Goal: Task Accomplishment & Management: Manage account settings

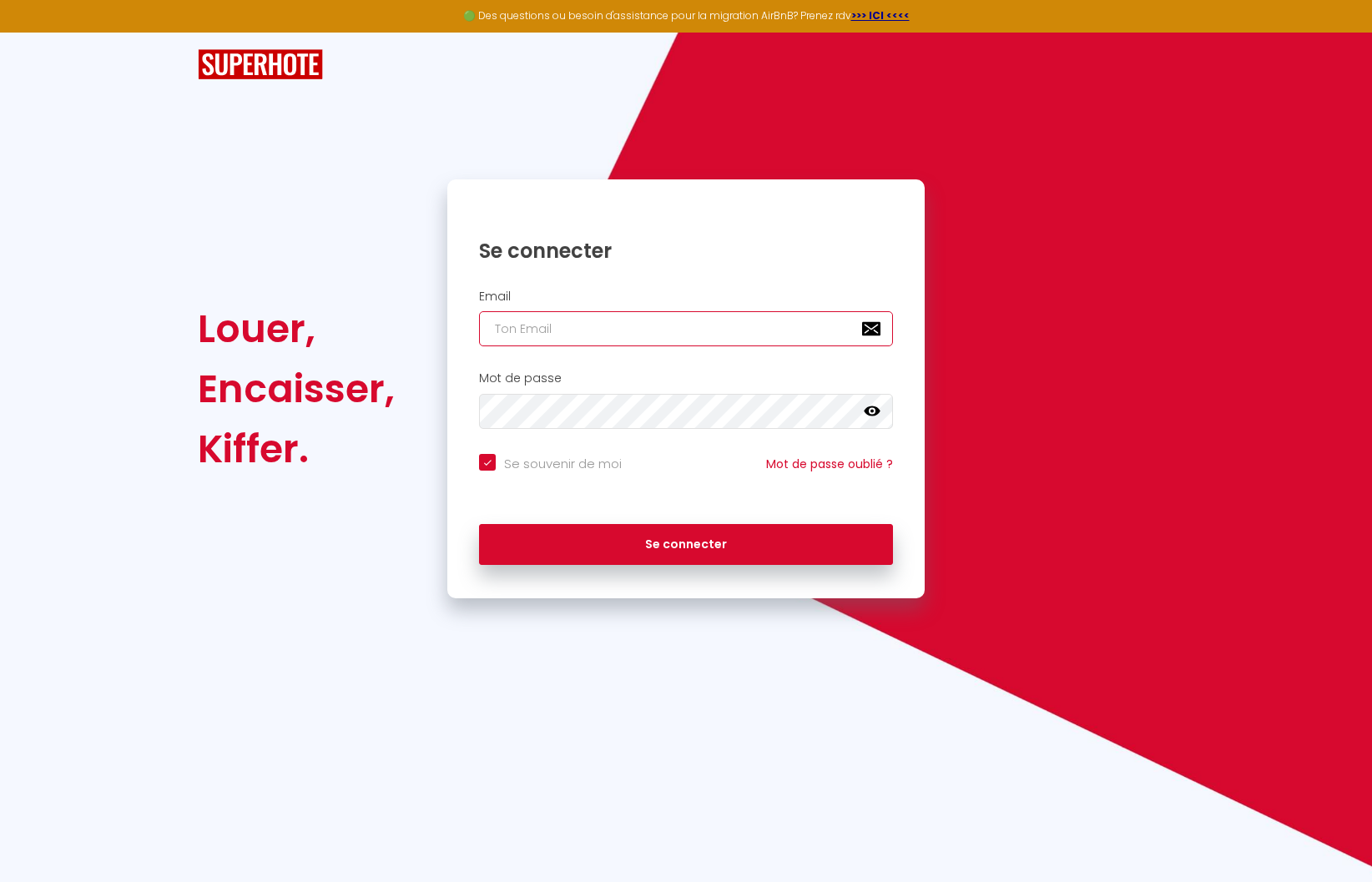
type input "[EMAIL_ADDRESS][DOMAIN_NAME]"
checkbox input "true"
click at [586, 331] on input "[EMAIL_ADDRESS][DOMAIN_NAME]" at bounding box center [686, 329] width 414 height 35
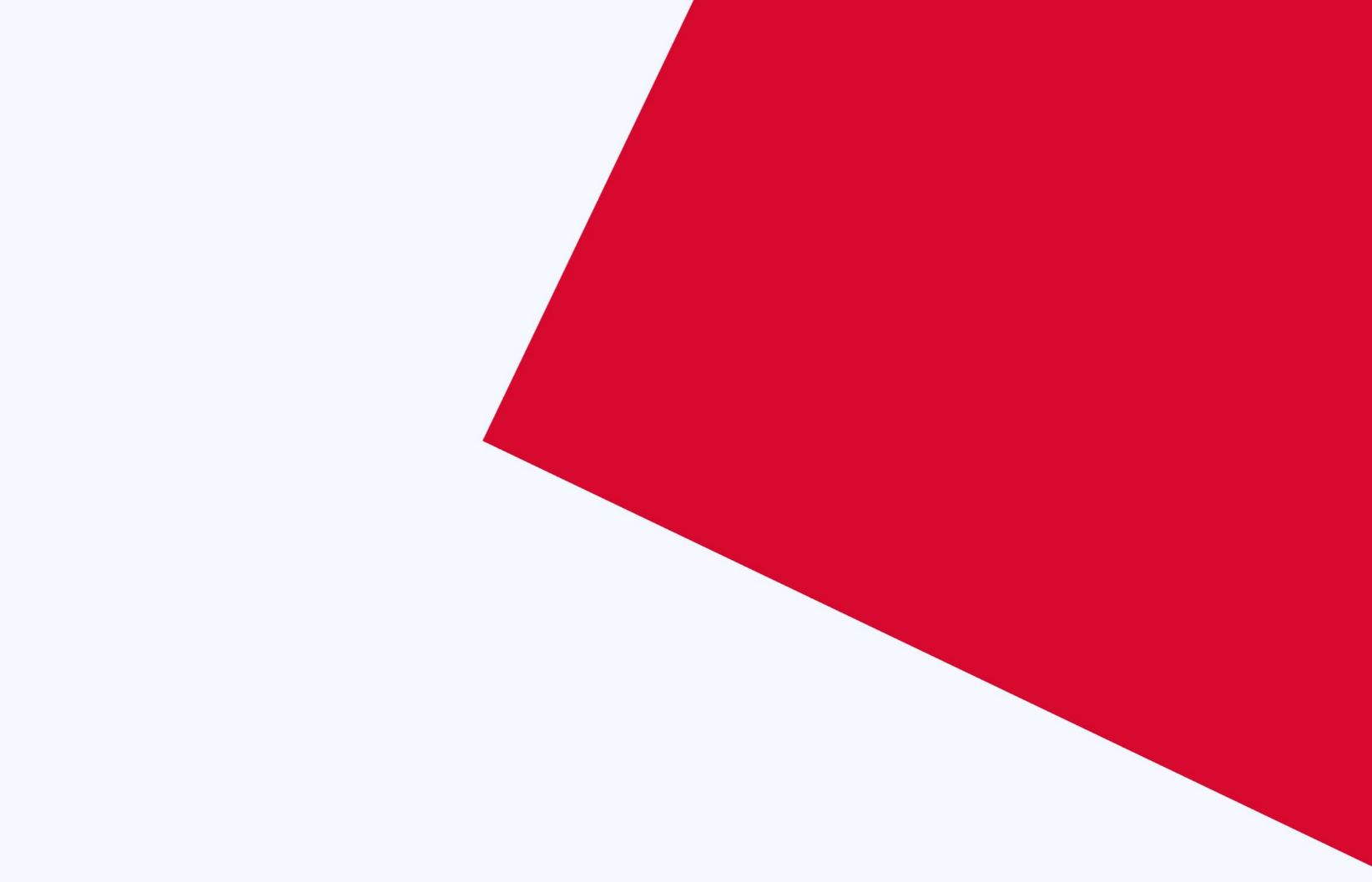
checkbox input "true"
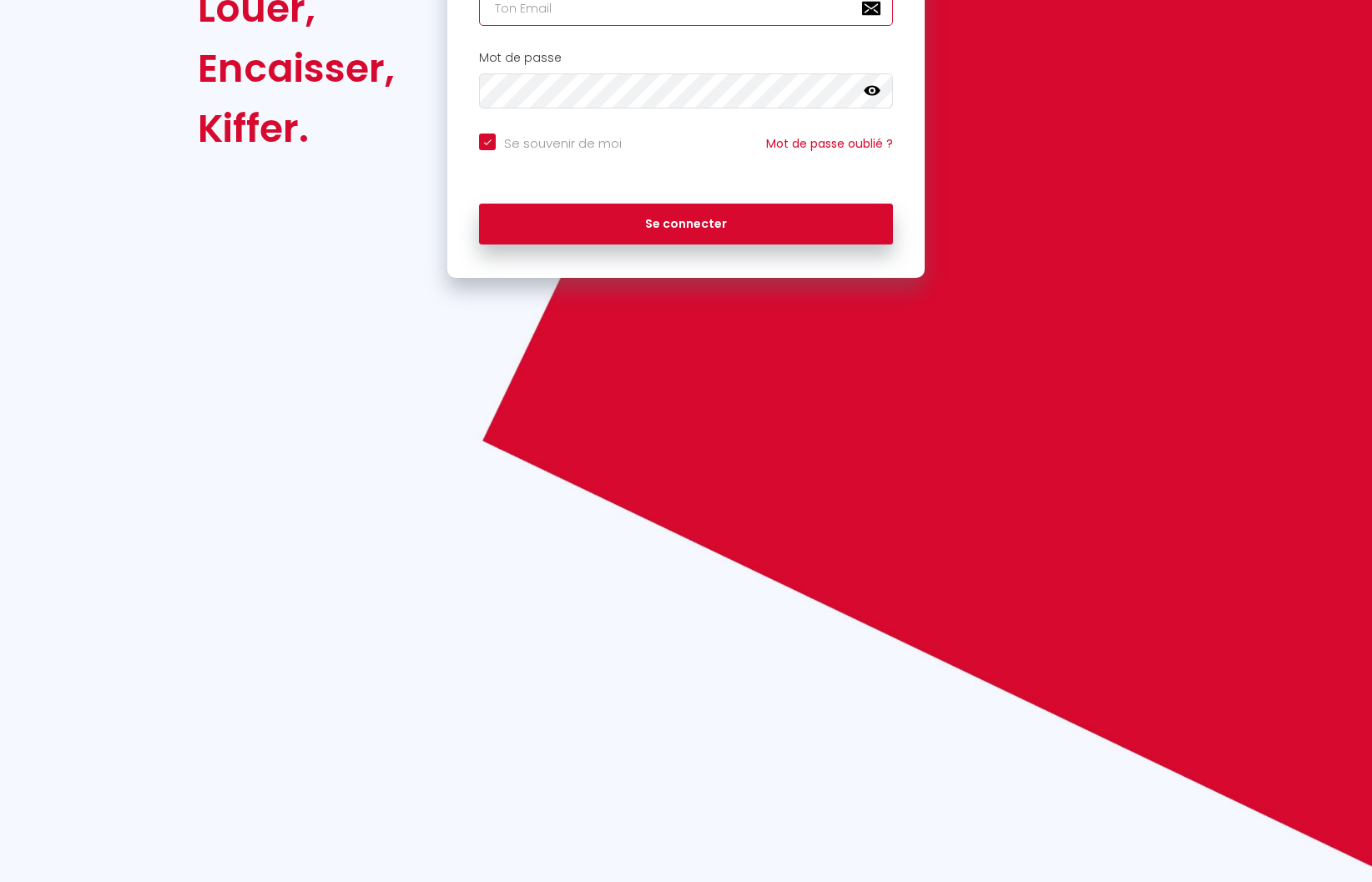
paste input "[PERSON_NAME][EMAIL_ADDRESS][DOMAIN_NAME]"
type input "[PERSON_NAME][EMAIL_ADDRESS][DOMAIN_NAME]"
checkbox input "true"
type input "[PERSON_NAME][EMAIL_ADDRESS][DOMAIN_NAME]"
click at [479, 204] on button "Se connecter" at bounding box center [686, 224] width 414 height 41
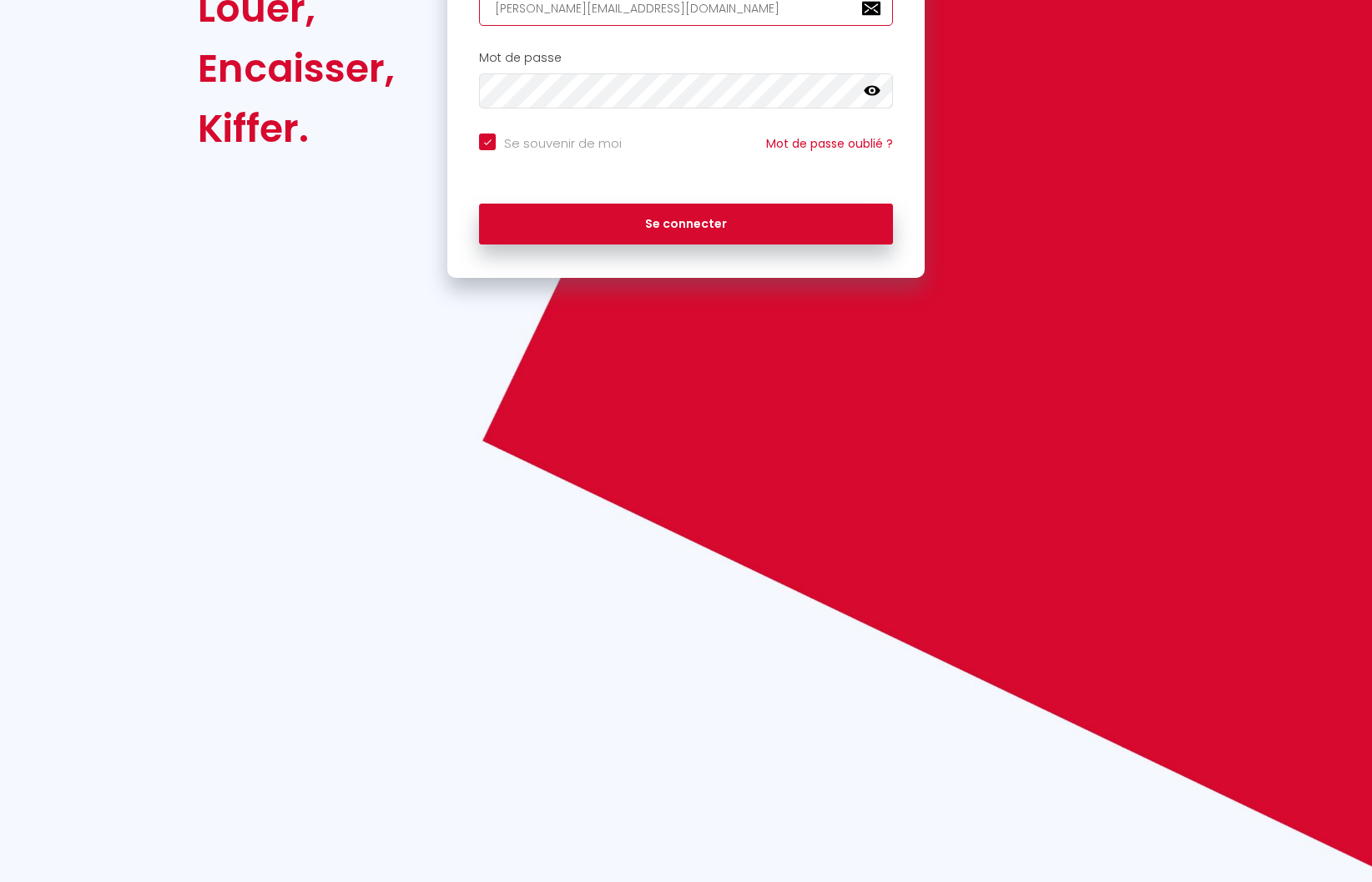
checkbox input "true"
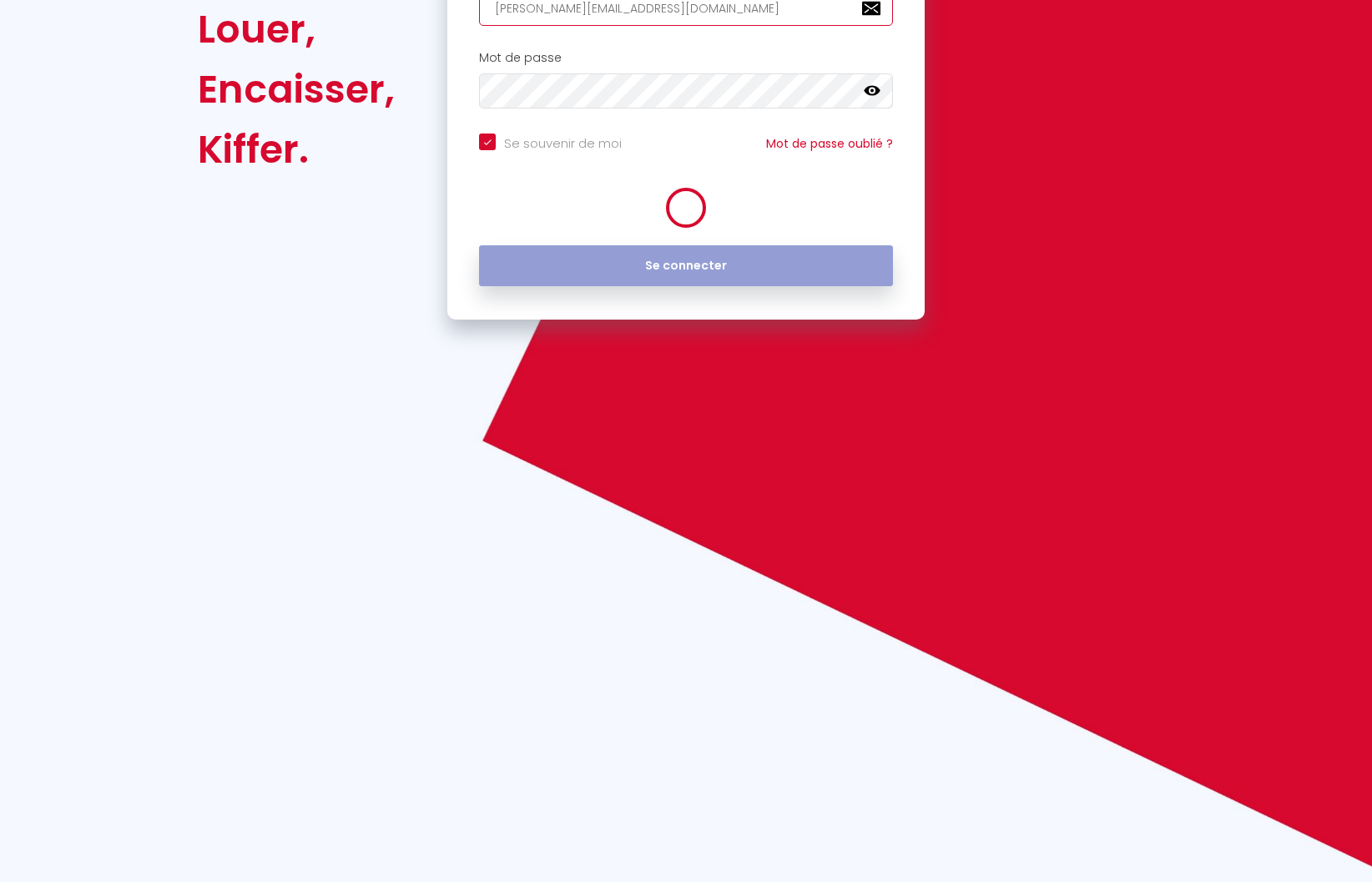
scroll to position [0, 0]
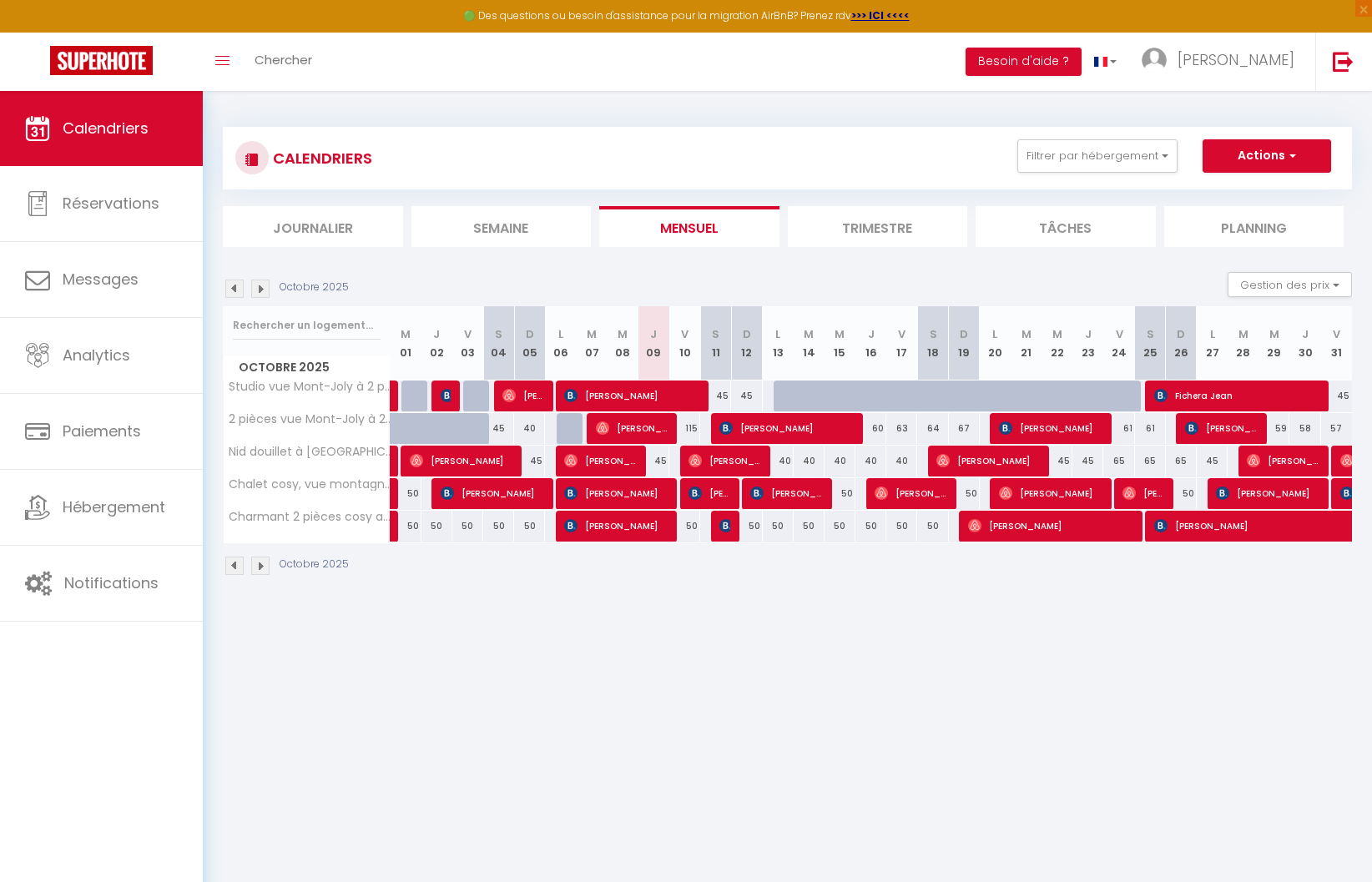
click at [231, 288] on img at bounding box center [235, 288] width 18 height 18
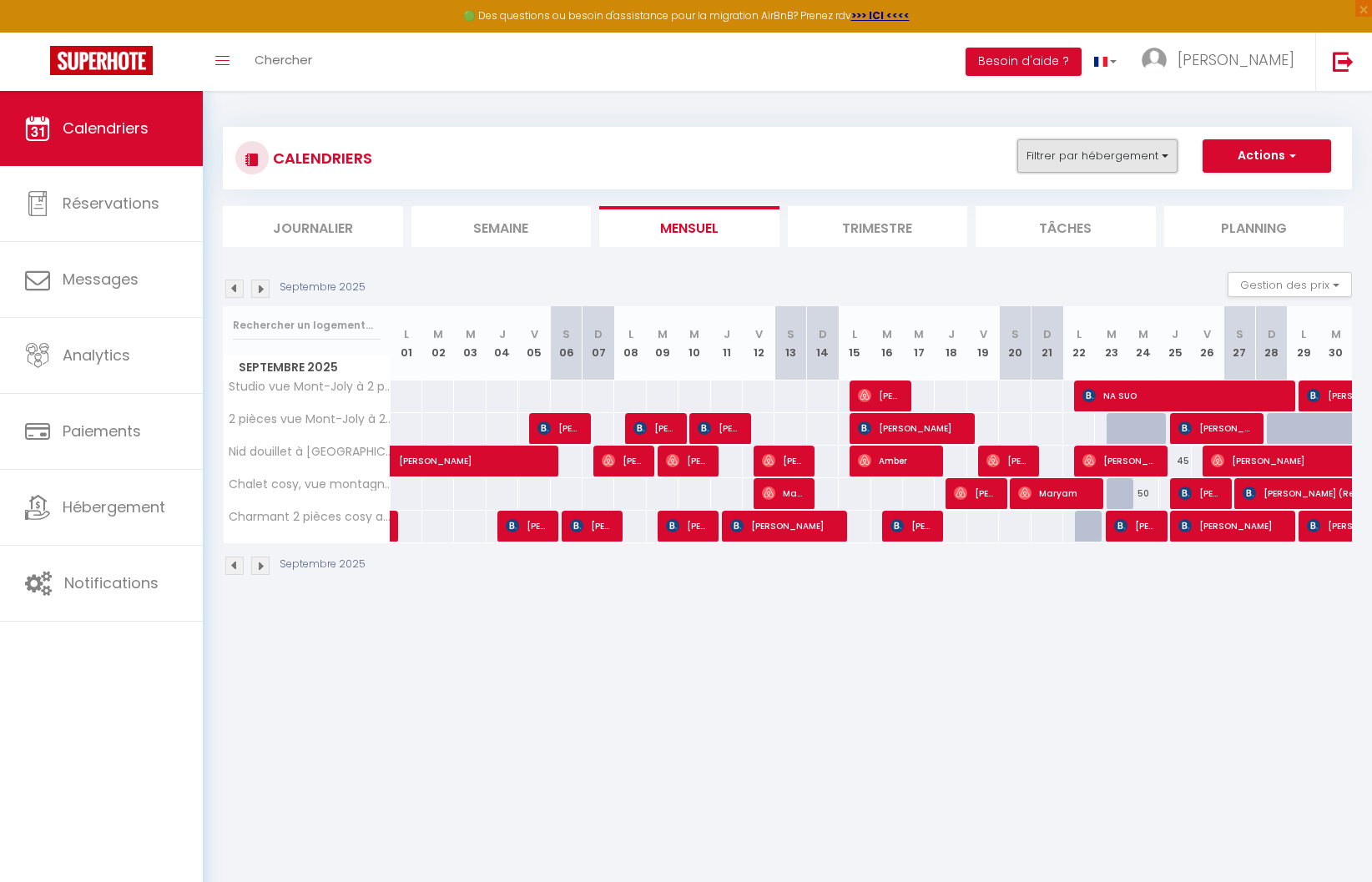
click at [1072, 156] on button "Filtrer par hébergement" at bounding box center [1097, 156] width 160 height 33
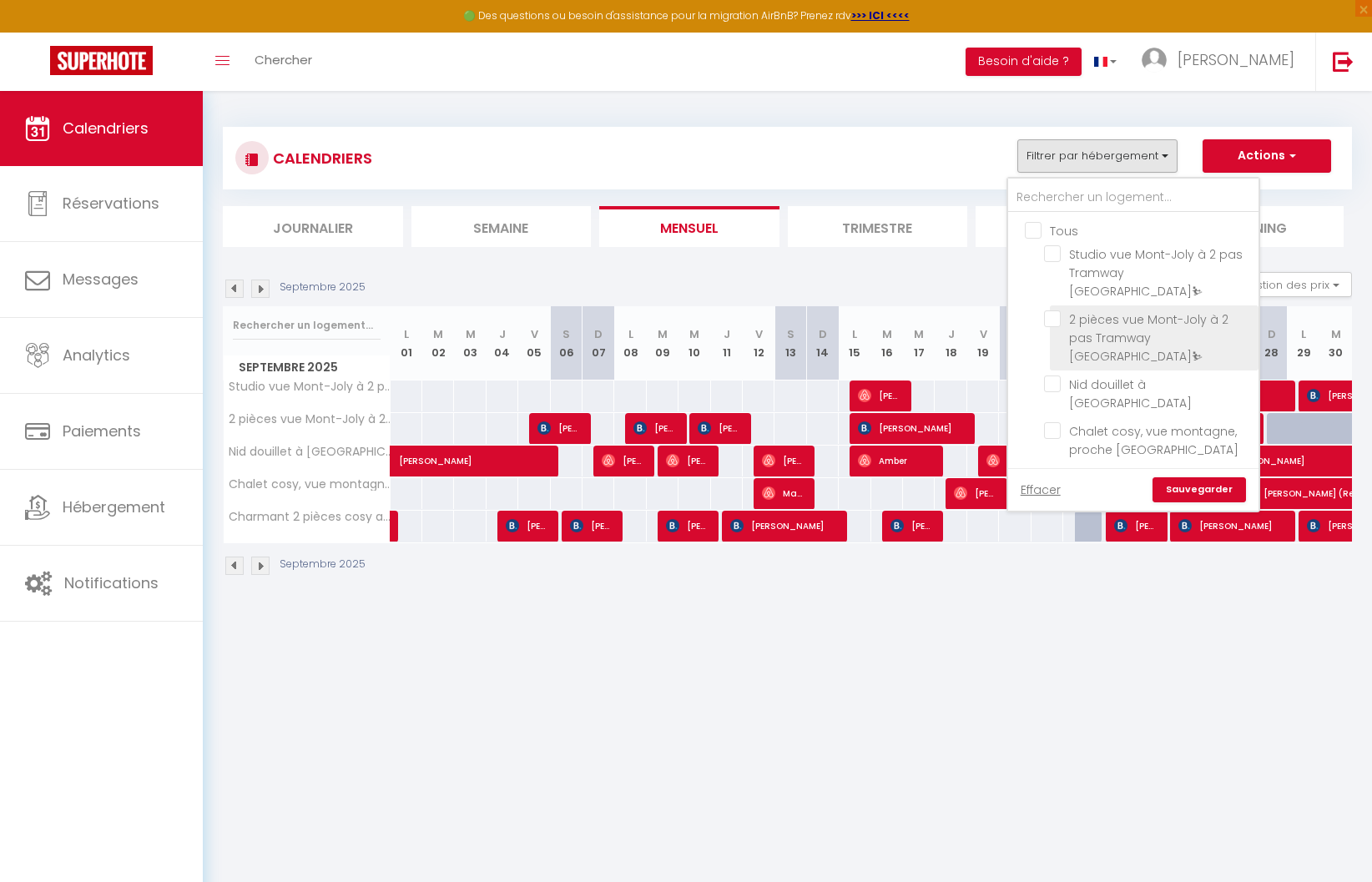
click at [1053, 311] on input "2 pièces vue Mont-Joly à 2 pas Tramway [GEOGRAPHIC_DATA]⛷" at bounding box center [1148, 319] width 208 height 17
checkbox input "true"
checkbox input "false"
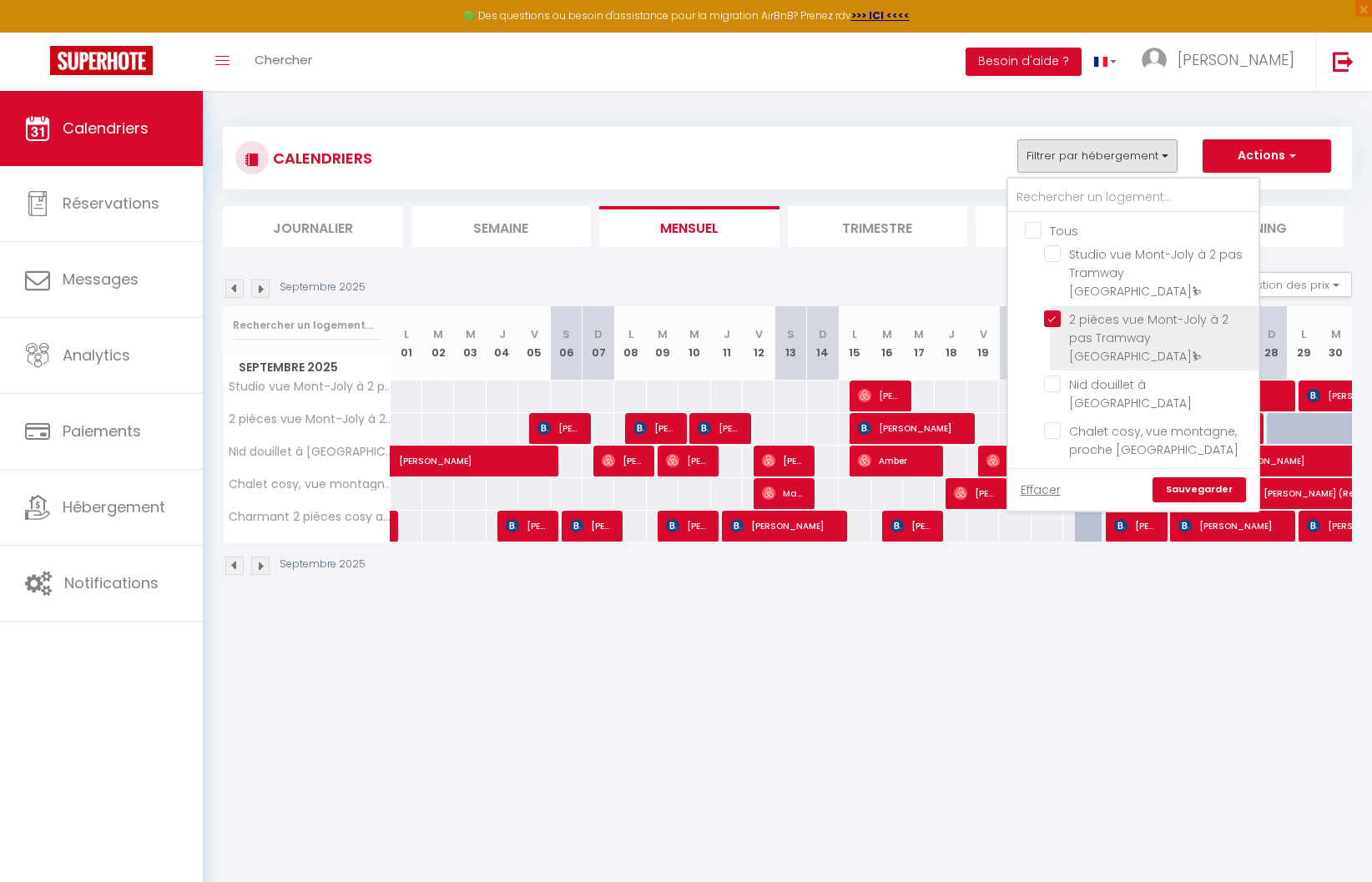
checkbox input "false"
click at [1190, 491] on link "Sauvegarder" at bounding box center [1199, 489] width 93 height 25
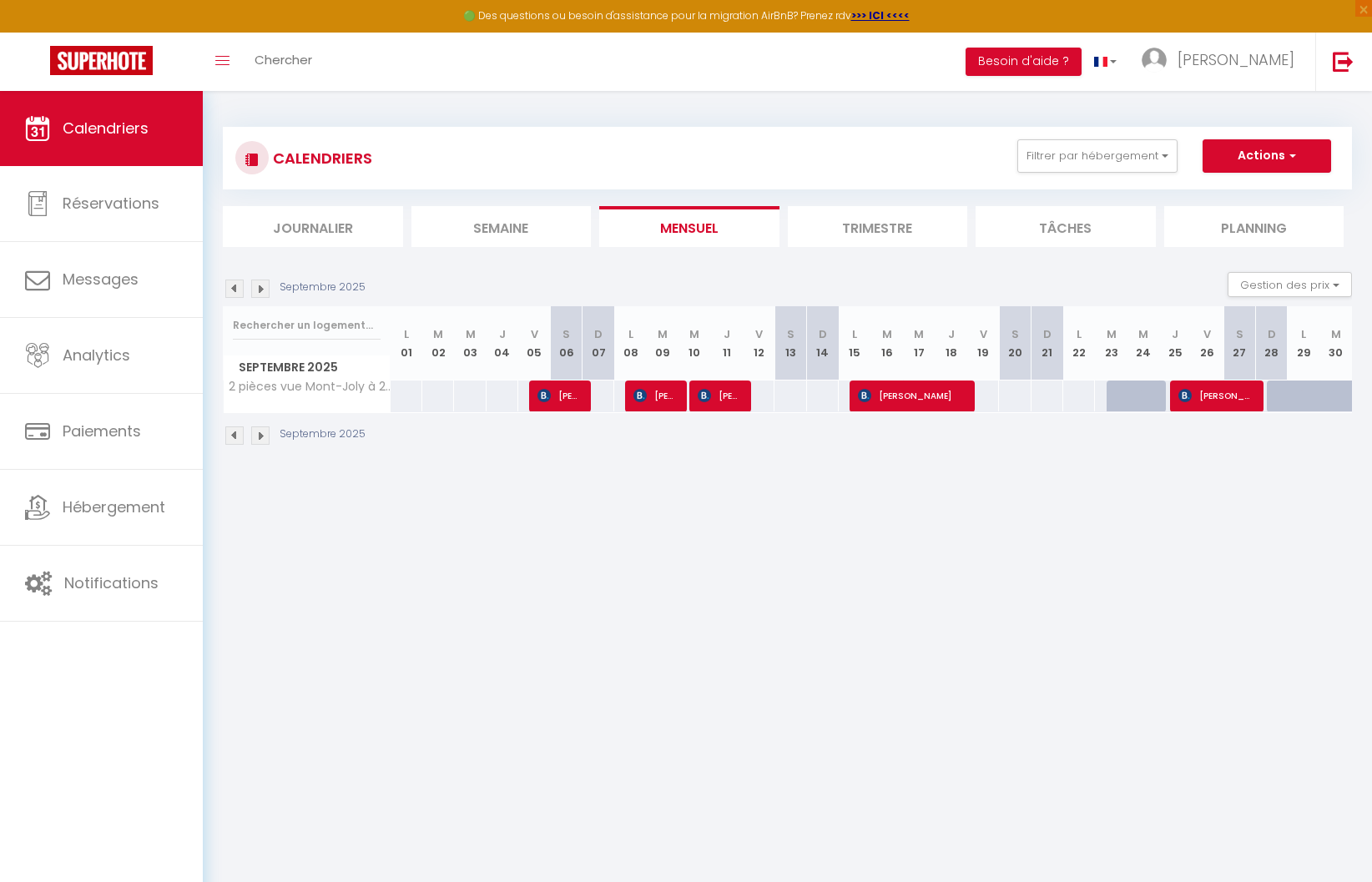
click at [235, 289] on img at bounding box center [235, 288] width 18 height 18
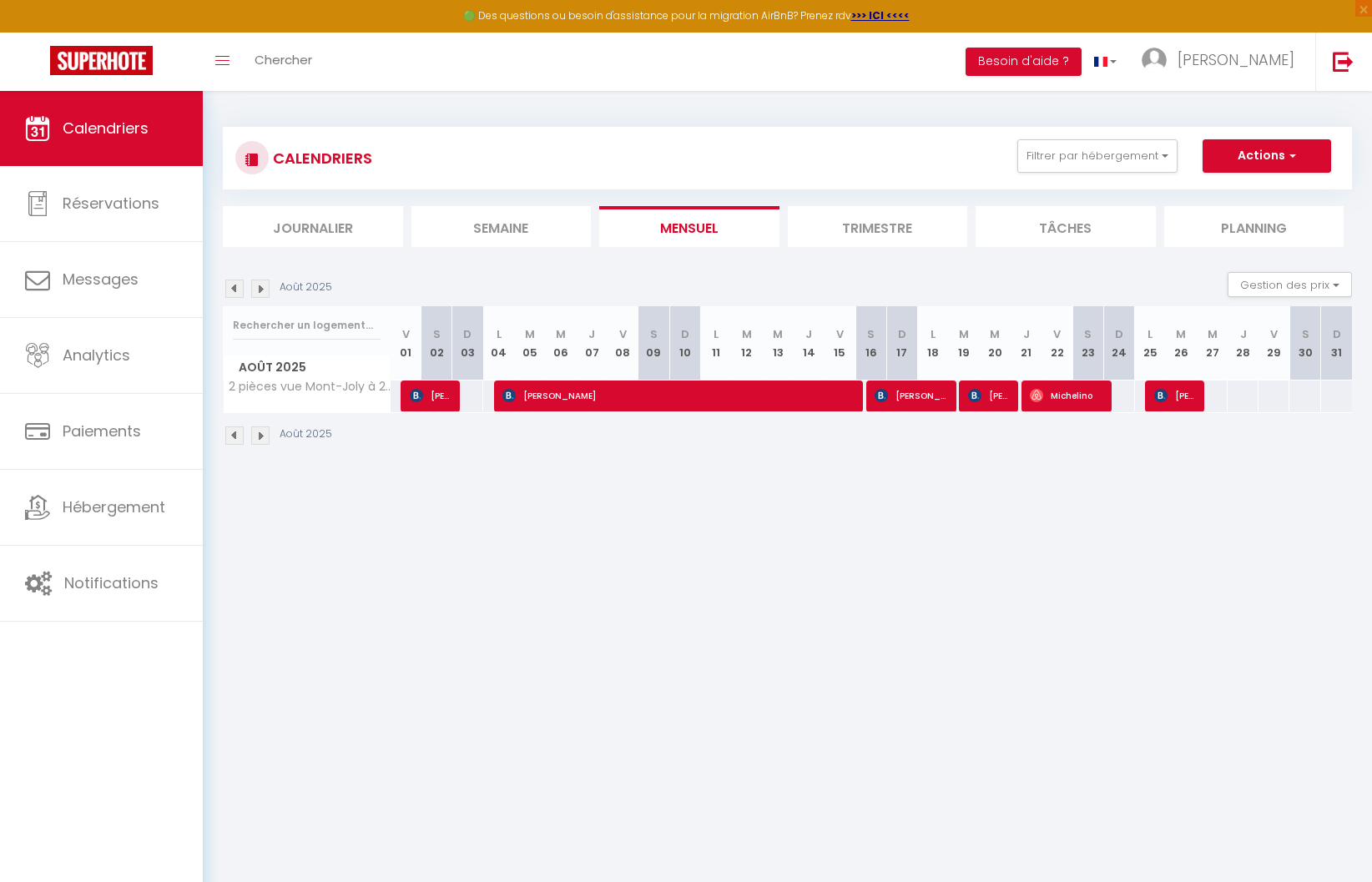
click at [235, 289] on img at bounding box center [235, 288] width 18 height 18
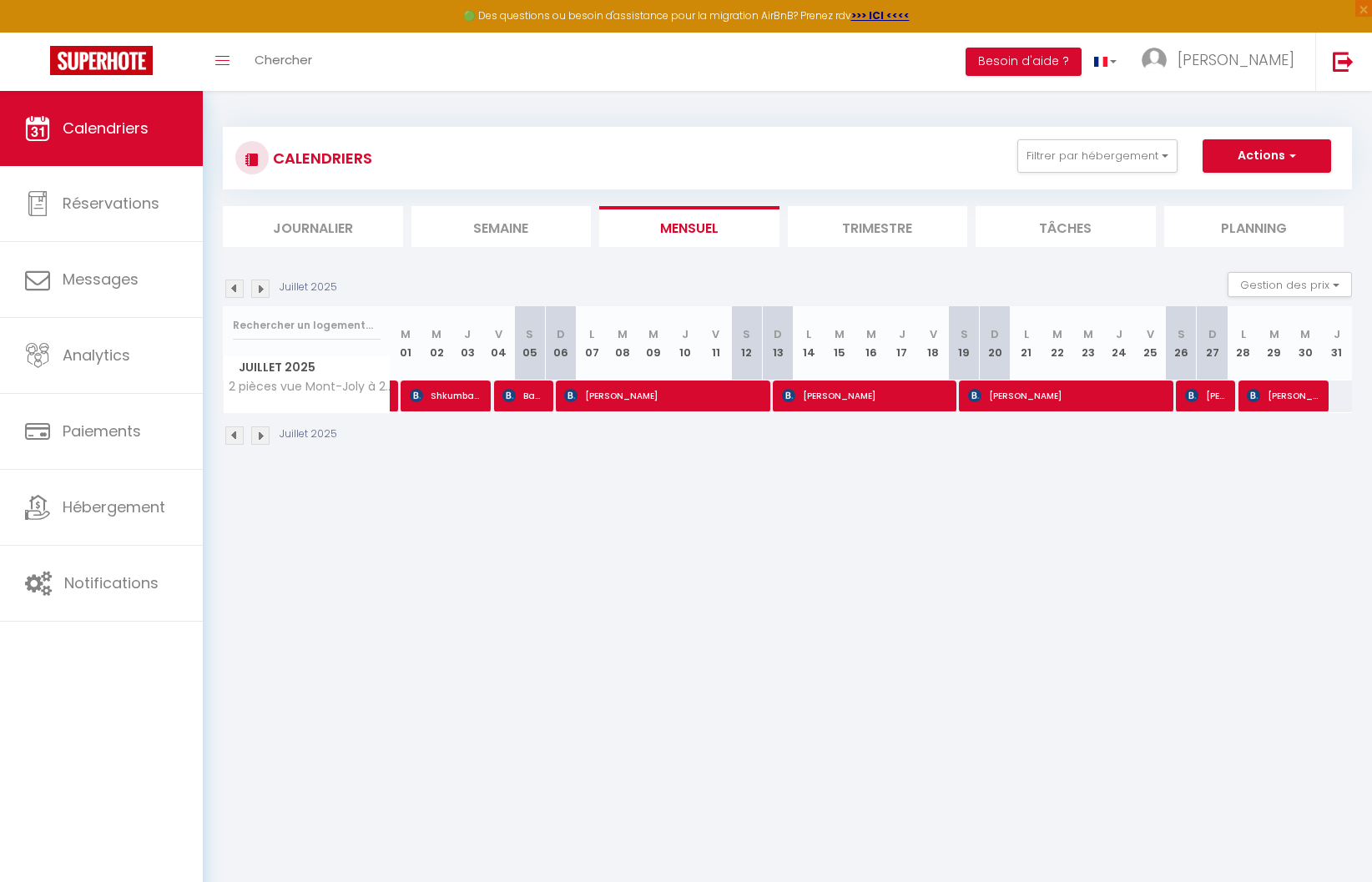
click at [235, 289] on img at bounding box center [235, 288] width 18 height 18
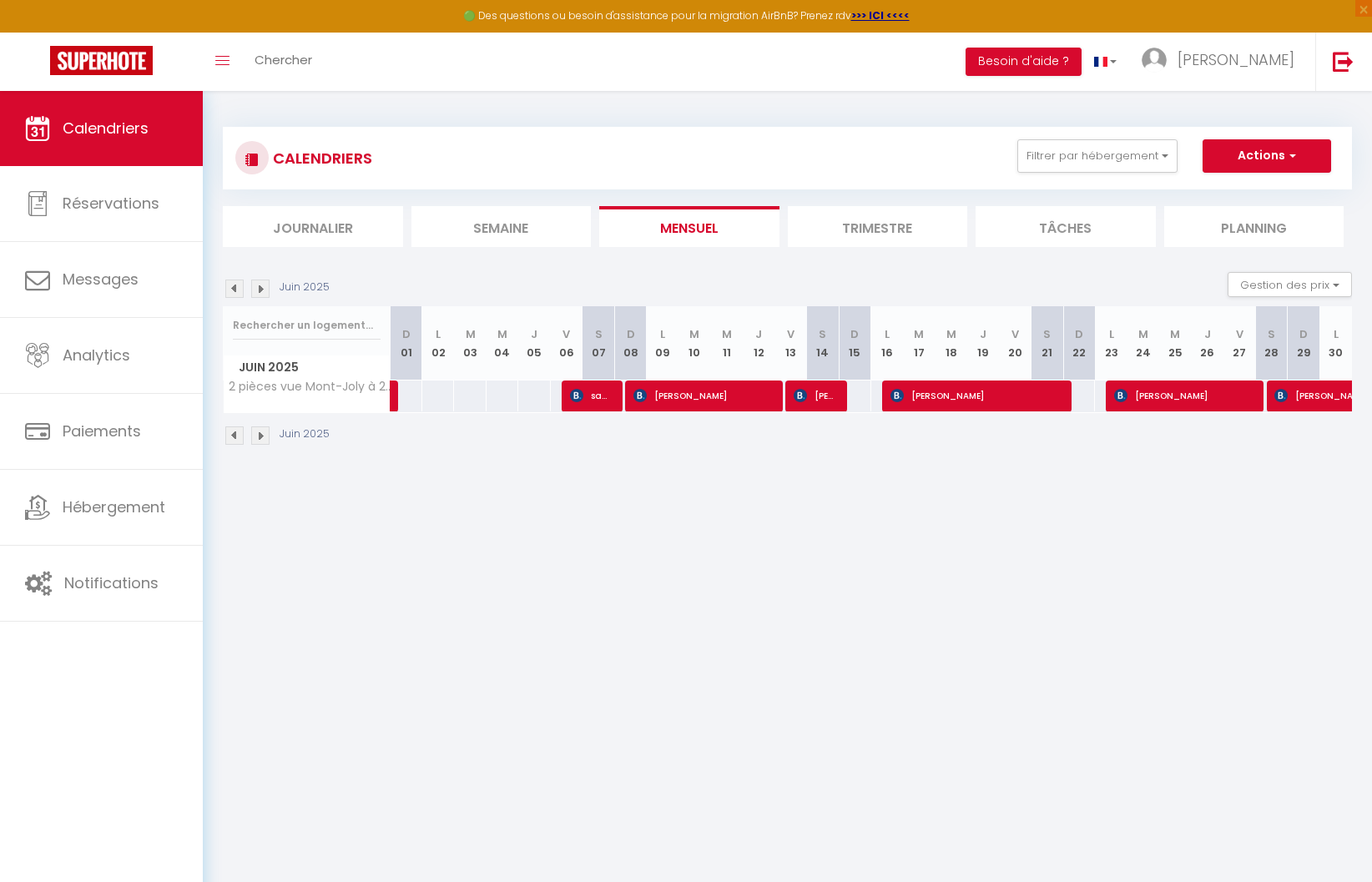
click at [235, 289] on img at bounding box center [235, 288] width 18 height 18
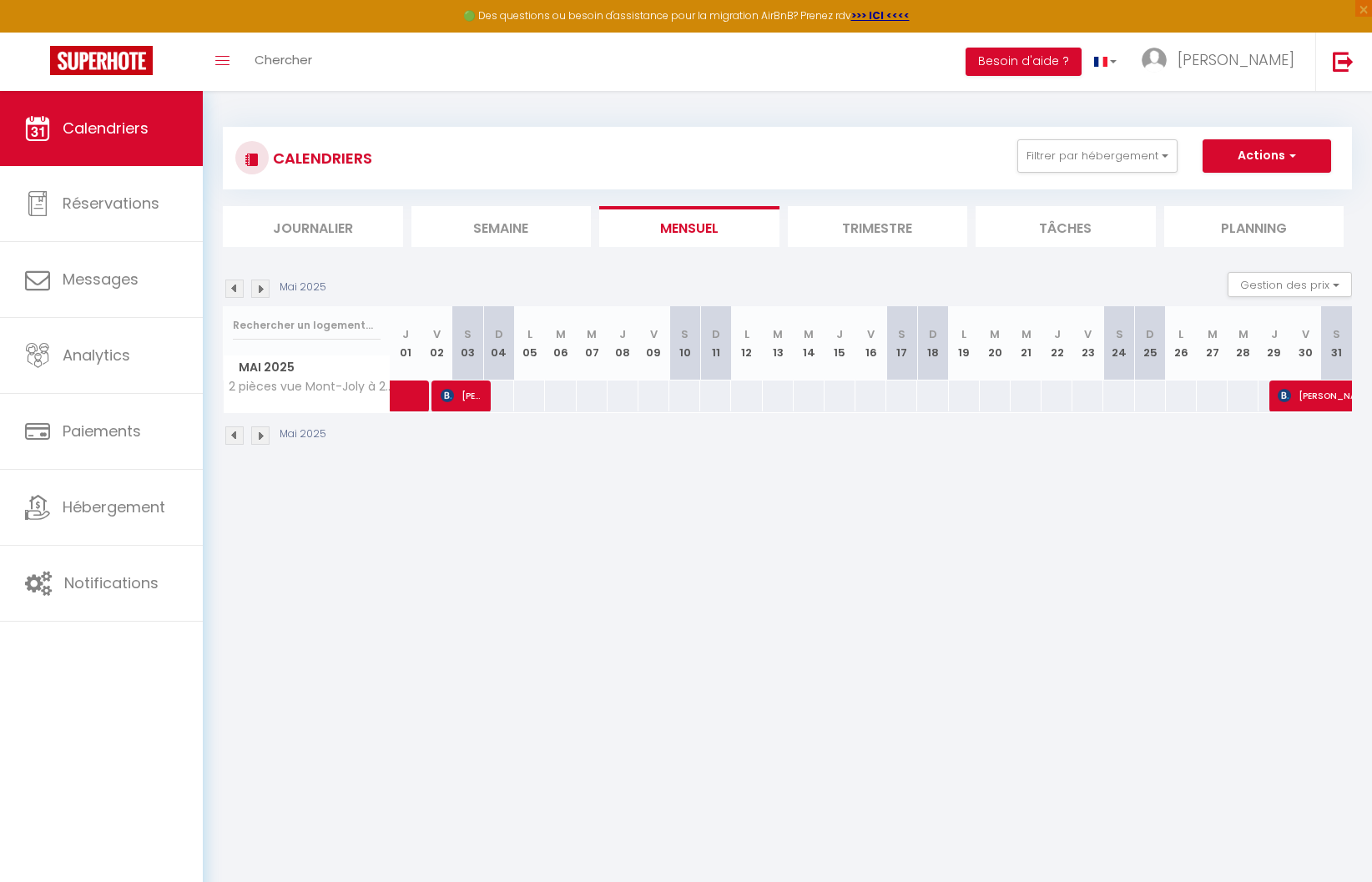
click at [230, 288] on img at bounding box center [235, 288] width 18 height 18
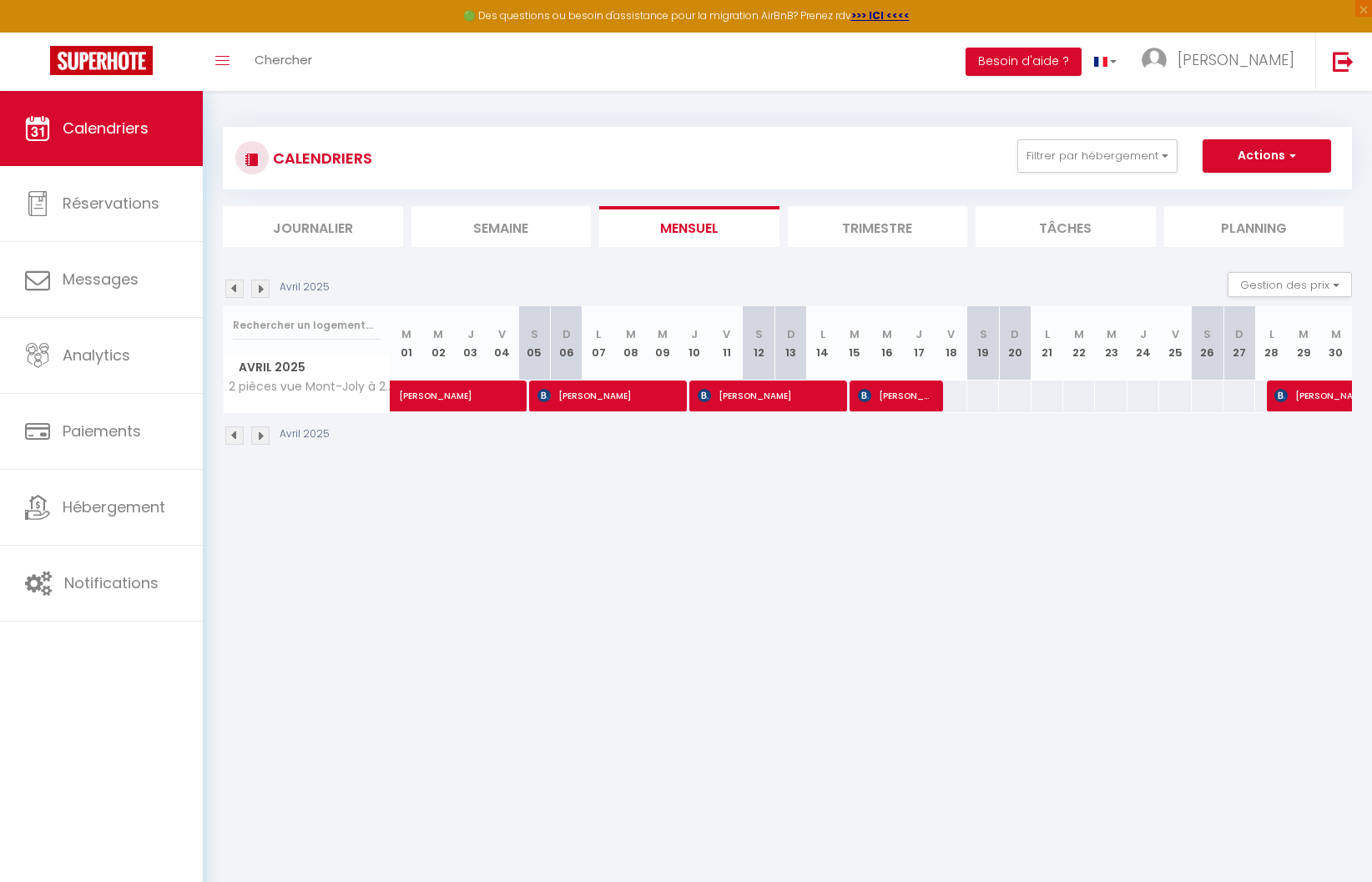
click at [230, 288] on img at bounding box center [235, 288] width 18 height 18
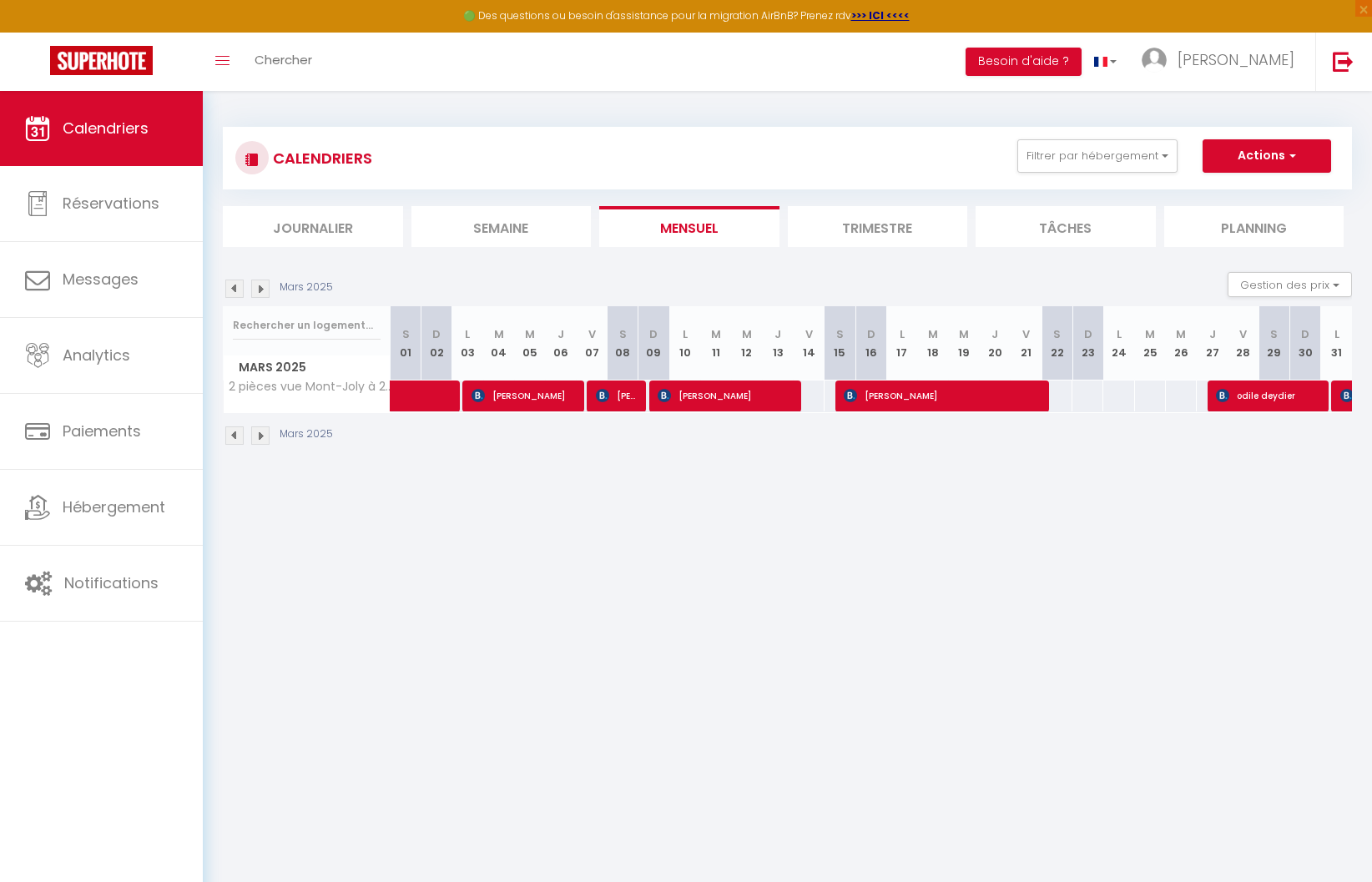
click at [230, 288] on img at bounding box center [235, 288] width 18 height 18
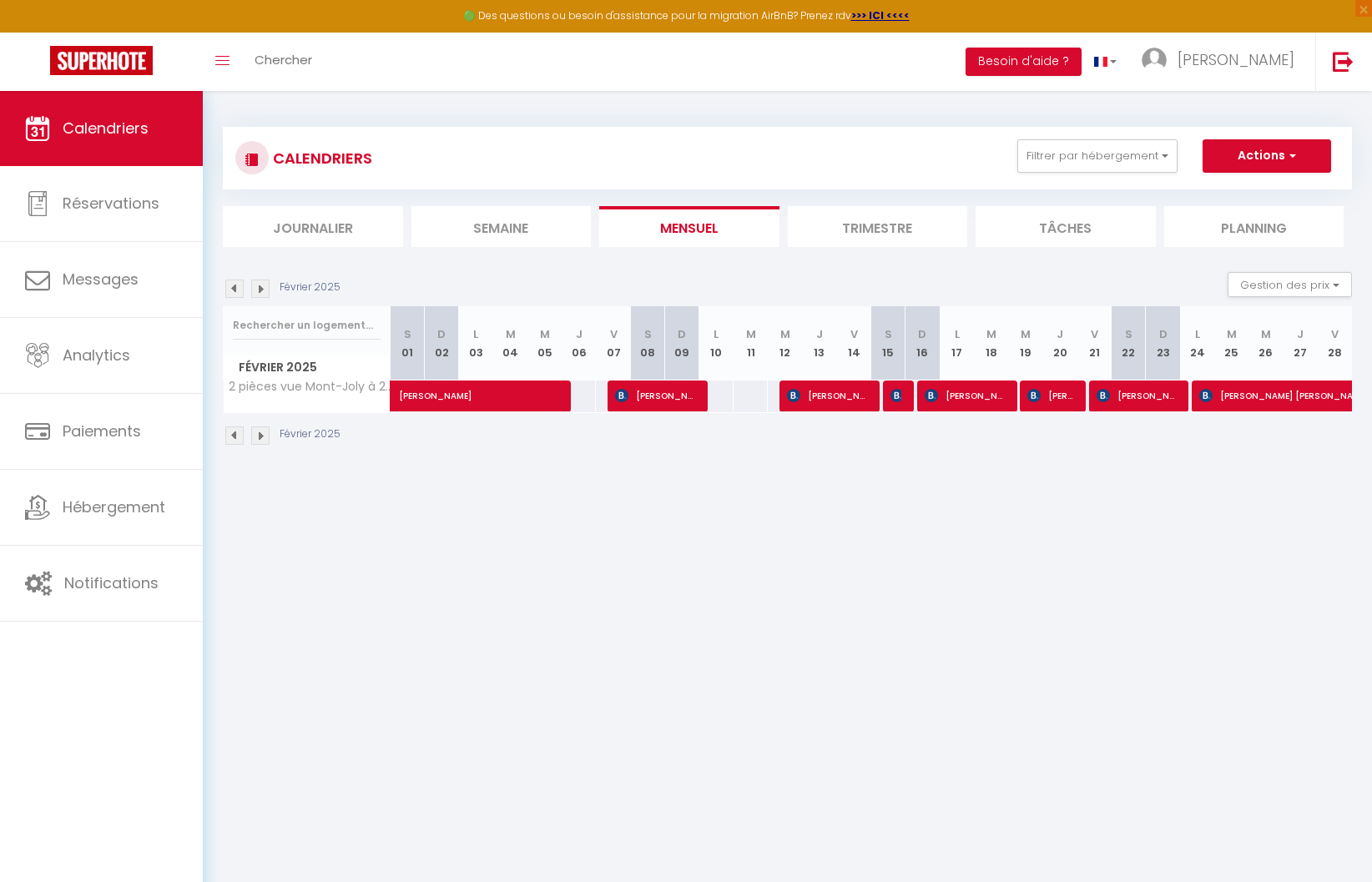
click at [230, 288] on img at bounding box center [235, 288] width 18 height 18
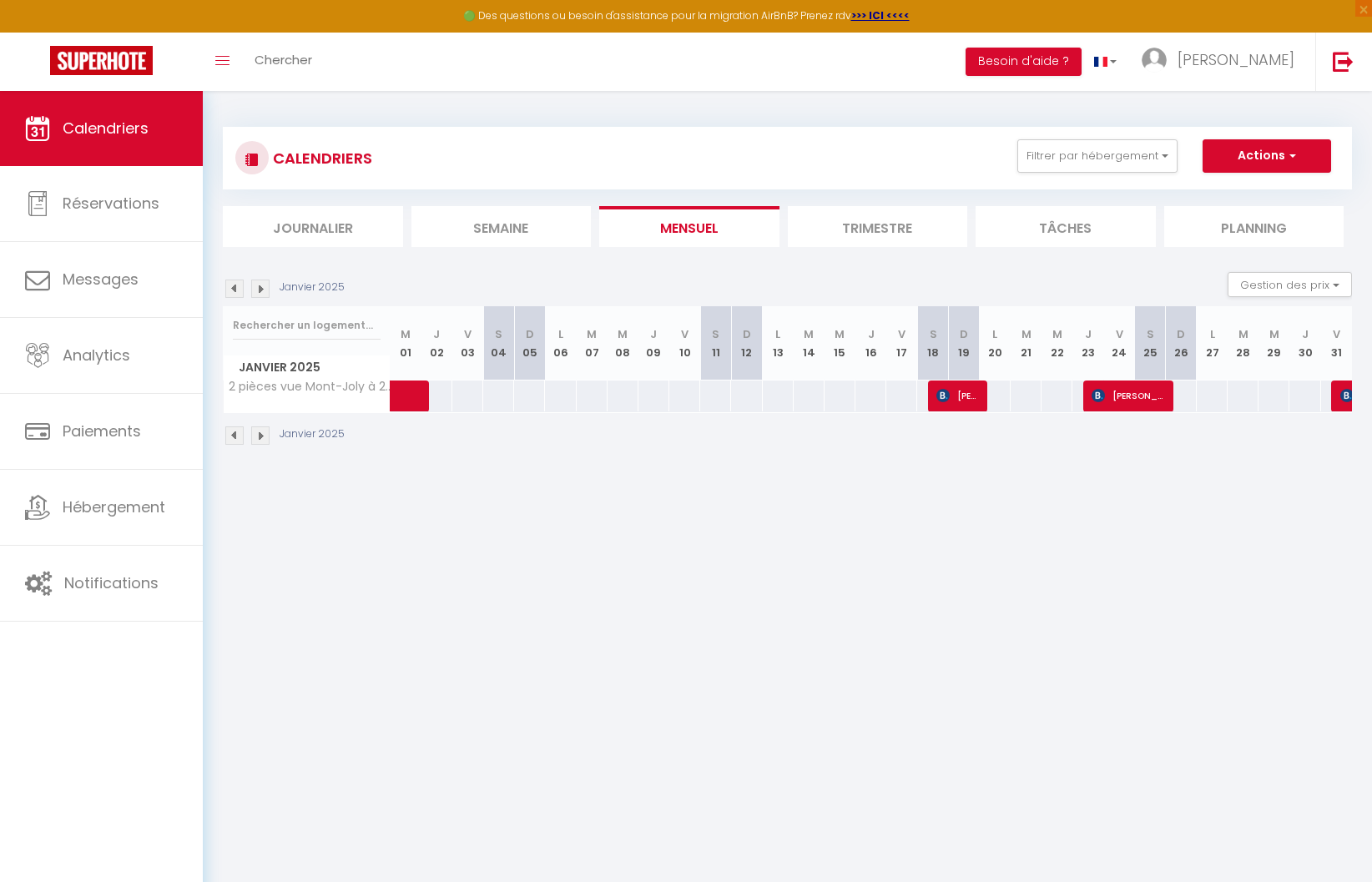
click at [230, 288] on img at bounding box center [235, 288] width 18 height 18
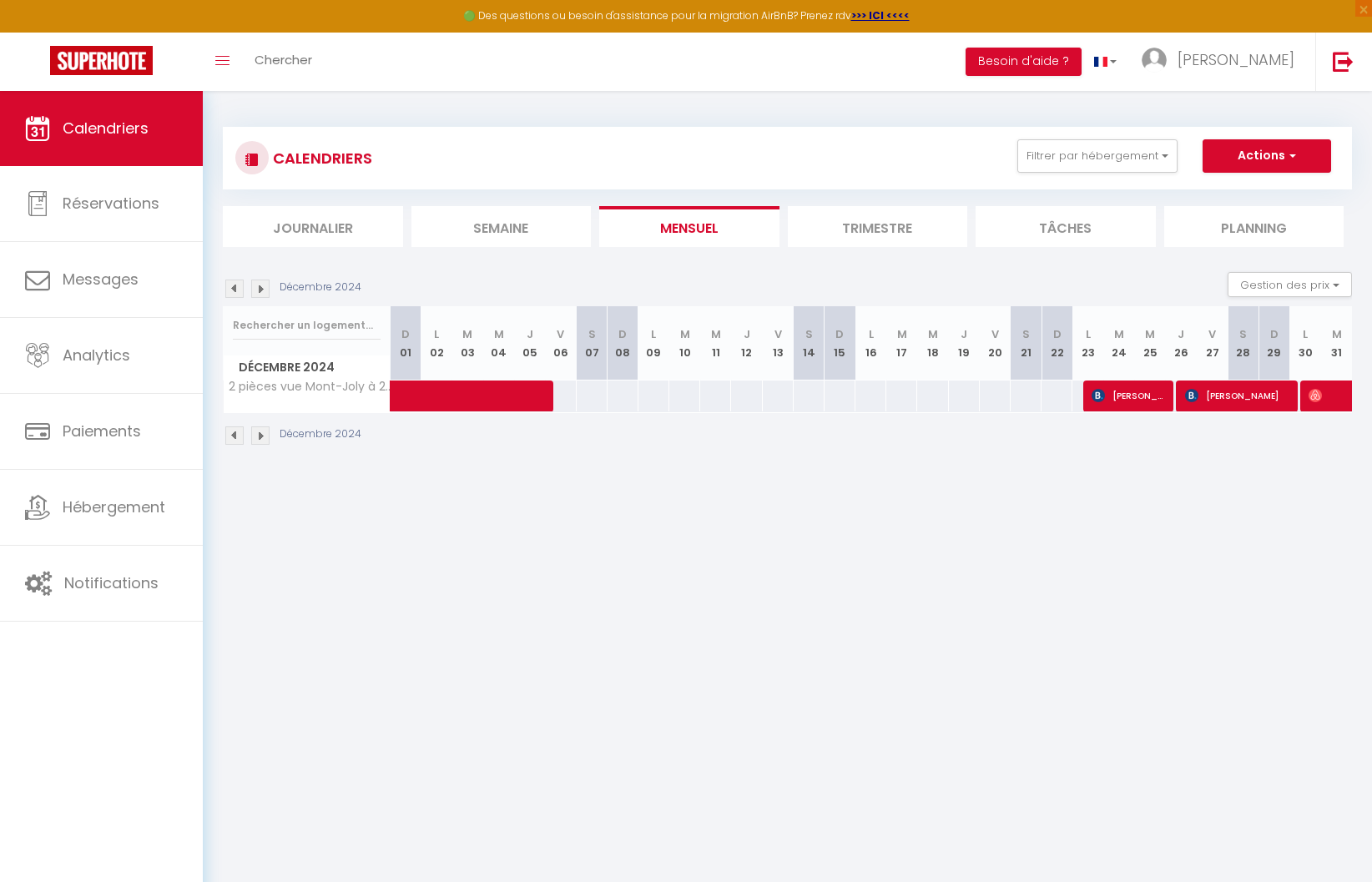
click at [230, 288] on img at bounding box center [235, 288] width 18 height 18
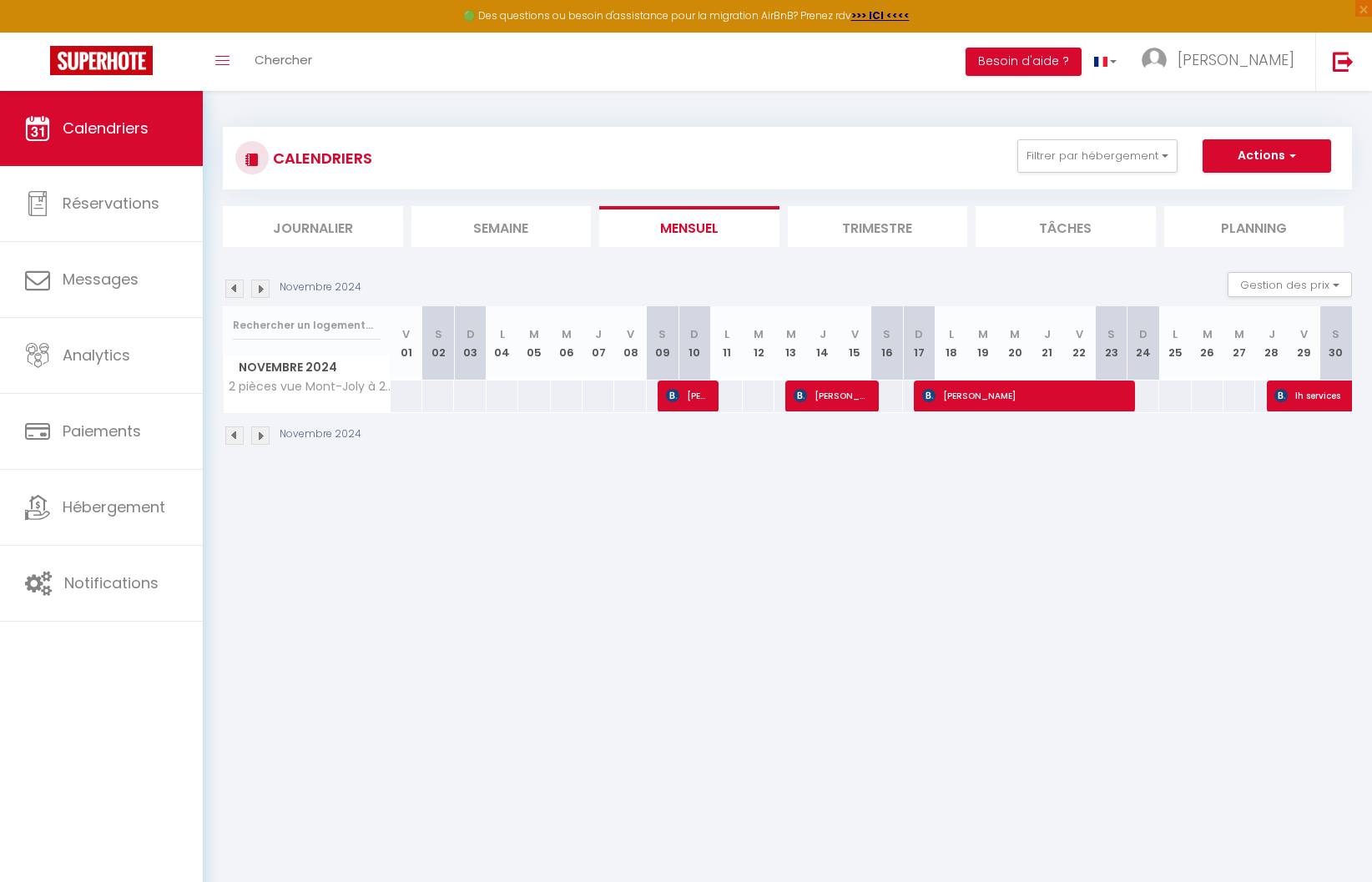
click at [230, 288] on img at bounding box center [235, 288] width 18 height 18
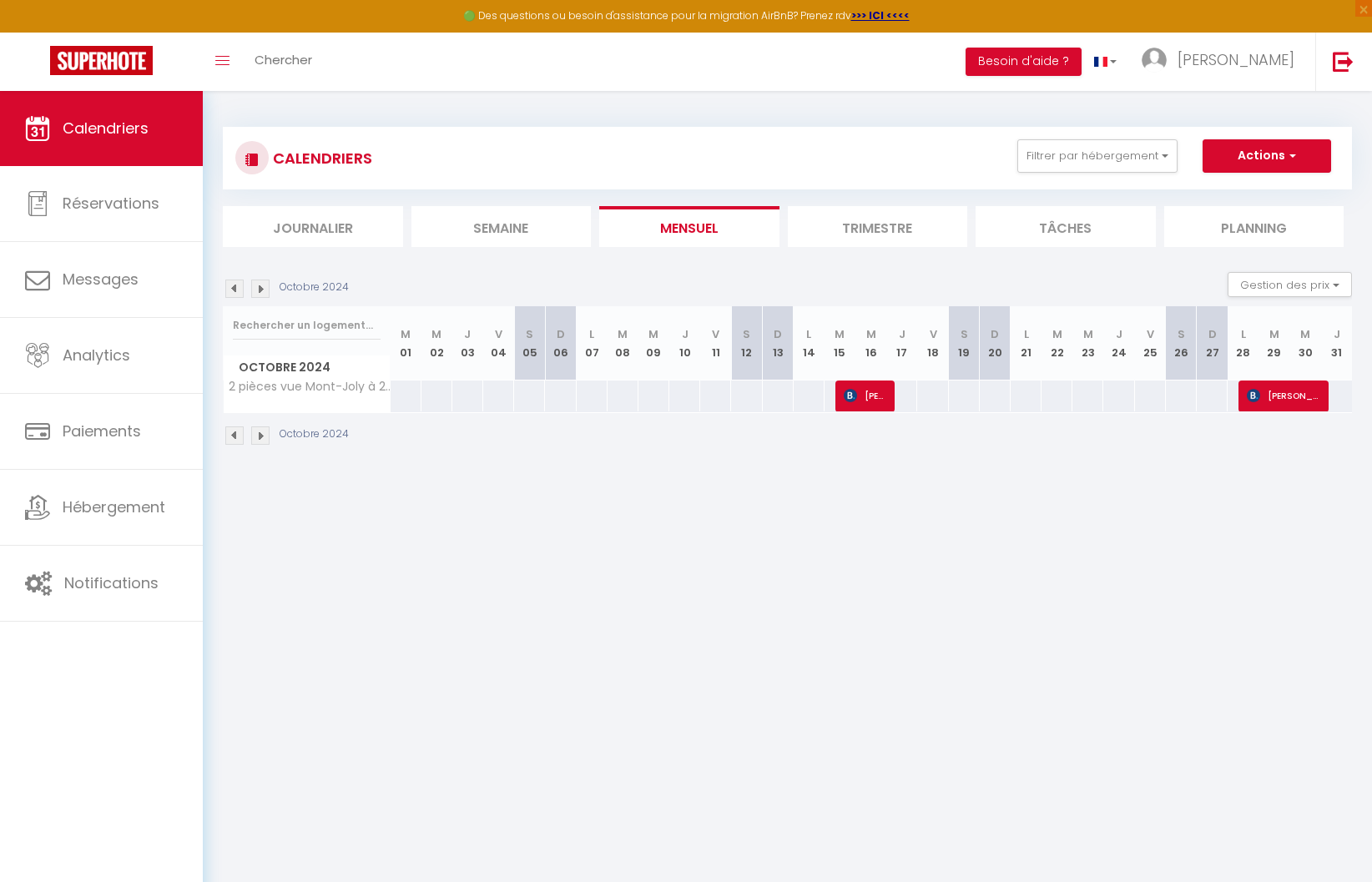
click at [862, 236] on li "Trimestre" at bounding box center [878, 227] width 181 height 41
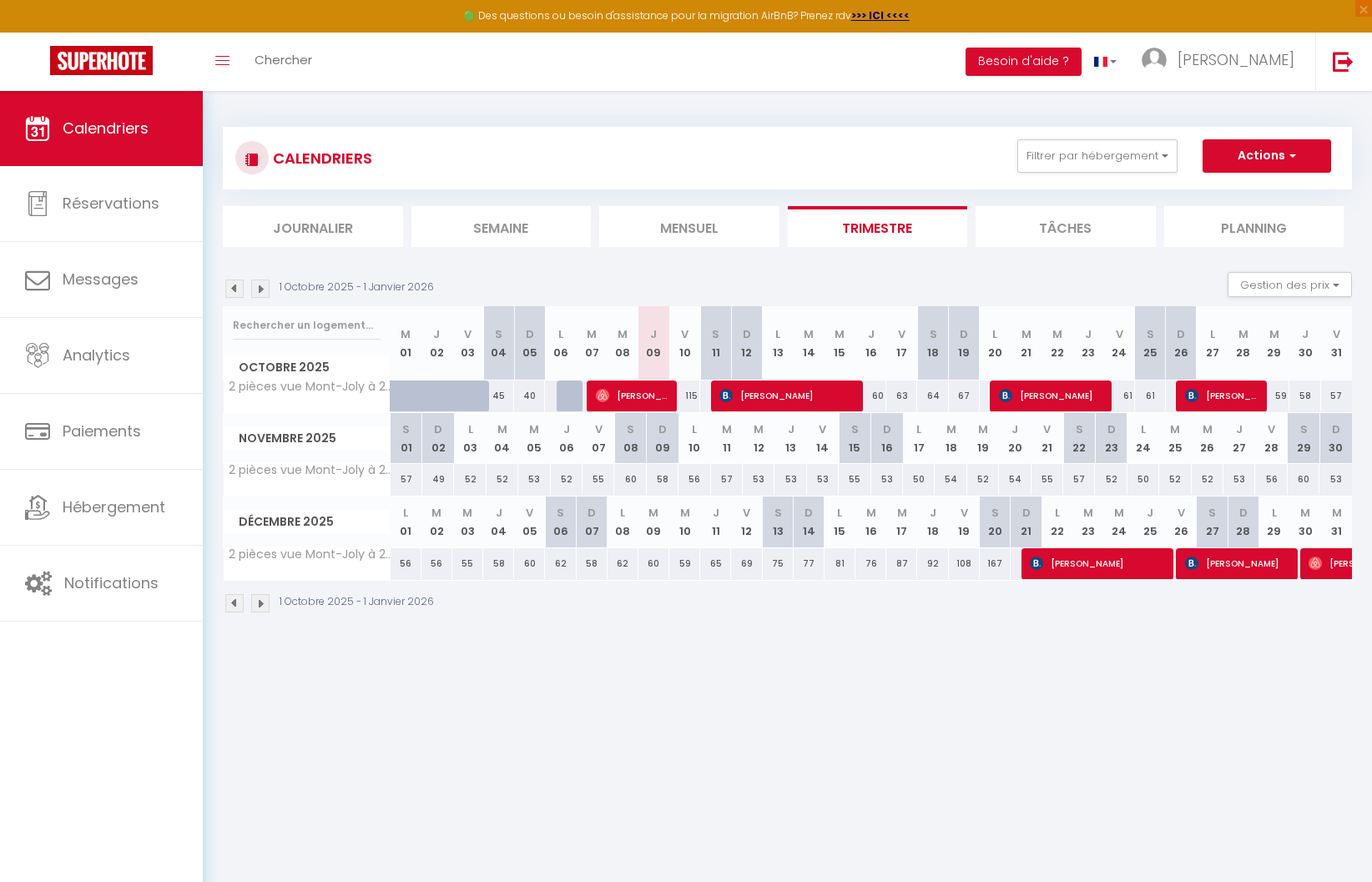
click at [233, 288] on img at bounding box center [235, 288] width 18 height 18
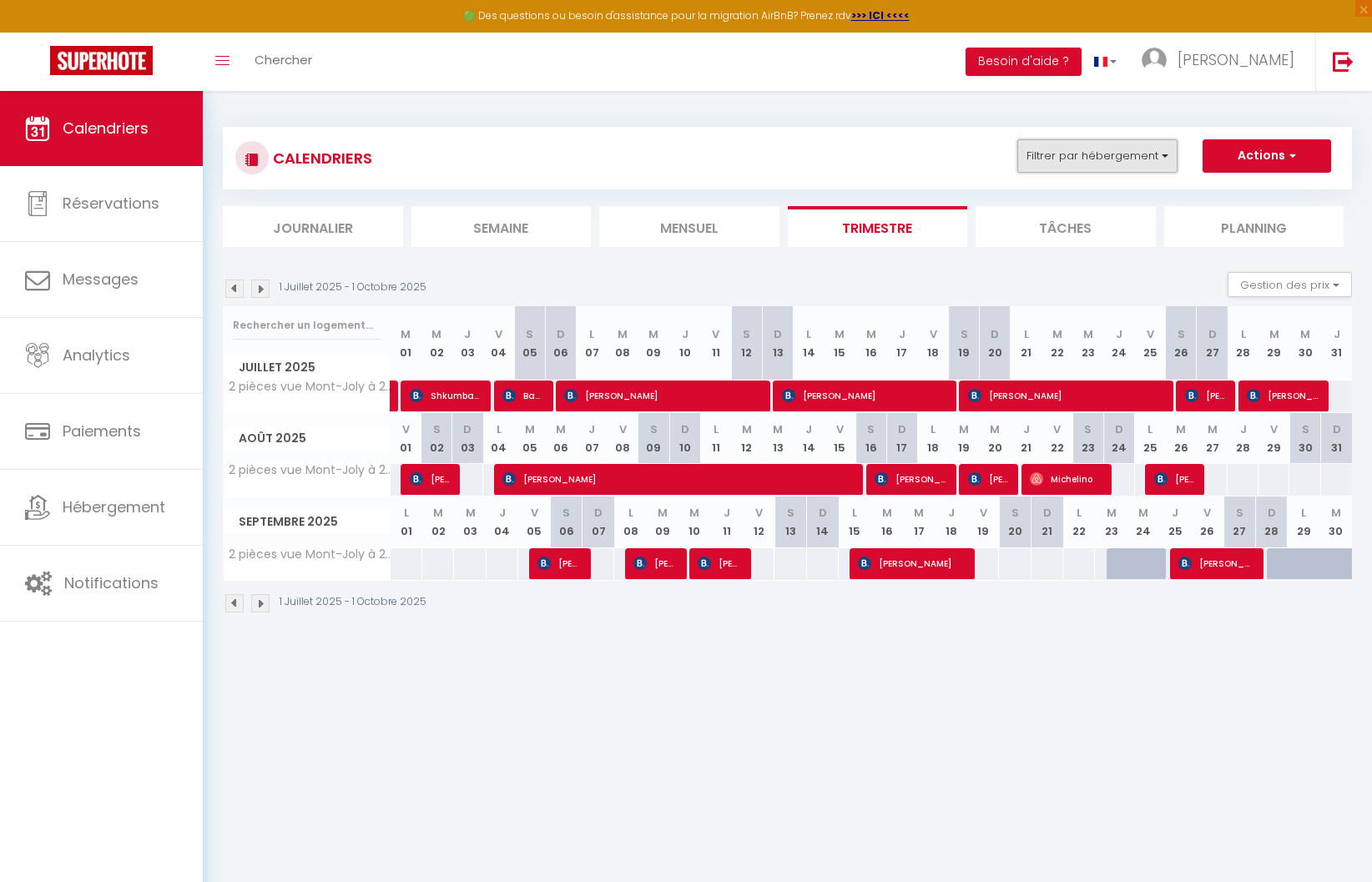
click at [1132, 155] on button "Filtrer par hébergement" at bounding box center [1097, 156] width 160 height 33
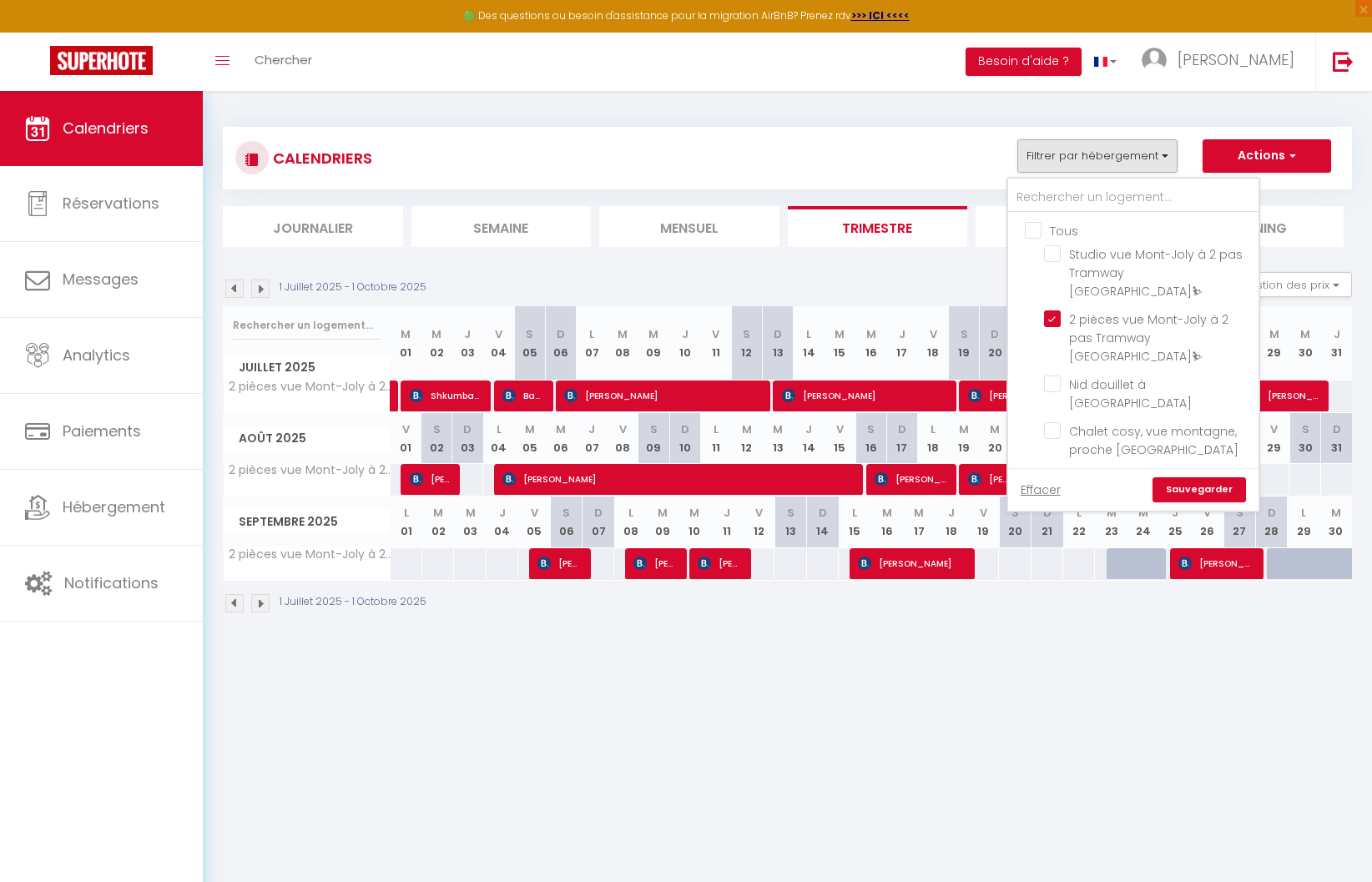
click at [231, 285] on img at bounding box center [235, 288] width 18 height 18
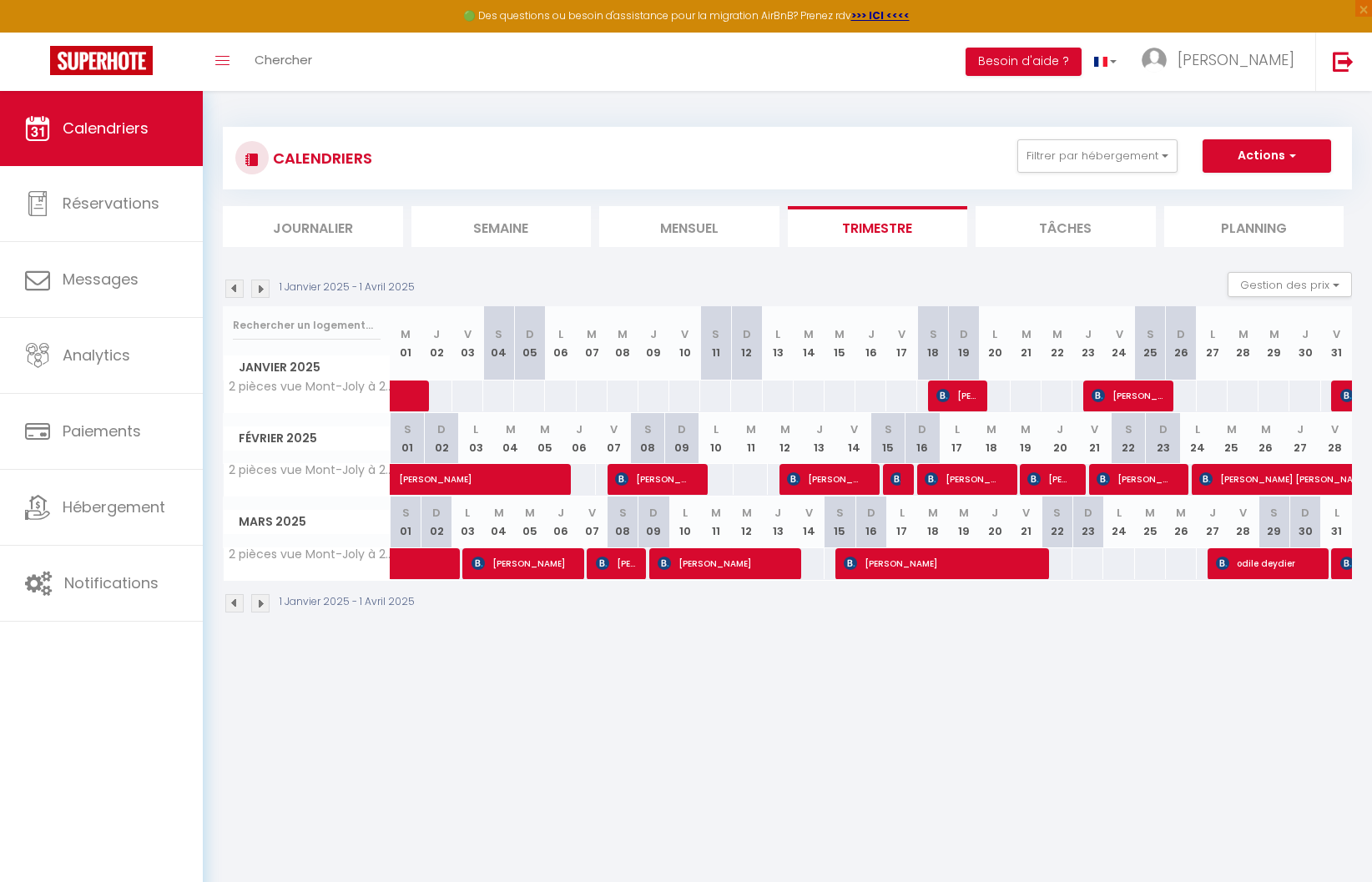
click at [231, 285] on img at bounding box center [235, 288] width 18 height 18
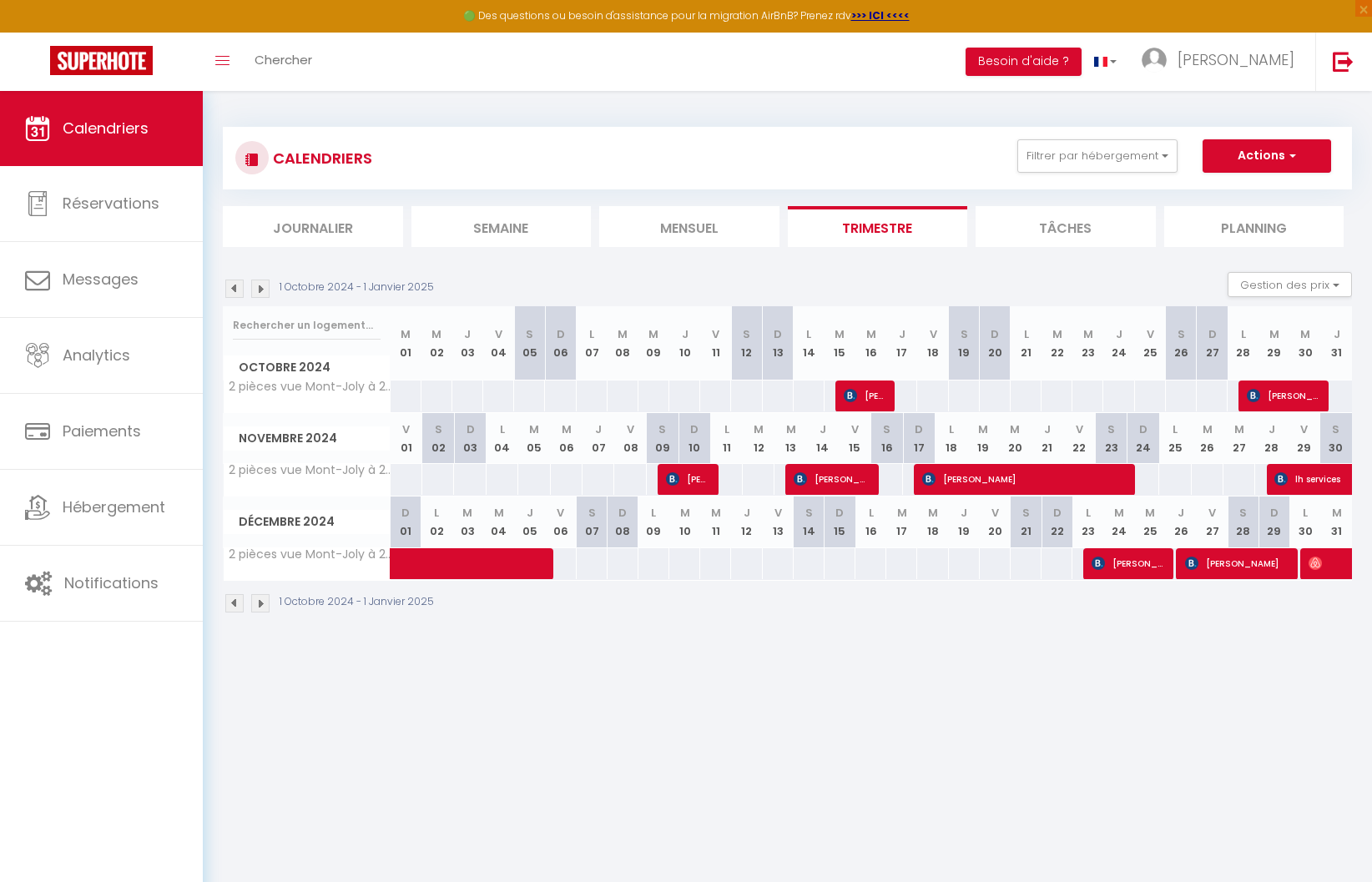
click at [231, 285] on img at bounding box center [235, 288] width 18 height 18
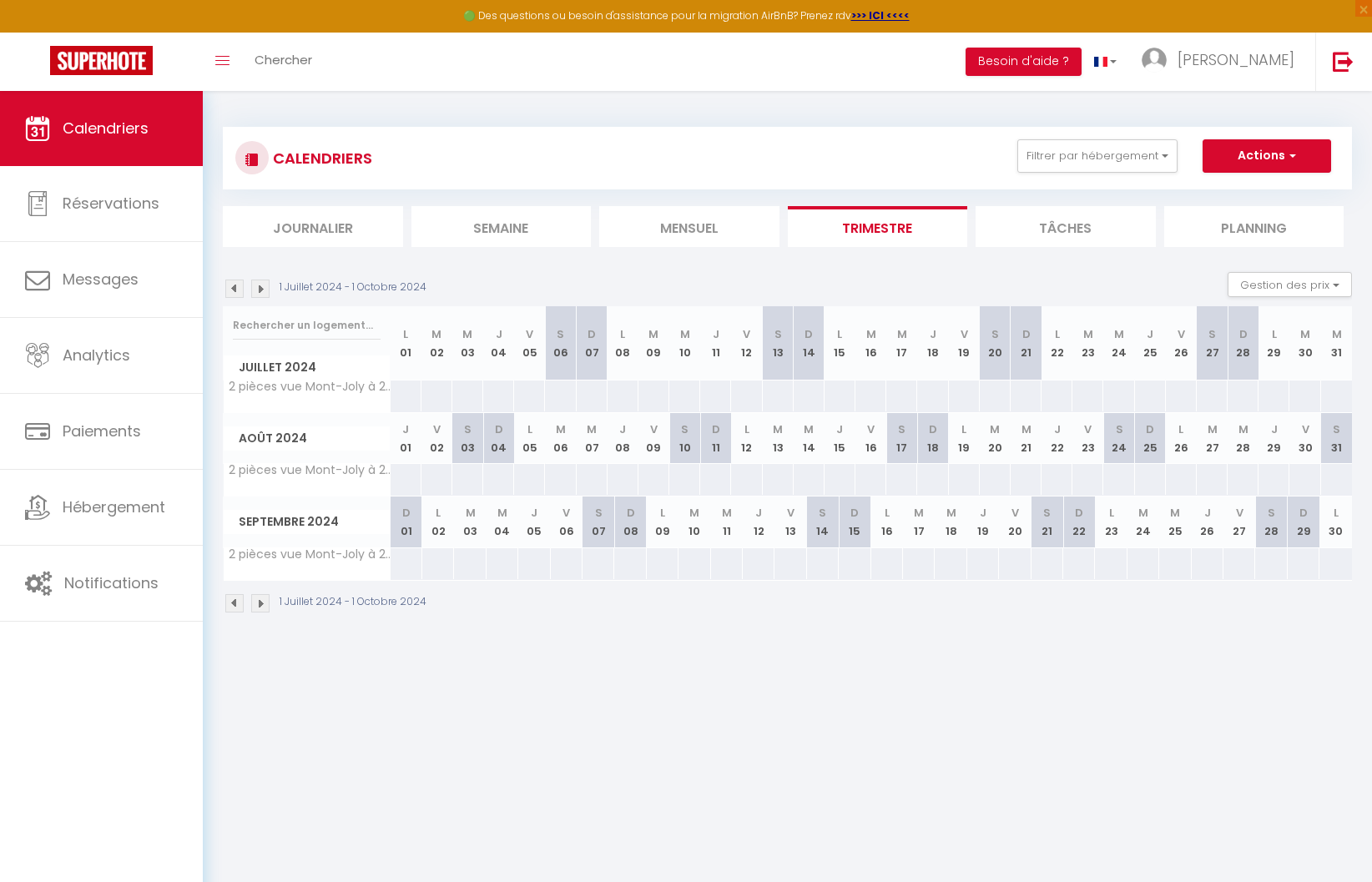
click at [254, 289] on img at bounding box center [261, 288] width 18 height 18
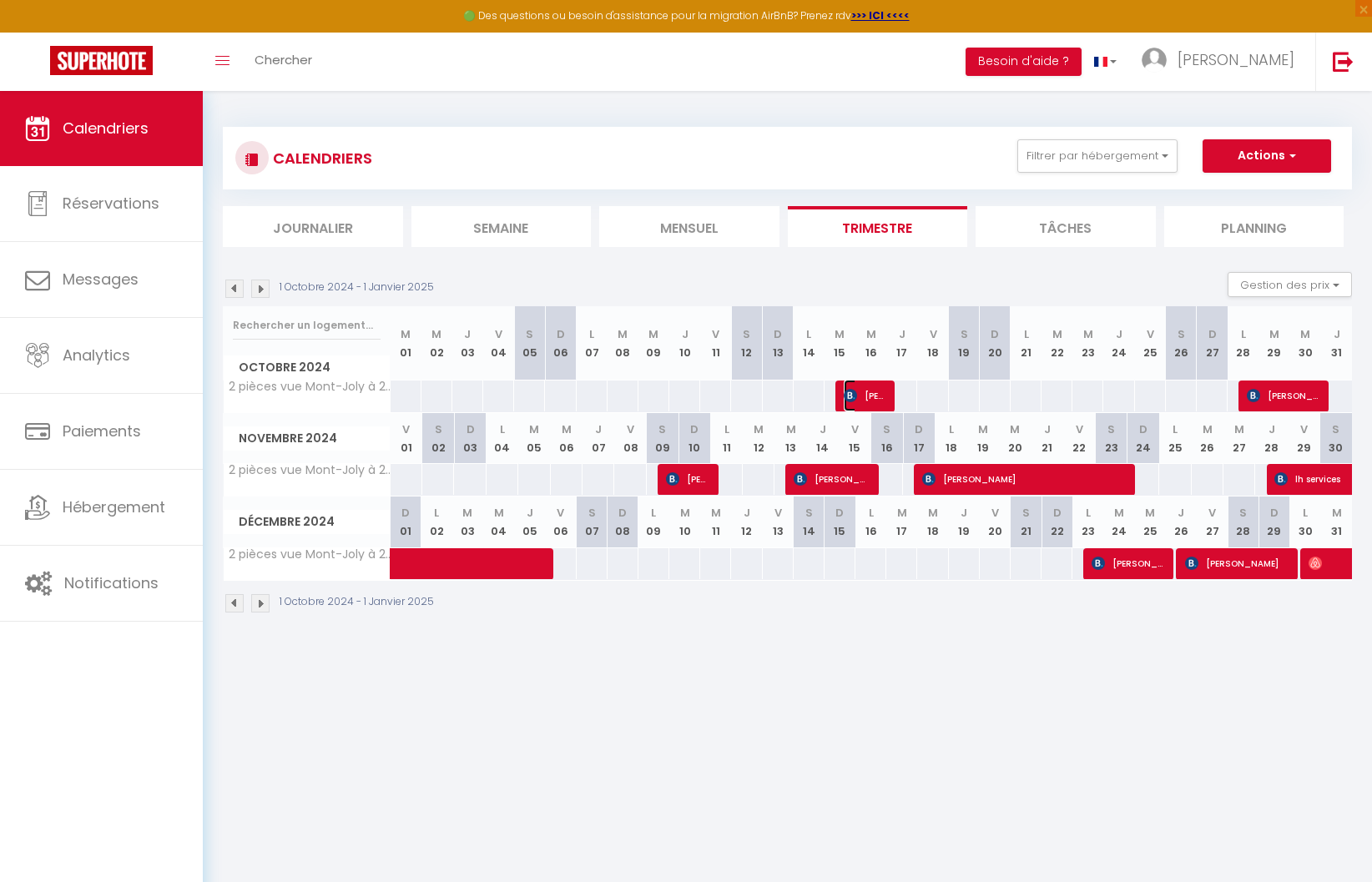
click at [876, 397] on span "[PERSON_NAME]" at bounding box center [864, 395] width 41 height 31
select select "OK"
select select "KO"
select select "0"
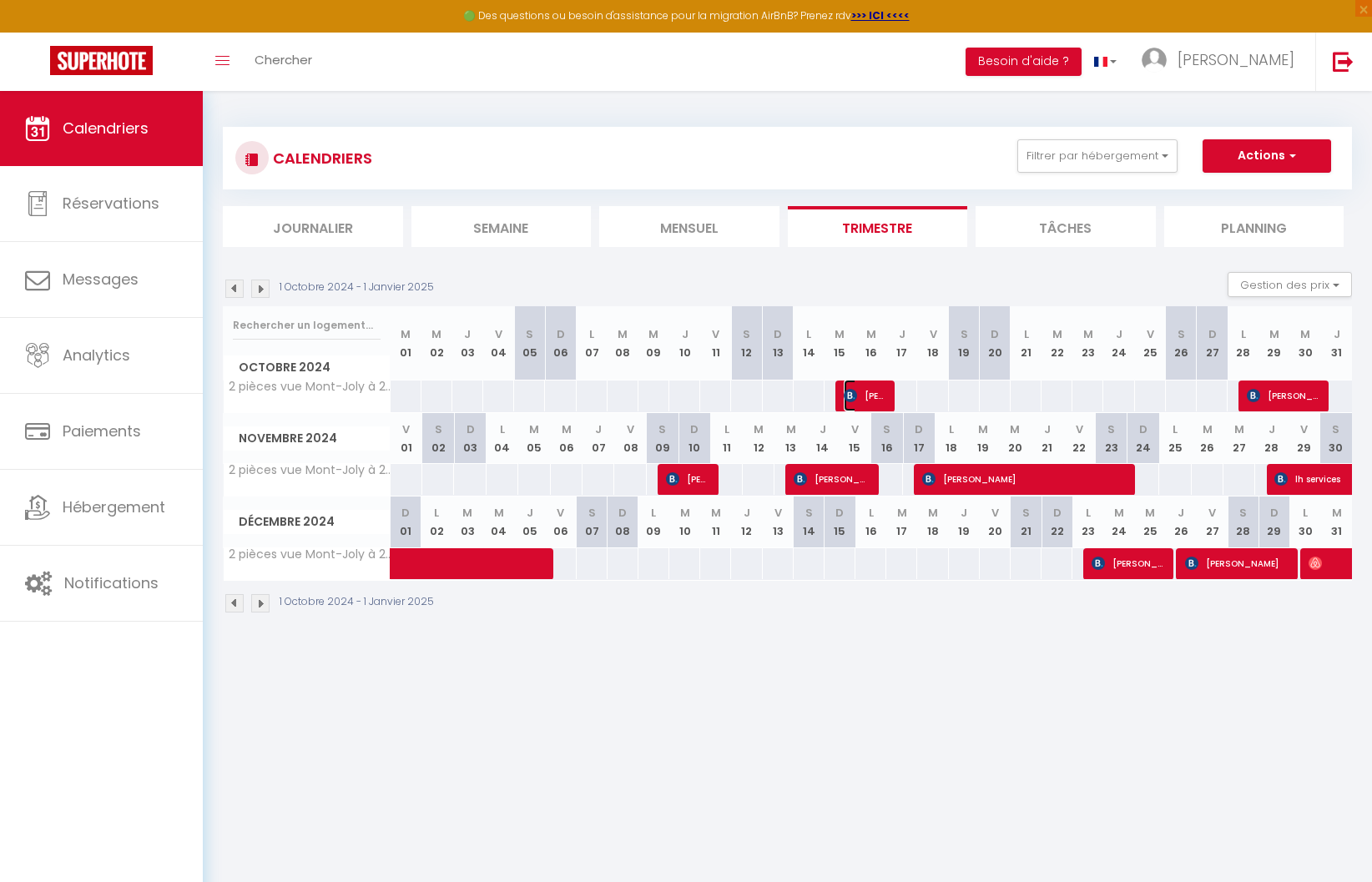
select select "1"
select select
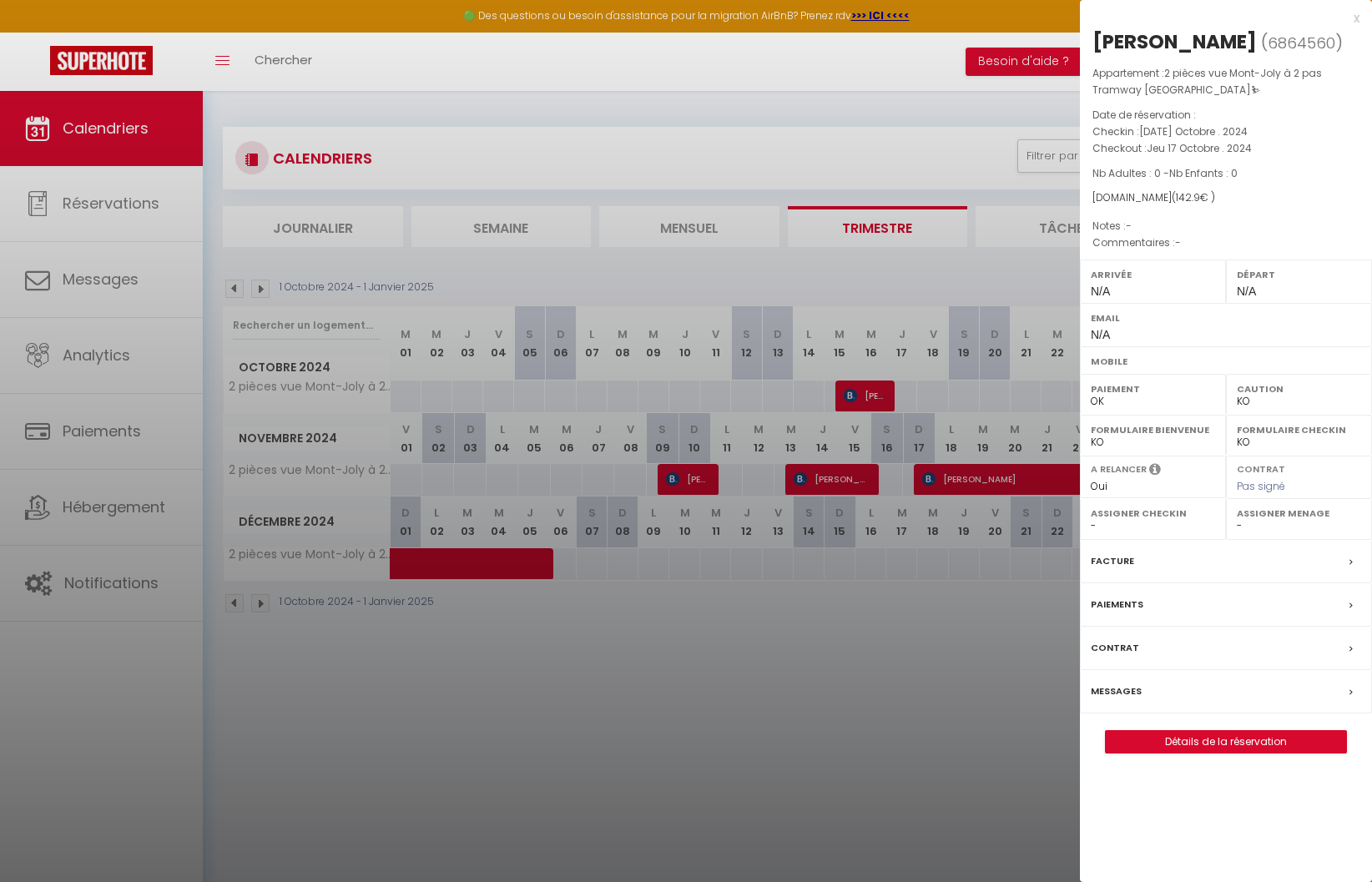
click at [973, 714] on div at bounding box center [686, 441] width 1372 height 882
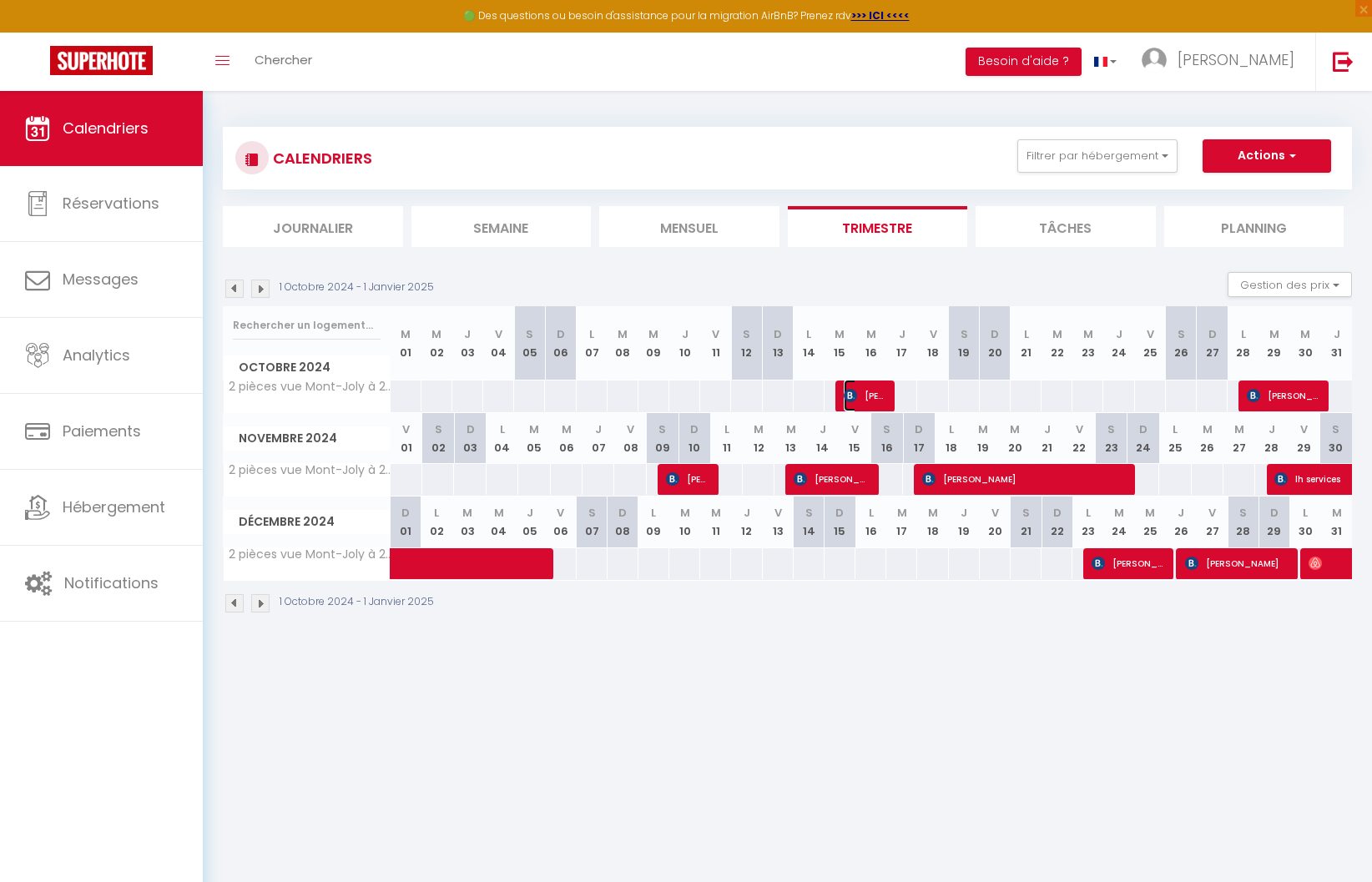
click at [869, 394] on span "[PERSON_NAME]" at bounding box center [864, 395] width 41 height 31
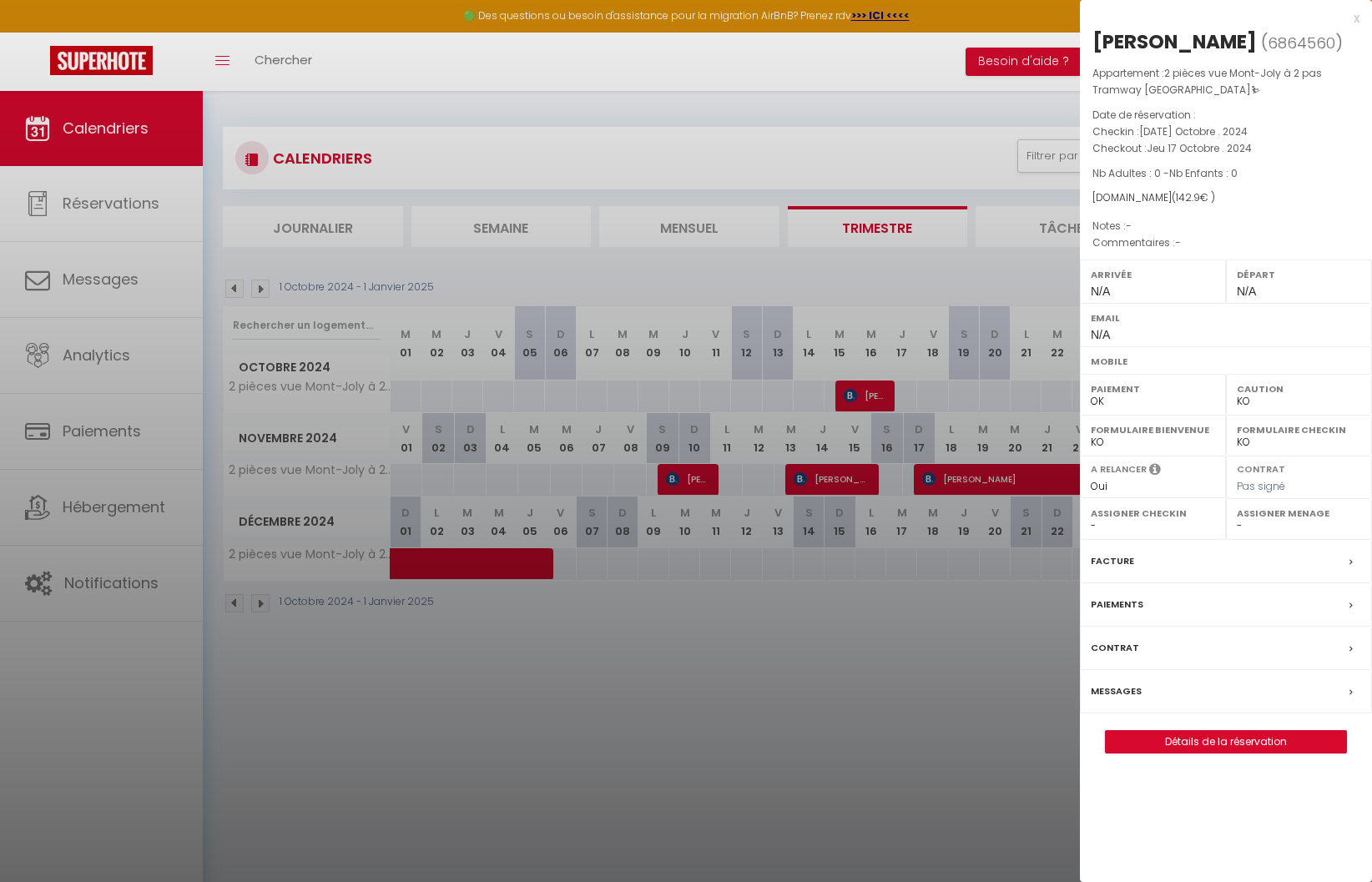
click at [890, 582] on div at bounding box center [686, 441] width 1372 height 882
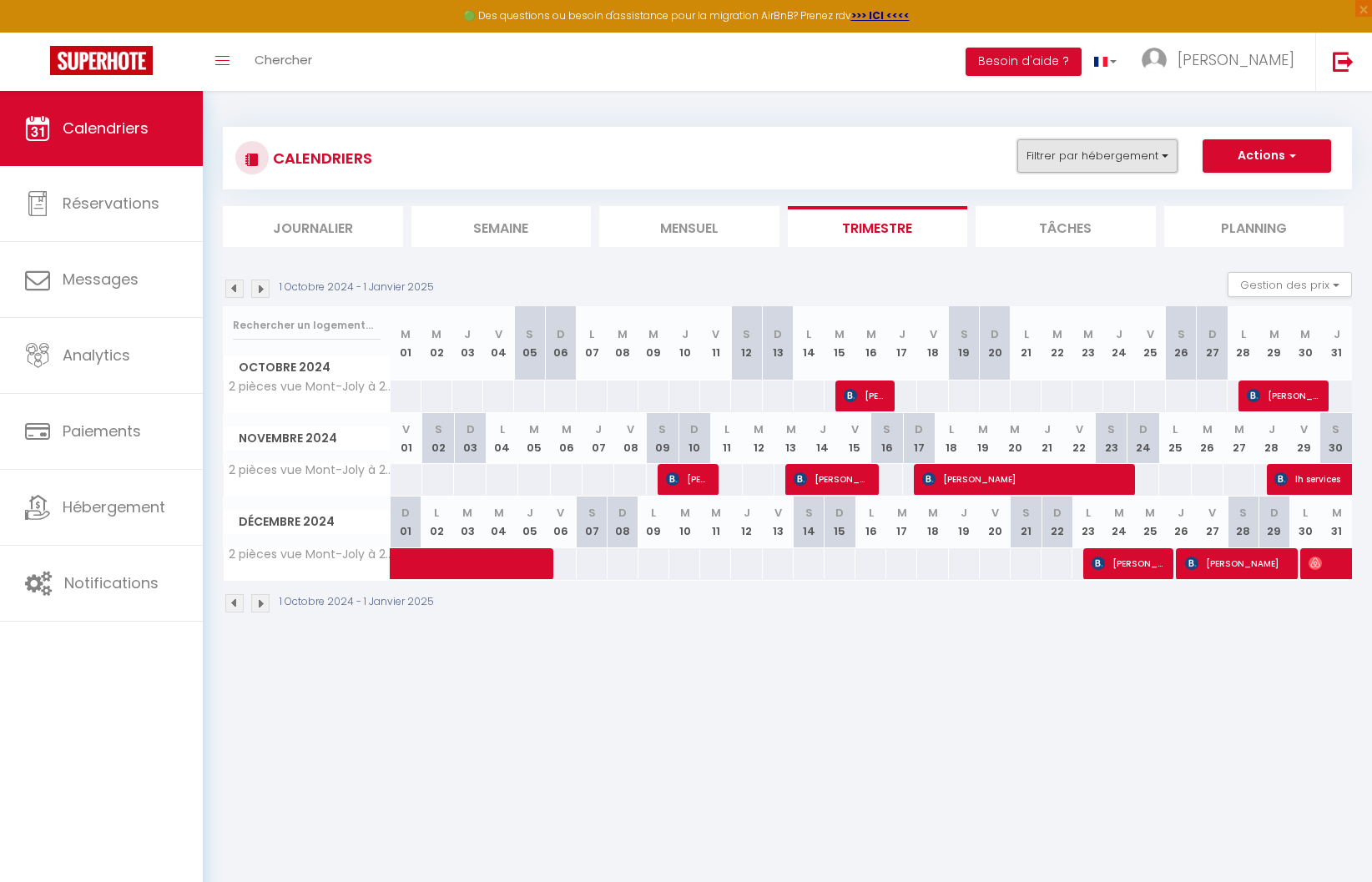
click at [1094, 155] on button "Filtrer par hébergement" at bounding box center [1097, 156] width 160 height 33
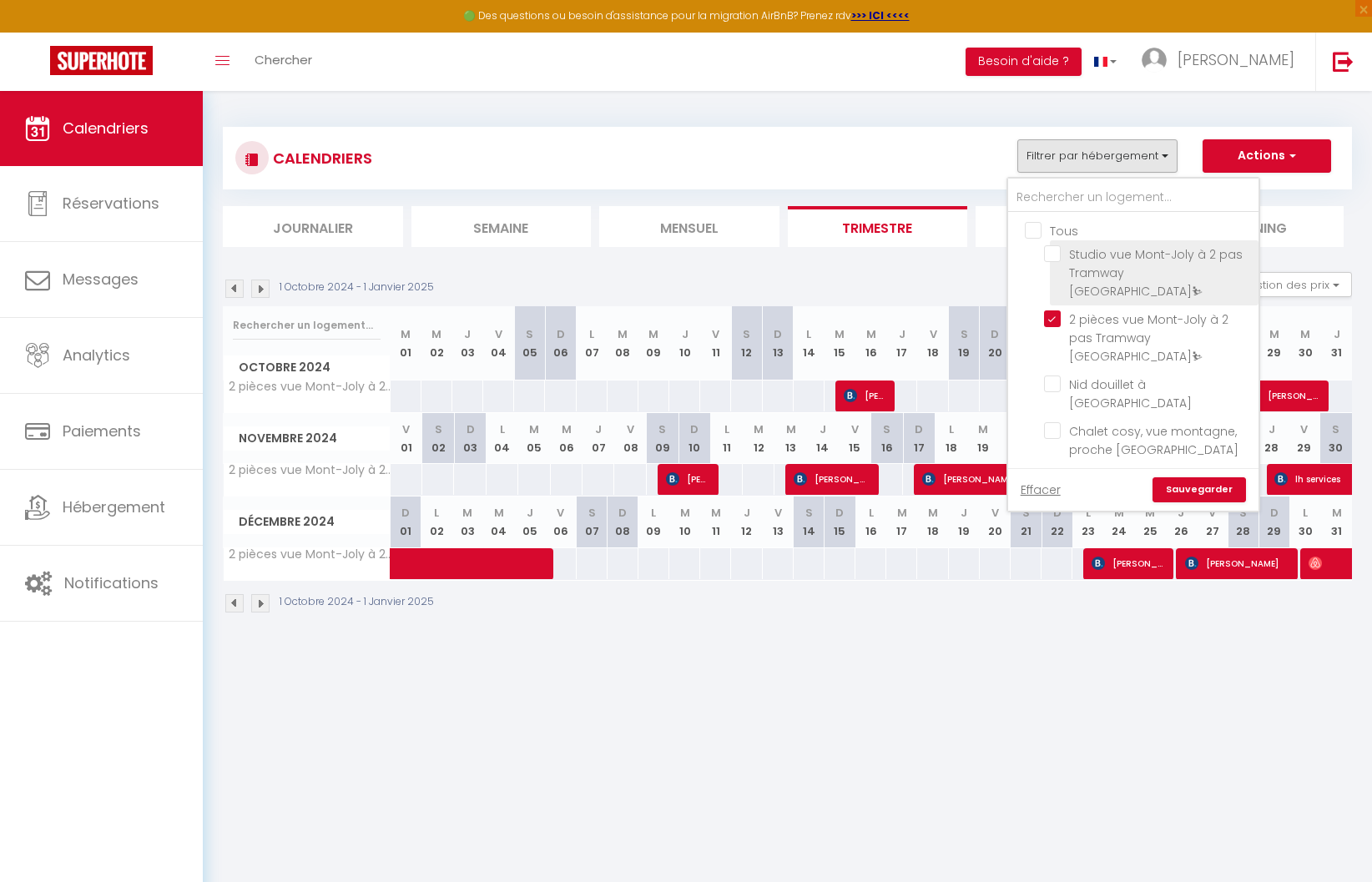
click at [1061, 254] on input "Studio vue Mont-Joly à 2 pas Tramway [GEOGRAPHIC_DATA]⛷" at bounding box center [1148, 253] width 208 height 17
checkbox input "true"
checkbox input "false"
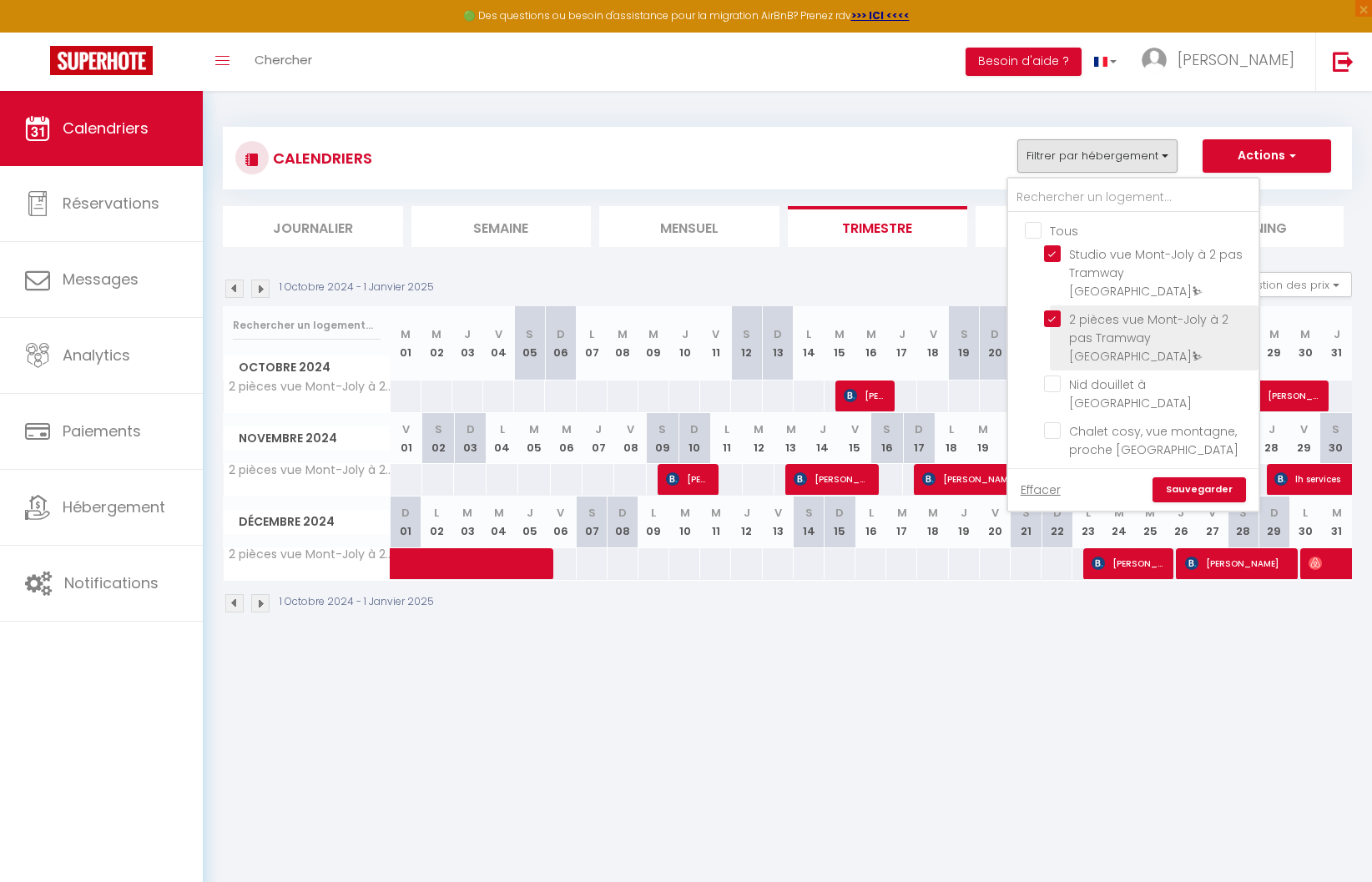
click at [1057, 311] on input "2 pièces vue Mont-Joly à 2 pas Tramway [GEOGRAPHIC_DATA]⛷" at bounding box center [1148, 319] width 208 height 17
checkbox input "false"
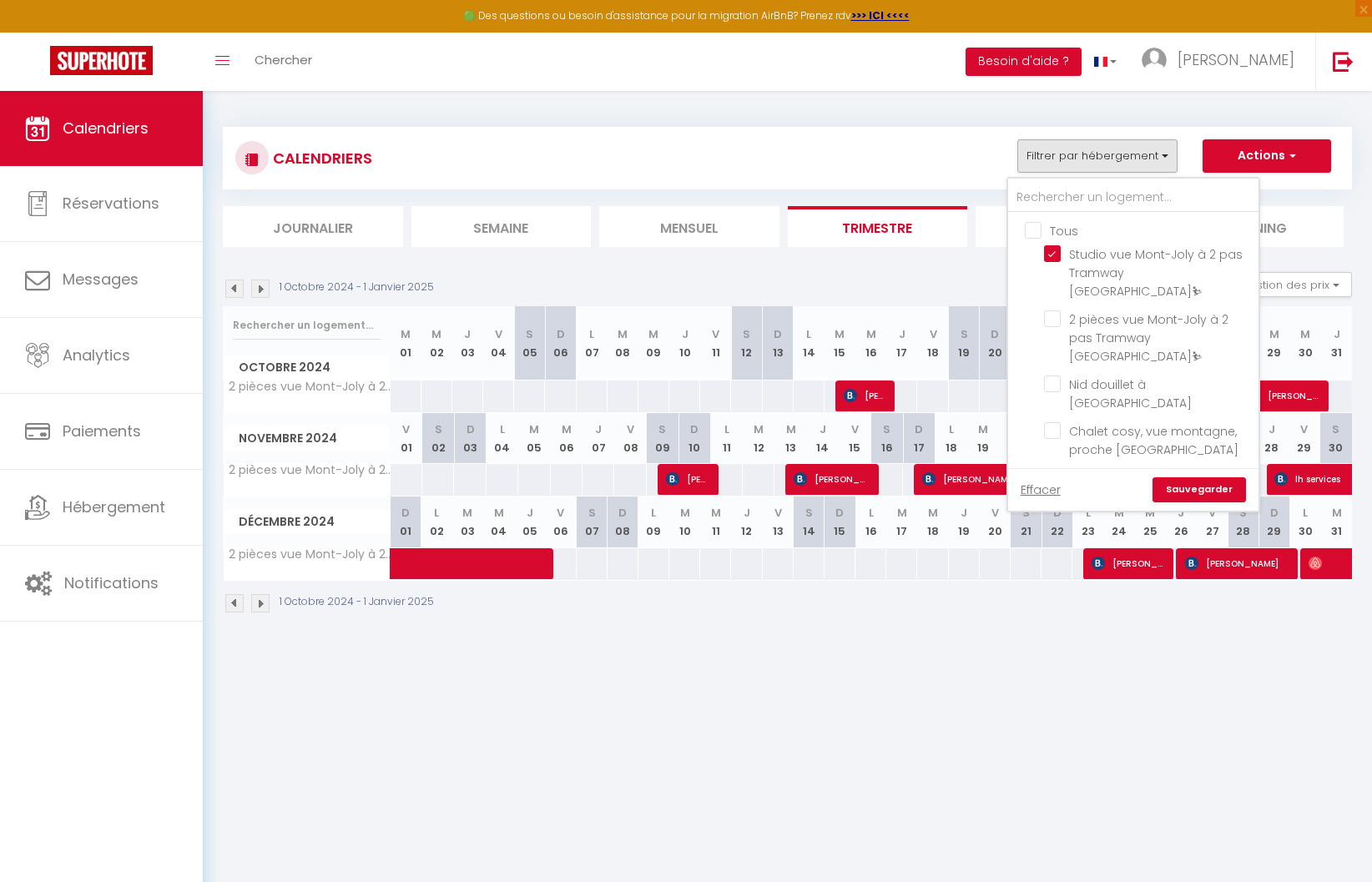
click at [1167, 484] on link "Sauvegarder" at bounding box center [1199, 489] width 93 height 25
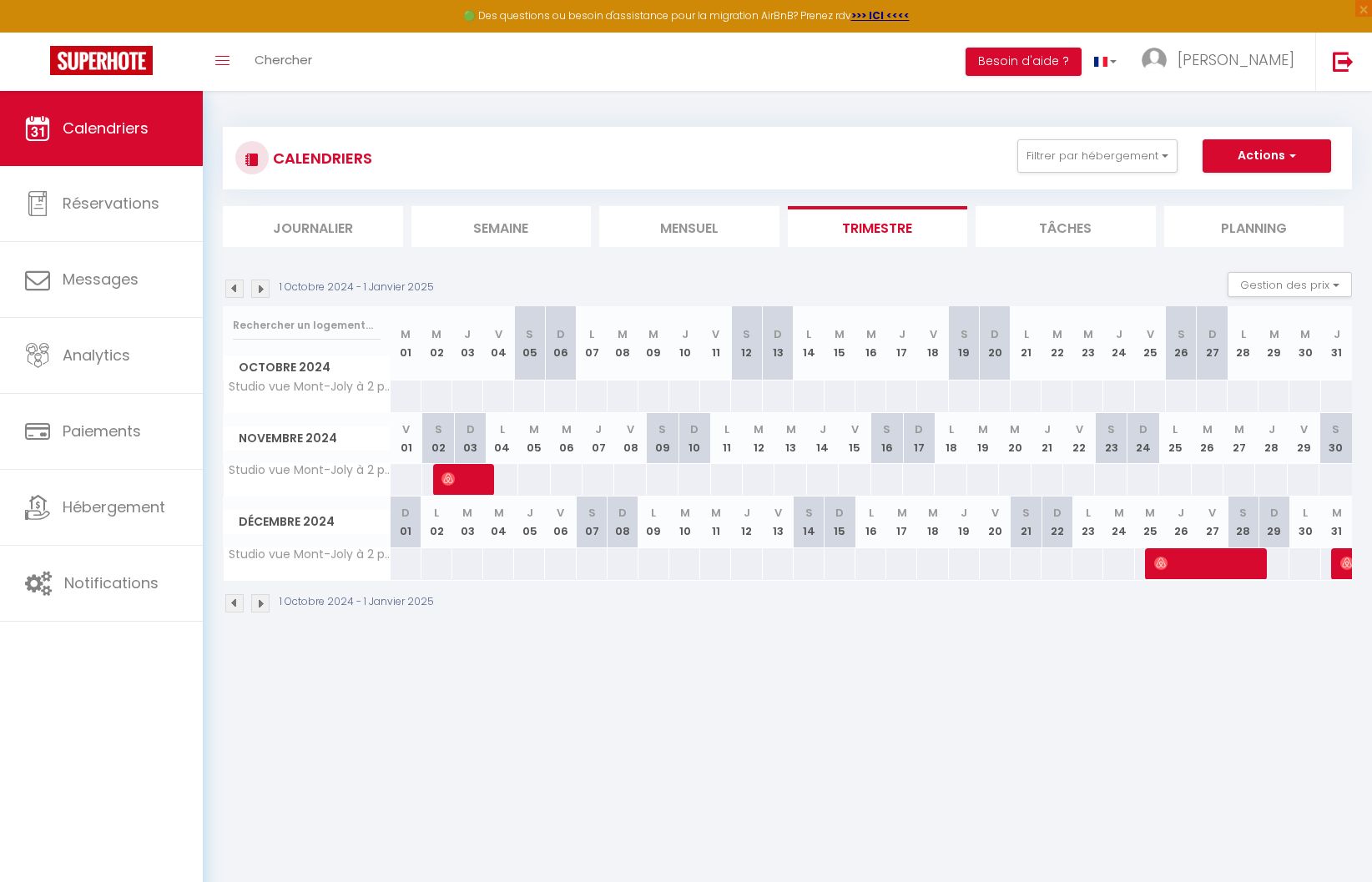
click at [1072, 277] on div "1 Octobre 2024 - 1 Janvier 2025 Gestion des prix Nb Nuits minimum Règles Dispon…" at bounding box center [788, 288] width 1130 height 34
click at [1077, 160] on button "Filtrer par hébergement" at bounding box center [1097, 156] width 160 height 33
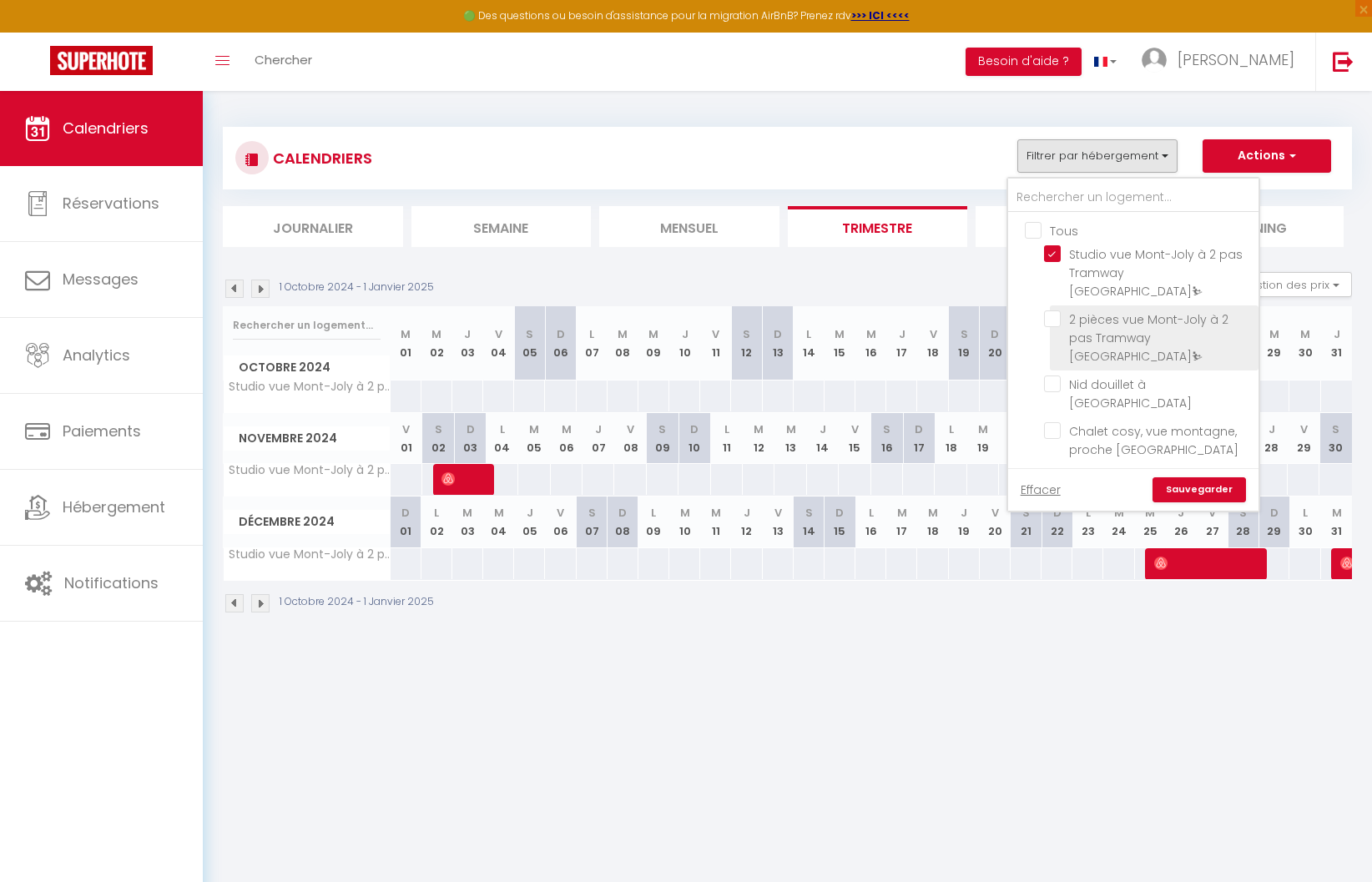
click at [1050, 311] on input "2 pièces vue Mont-Joly à 2 pas Tramway [GEOGRAPHIC_DATA]⛷" at bounding box center [1148, 319] width 208 height 17
checkbox input "true"
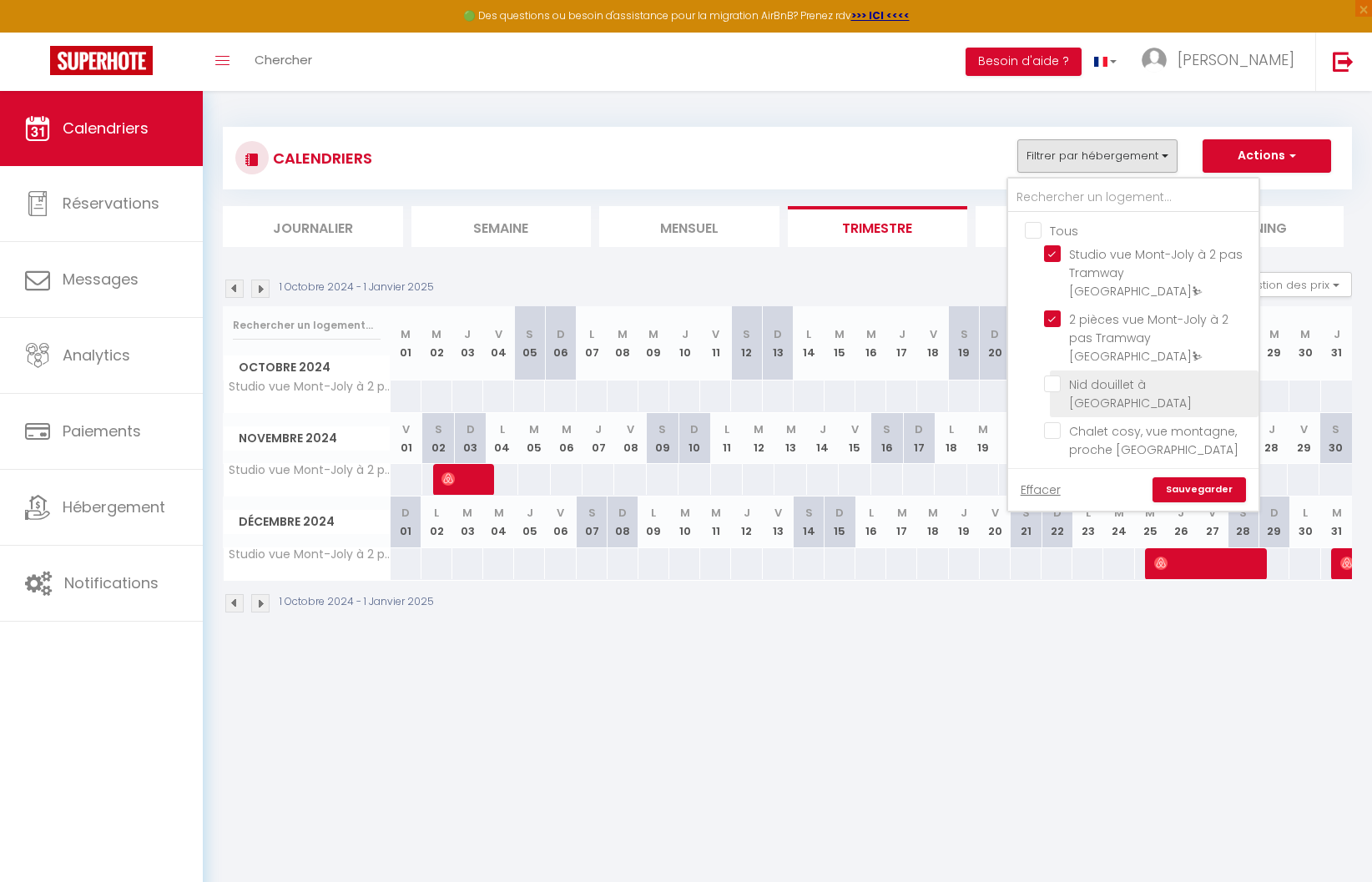
checkbox input "false"
click at [1197, 493] on link "Sauvegarder" at bounding box center [1199, 489] width 93 height 25
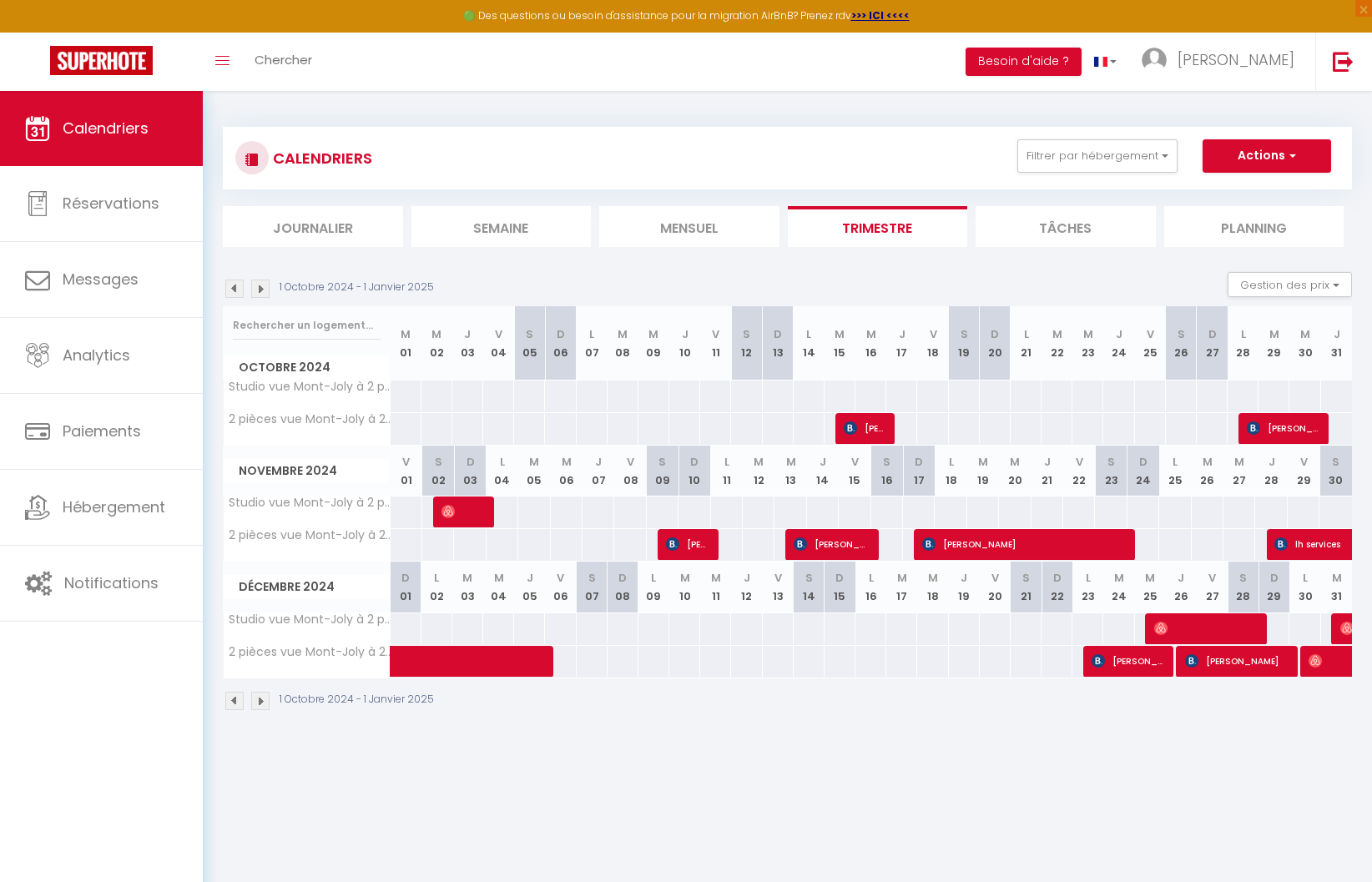
click at [1021, 276] on div "1 Octobre 2024 - 1 Janvier 2025 Gestion des prix Nb Nuits minimum Règles Dispon…" at bounding box center [788, 288] width 1130 height 34
click at [1100, 141] on button "Filtrer par hébergement" at bounding box center [1097, 156] width 160 height 33
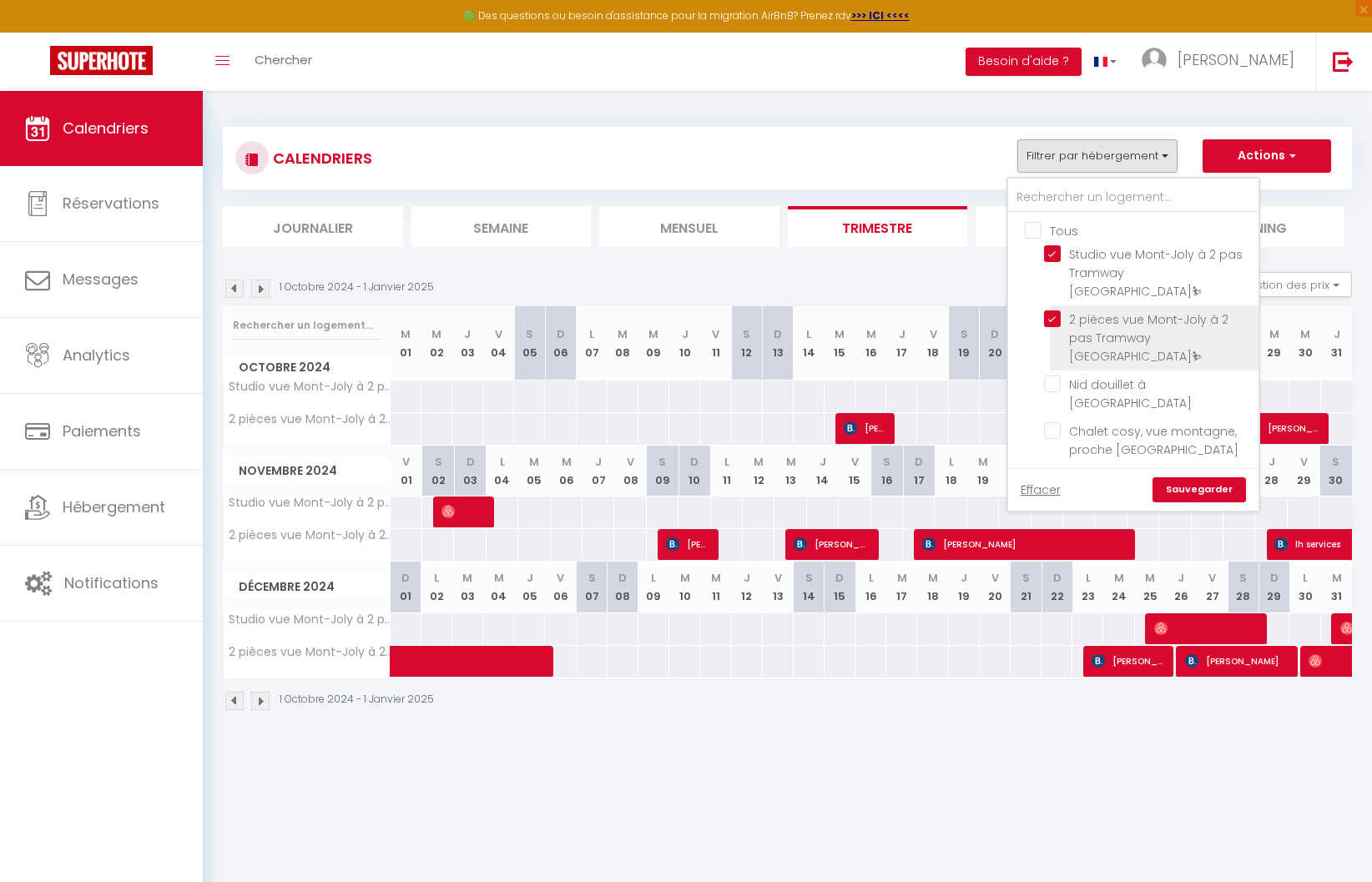
click at [1054, 311] on input "2 pièces vue Mont-Joly à 2 pas Tramway [GEOGRAPHIC_DATA]⛷" at bounding box center [1148, 319] width 208 height 17
checkbox input "false"
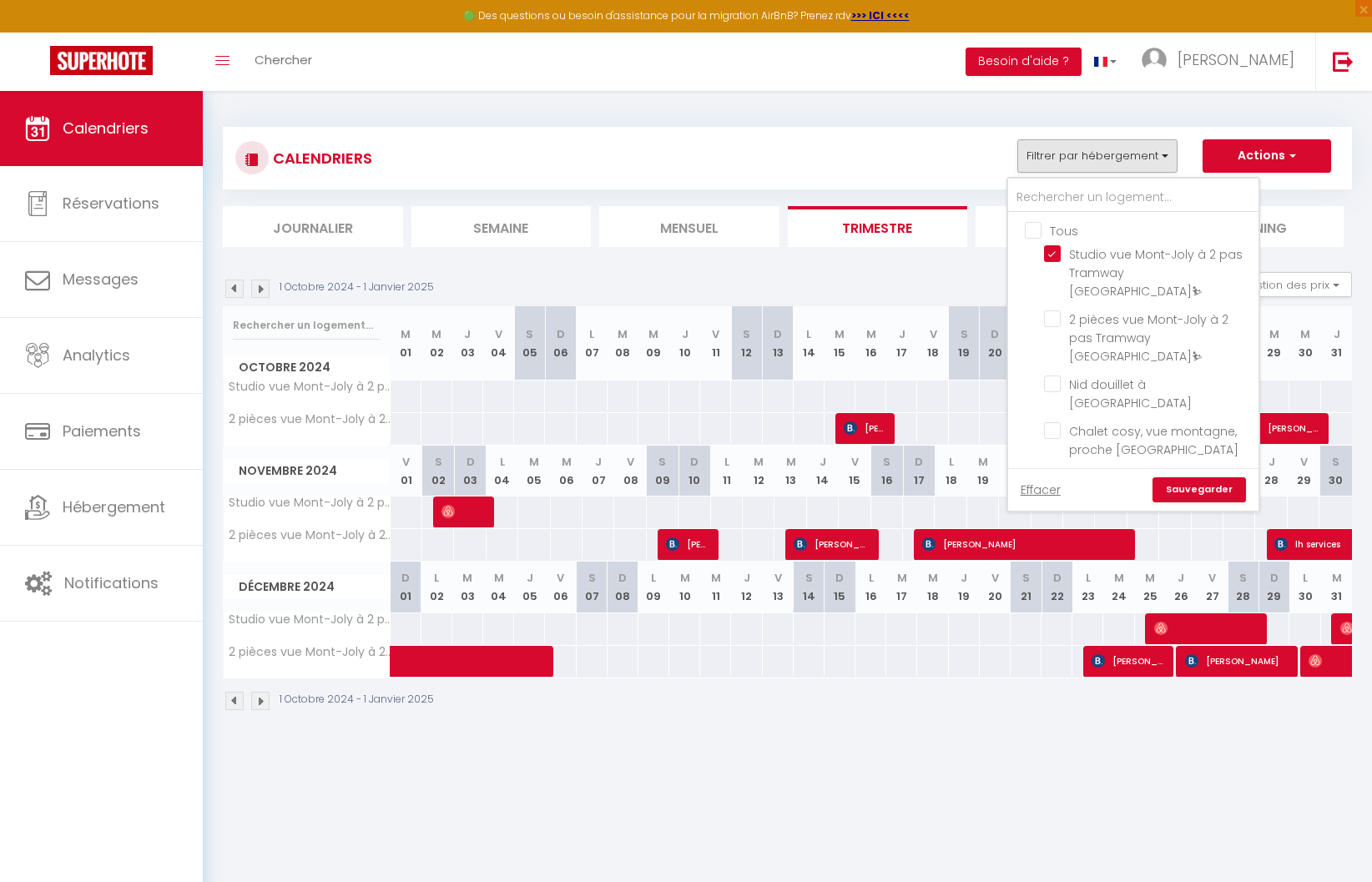
click at [1190, 489] on link "Sauvegarder" at bounding box center [1199, 489] width 93 height 25
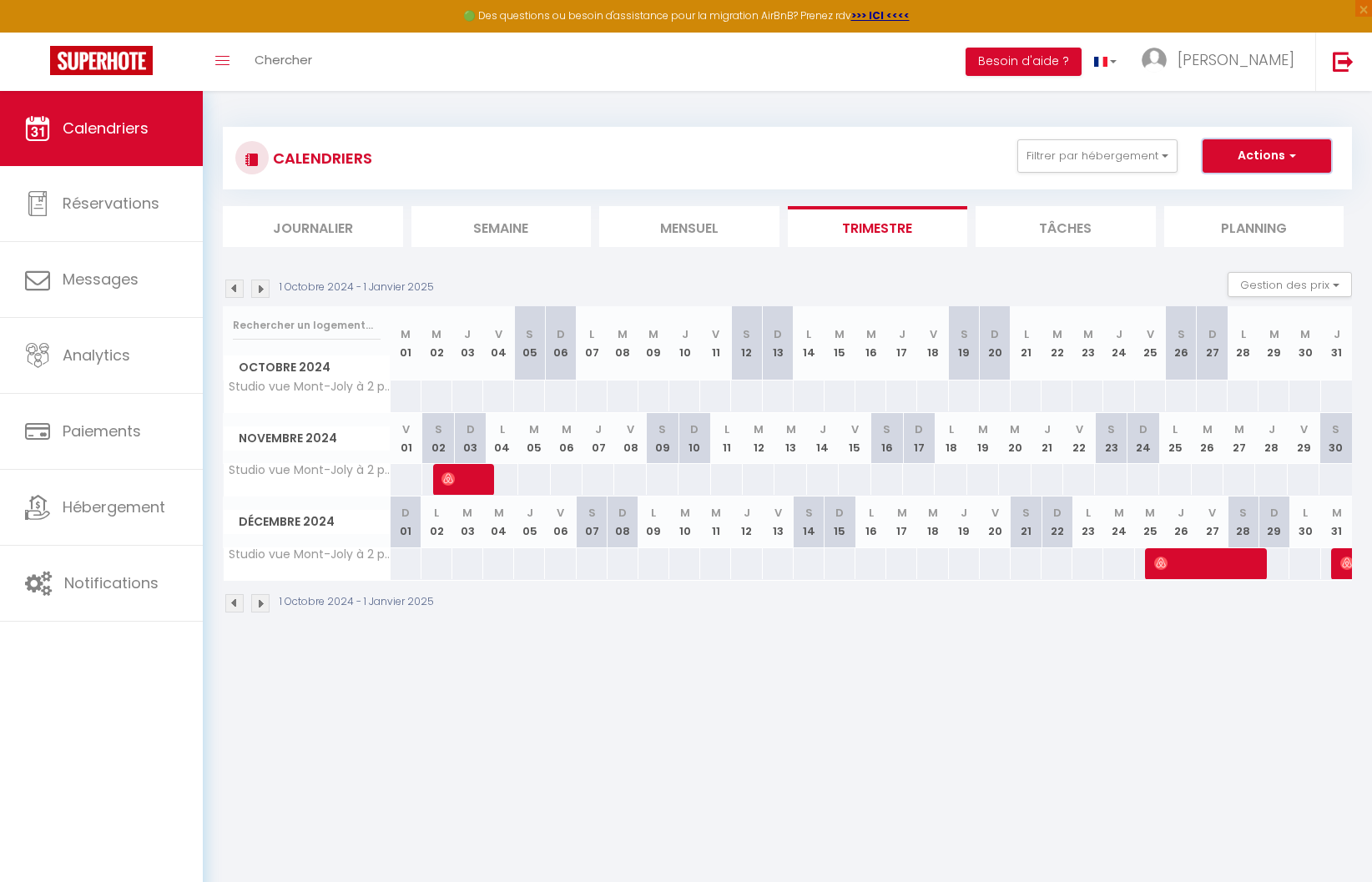
click at [1242, 162] on button "Actions" at bounding box center [1267, 156] width 129 height 33
click at [1224, 243] on link "Importer les réservations" at bounding box center [1249, 244] width 146 height 25
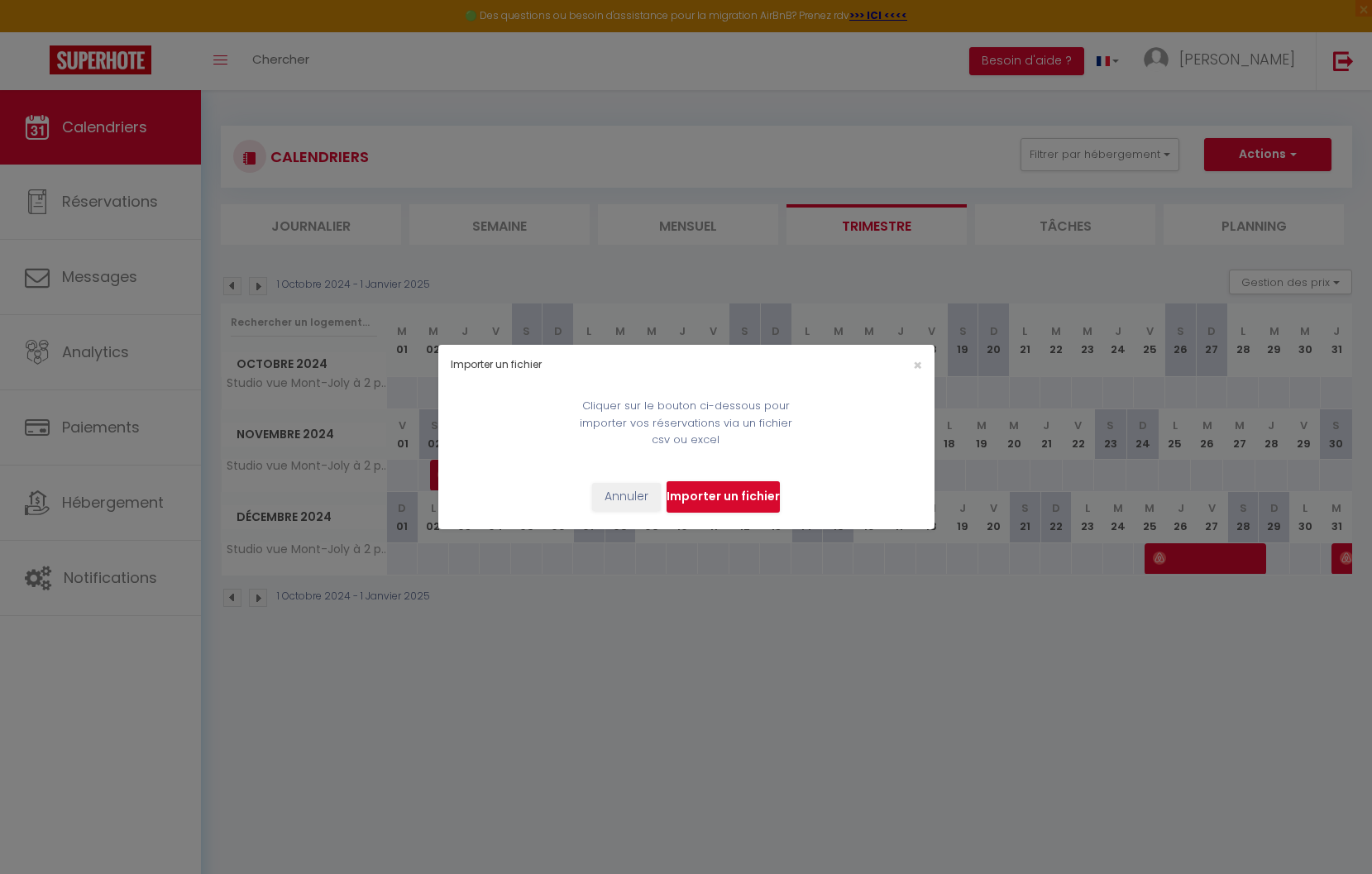
click at [725, 498] on input "file" at bounding box center [723, 497] width 113 height 31
select select
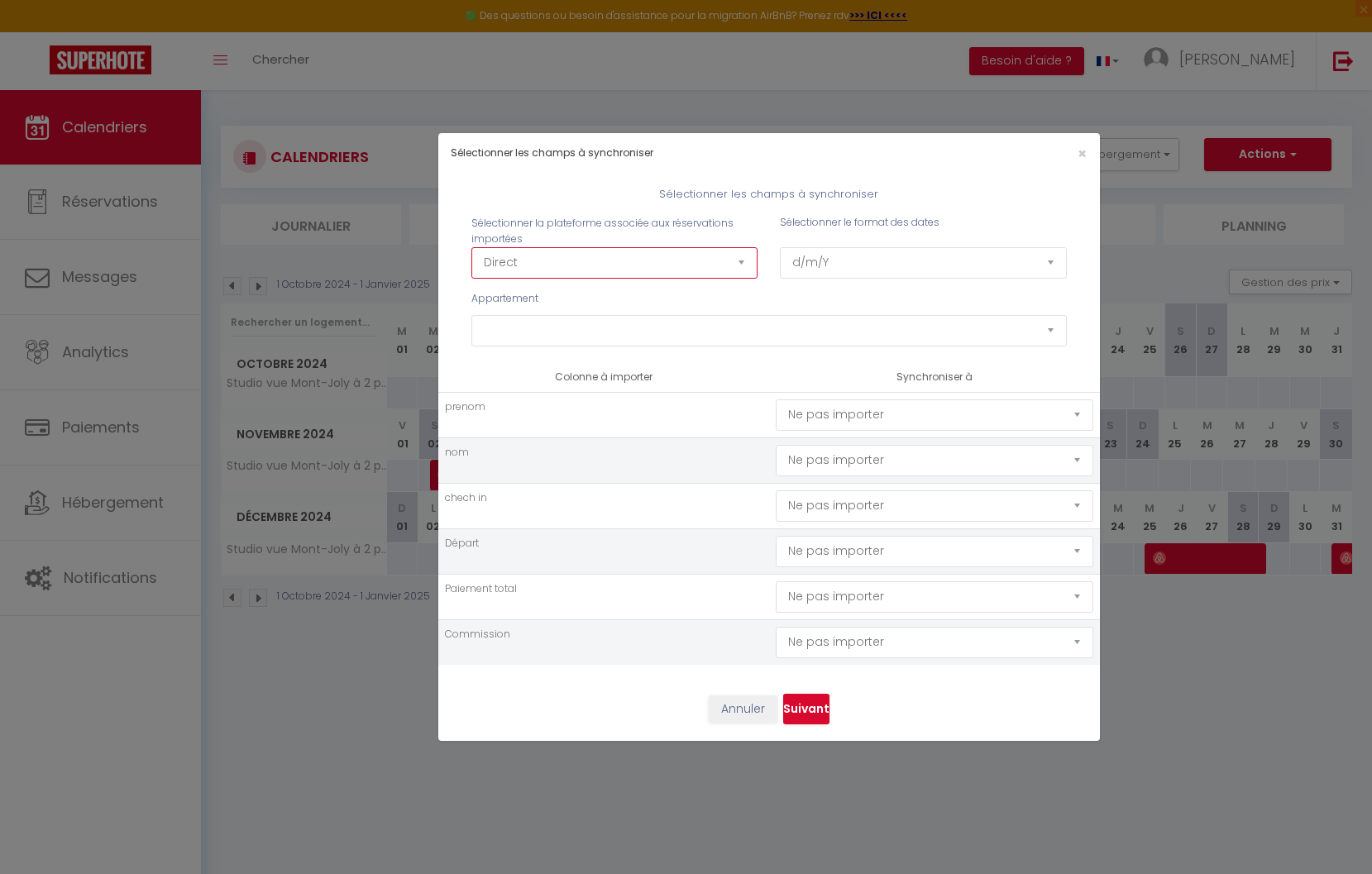
click at [560, 269] on select "Direct [DOMAIN_NAME] [DOMAIN_NAME] Chalet montagne Expedia Gite de [GEOGRAPHIC_…" at bounding box center [614, 263] width 287 height 31
select select "2"
click at [471, 247] on select "Direct [DOMAIN_NAME] [DOMAIN_NAME] Chalet montagne Expedia Gite de [GEOGRAPHIC_…" at bounding box center [614, 263] width 287 height 31
select select
click at [862, 258] on select "d/m/Y m/d/Y d-m-Y m-d-Y Y-m-d" at bounding box center [923, 263] width 287 height 31
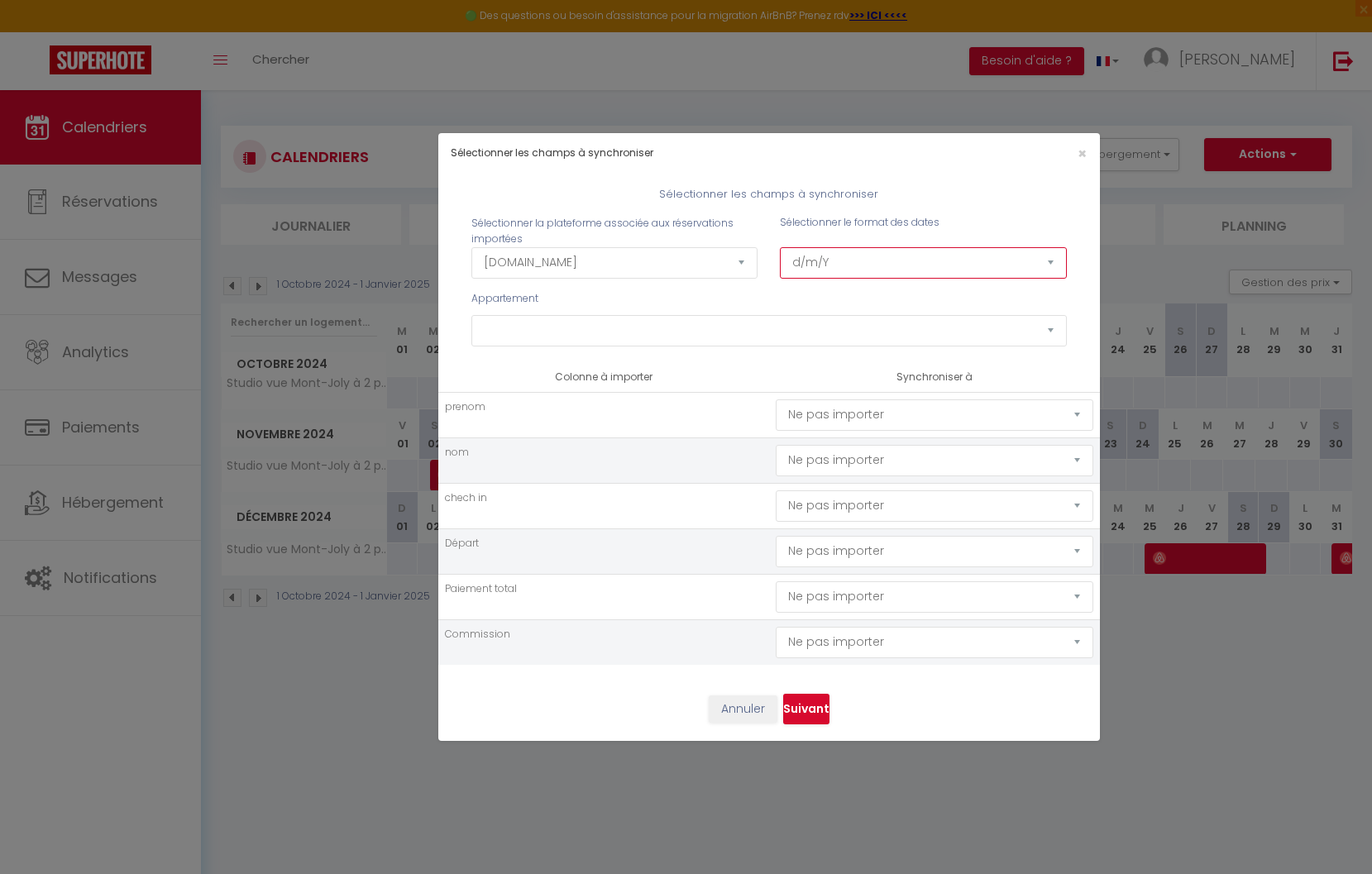
select select "Y-m-d"
click at [780, 247] on select "d/m/Y m/d/Y d-m-Y m-d-Y Y-m-d" at bounding box center [923, 263] width 287 height 31
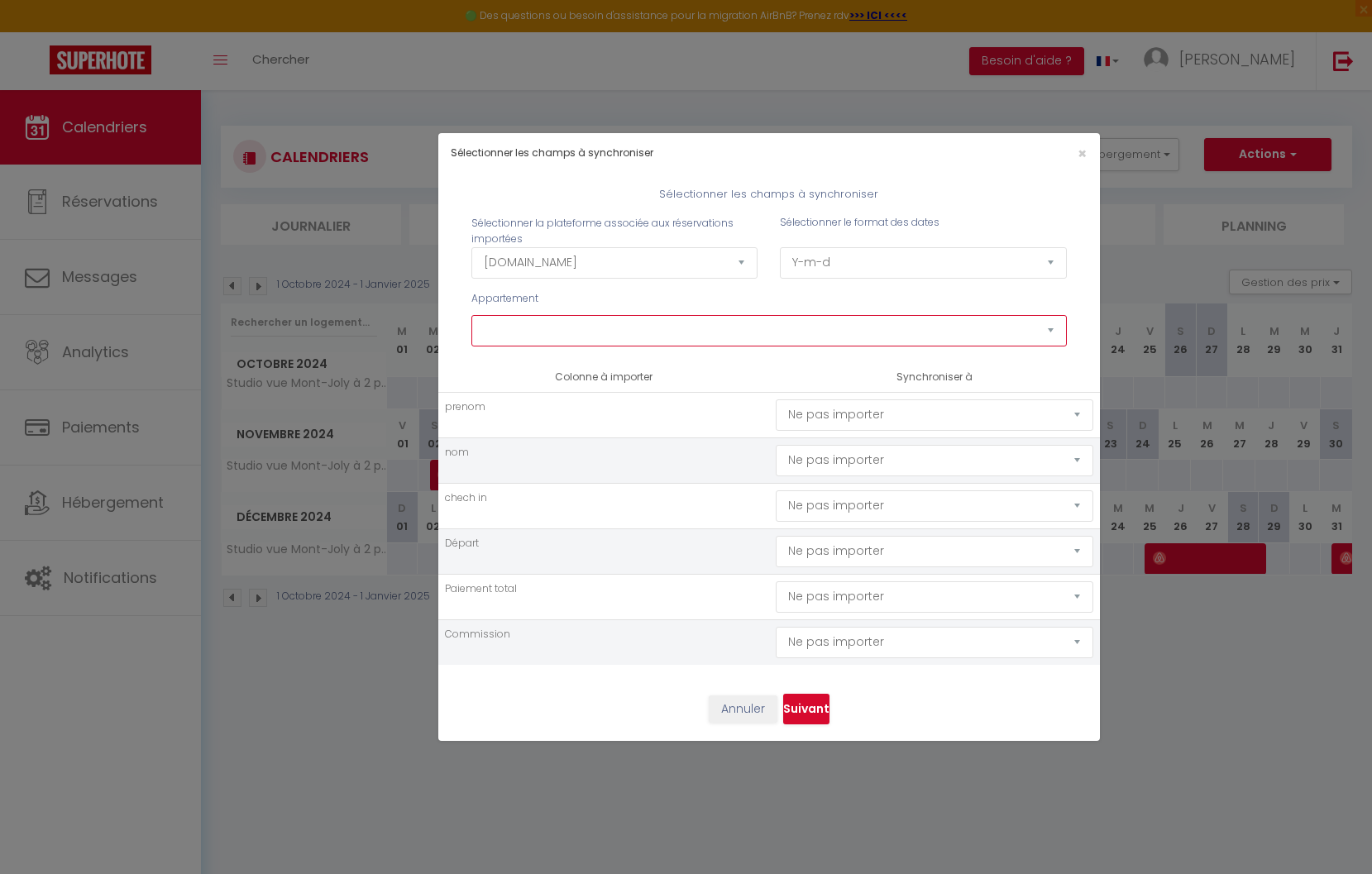
click at [676, 333] on select "Studio vue Mont-Joly à 2 pas Tramway [GEOGRAPHIC_DATA]⛷ 2 pièces vue Mont-Joly …" at bounding box center [769, 331] width 595 height 31
select select "77678"
click at [471, 315] on select "Studio vue Mont-Joly à 2 pas Tramway [GEOGRAPHIC_DATA]⛷ 2 pièces vue Mont-Joly …" at bounding box center [769, 331] width 595 height 31
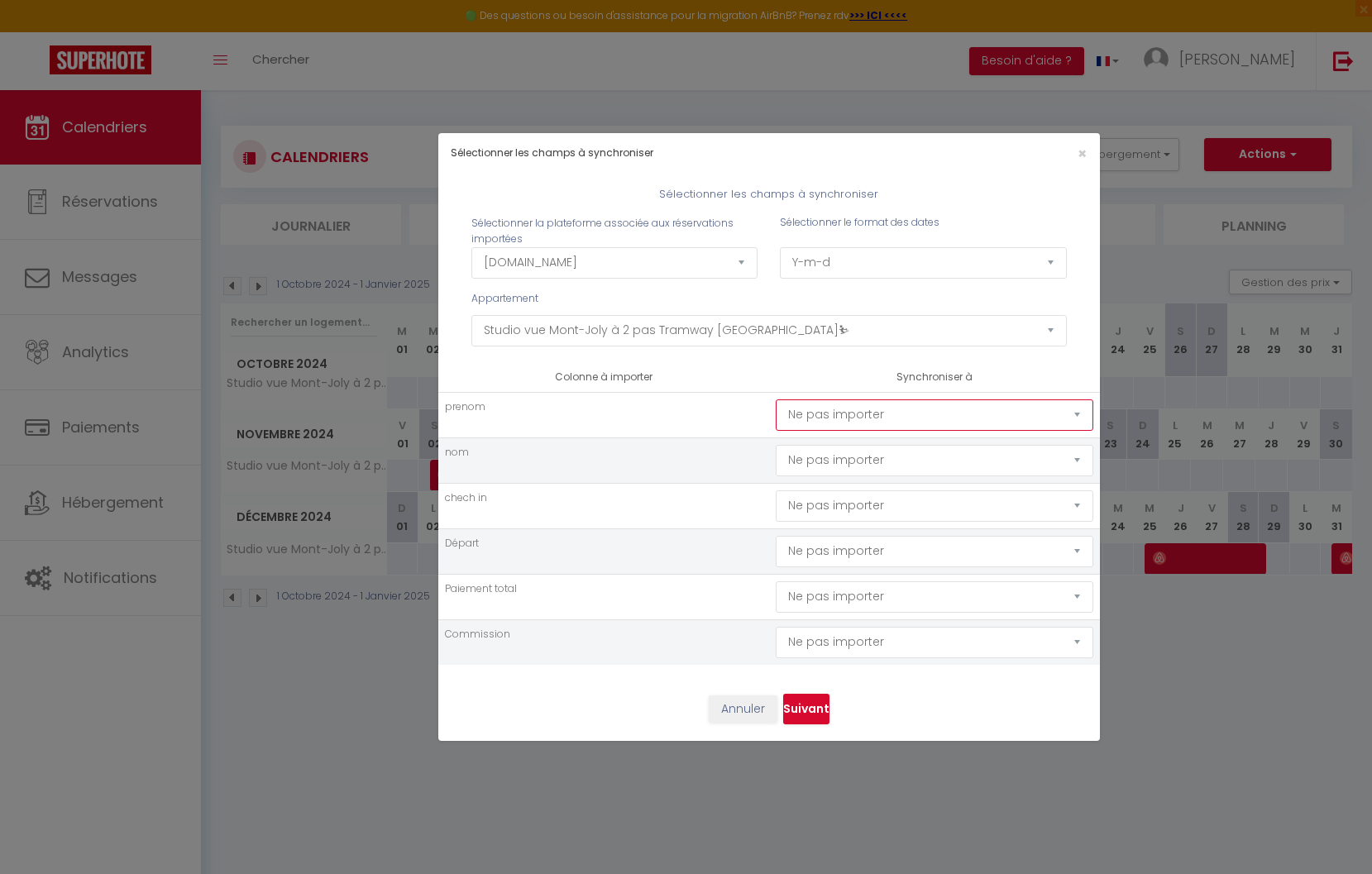
click at [835, 421] on select "Ne pas importer [GEOGRAPHIC_DATA] Nom Email Statut Téléphone Code de confirmati…" at bounding box center [935, 416] width 318 height 31
select select "first_name"
click at [776, 400] on select "Ne pas importer [GEOGRAPHIC_DATA] Nom Email Statut Téléphone Code de confirmati…" at bounding box center [935, 416] width 318 height 31
drag, startPoint x: 844, startPoint y: 458, endPoint x: 844, endPoint y: 448, distance: 10.0
click at [844, 458] on select "Ne pas importer [GEOGRAPHIC_DATA] Nom Email Statut Téléphone Code de confirmati…" at bounding box center [935, 460] width 318 height 31
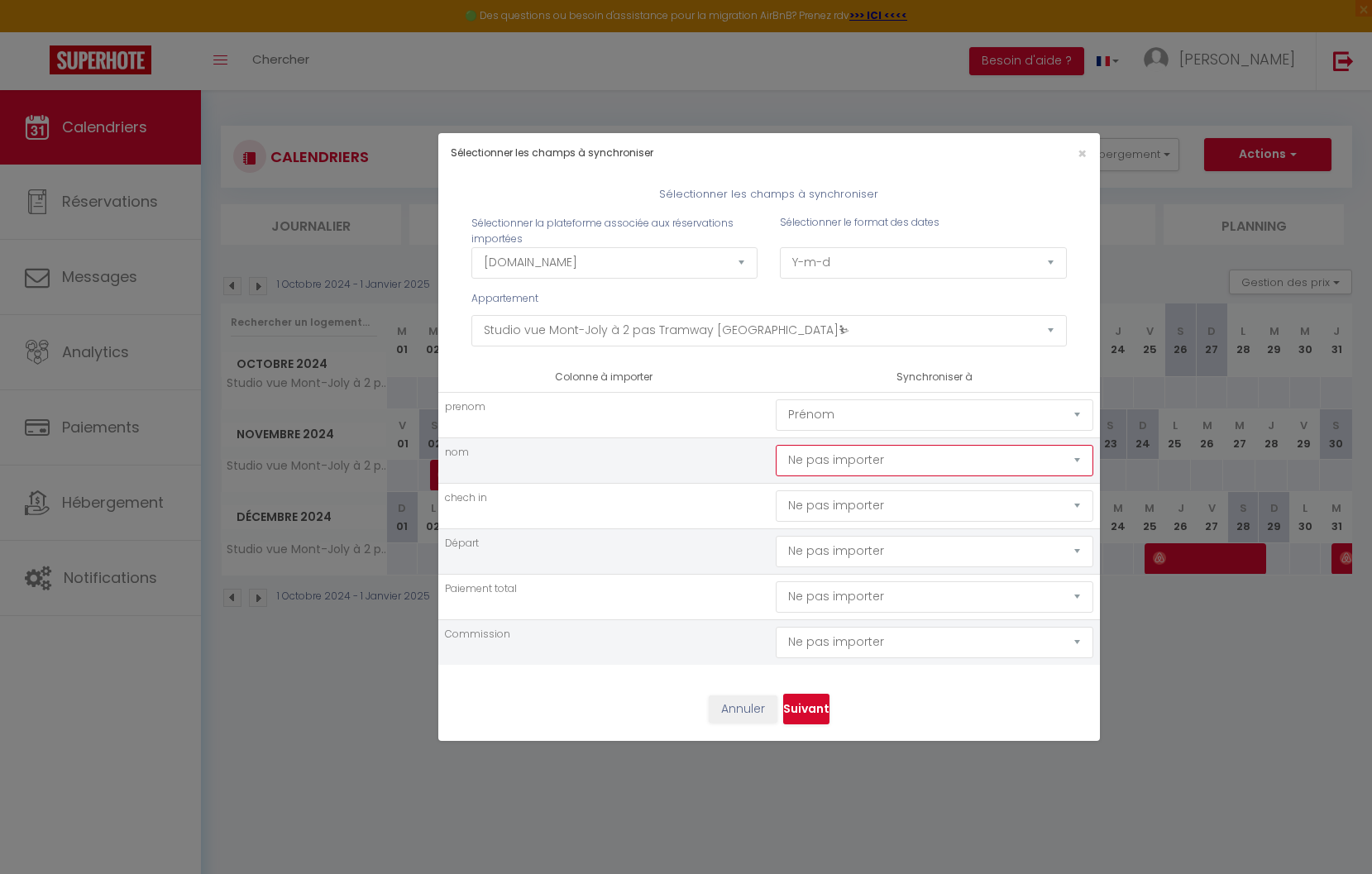
select select "last_name"
click at [776, 445] on select "Ne pas importer [GEOGRAPHIC_DATA] Nom Email Statut Téléphone Code de confirmati…" at bounding box center [935, 460] width 318 height 31
click at [849, 521] on select "Ne pas importer [GEOGRAPHIC_DATA] Nom Email Statut Téléphone Code de confirmati…" at bounding box center [935, 506] width 318 height 31
select select "checking"
click at [776, 490] on select "Ne pas importer [GEOGRAPHIC_DATA] Nom Email Statut Téléphone Code de confirmati…" at bounding box center [935, 506] width 318 height 31
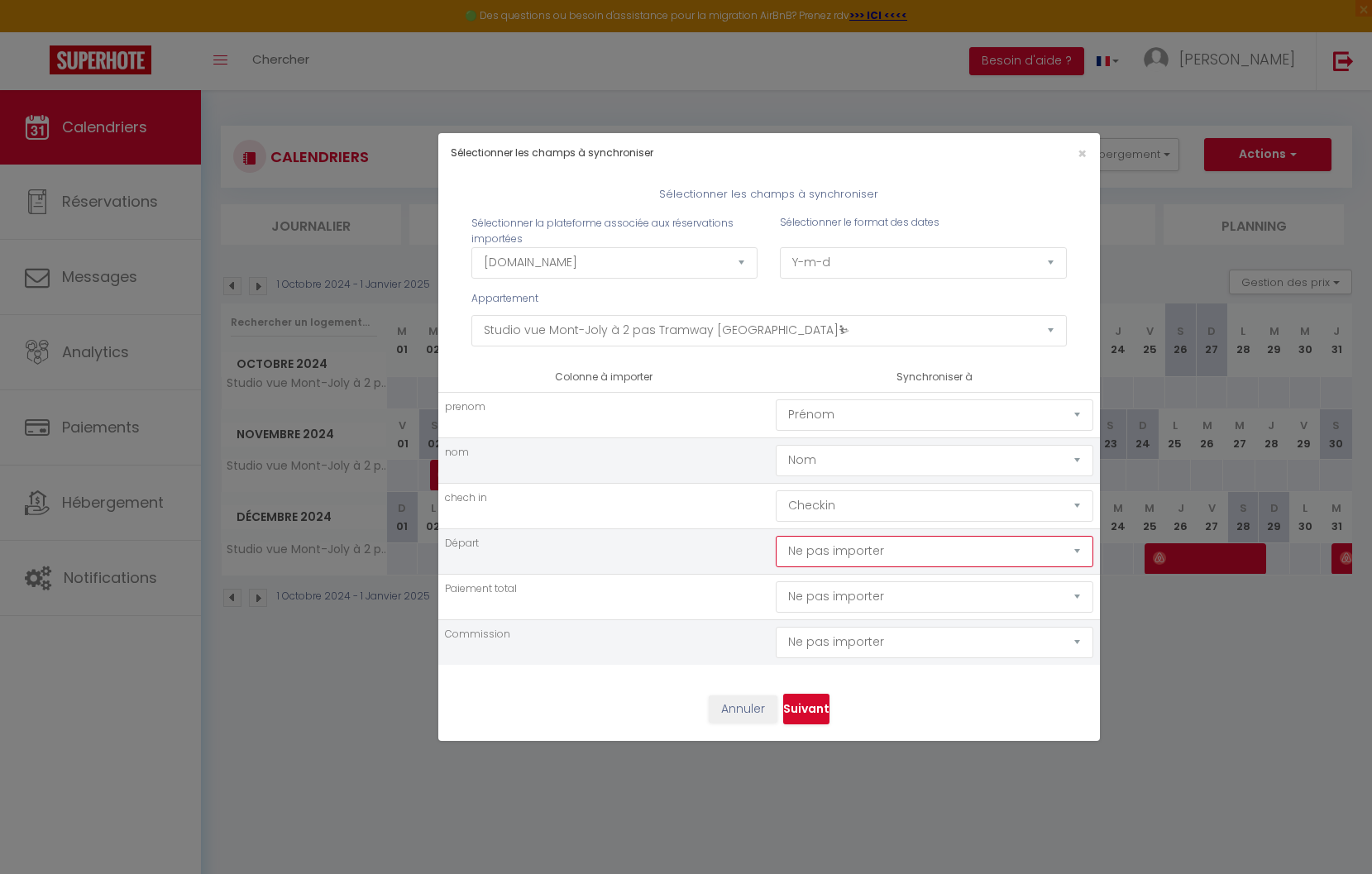
click at [857, 553] on select "Ne pas importer [GEOGRAPHIC_DATA] Nom Email Statut Téléphone Code de confirmati…" at bounding box center [935, 552] width 318 height 31
select select "checkout"
click at [776, 536] on select "Ne pas importer [GEOGRAPHIC_DATA] Nom Email Statut Téléphone Code de confirmati…" at bounding box center [935, 552] width 318 height 31
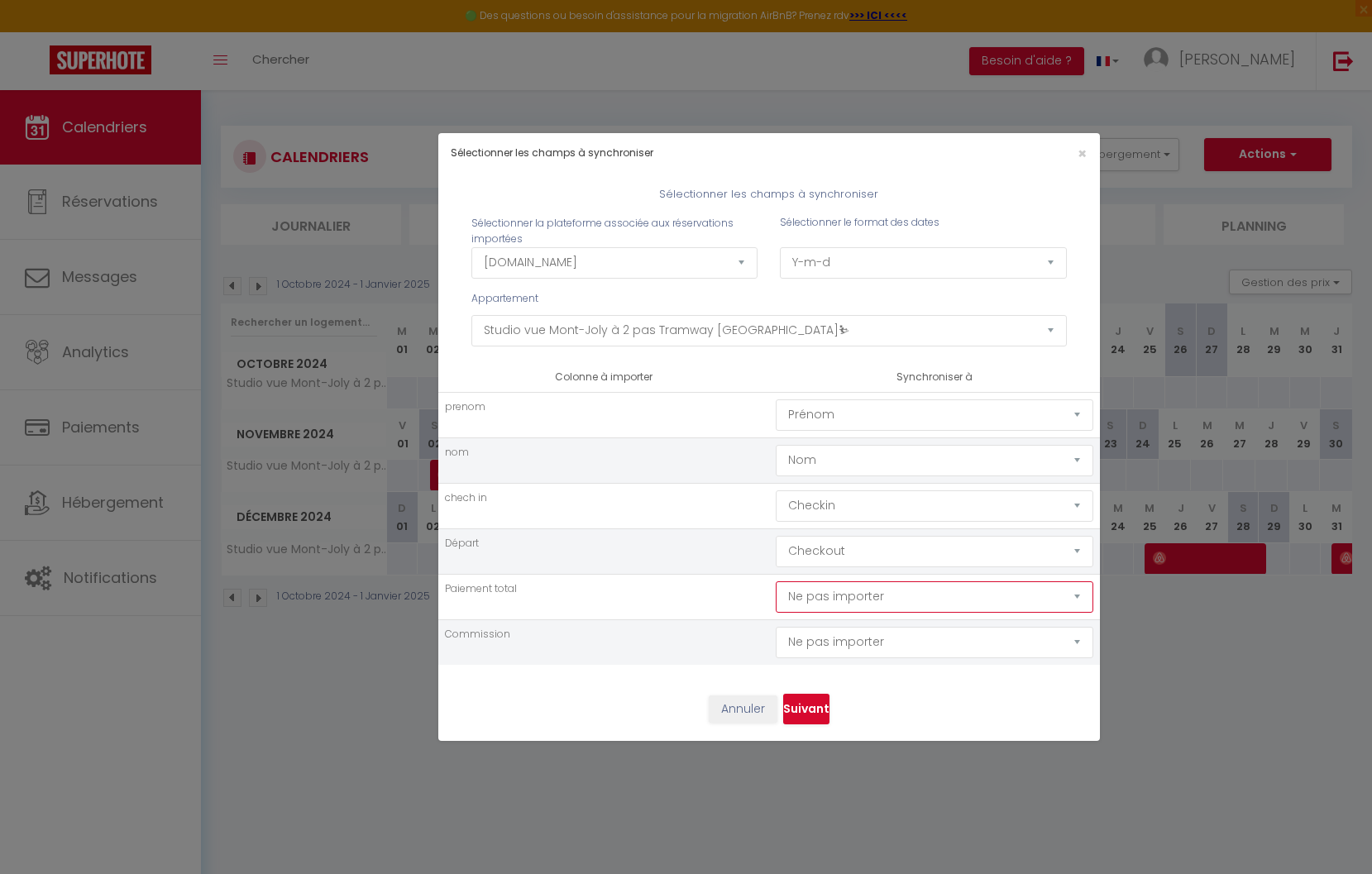
click at [850, 596] on select "Ne pas importer [GEOGRAPHIC_DATA] Nom Email Statut Téléphone Code de confirmati…" at bounding box center [935, 597] width 318 height 31
select select "price"
click at [776, 582] on select "Ne pas importer [GEOGRAPHIC_DATA] Nom Email Statut Téléphone Code de confirmati…" at bounding box center [935, 597] width 318 height 31
click at [856, 646] on select "Ne pas importer [GEOGRAPHIC_DATA] Nom Email Statut Téléphone Code de confirmati…" at bounding box center [935, 643] width 318 height 31
select select "commission"
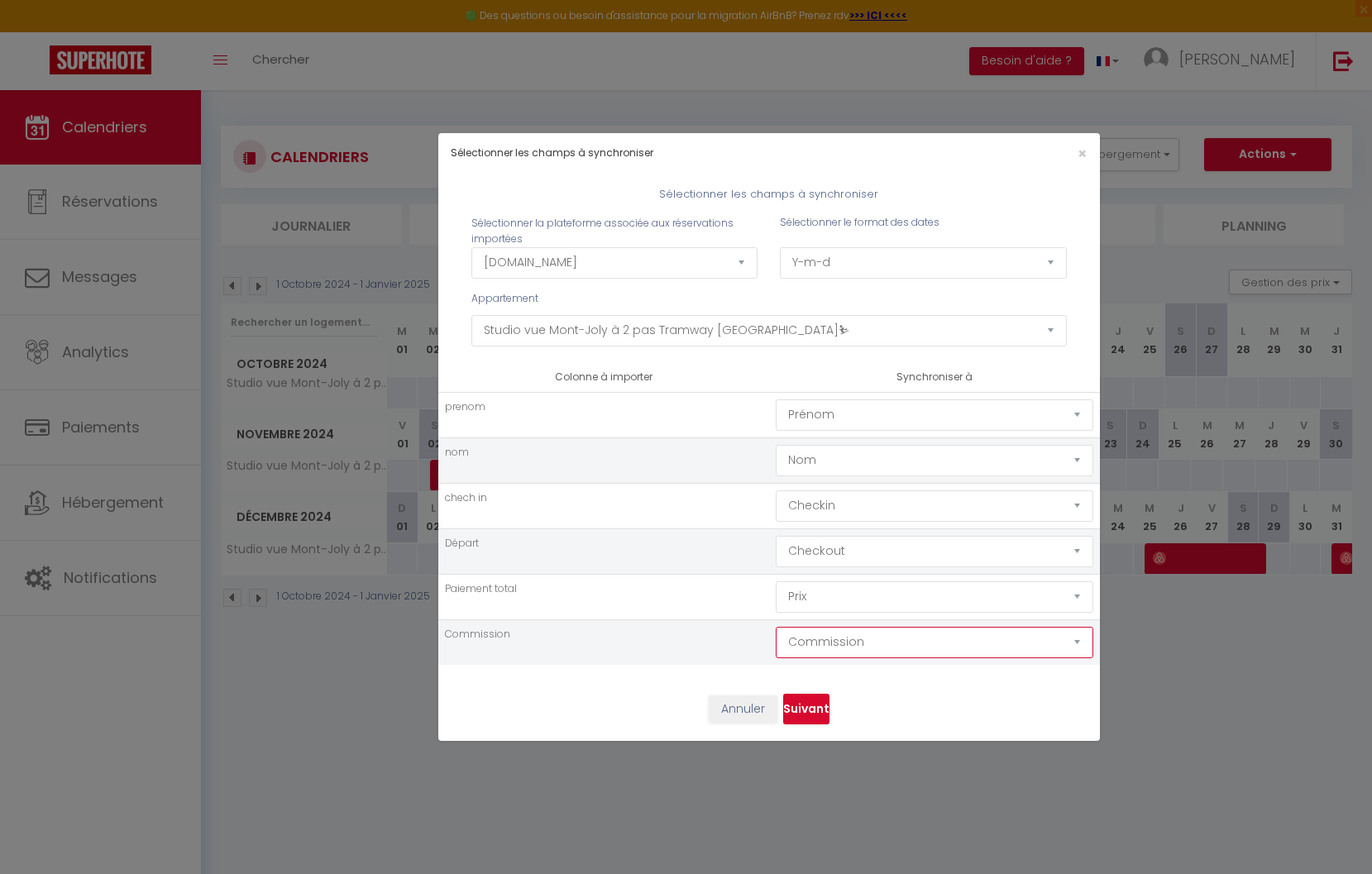
click at [776, 627] on select "Ne pas importer [GEOGRAPHIC_DATA] Nom Email Statut Téléphone Code de confirmati…" at bounding box center [935, 643] width 318 height 31
click at [815, 709] on button "Suivant" at bounding box center [806, 710] width 47 height 31
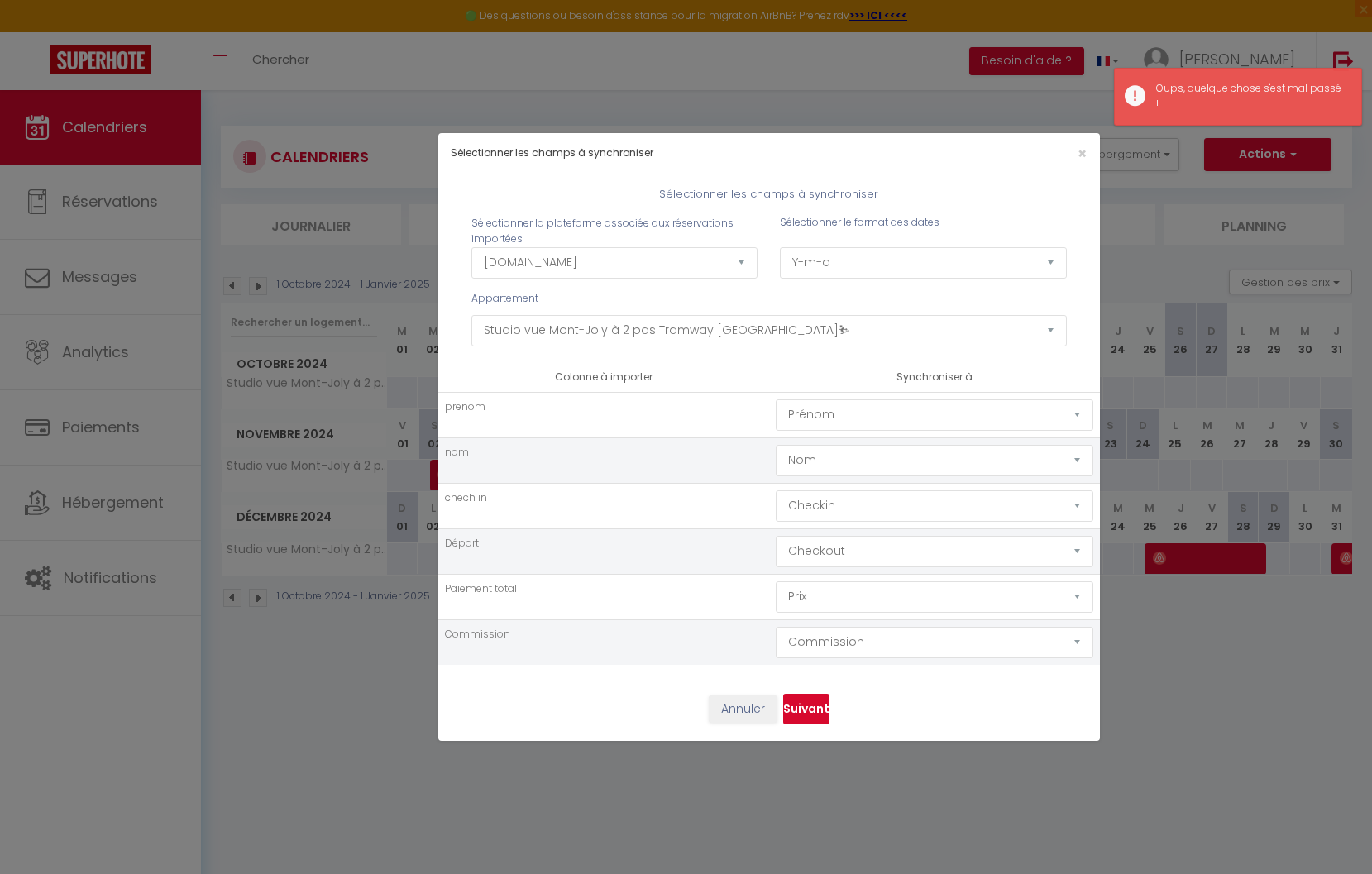
click at [815, 709] on button "Suivant" at bounding box center [806, 710] width 47 height 31
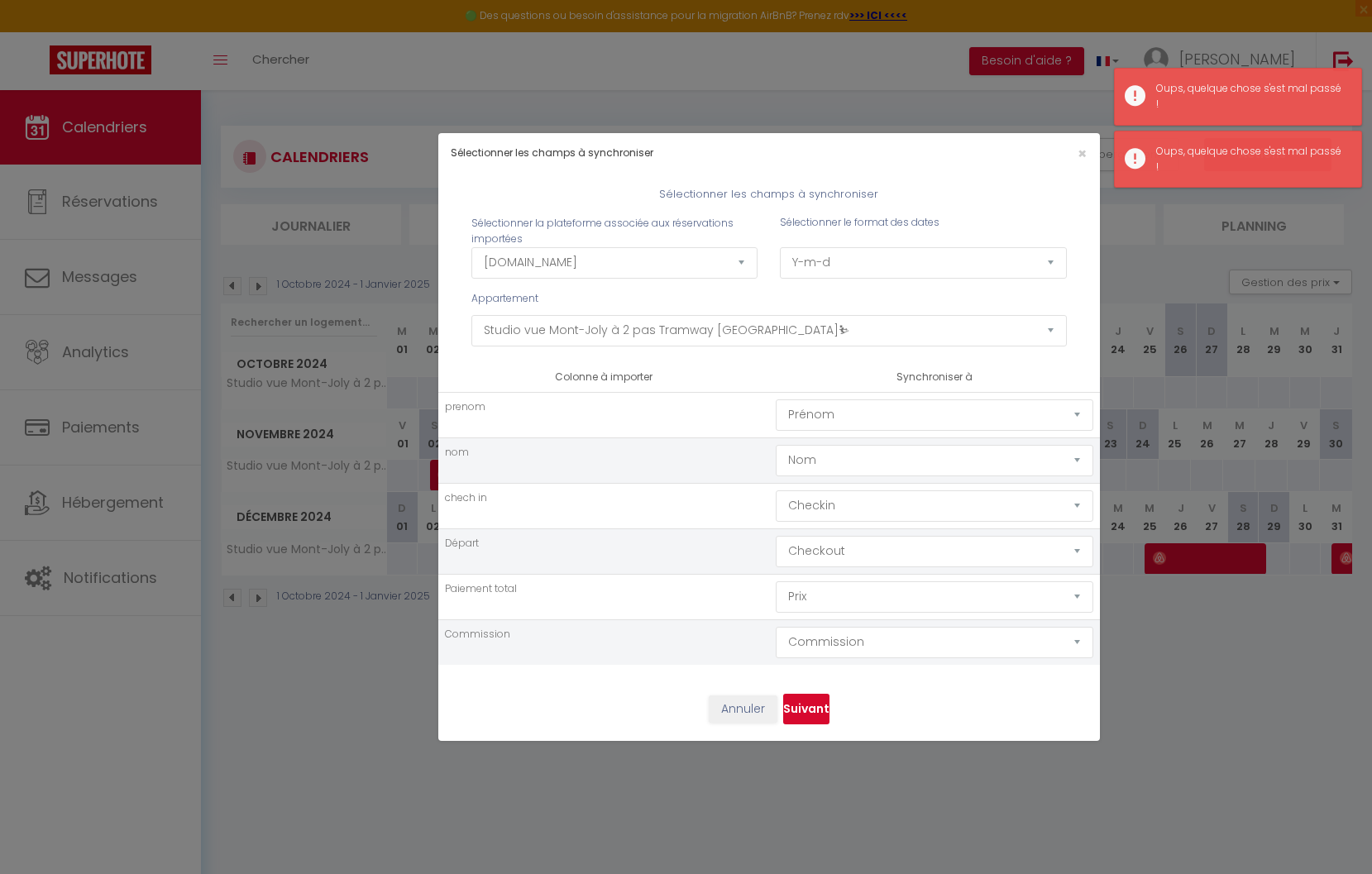
click at [815, 709] on button "Suivant" at bounding box center [806, 710] width 47 height 31
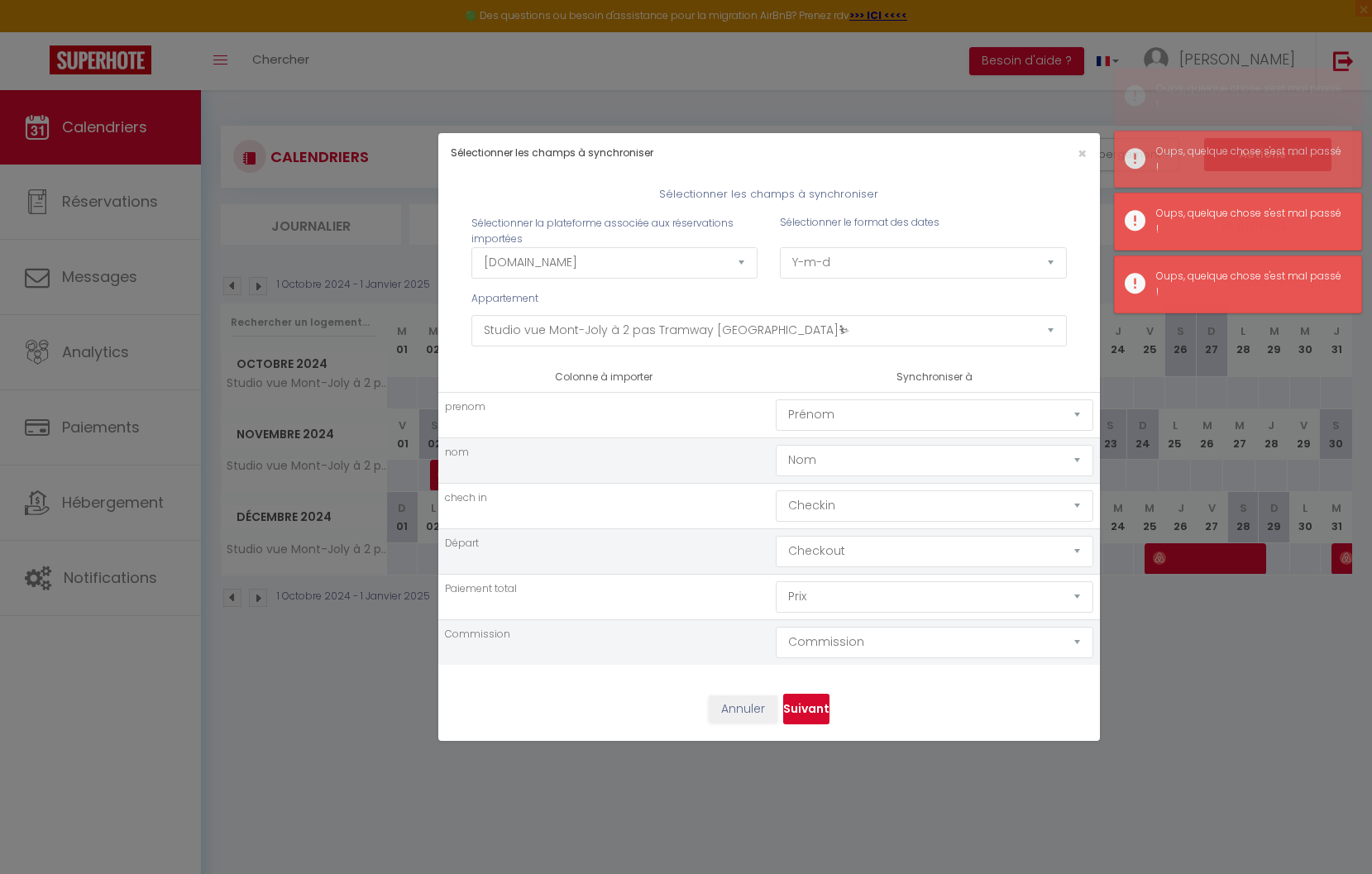
click at [815, 709] on button "Suivant" at bounding box center [806, 710] width 47 height 31
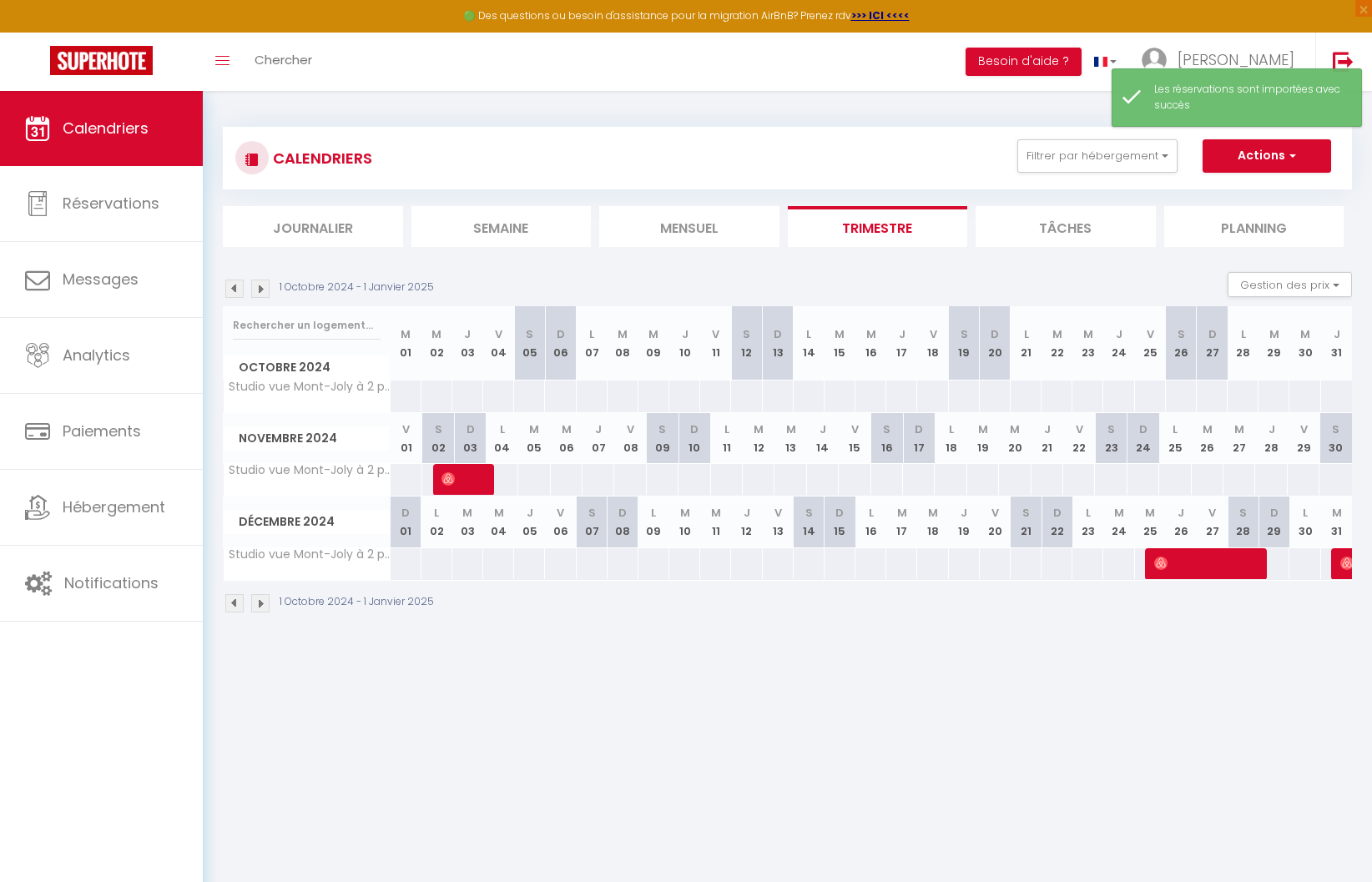
click at [260, 285] on img at bounding box center [261, 288] width 18 height 18
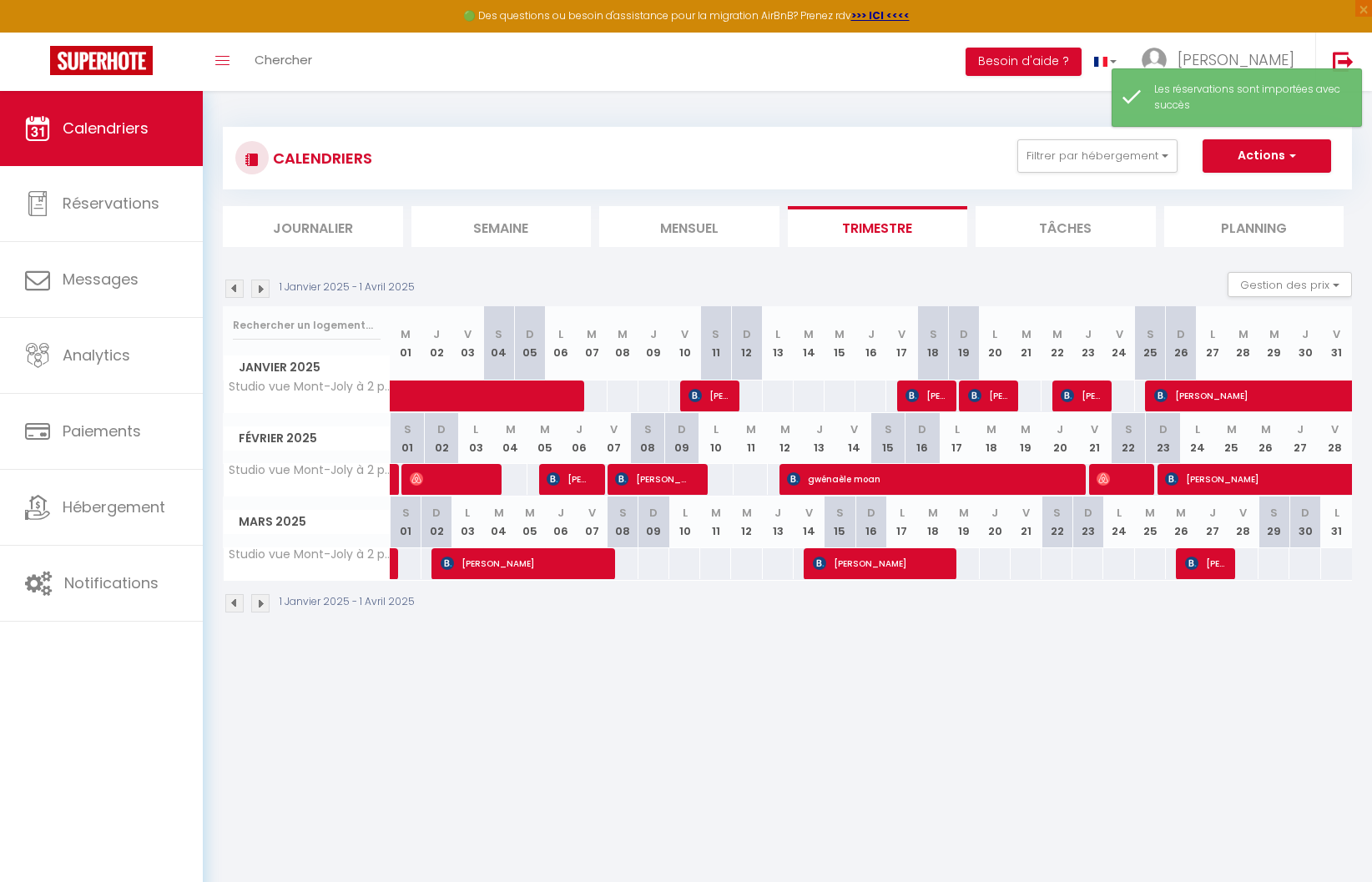
click at [235, 286] on img at bounding box center [235, 288] width 18 height 18
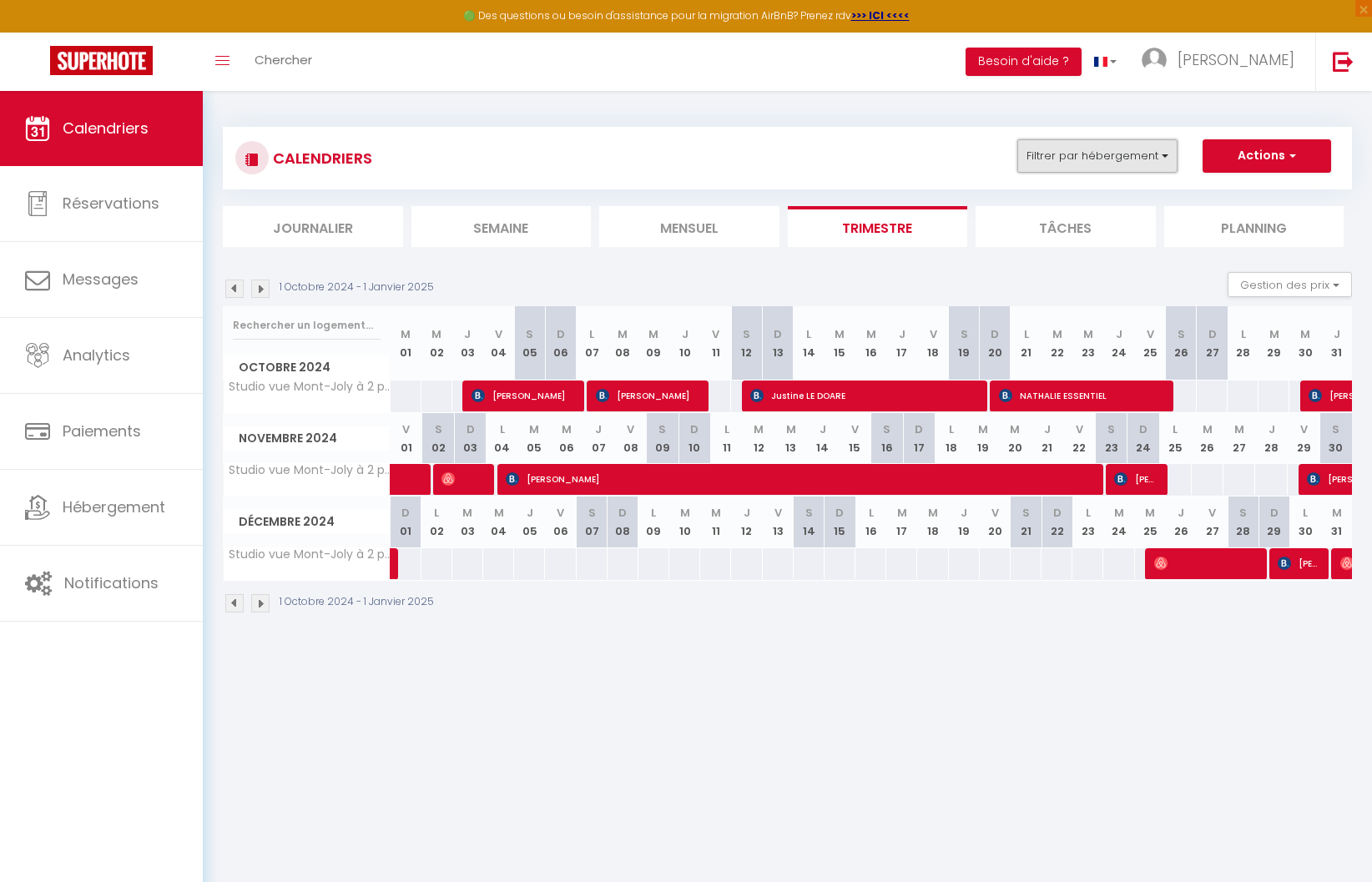
click at [1061, 150] on button "Filtrer par hébergement" at bounding box center [1097, 156] width 160 height 33
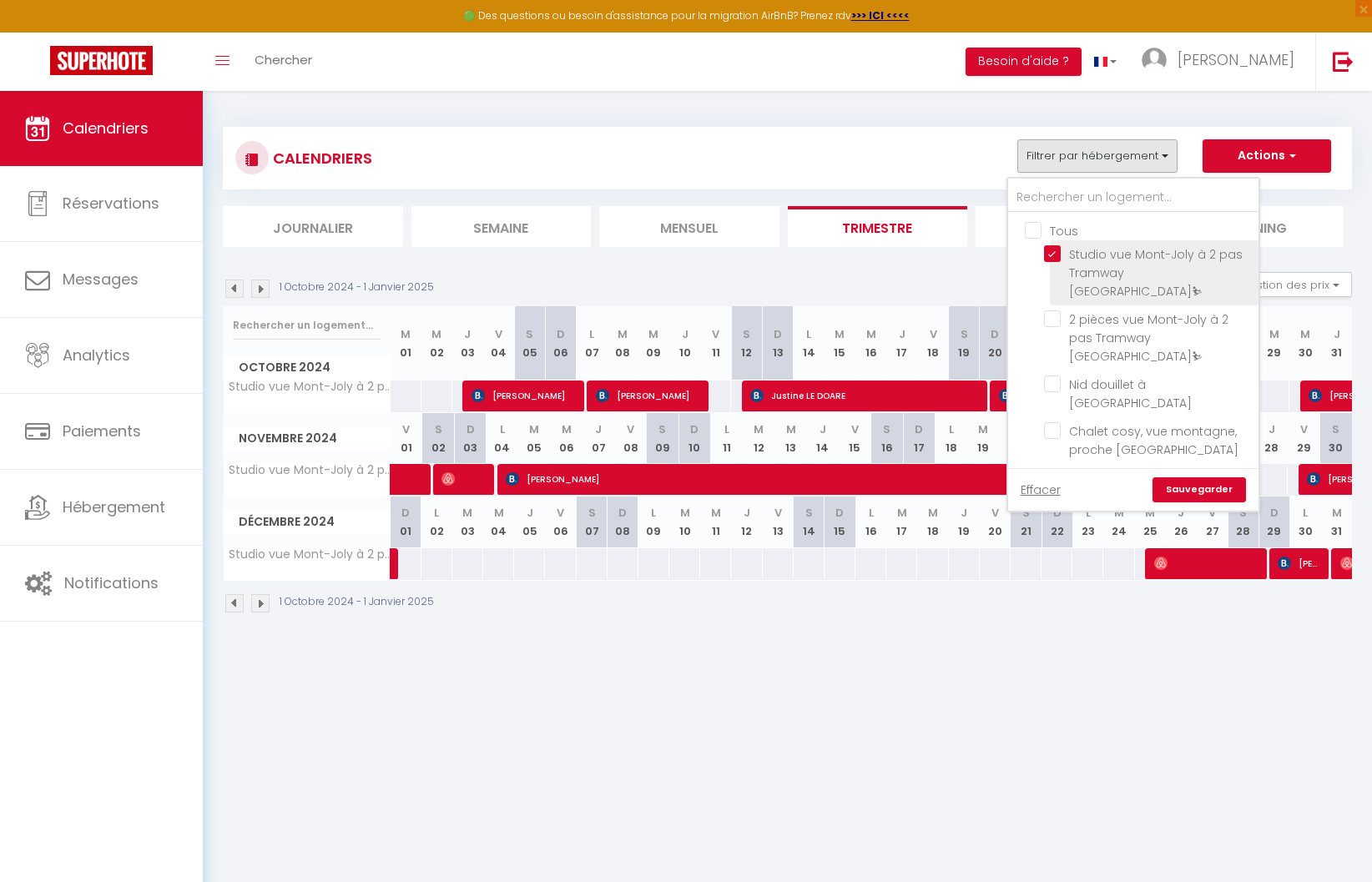
click at [1054, 258] on input "Studio vue Mont-Joly à 2 pas Tramway [GEOGRAPHIC_DATA]⛷" at bounding box center [1148, 253] width 208 height 17
checkbox input "false"
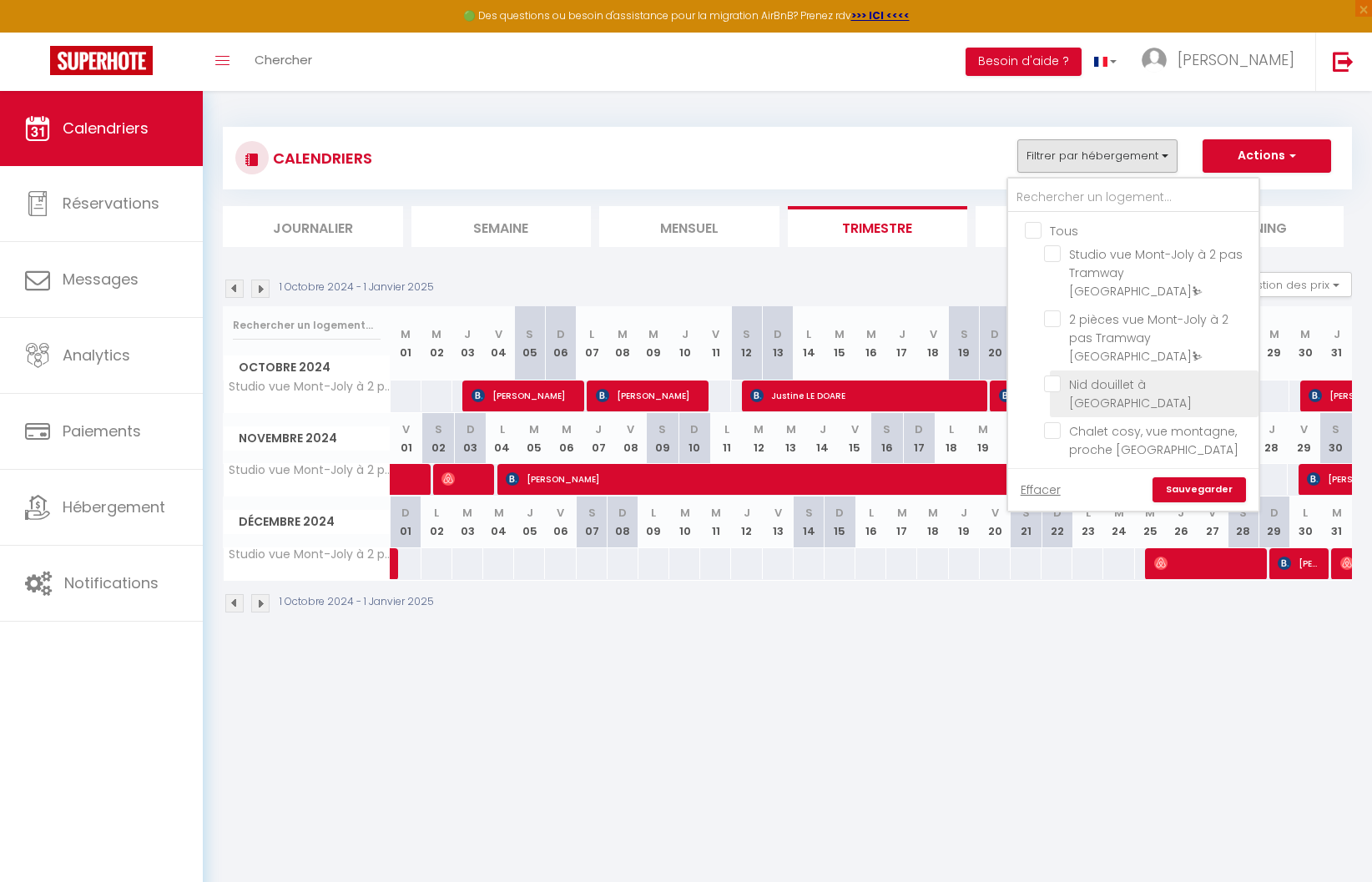
click at [1056, 376] on input "Nid douillet à [GEOGRAPHIC_DATA]" at bounding box center [1148, 384] width 208 height 17
checkbox input "true"
checkbox input "false"
click at [1197, 490] on link "Sauvegarder" at bounding box center [1199, 489] width 93 height 25
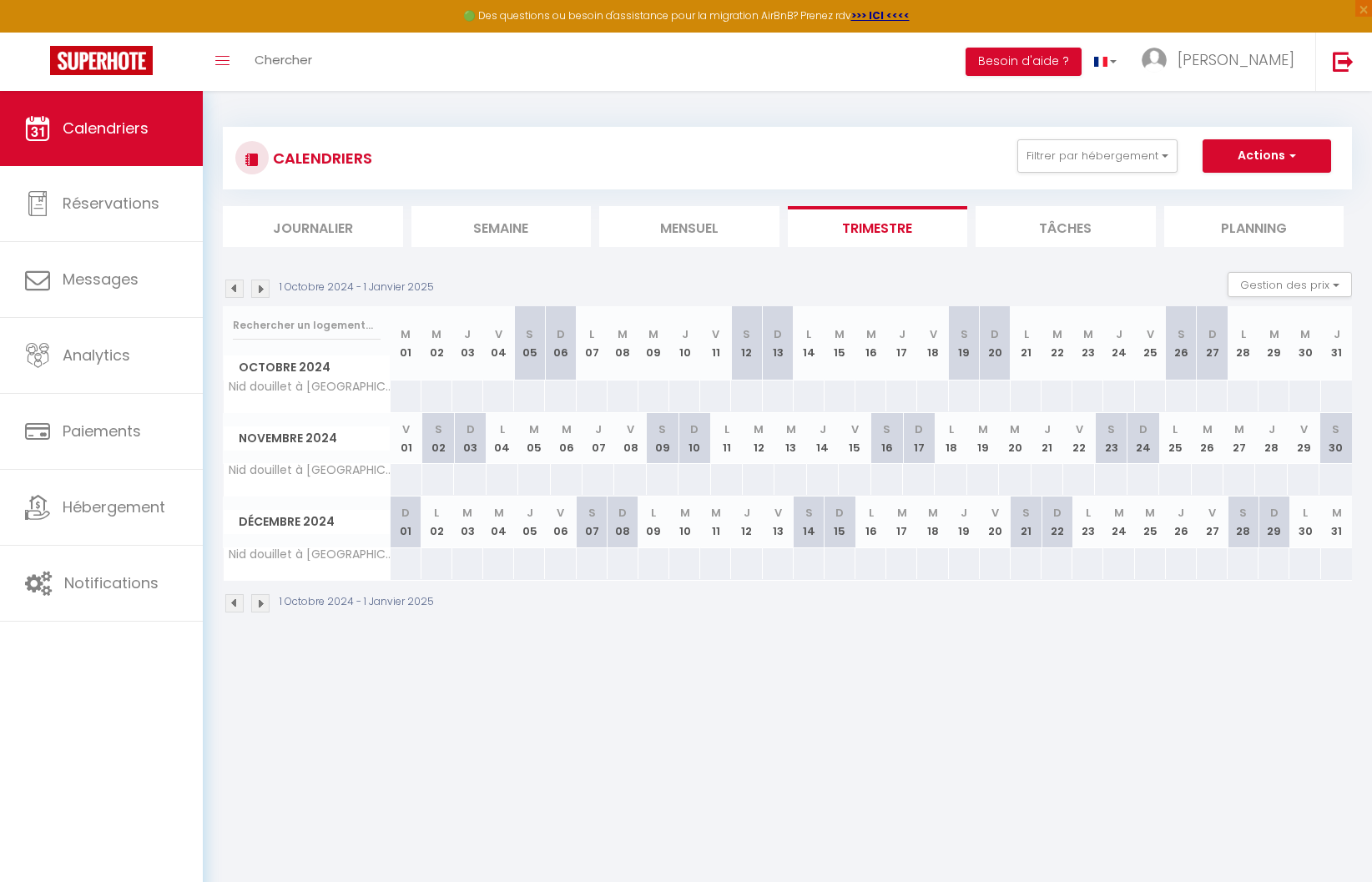
click at [267, 289] on img at bounding box center [261, 288] width 18 height 18
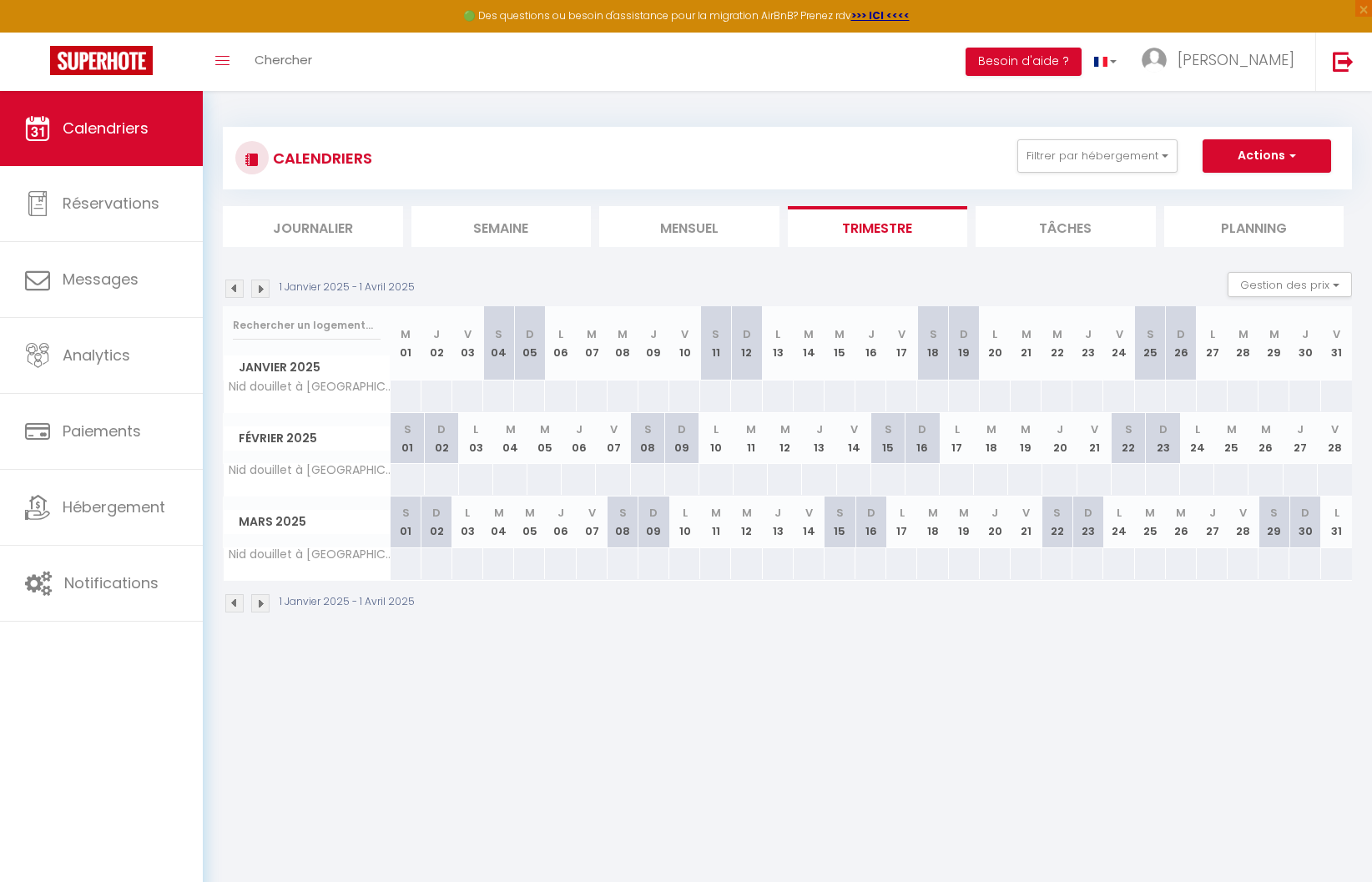
click at [267, 289] on img at bounding box center [261, 288] width 18 height 18
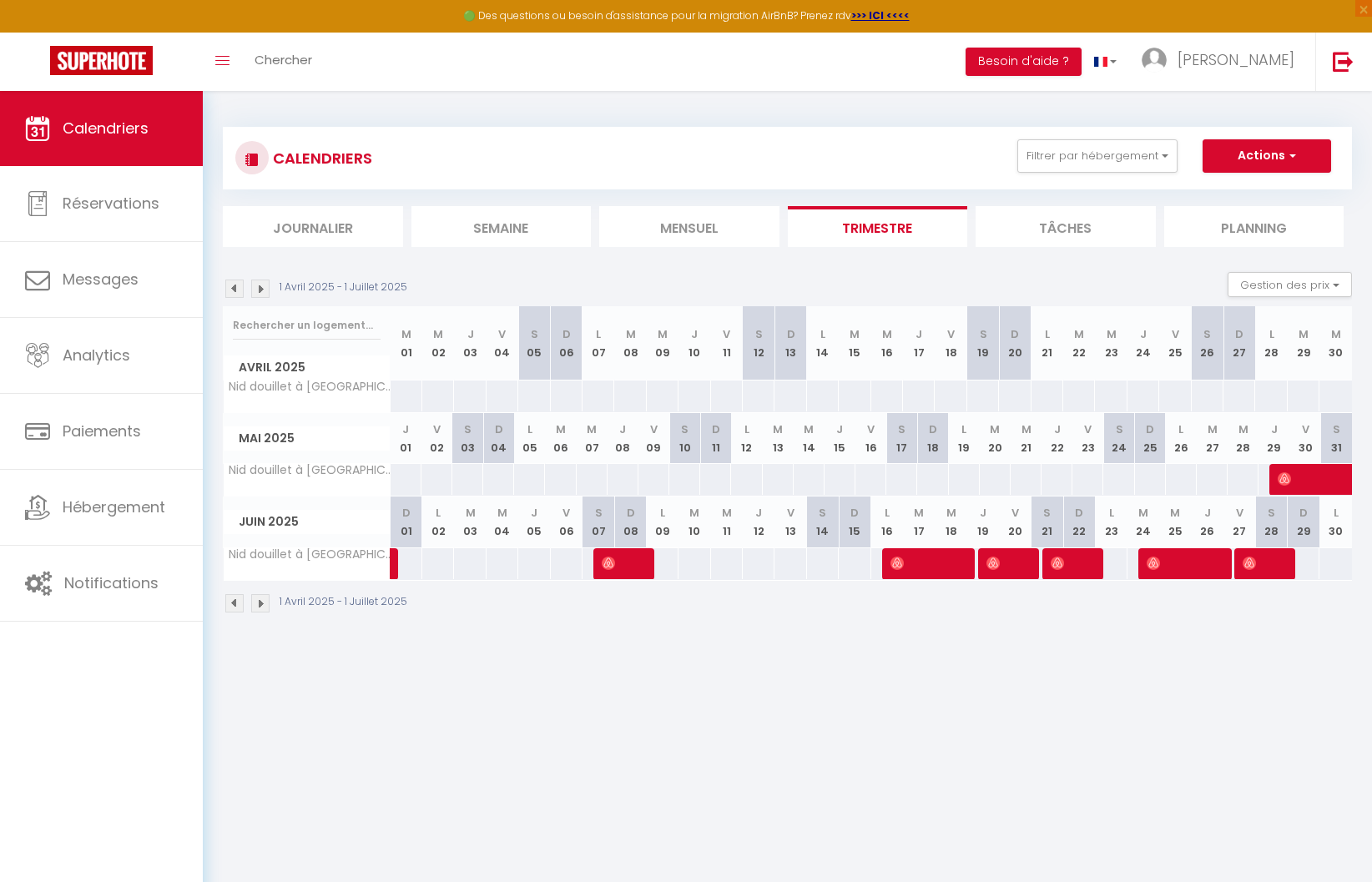
click at [267, 289] on img at bounding box center [261, 288] width 18 height 18
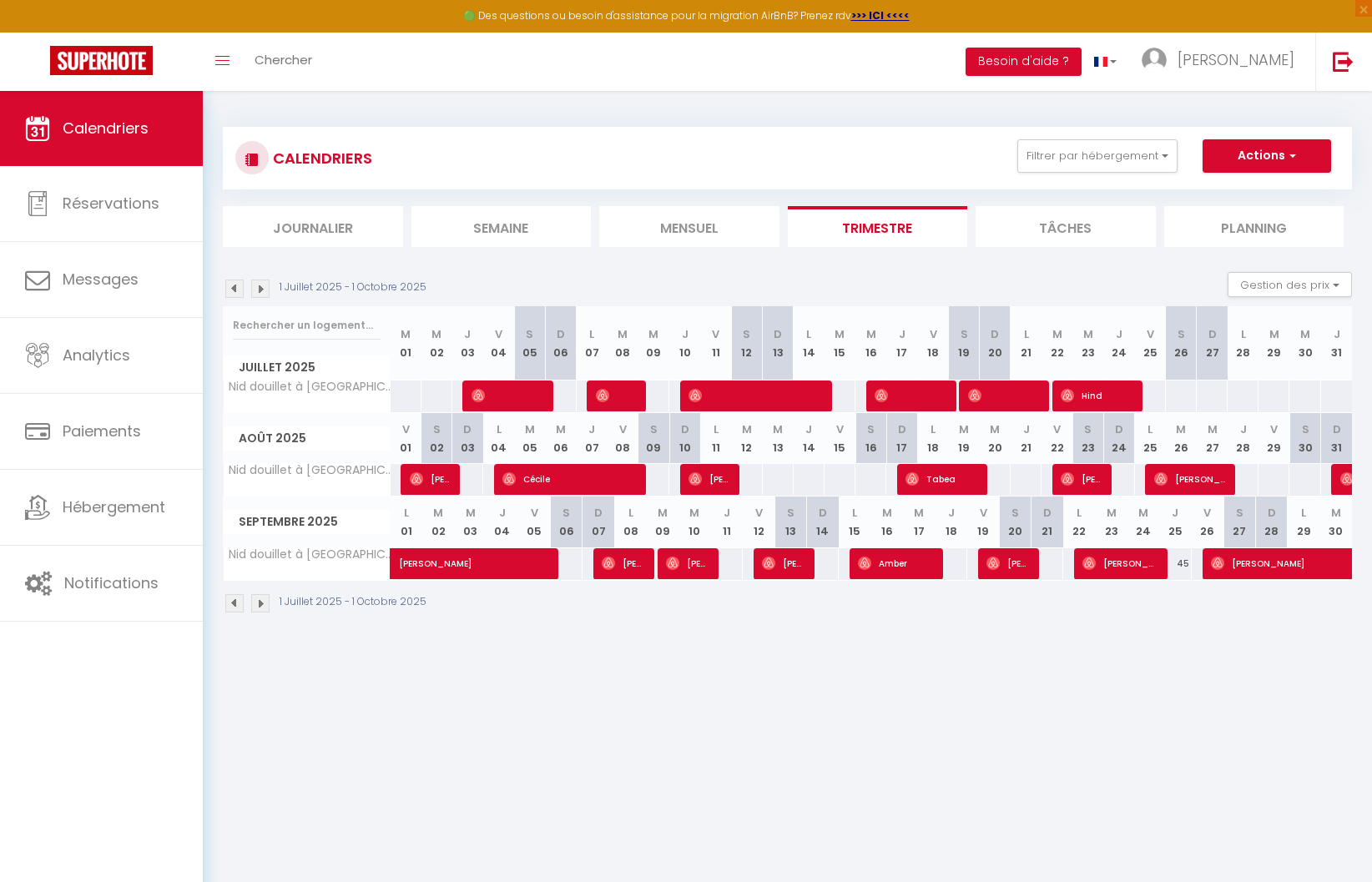
click at [237, 291] on img at bounding box center [235, 288] width 18 height 18
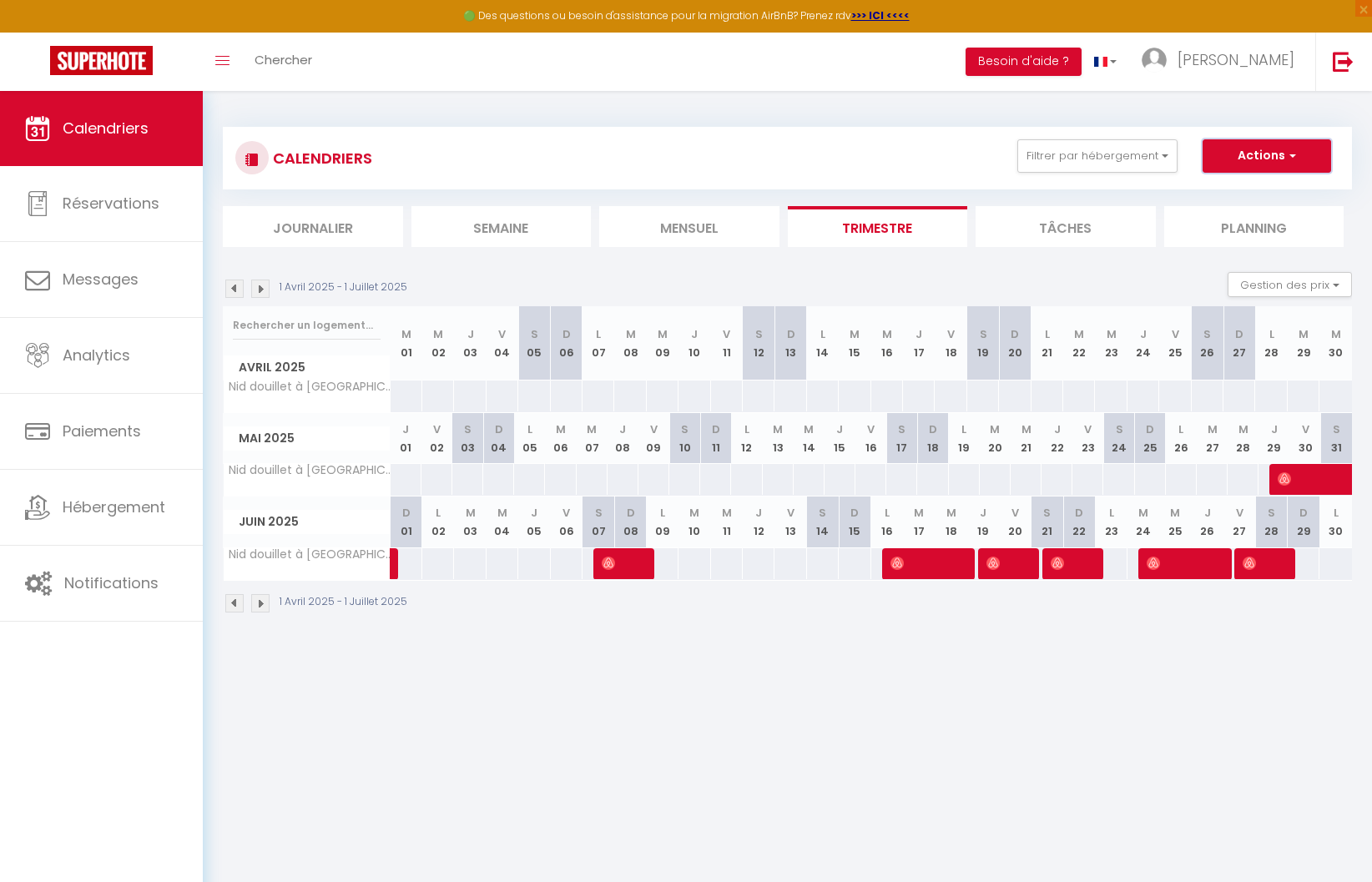
click at [1231, 161] on button "Actions" at bounding box center [1267, 156] width 129 height 33
click at [1226, 244] on link "Importer les réservations" at bounding box center [1249, 244] width 146 height 25
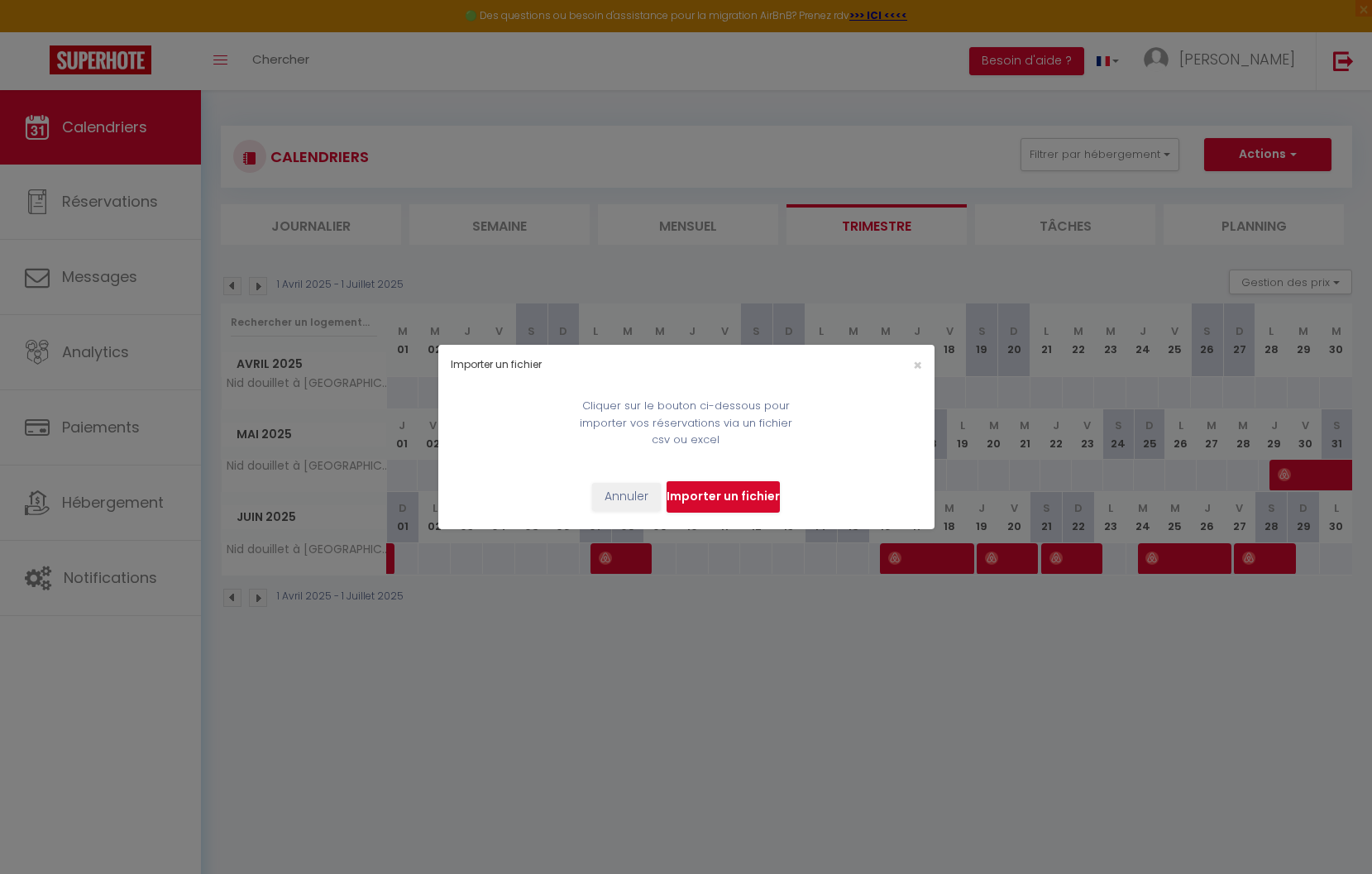
click at [738, 495] on input "file" at bounding box center [723, 497] width 113 height 31
select select
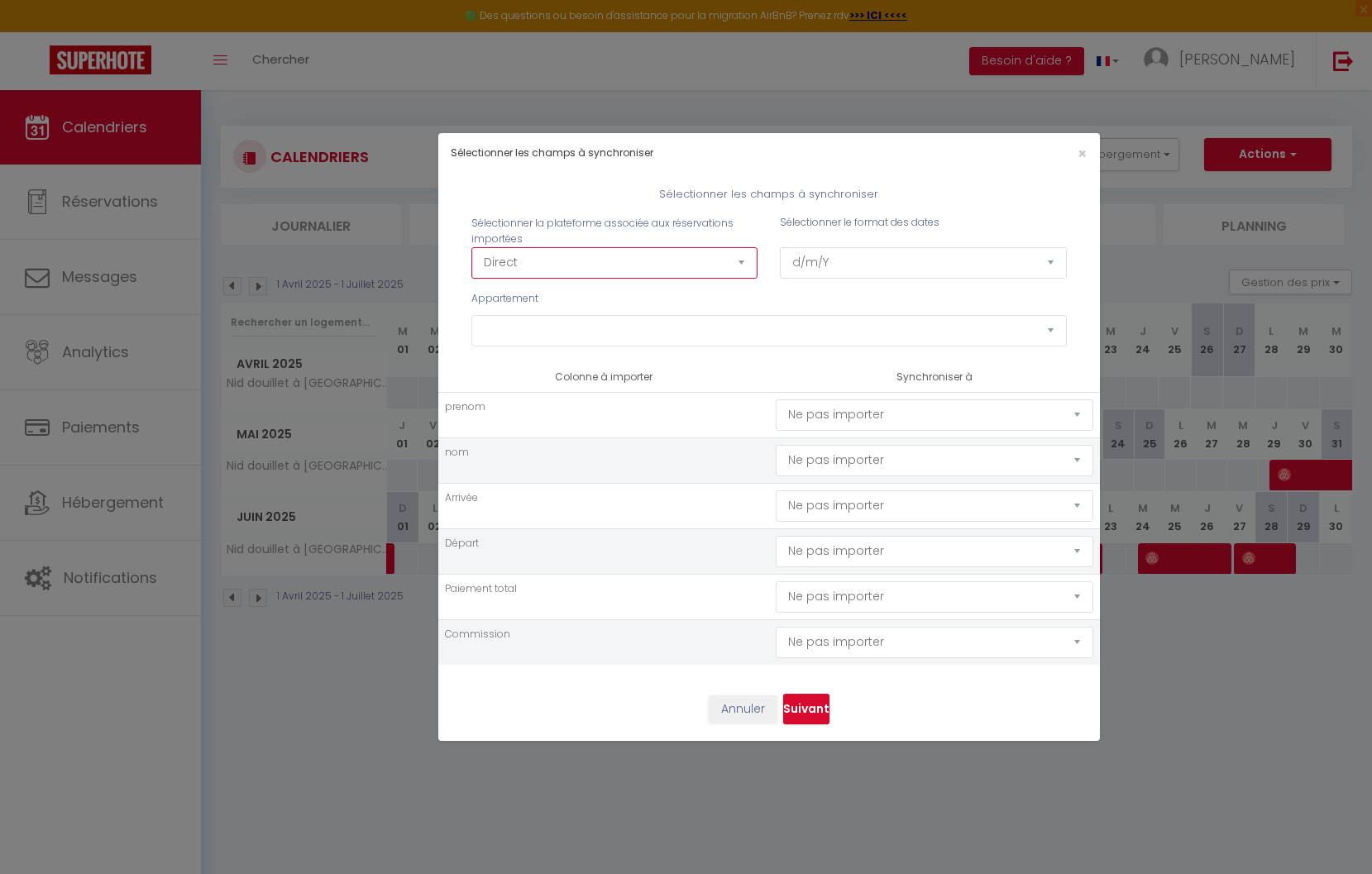
click at [553, 267] on select "Direct [DOMAIN_NAME] [DOMAIN_NAME] Chalet montagne Expedia Gite de [GEOGRAPHIC_…" at bounding box center [614, 263] width 287 height 31
select select "2"
click at [471, 247] on select "Direct [DOMAIN_NAME] [DOMAIN_NAME] Chalet montagne Expedia Gite de [GEOGRAPHIC_…" at bounding box center [614, 263] width 287 height 31
select select
click at [811, 264] on select "d/m/Y m/d/Y d-m-Y m-d-Y Y-m-d" at bounding box center [923, 263] width 287 height 31
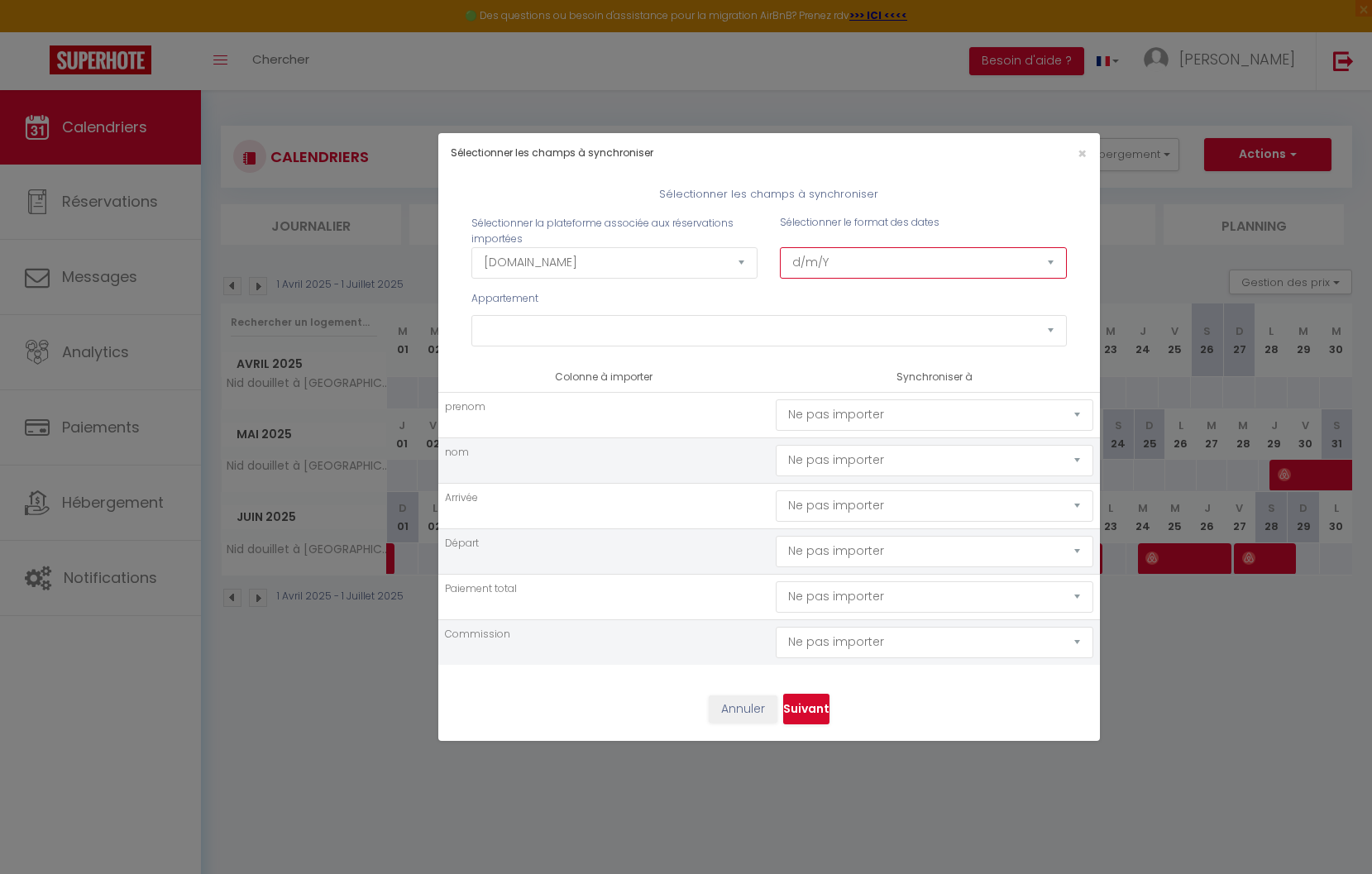
select select "Y-m-d"
click at [780, 247] on select "d/m/Y m/d/Y d-m-Y m-d-Y Y-m-d" at bounding box center [923, 263] width 287 height 31
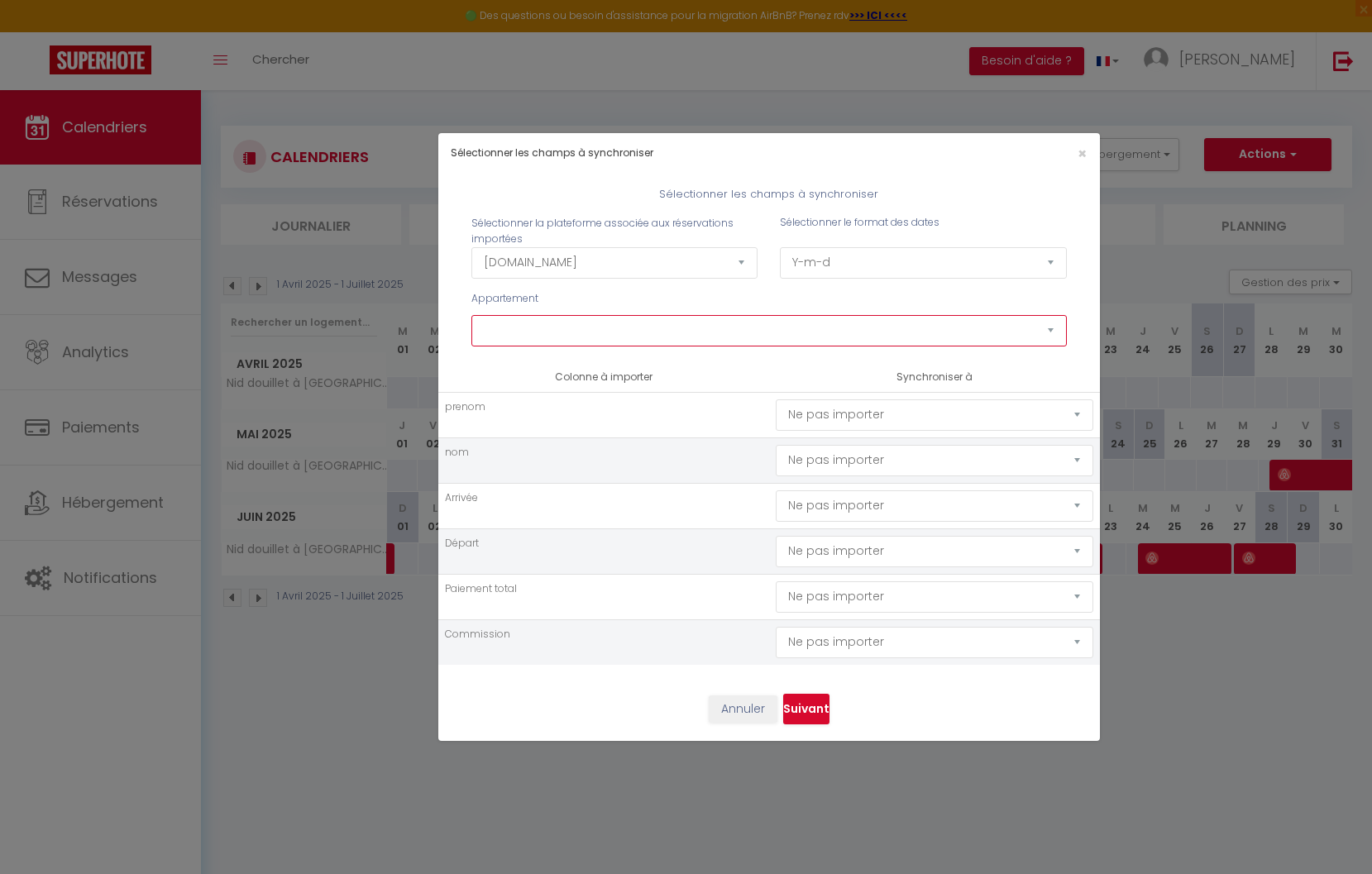
click at [738, 341] on select "Studio vue Mont-Joly à 2 pas Tramway [GEOGRAPHIC_DATA]⛷ 2 pièces vue Mont-Joly …" at bounding box center [769, 331] width 595 height 31
select select "77680"
click at [471, 315] on select "Studio vue Mont-Joly à 2 pas Tramway [GEOGRAPHIC_DATA]⛷ 2 pièces vue Mont-Joly …" at bounding box center [769, 331] width 595 height 31
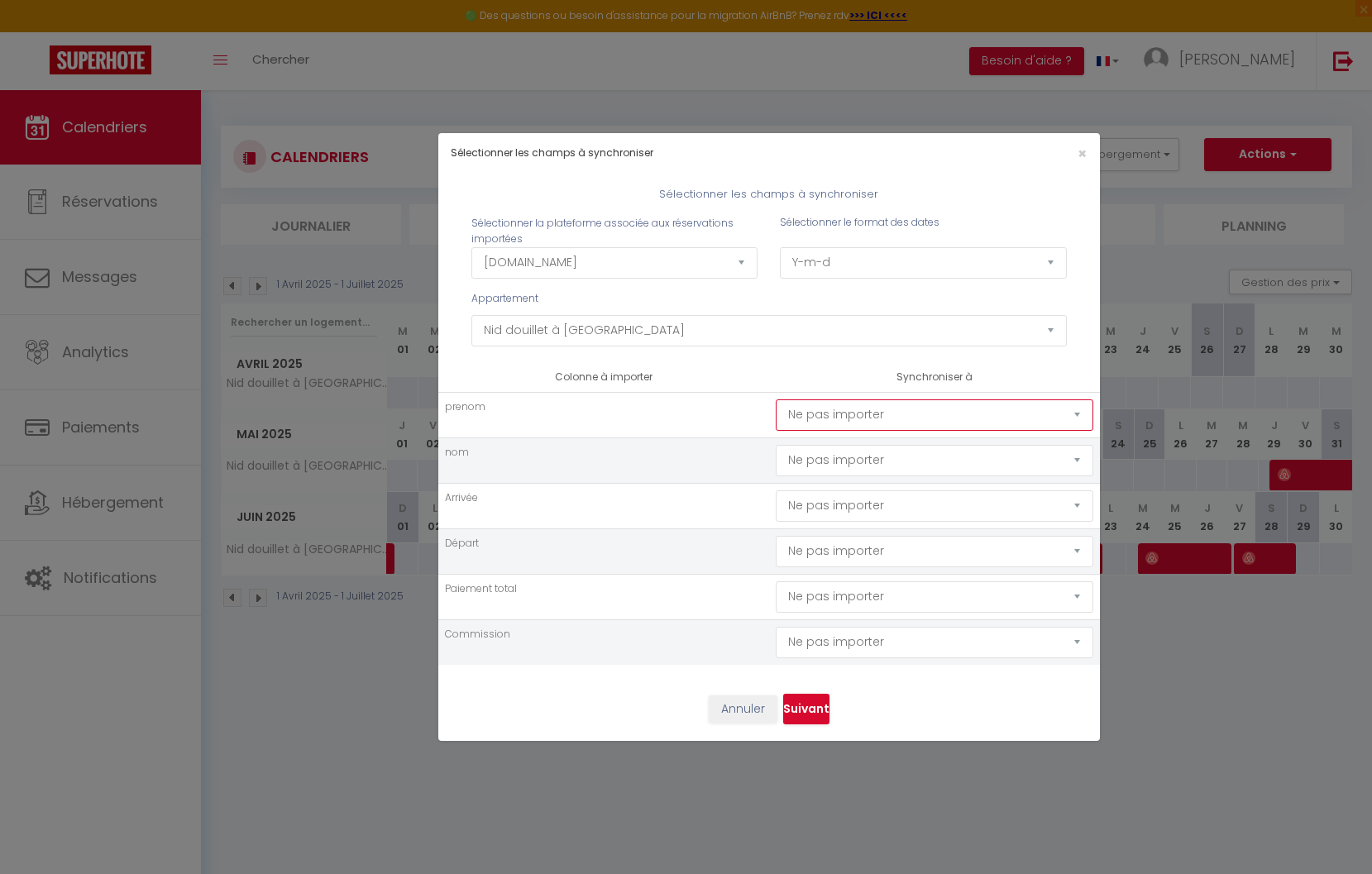
click at [843, 426] on select "Ne pas importer [GEOGRAPHIC_DATA] Nom Email Statut Téléphone Code de confirmati…" at bounding box center [935, 416] width 318 height 31
select select "first_name"
click at [776, 400] on select "Ne pas importer [GEOGRAPHIC_DATA] Nom Email Statut Téléphone Code de confirmati…" at bounding box center [935, 416] width 318 height 31
click at [825, 457] on select "Ne pas importer [GEOGRAPHIC_DATA] Nom Email Statut Téléphone Code de confirmati…" at bounding box center [935, 460] width 318 height 31
select select "last_name"
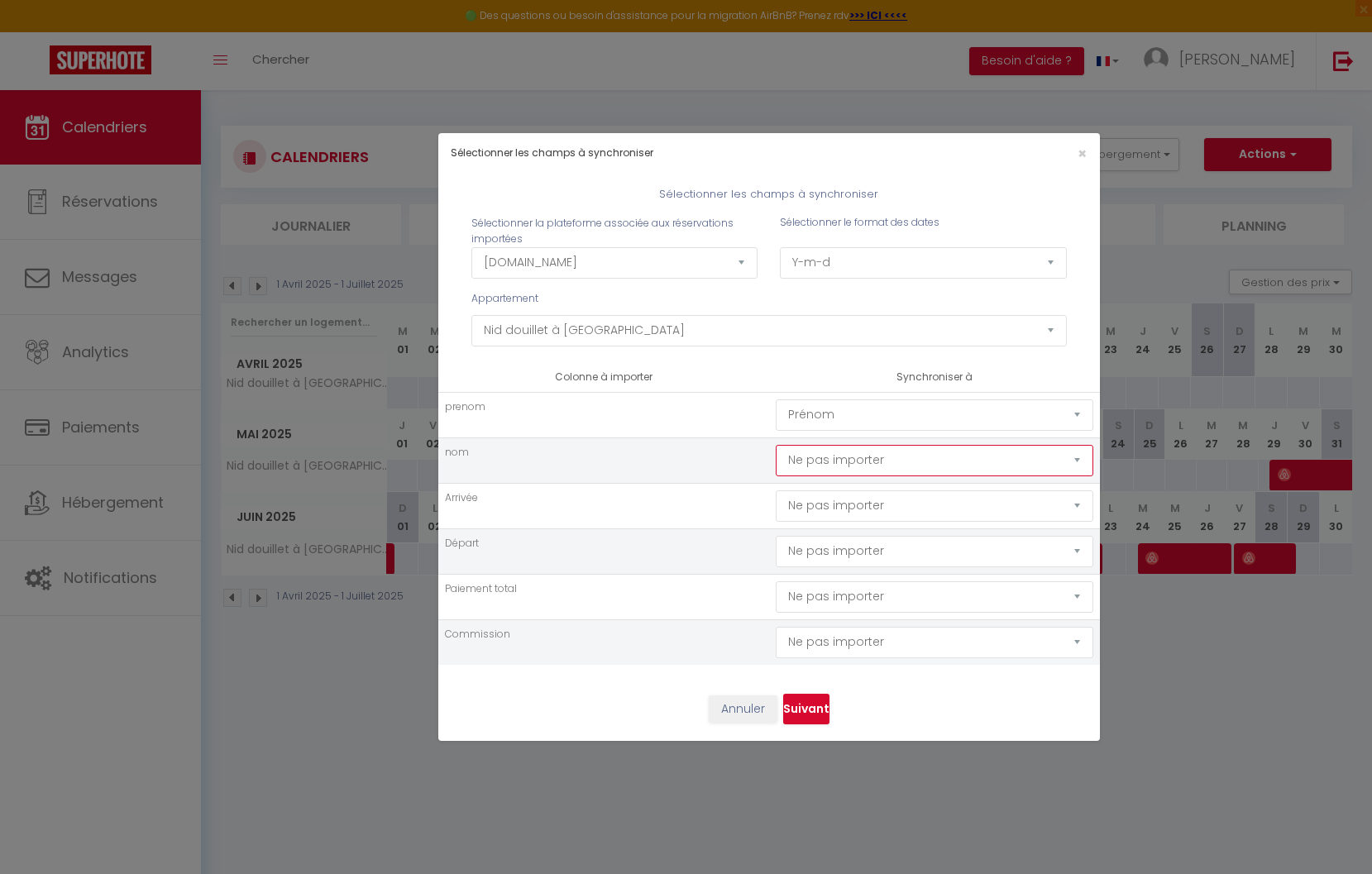
click at [776, 445] on select "Ne pas importer [GEOGRAPHIC_DATA] Nom Email Statut Téléphone Code de confirmati…" at bounding box center [935, 460] width 318 height 31
click at [854, 500] on select "Ne pas importer [GEOGRAPHIC_DATA] Nom Email Statut Téléphone Code de confirmati…" at bounding box center [935, 506] width 318 height 31
select select "checking"
click at [776, 490] on select "Ne pas importer [GEOGRAPHIC_DATA] Nom Email Statut Téléphone Code de confirmati…" at bounding box center [935, 506] width 318 height 31
click at [866, 551] on select "Ne pas importer [GEOGRAPHIC_DATA] Nom Email Statut Téléphone Code de confirmati…" at bounding box center [935, 552] width 318 height 31
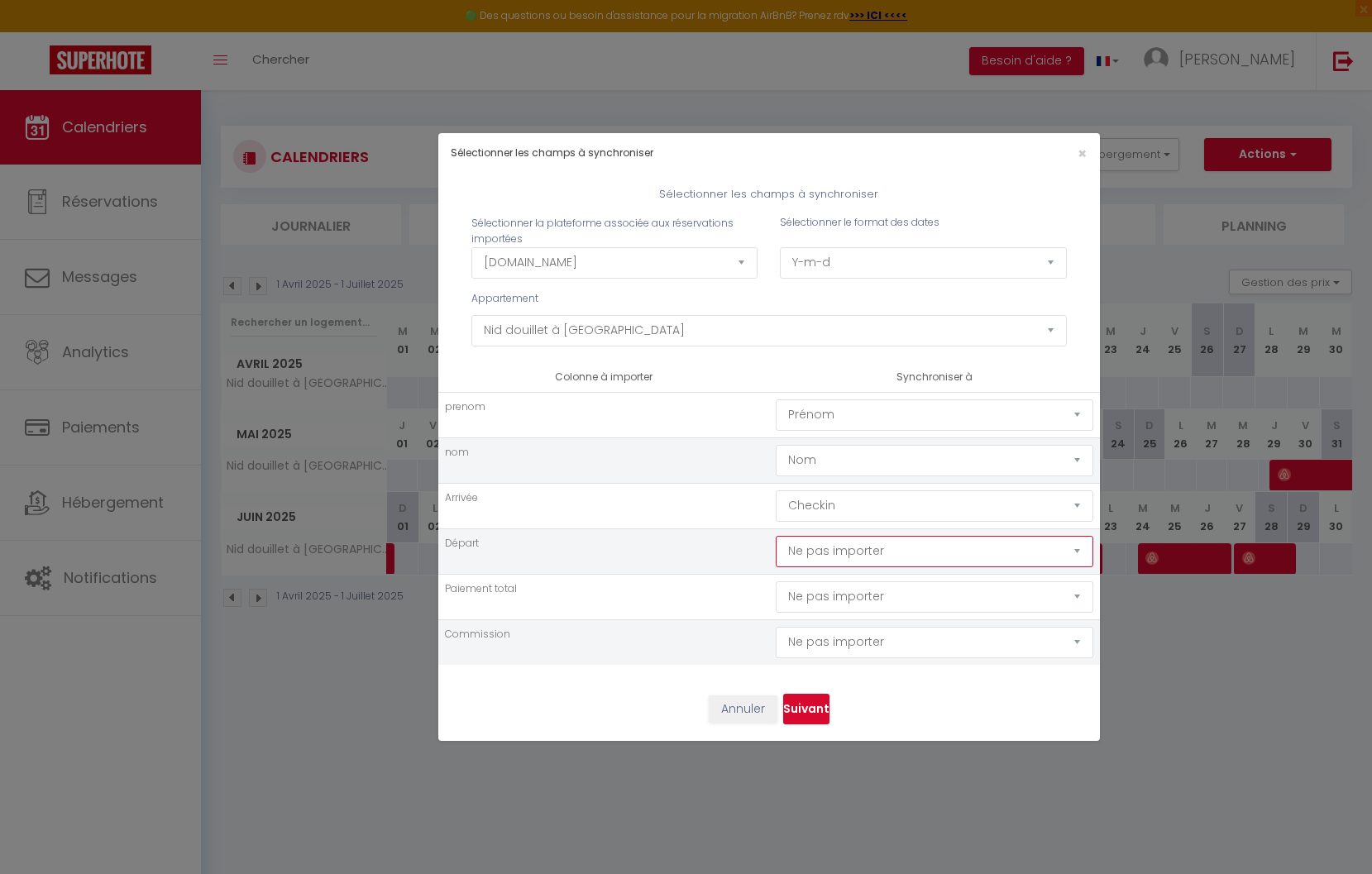
select select "checkout"
click at [776, 536] on select "Ne pas importer [GEOGRAPHIC_DATA] Nom Email Statut Téléphone Code de confirmati…" at bounding box center [935, 552] width 318 height 31
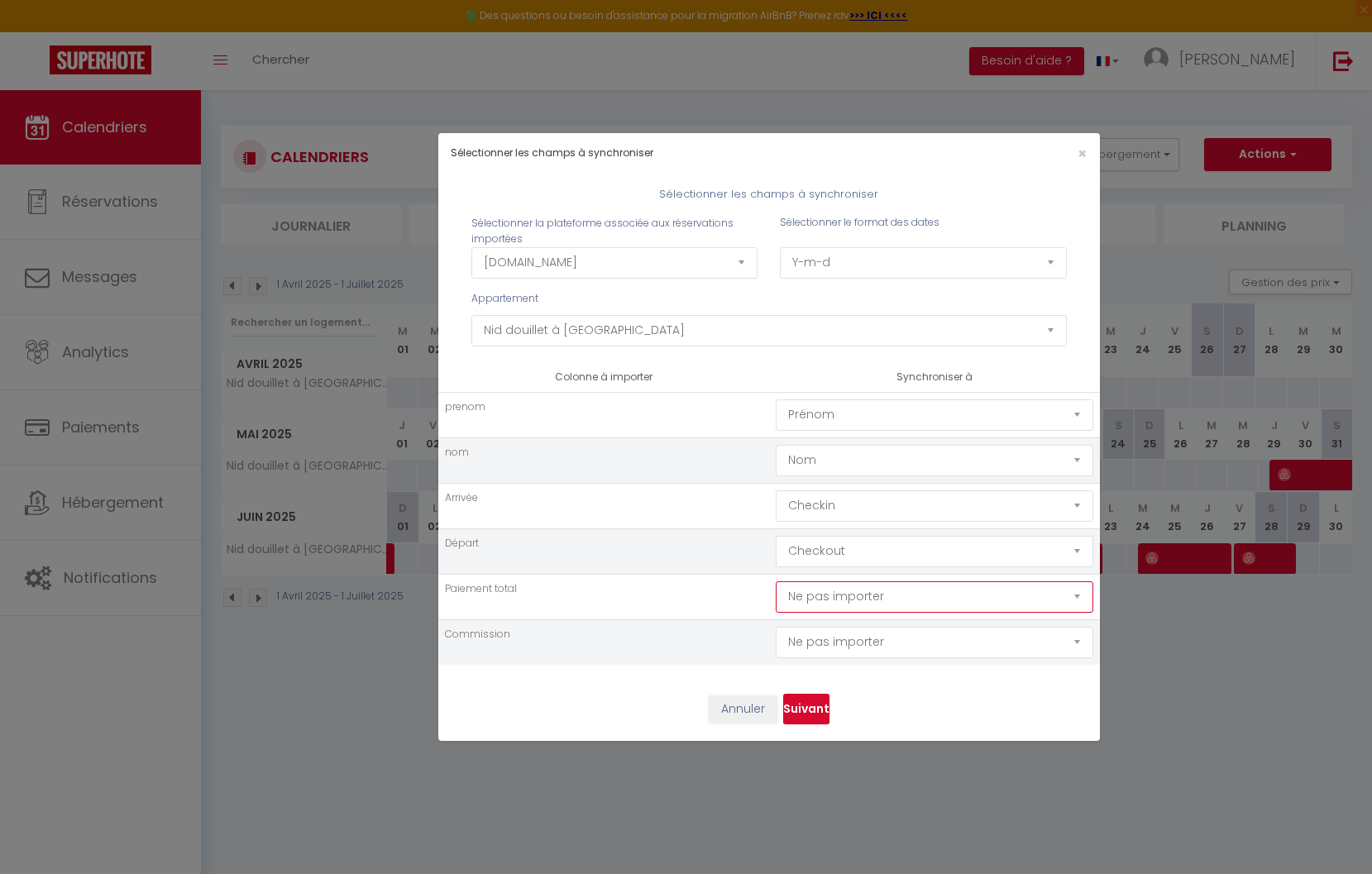
click at [848, 605] on select "Ne pas importer [GEOGRAPHIC_DATA] Nom Email Statut Téléphone Code de confirmati…" at bounding box center [935, 597] width 318 height 31
select select "price"
click at [776, 582] on select "Ne pas importer [GEOGRAPHIC_DATA] Nom Email Statut Téléphone Code de confirmati…" at bounding box center [935, 597] width 318 height 31
click at [854, 647] on select "Ne pas importer [GEOGRAPHIC_DATA] Nom Email Statut Téléphone Code de confirmati…" at bounding box center [935, 643] width 318 height 31
select select "commission"
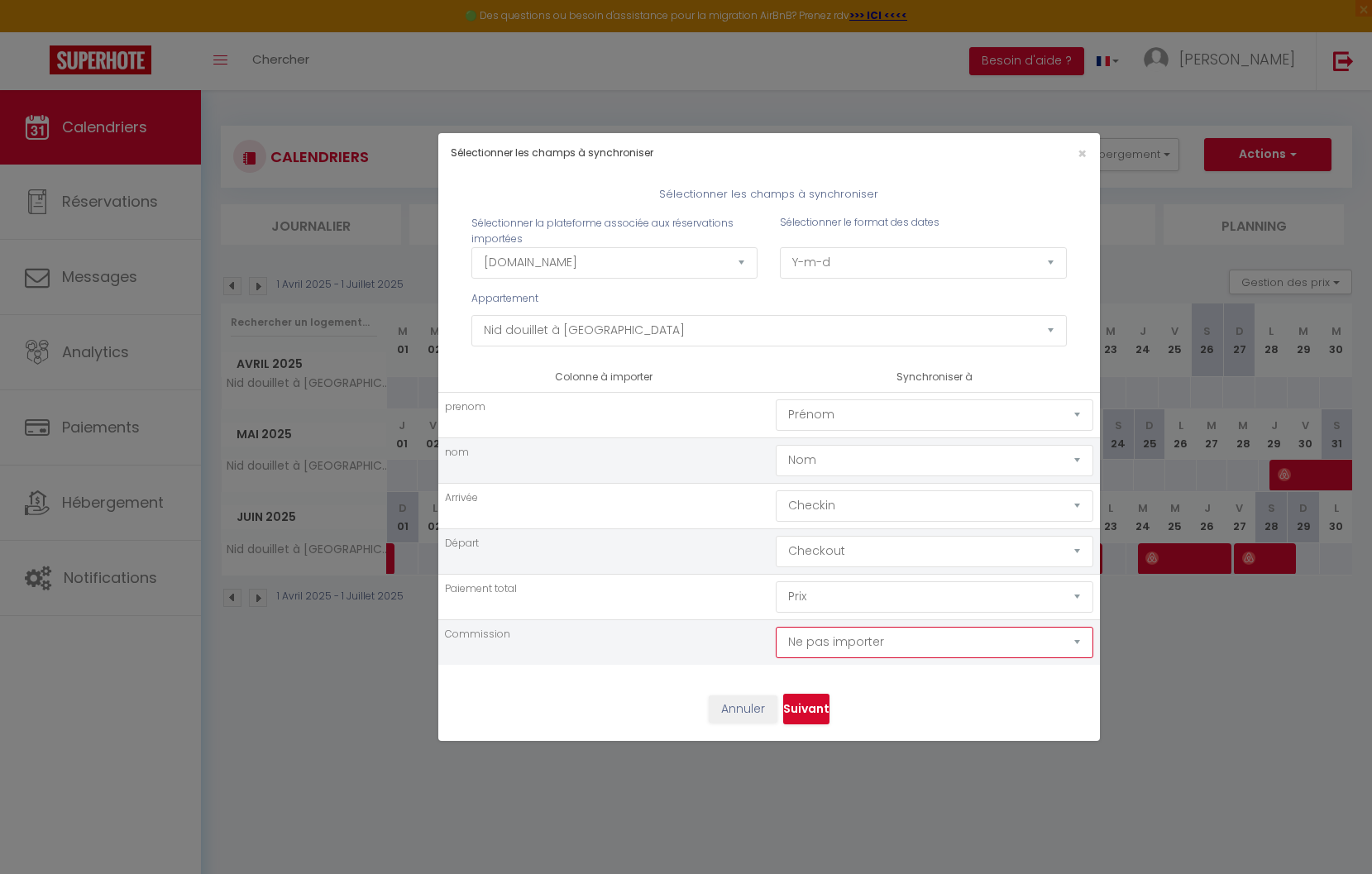
click at [776, 627] on select "Ne pas importer [GEOGRAPHIC_DATA] Nom Email Statut Téléphone Code de confirmati…" at bounding box center [935, 643] width 318 height 31
click at [814, 710] on button "Suivant" at bounding box center [806, 710] width 47 height 31
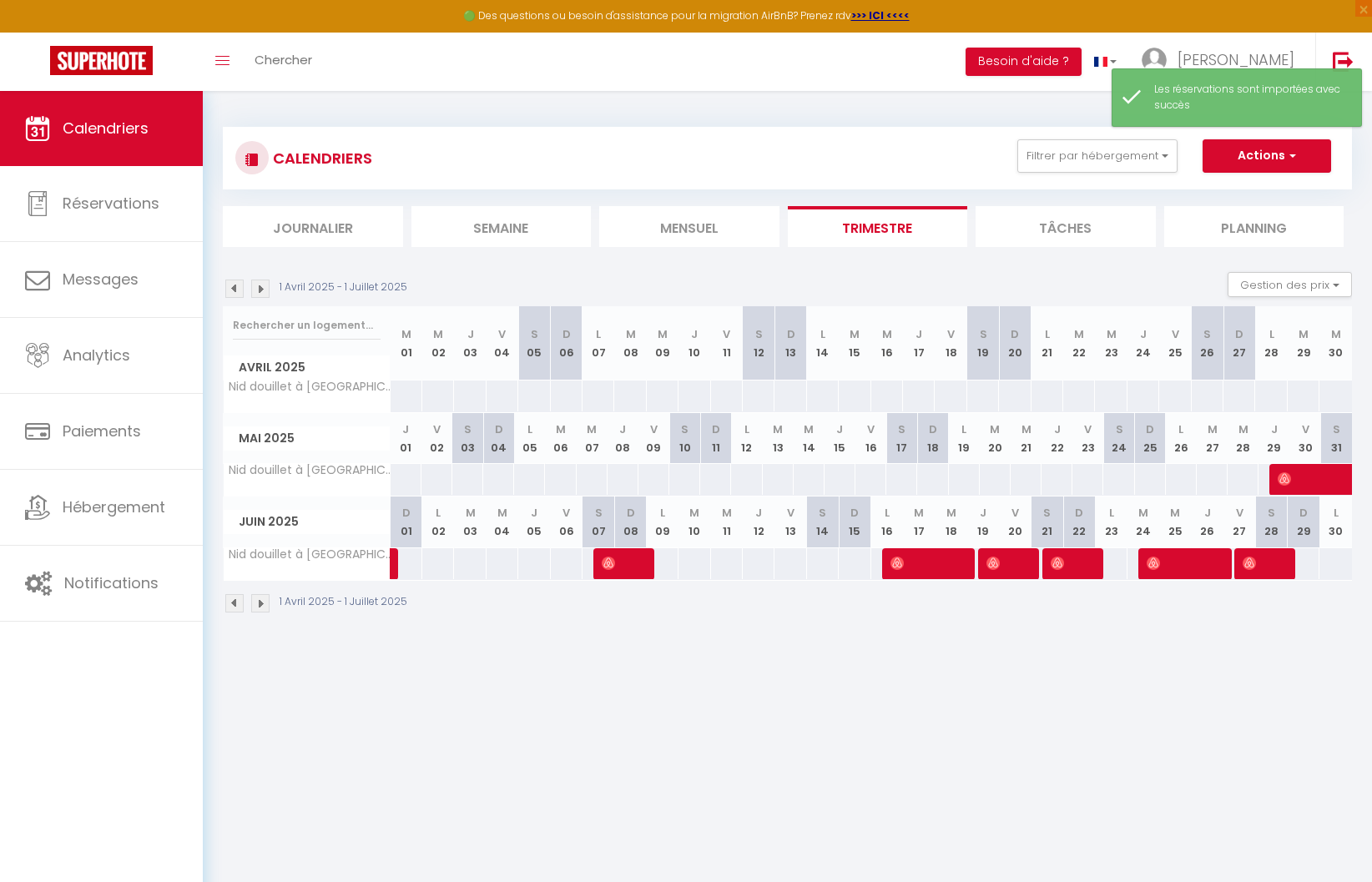
click at [264, 294] on img at bounding box center [261, 288] width 18 height 18
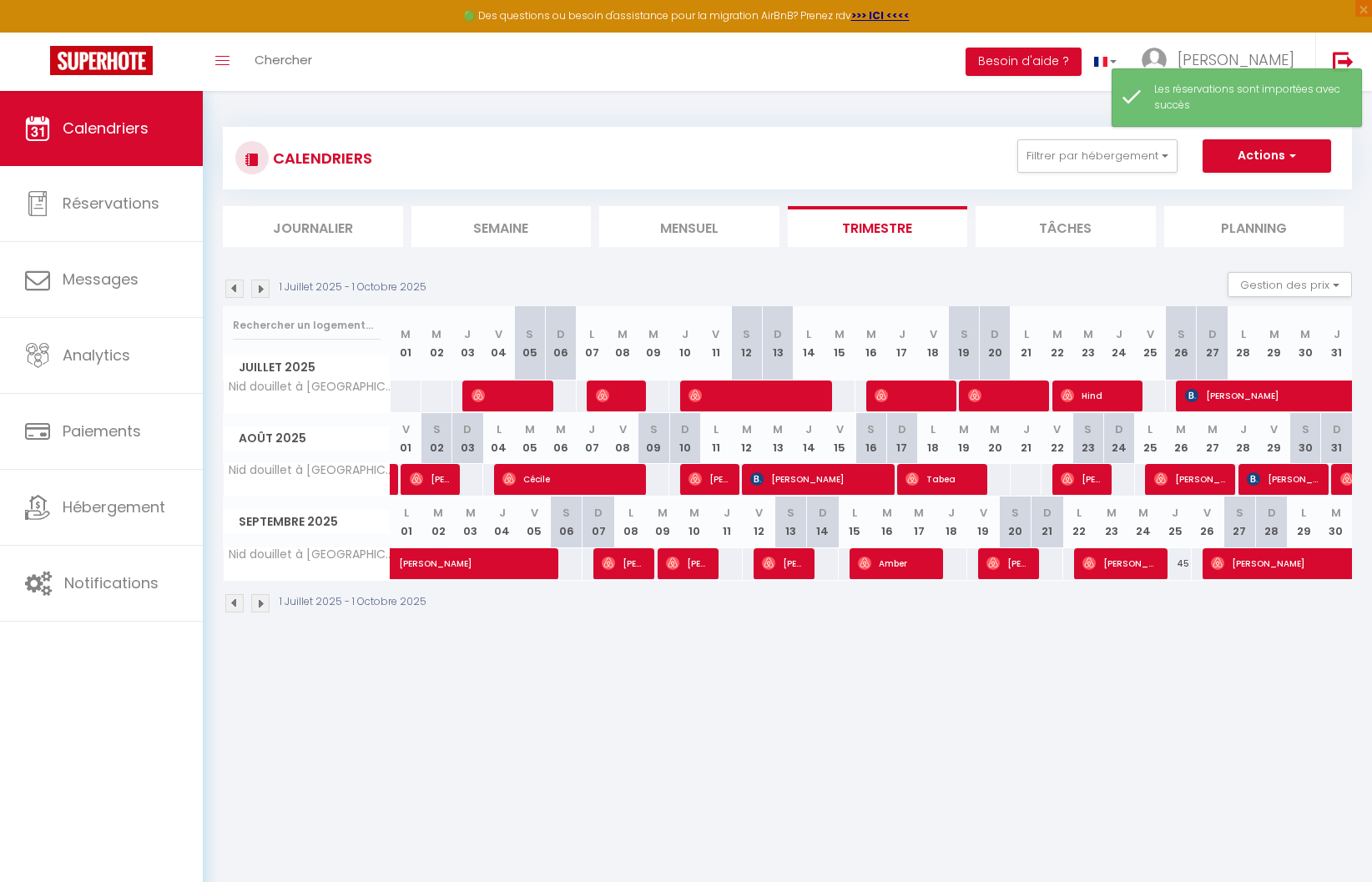
click at [236, 292] on img at bounding box center [235, 288] width 18 height 18
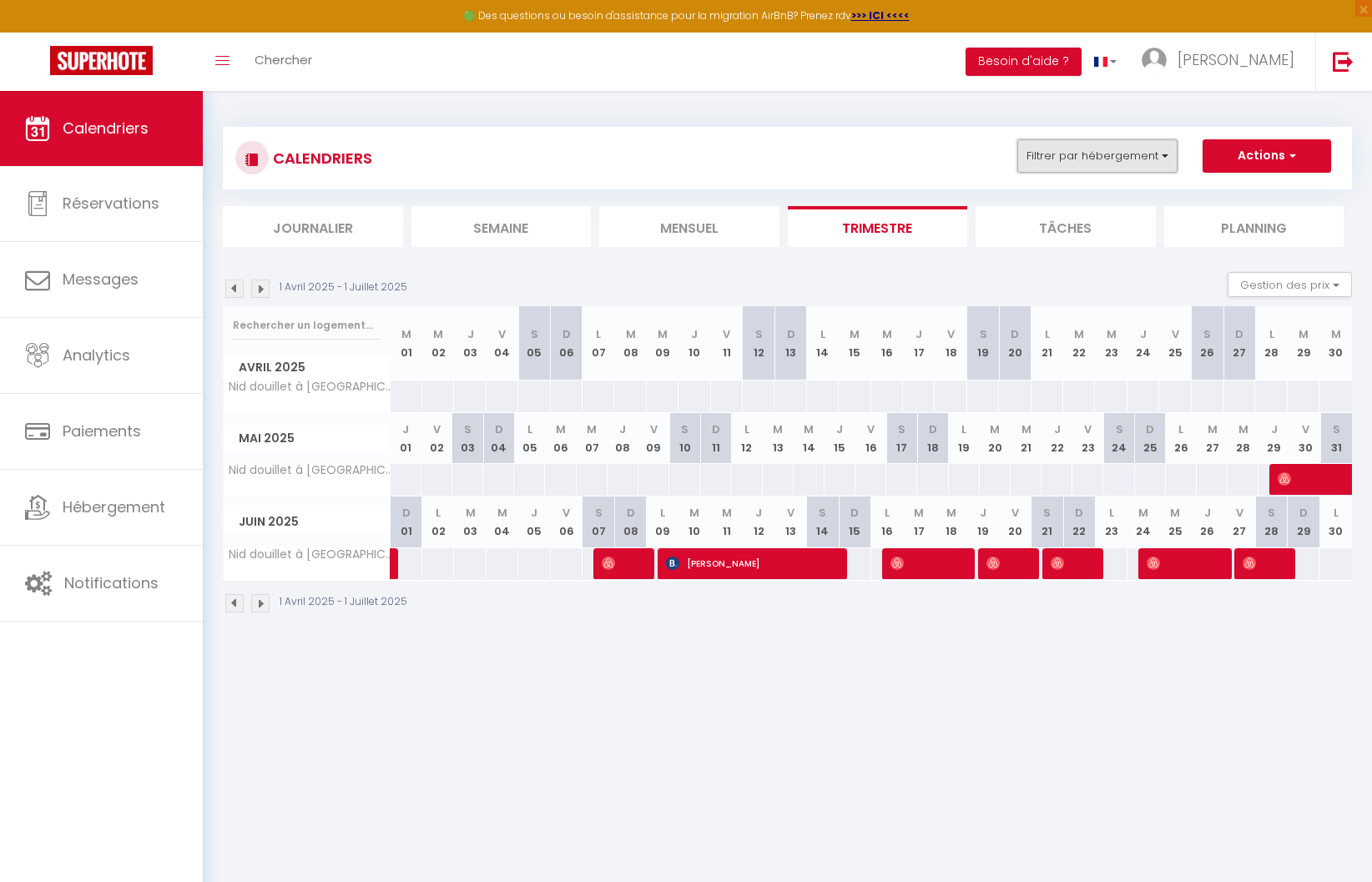
click at [1126, 163] on button "Filtrer par hébergement" at bounding box center [1097, 156] width 160 height 33
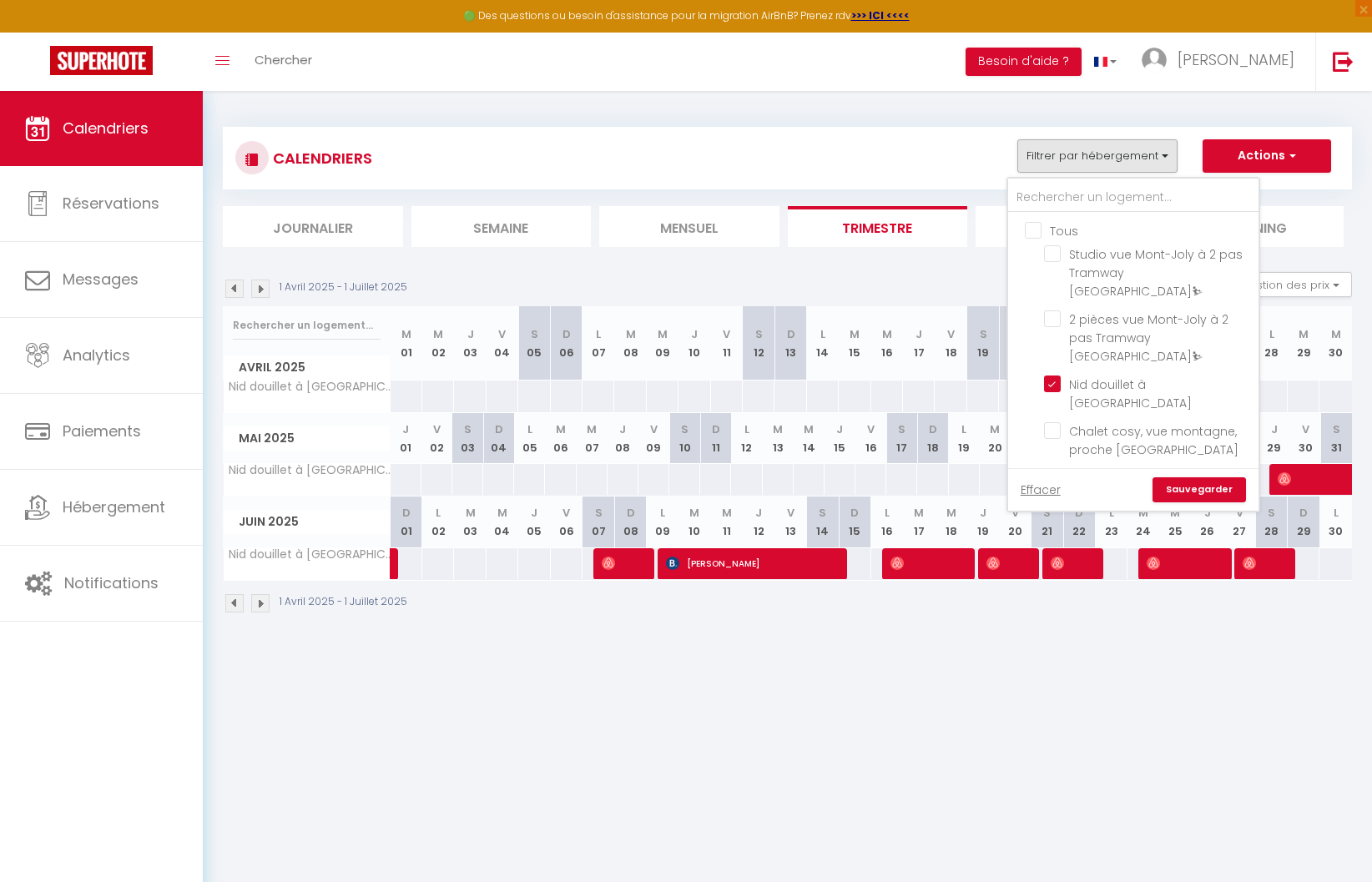
click at [1034, 228] on input "Tous" at bounding box center [1150, 229] width 251 height 17
checkbox input "true"
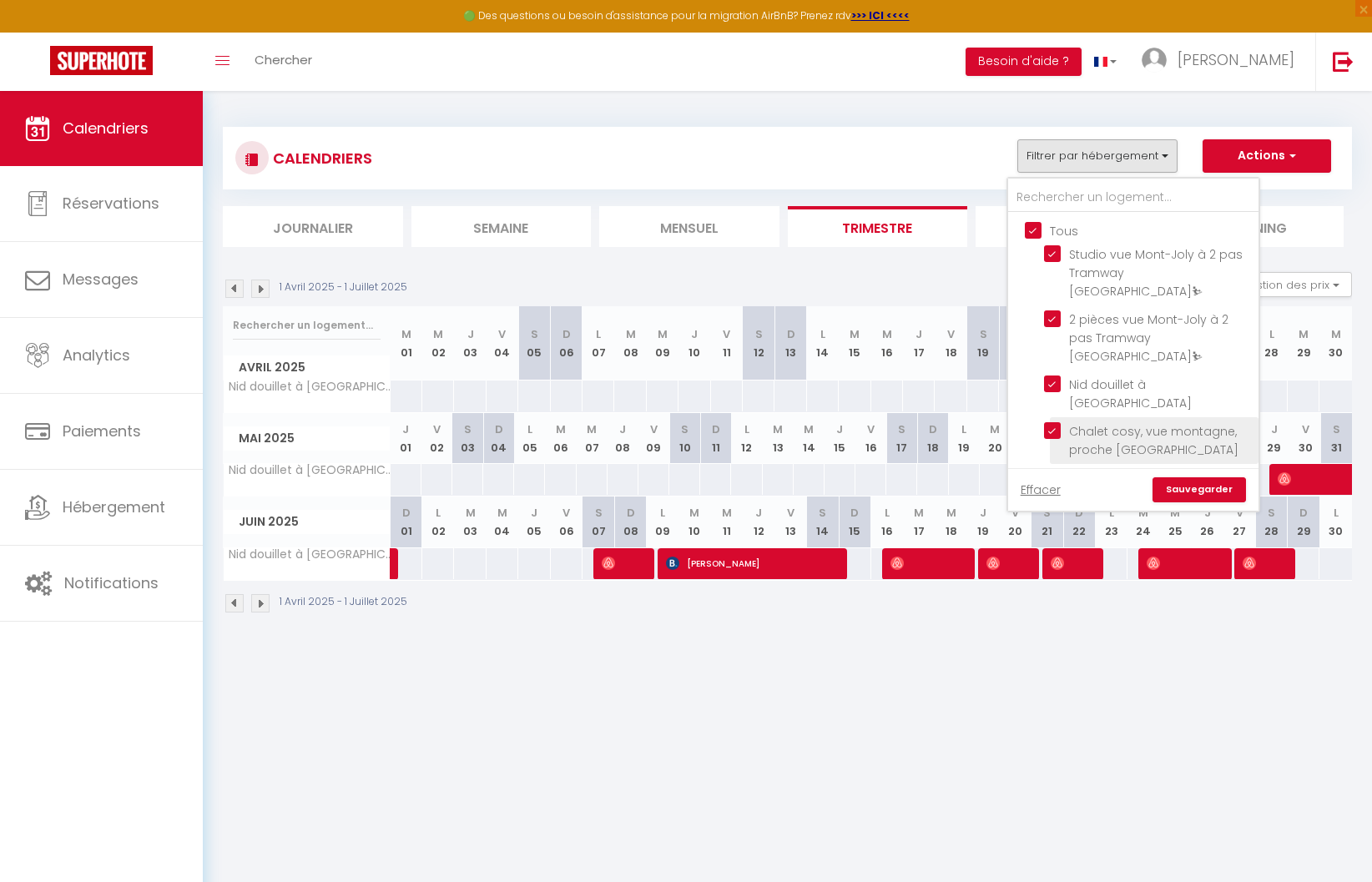
checkbox input "true"
click at [1184, 488] on link "Sauvegarder" at bounding box center [1199, 489] width 93 height 25
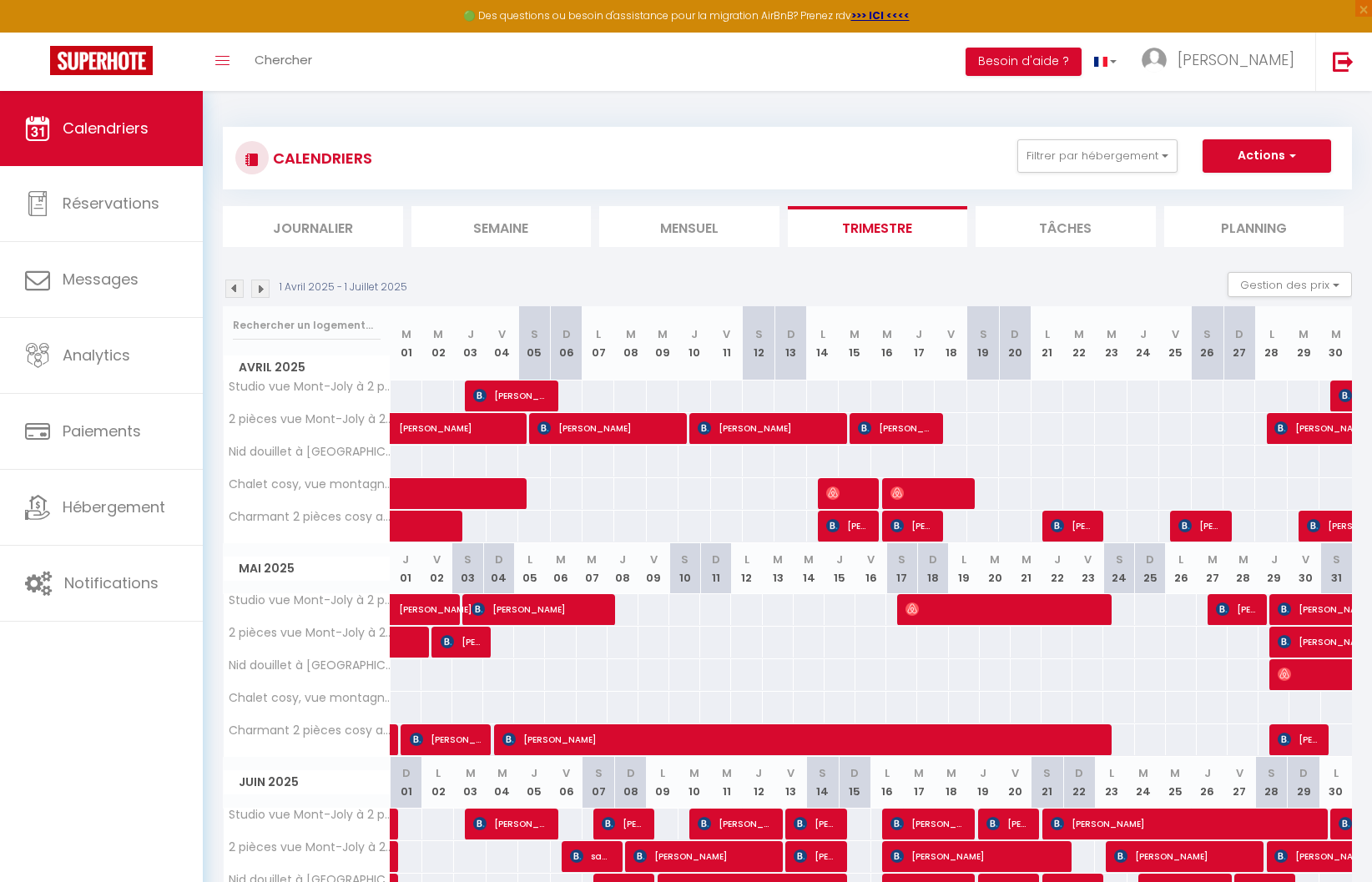
click at [239, 289] on img at bounding box center [235, 288] width 18 height 18
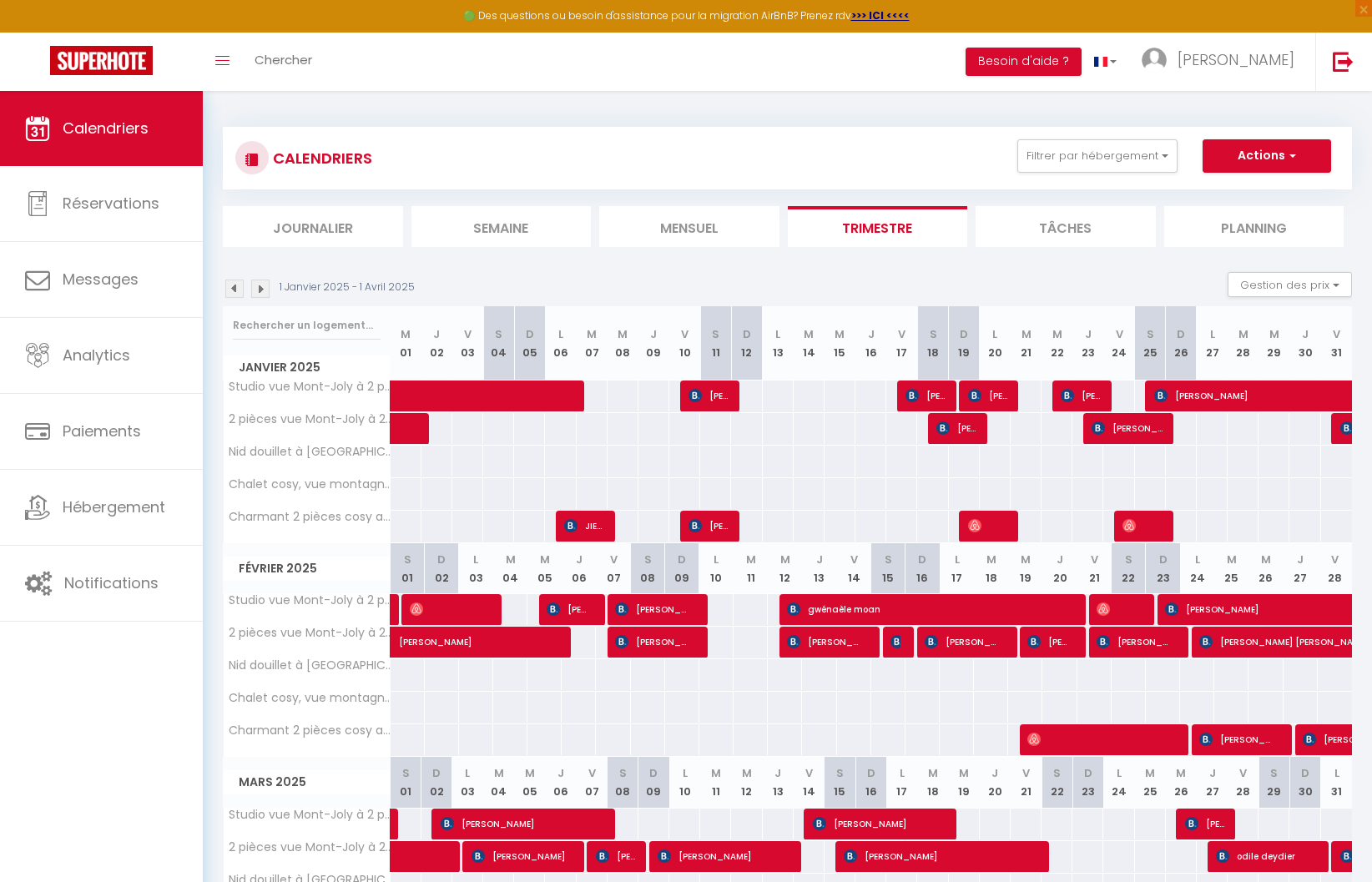
click at [239, 289] on img at bounding box center [235, 288] width 18 height 18
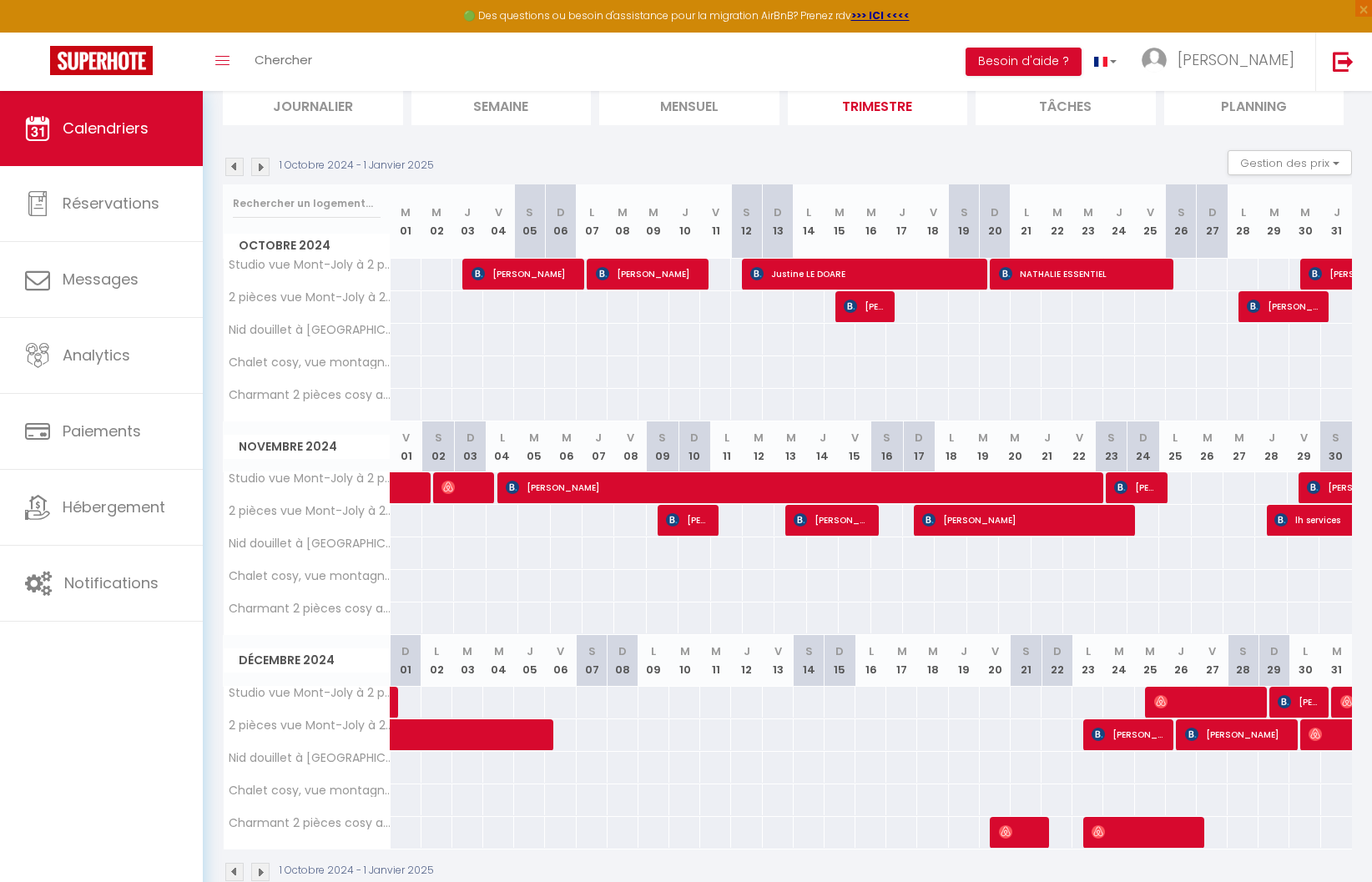
scroll to position [159, 0]
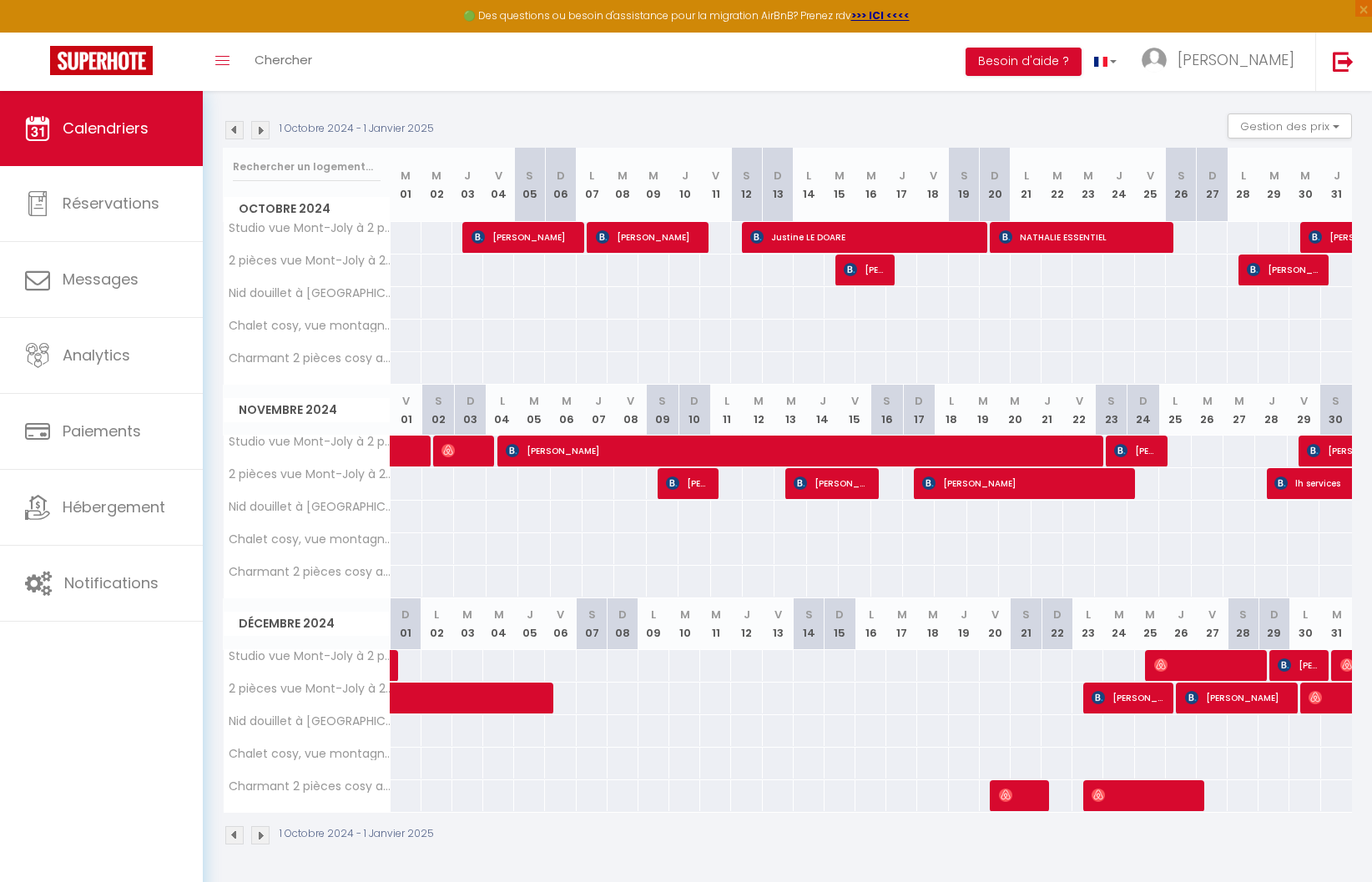
click at [260, 130] on img at bounding box center [261, 130] width 18 height 18
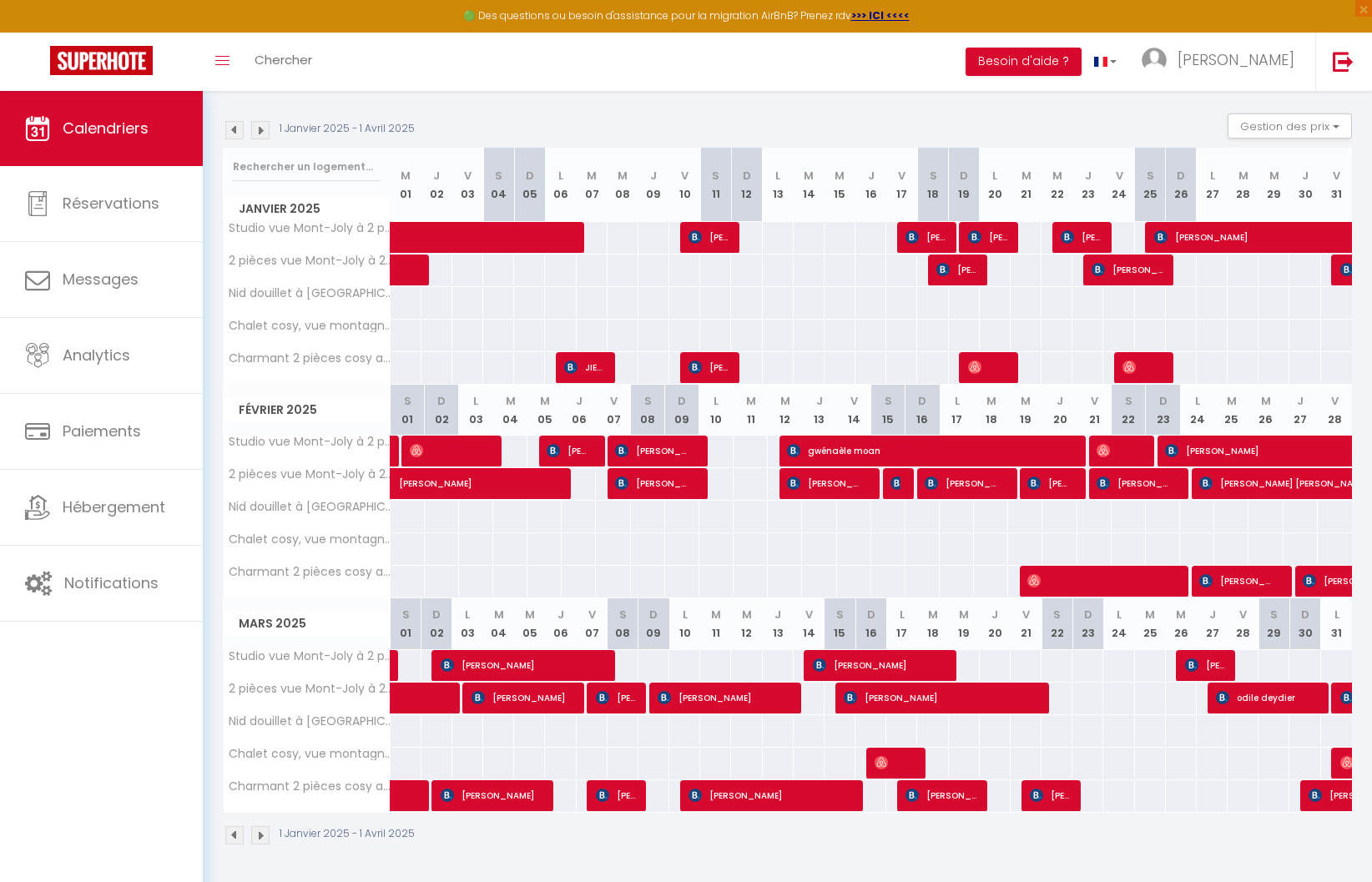
click at [260, 130] on img at bounding box center [261, 130] width 18 height 18
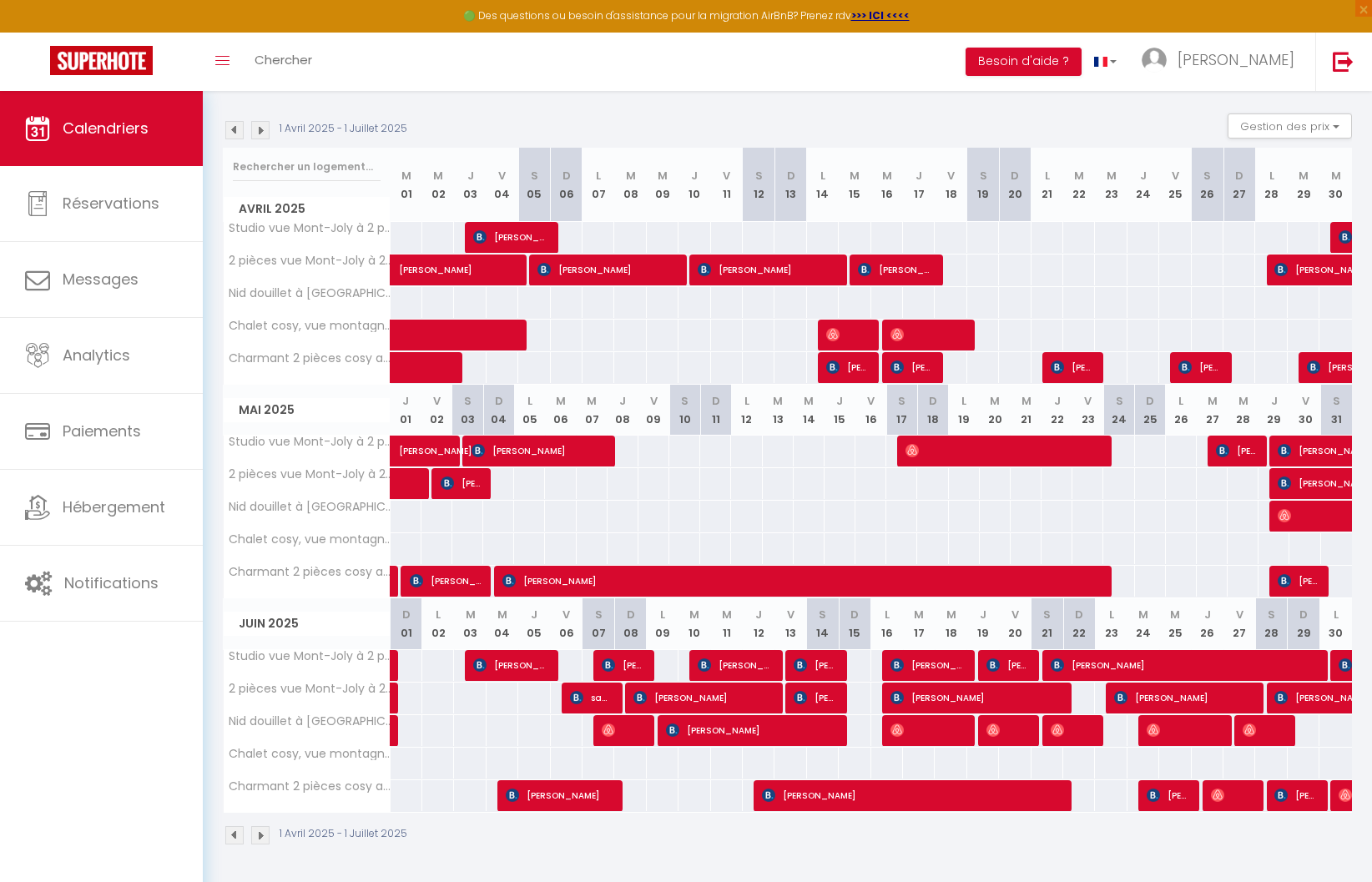
click at [260, 130] on img at bounding box center [261, 130] width 18 height 18
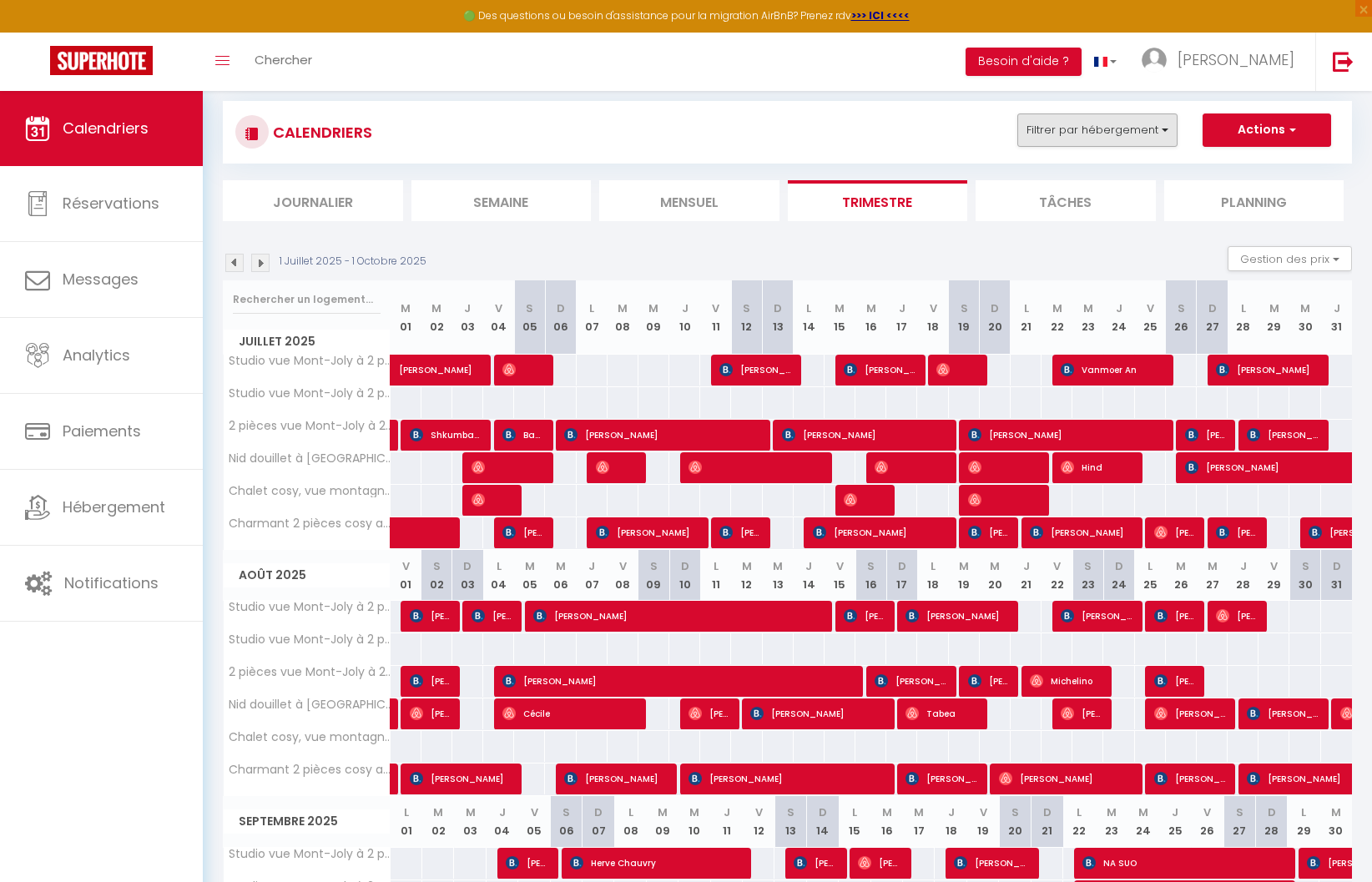
scroll to position [25, 0]
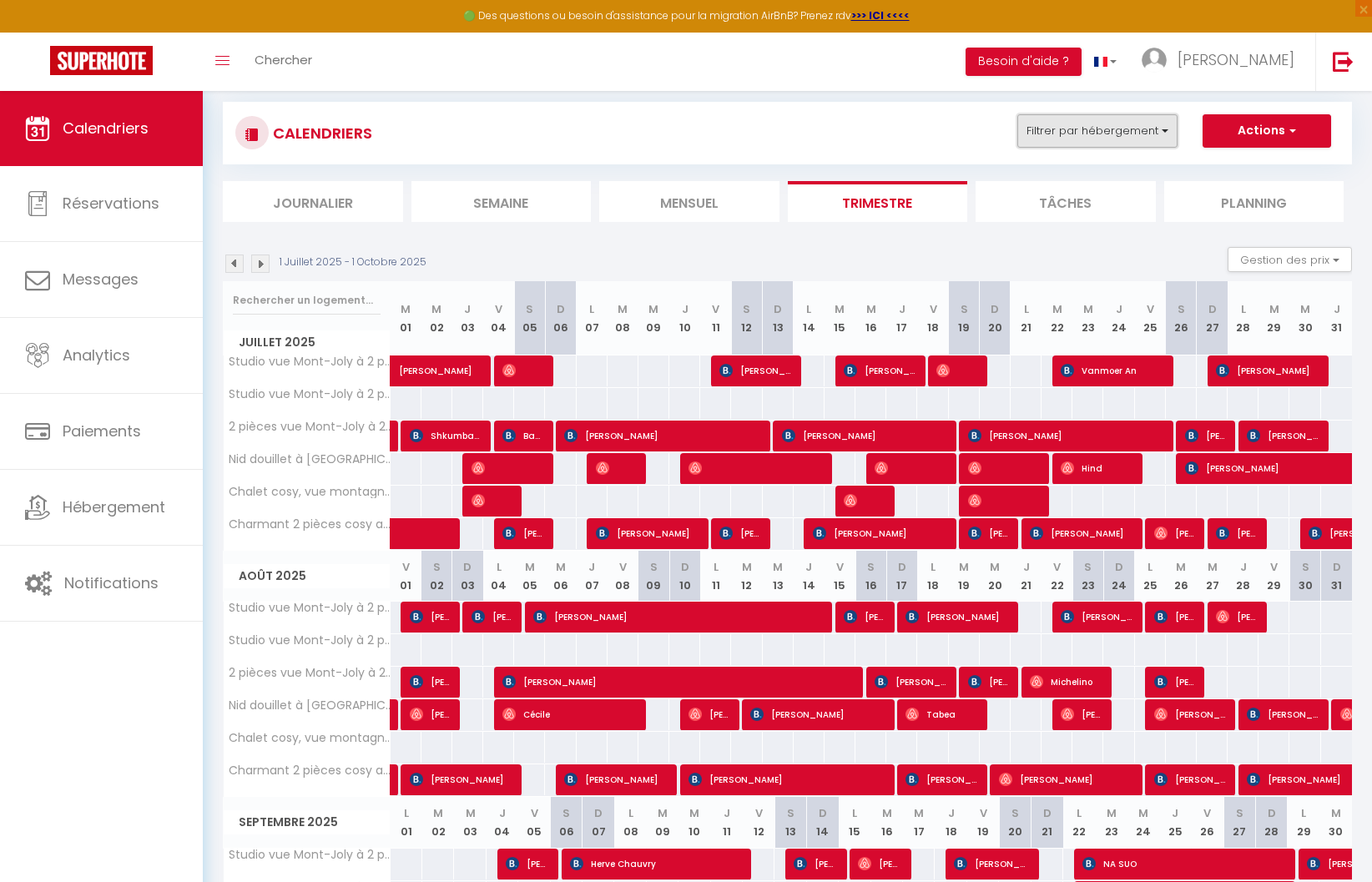
click at [1111, 123] on button "Filtrer par hébergement" at bounding box center [1097, 131] width 160 height 33
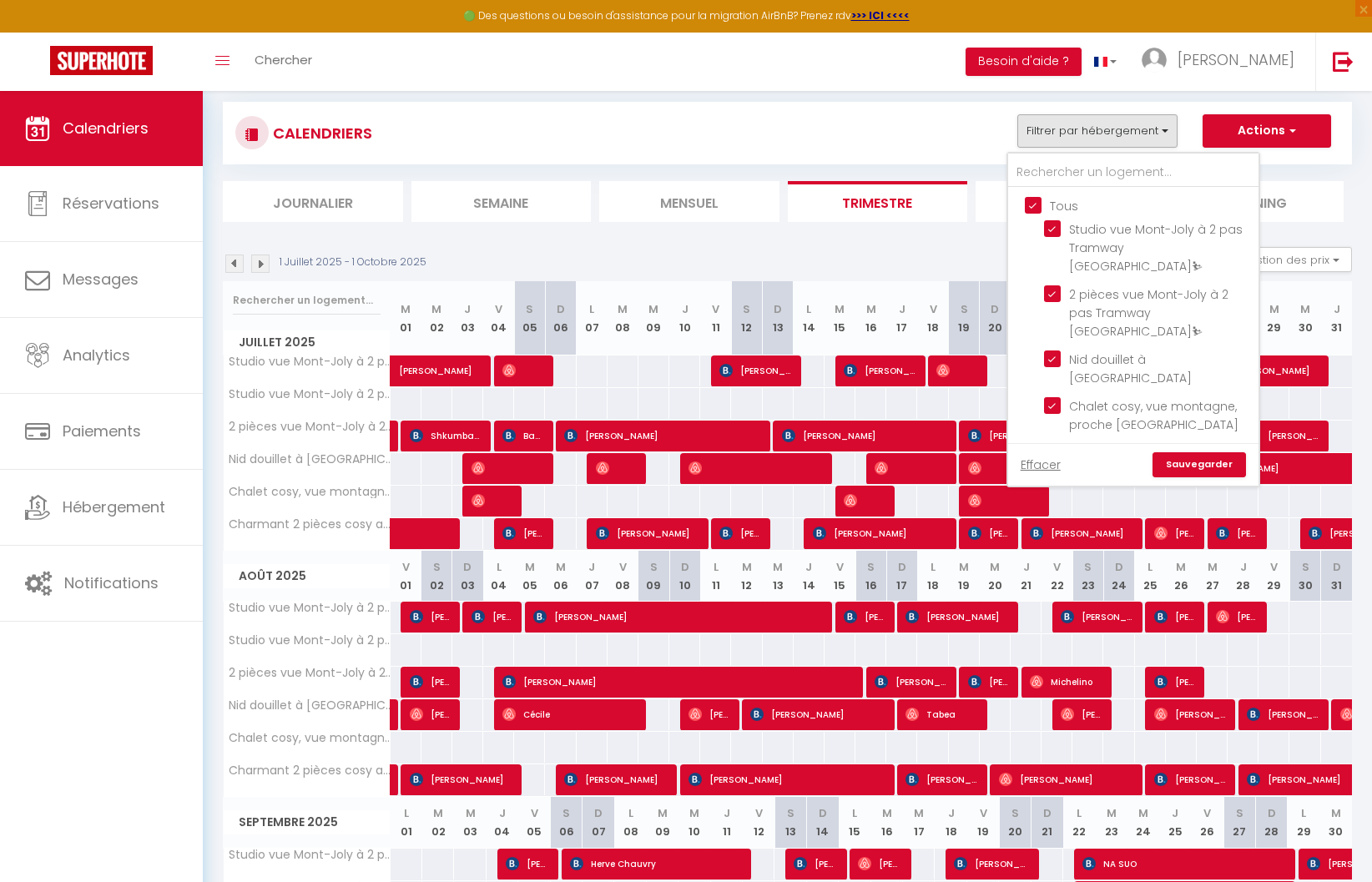
click at [1036, 206] on input "Tous" at bounding box center [1150, 205] width 251 height 17
checkbox input "false"
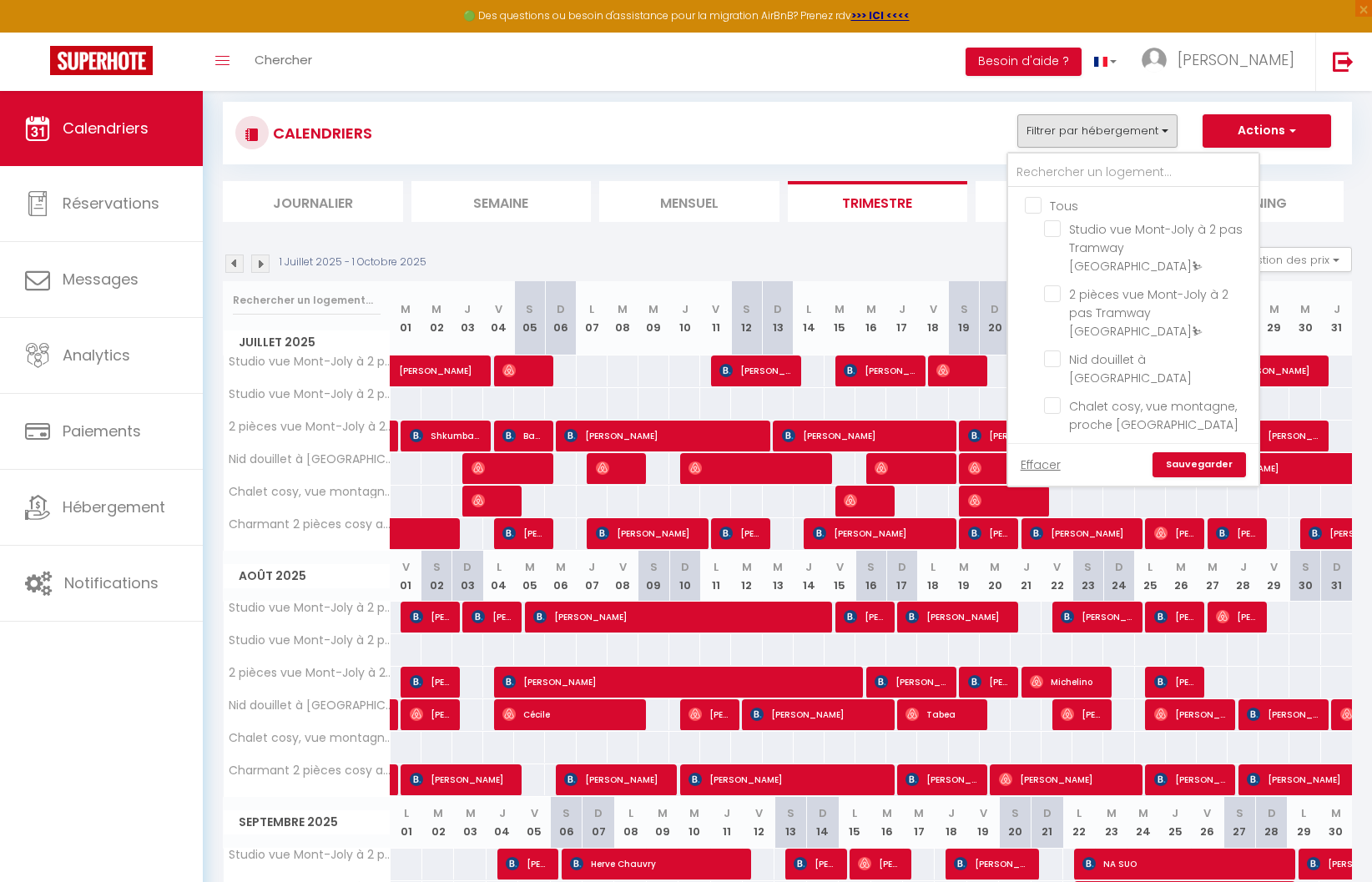
checkbox input "false"
click at [1050, 229] on input "Studio vue Mont-Joly à 2 pas Tramway [GEOGRAPHIC_DATA]⛷" at bounding box center [1148, 229] width 208 height 17
checkbox input "true"
click at [1207, 468] on link "Sauvegarder" at bounding box center [1199, 465] width 93 height 25
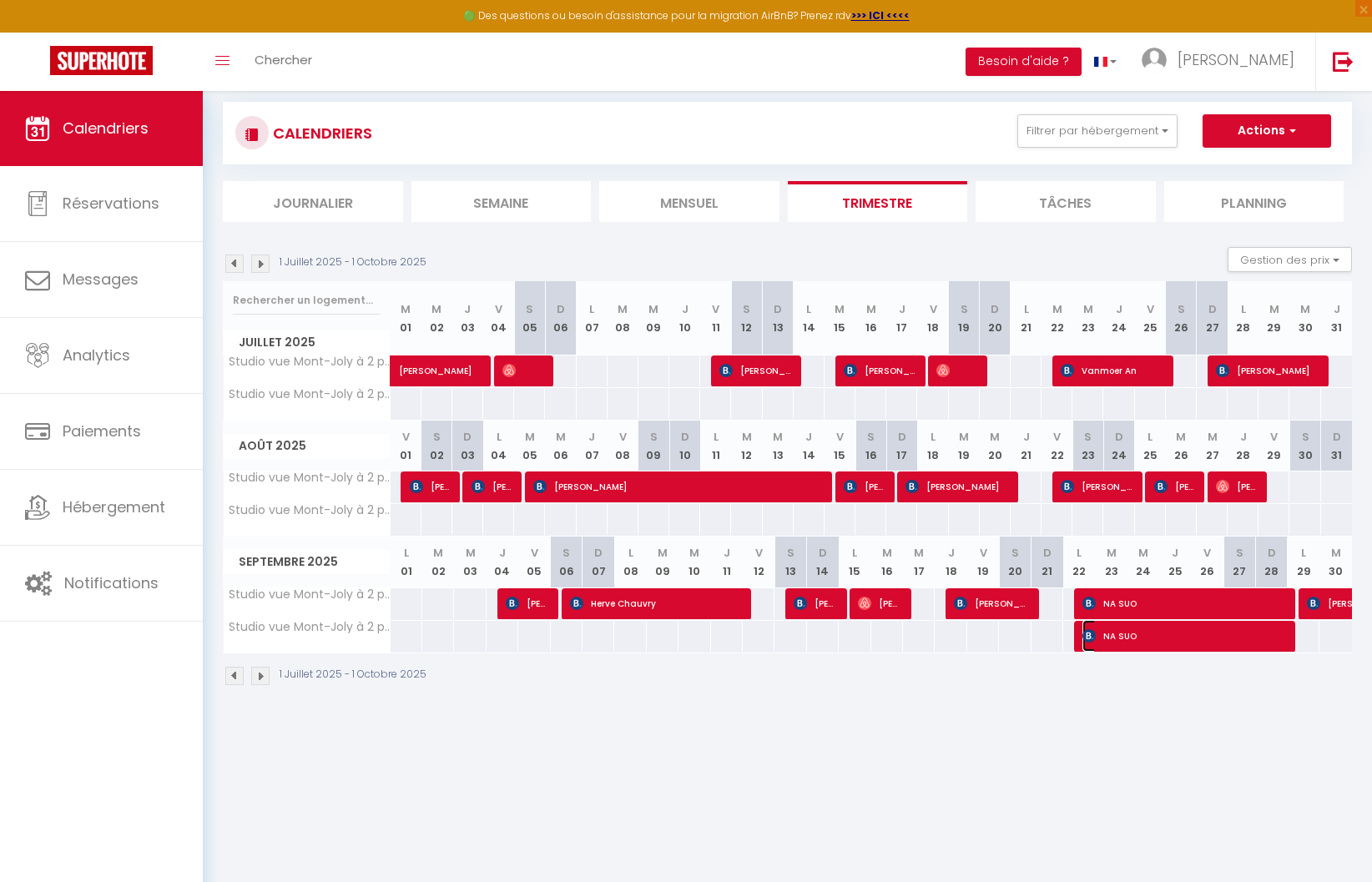
click at [1126, 629] on span "NA SUO" at bounding box center [1180, 636] width 195 height 31
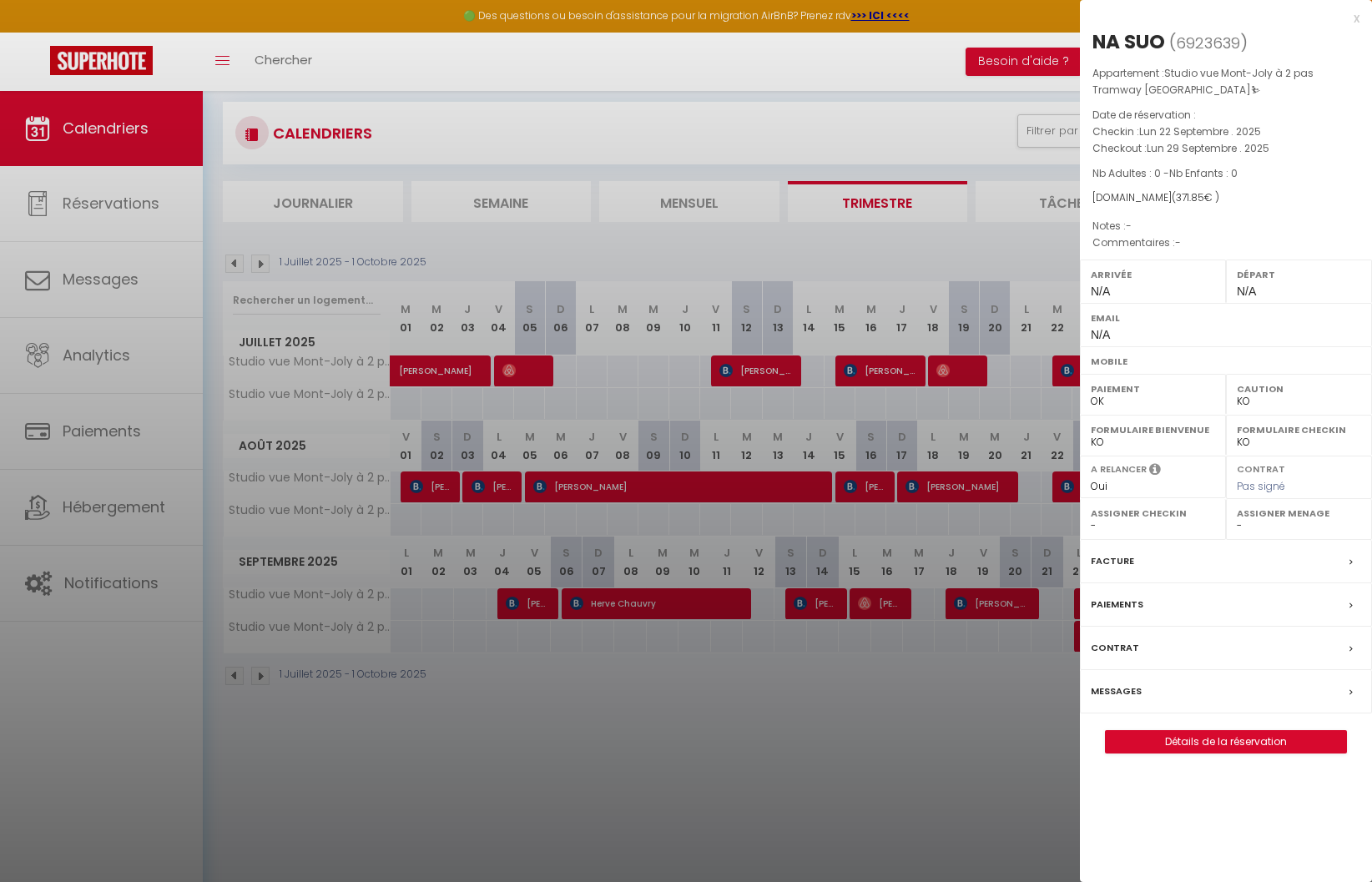
click at [1038, 716] on div at bounding box center [686, 441] width 1372 height 882
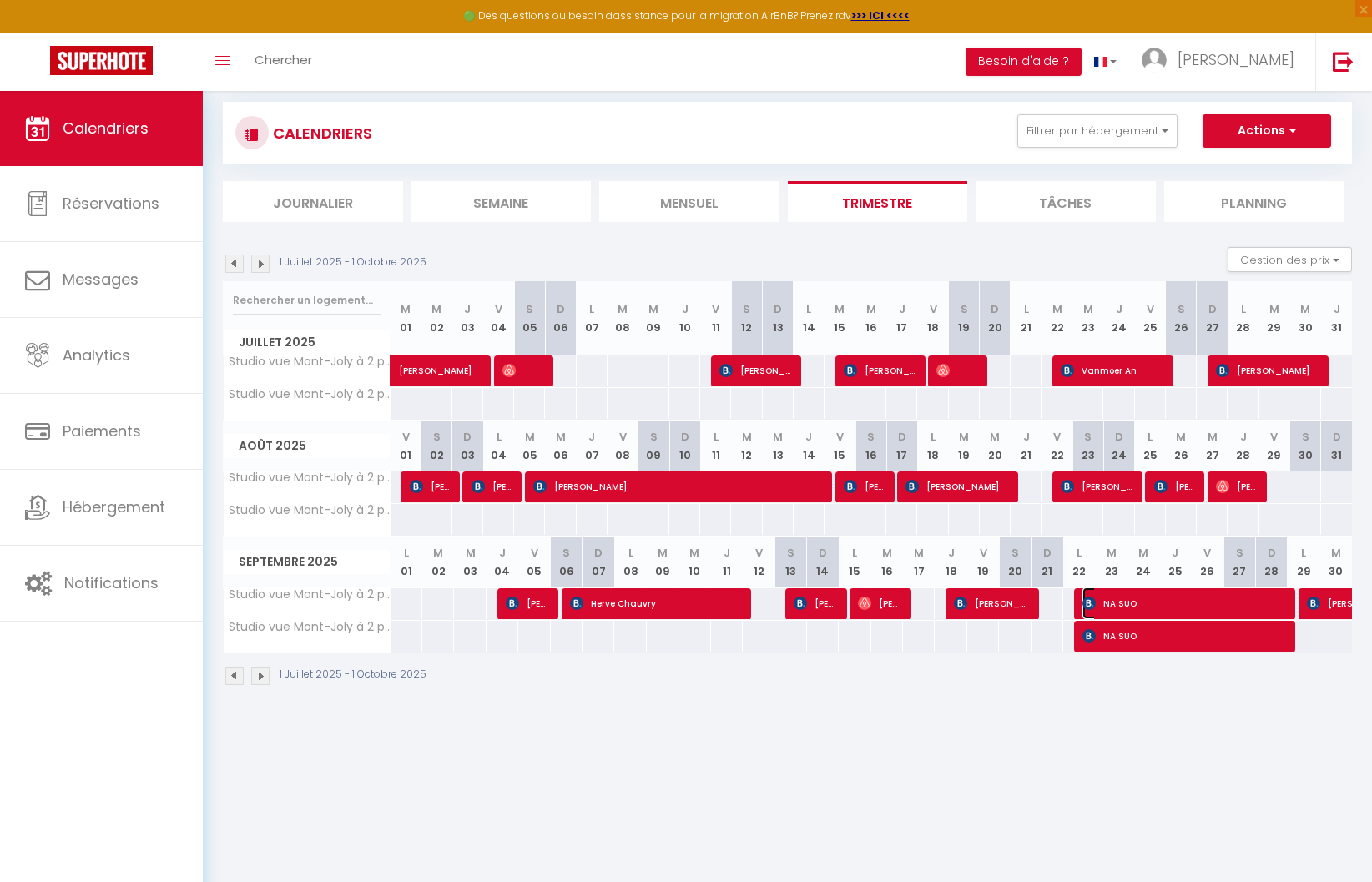
click at [1197, 590] on span "NA SUO" at bounding box center [1180, 604] width 195 height 31
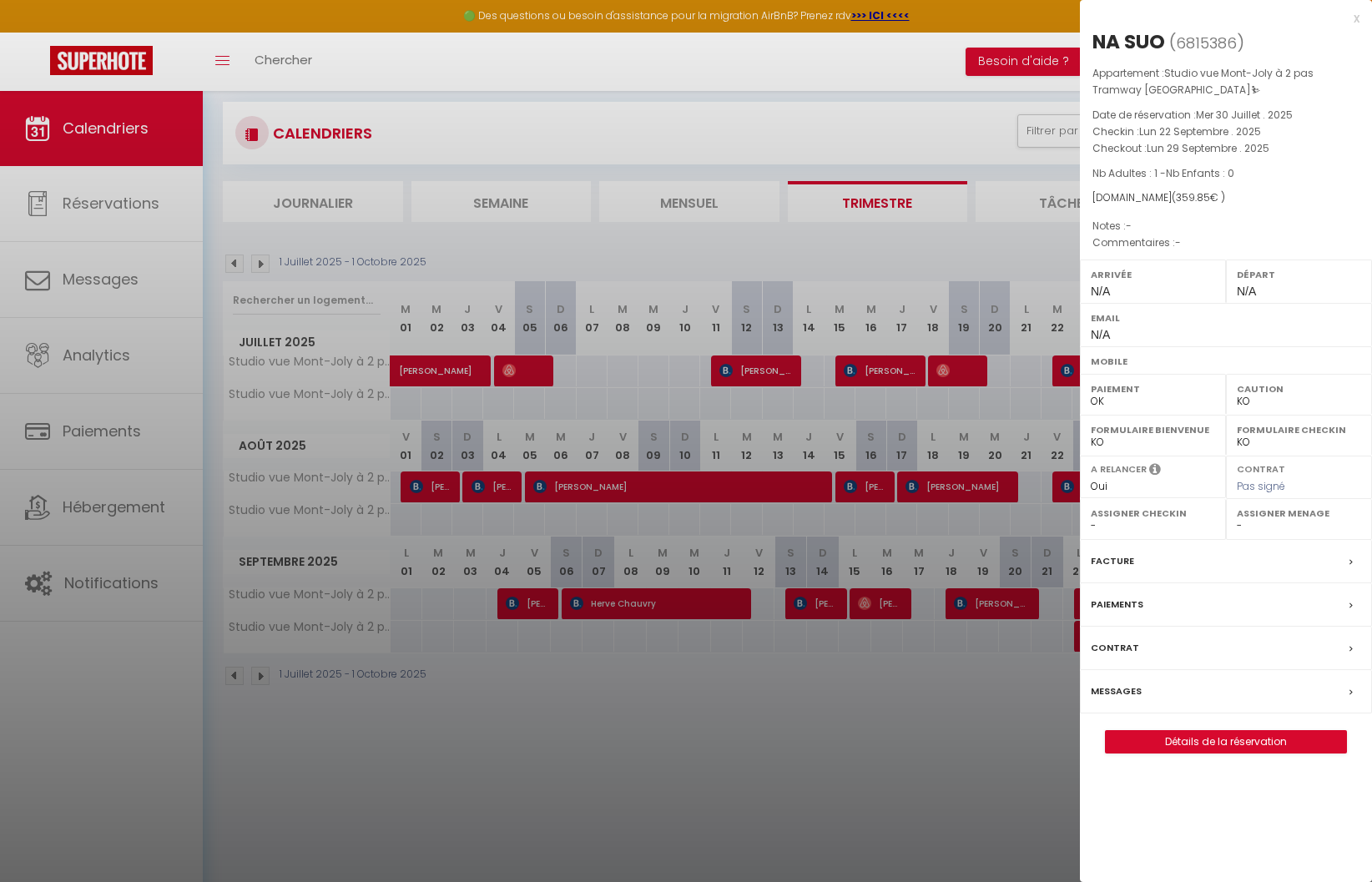
click at [1006, 740] on div at bounding box center [686, 441] width 1372 height 882
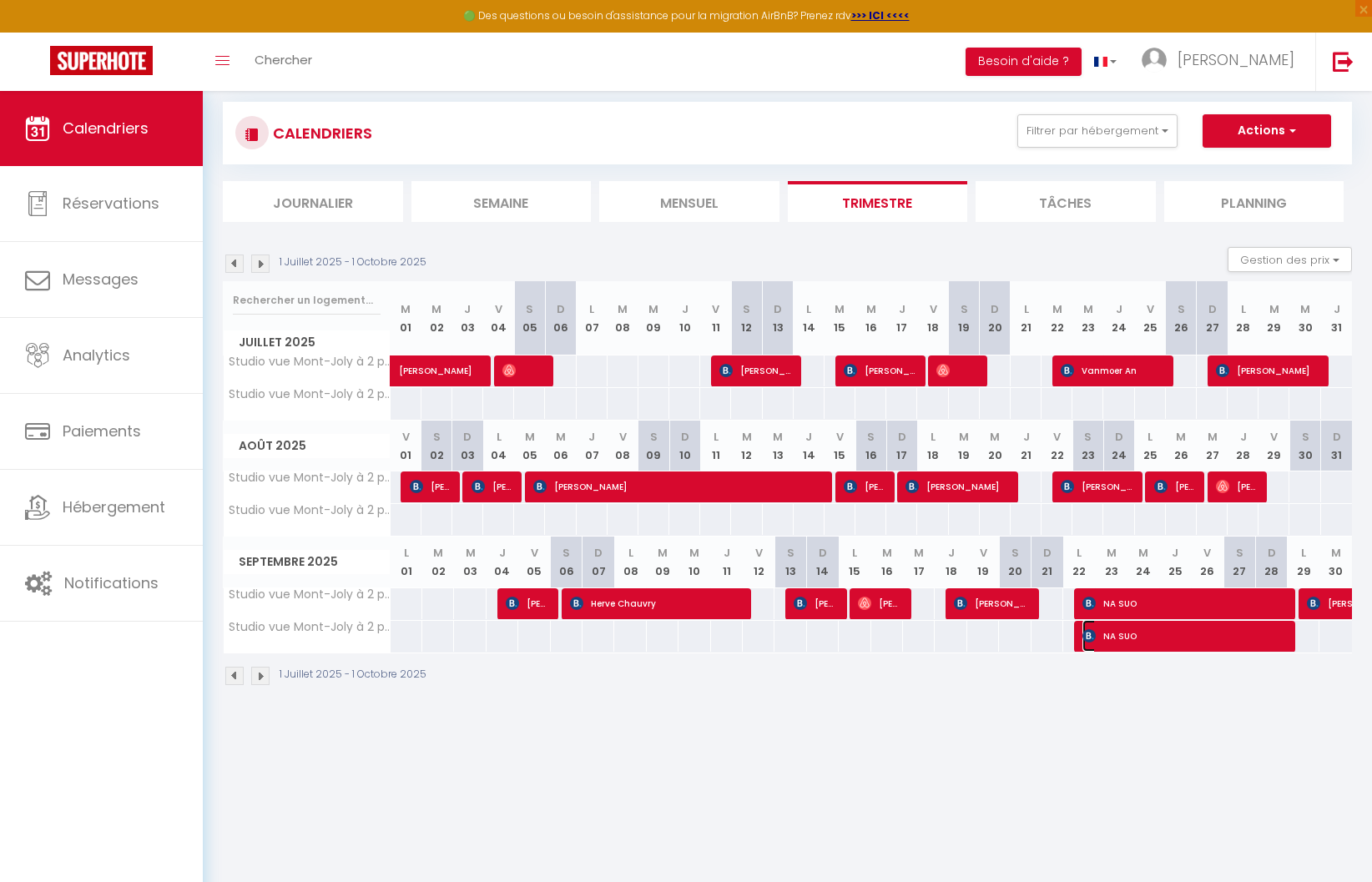
click at [1131, 634] on span "NA SUO" at bounding box center [1180, 636] width 195 height 31
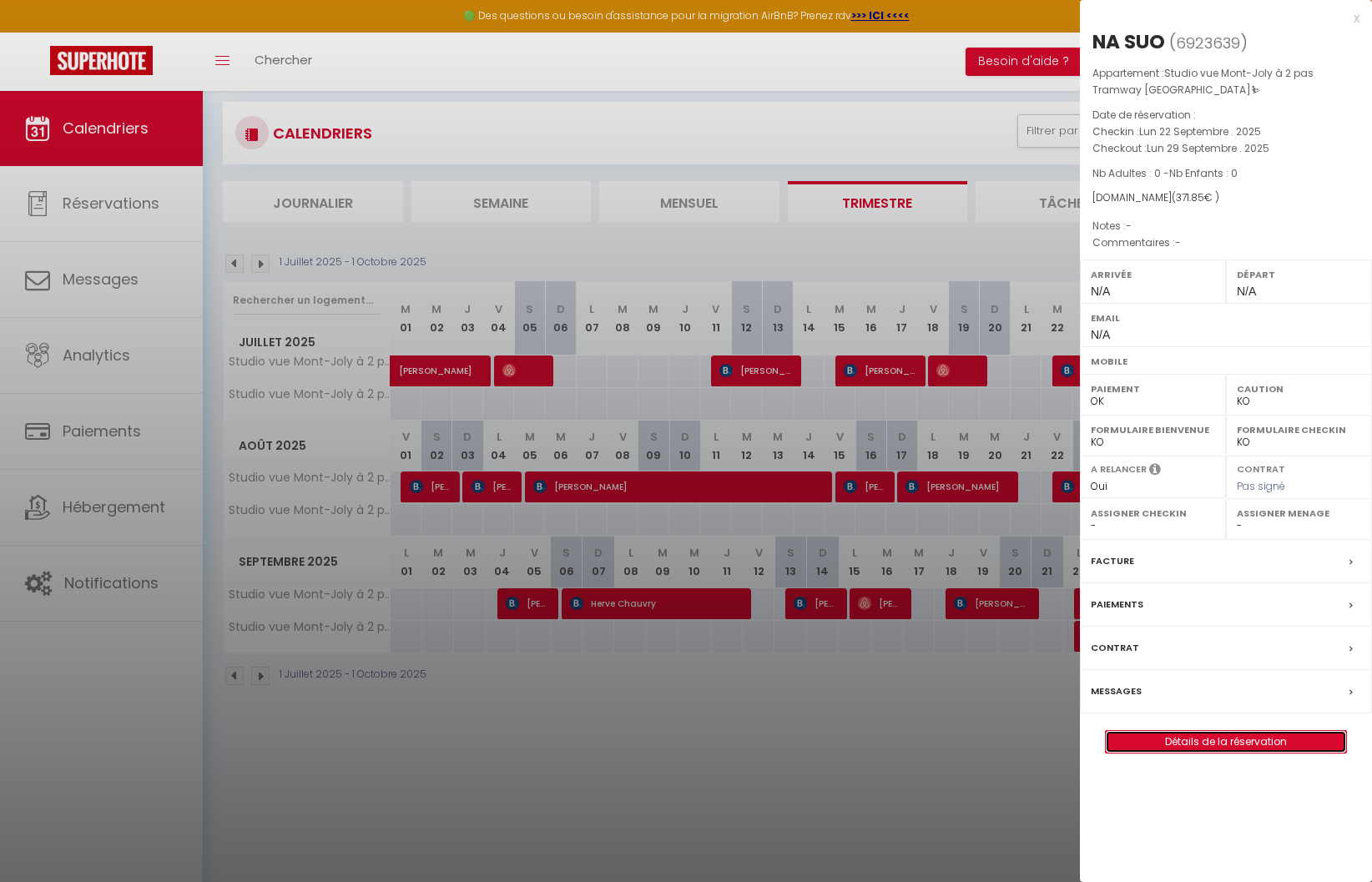
click at [1230, 738] on link "Détails de la réservation" at bounding box center [1225, 743] width 240 height 22
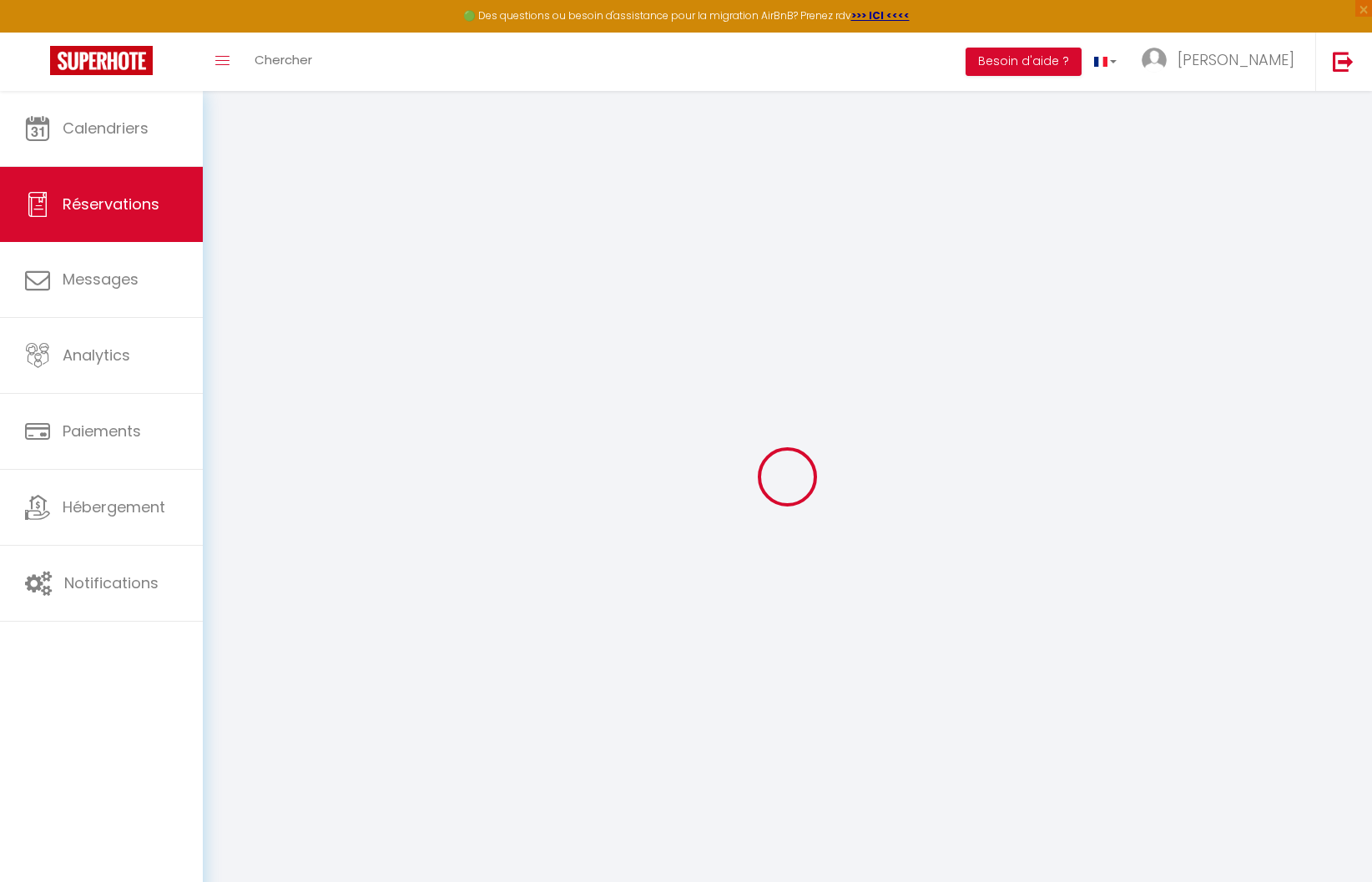
select select
checkbox input "false"
select select
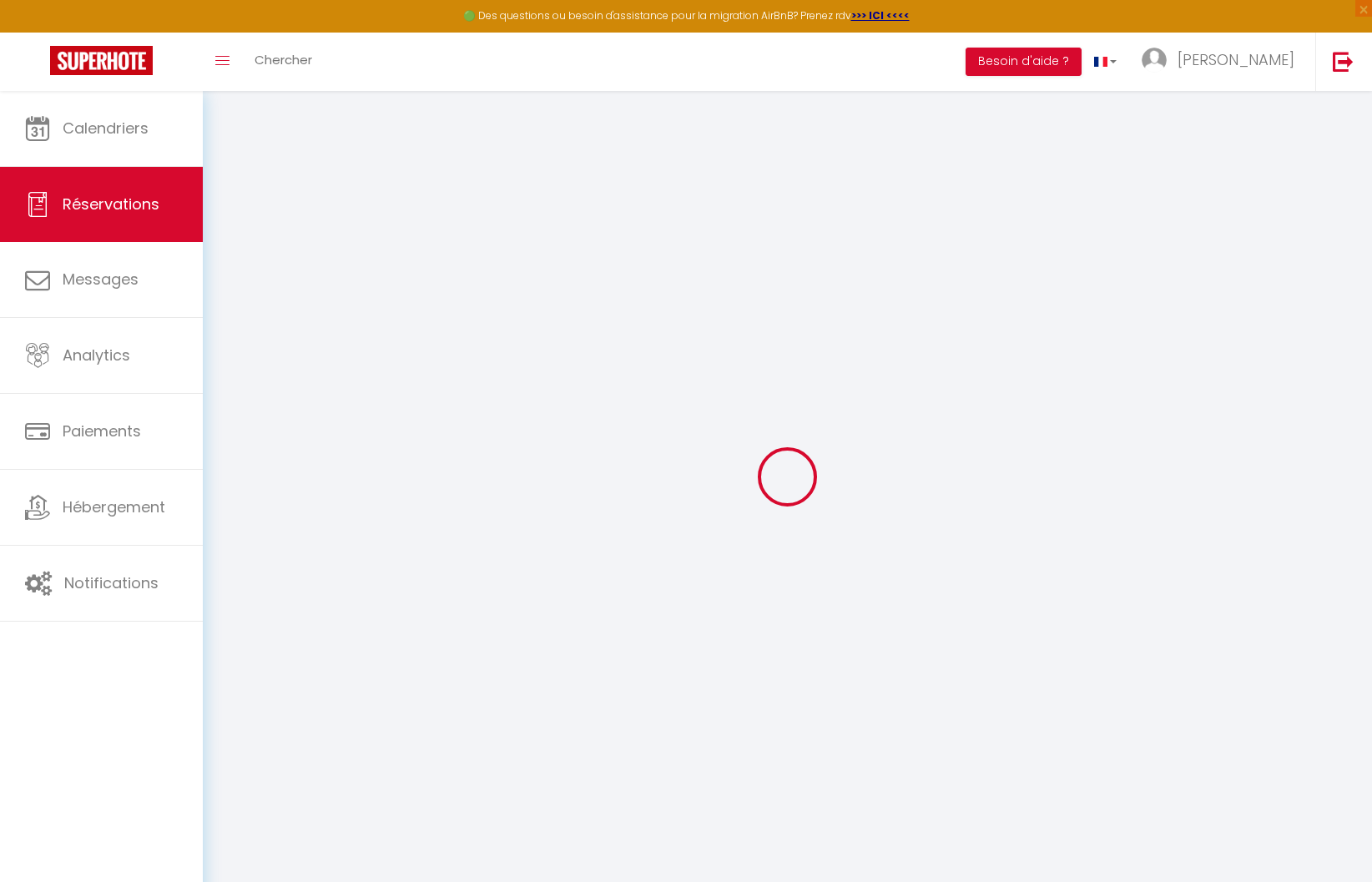
select select
checkbox input "false"
select select
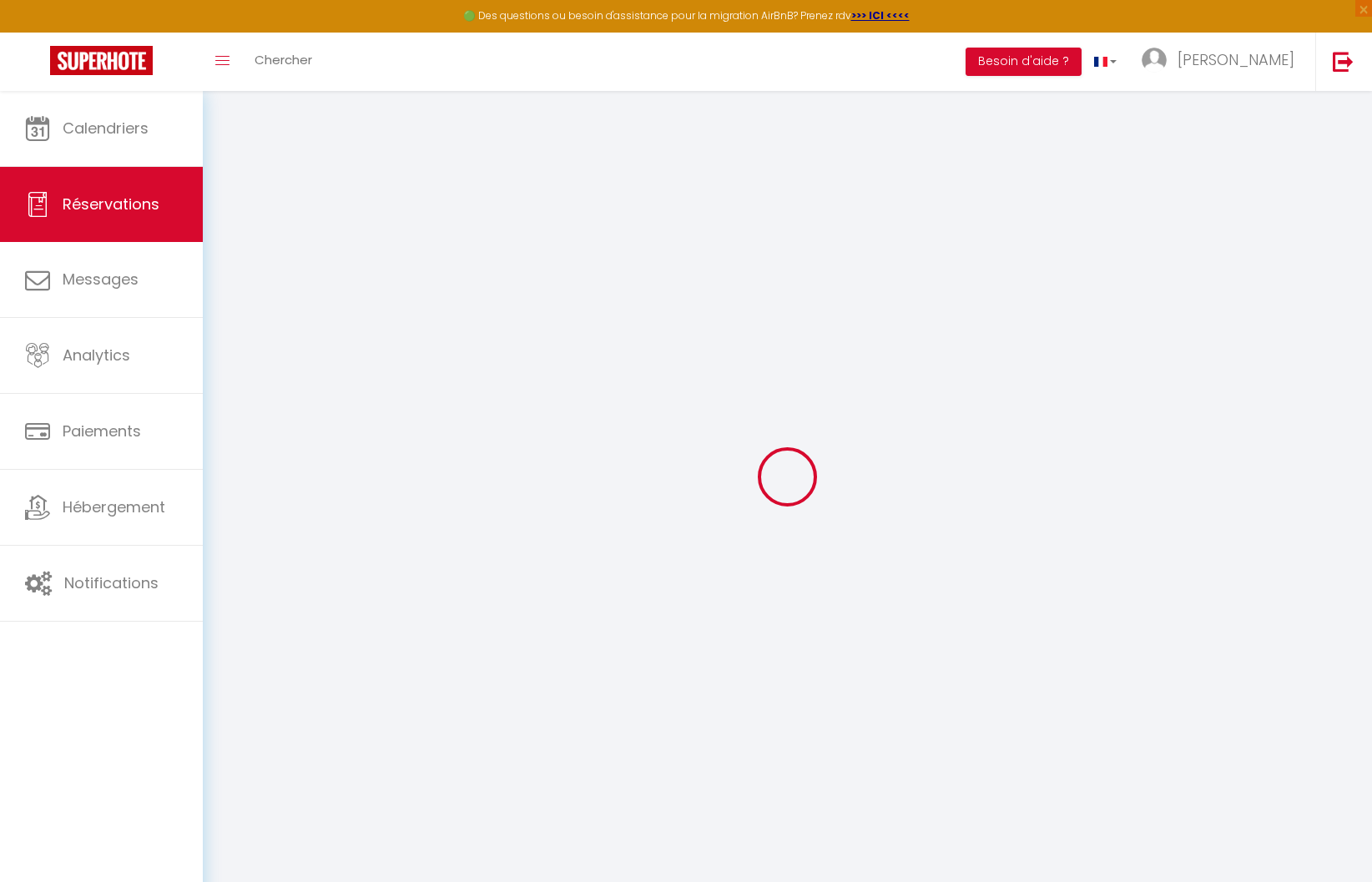
select select
checkbox input "false"
select select
checkbox input "false"
select select
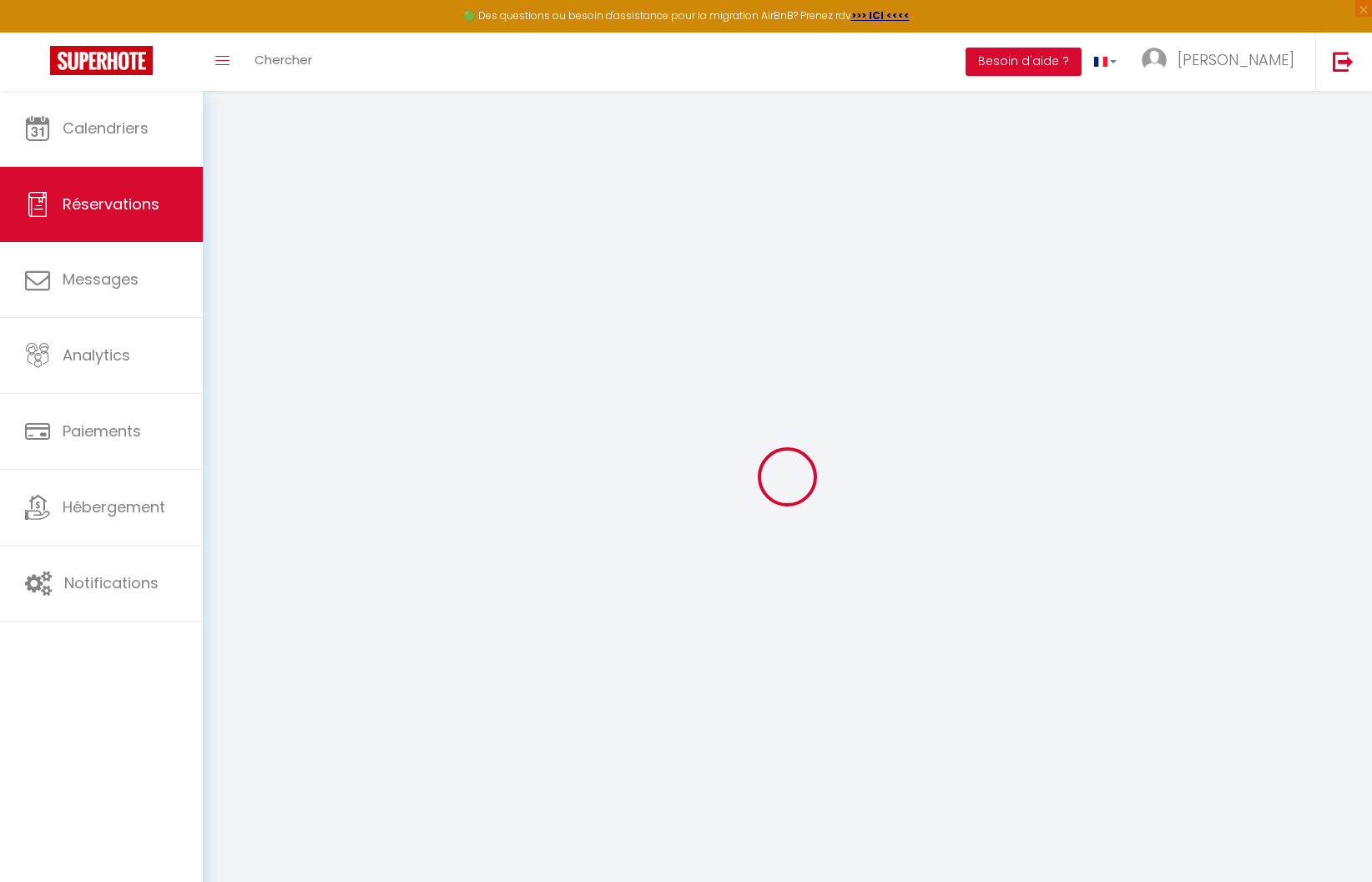
select select
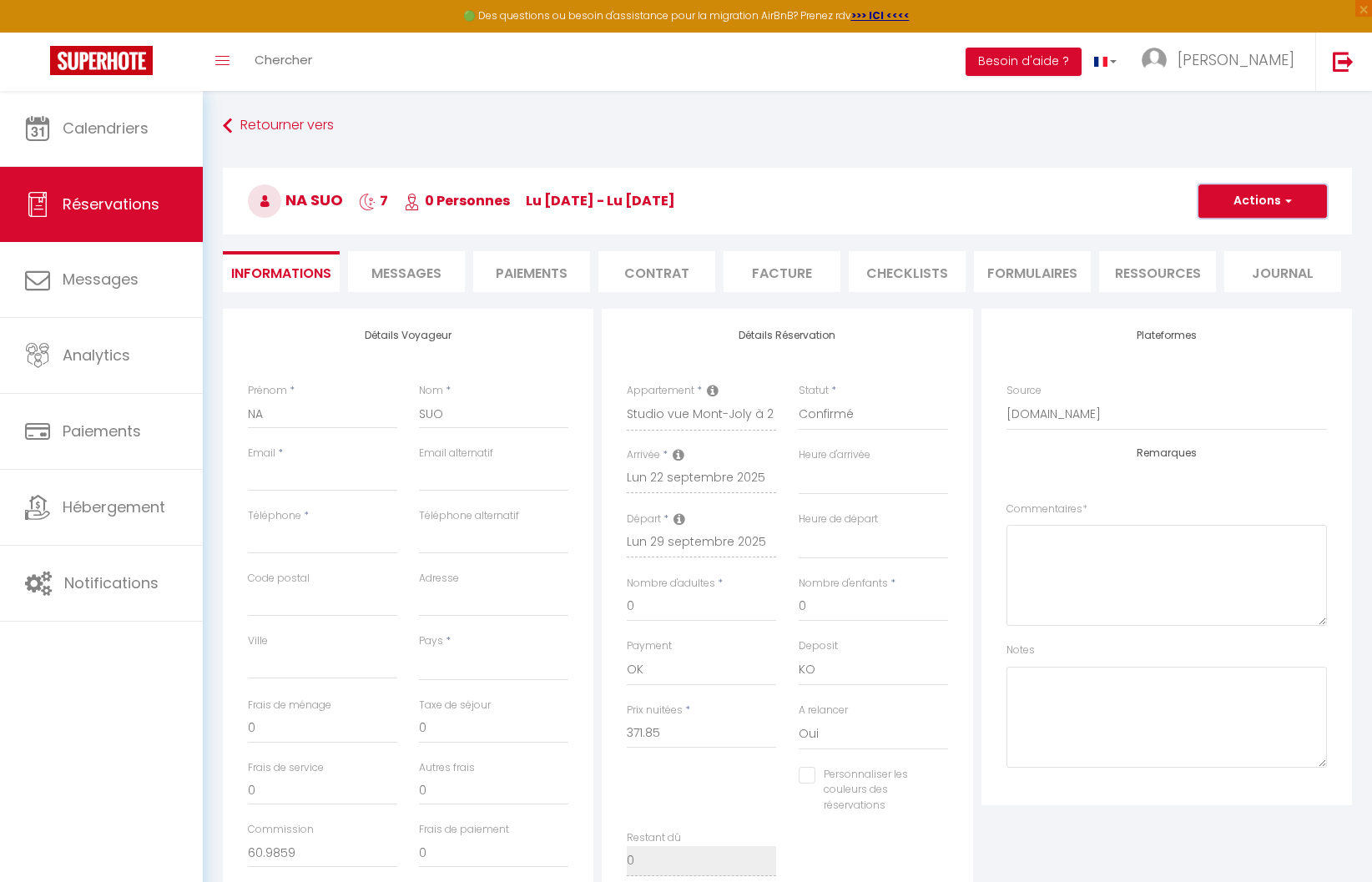
click at [1251, 217] on button "Actions" at bounding box center [1263, 201] width 129 height 33
click at [1232, 277] on link "Supprimer" at bounding box center [1246, 281] width 132 height 22
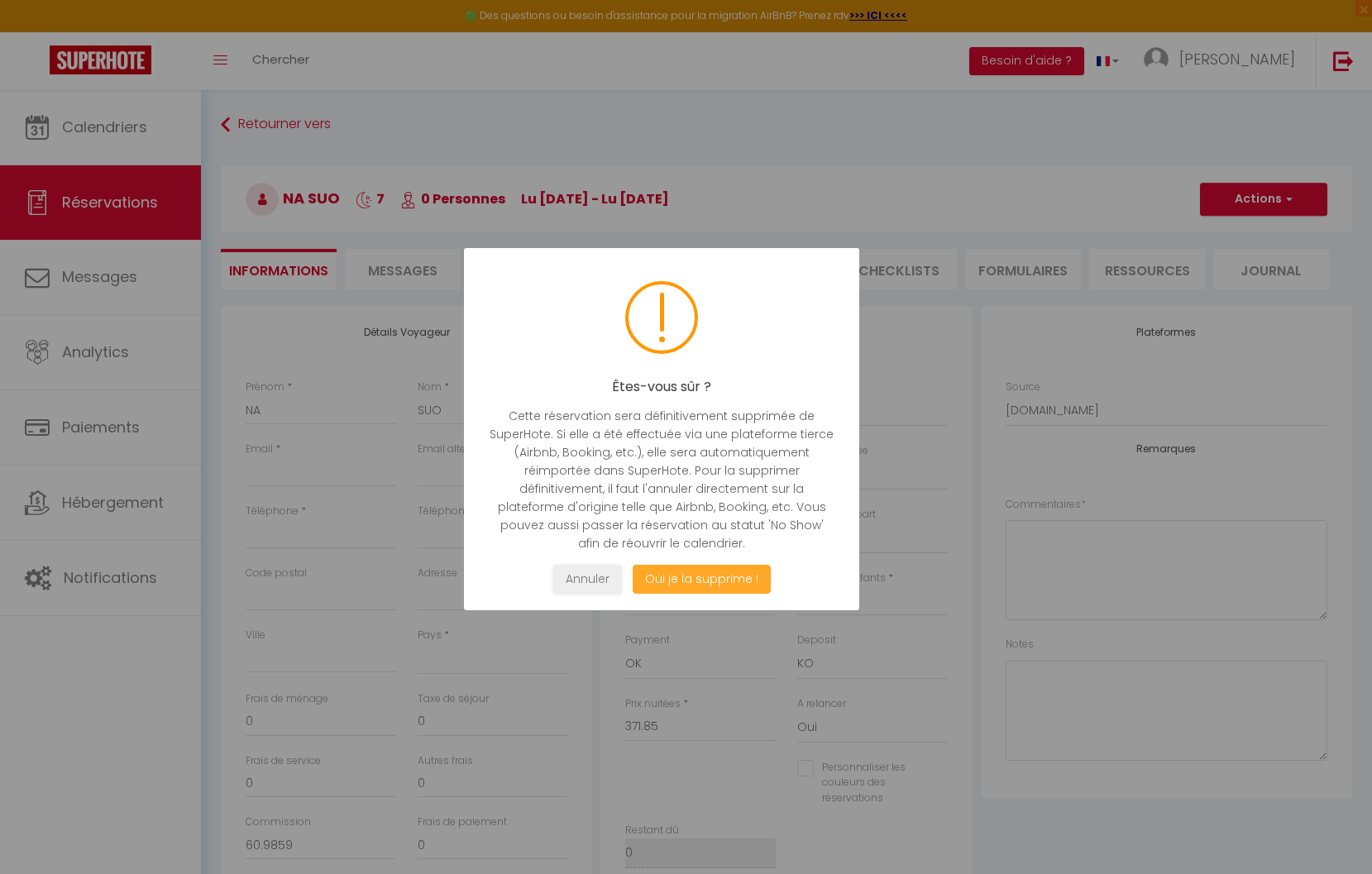
click at [676, 586] on button "Oui je la supprime !" at bounding box center [700, 580] width 138 height 29
select select "not_cancelled"
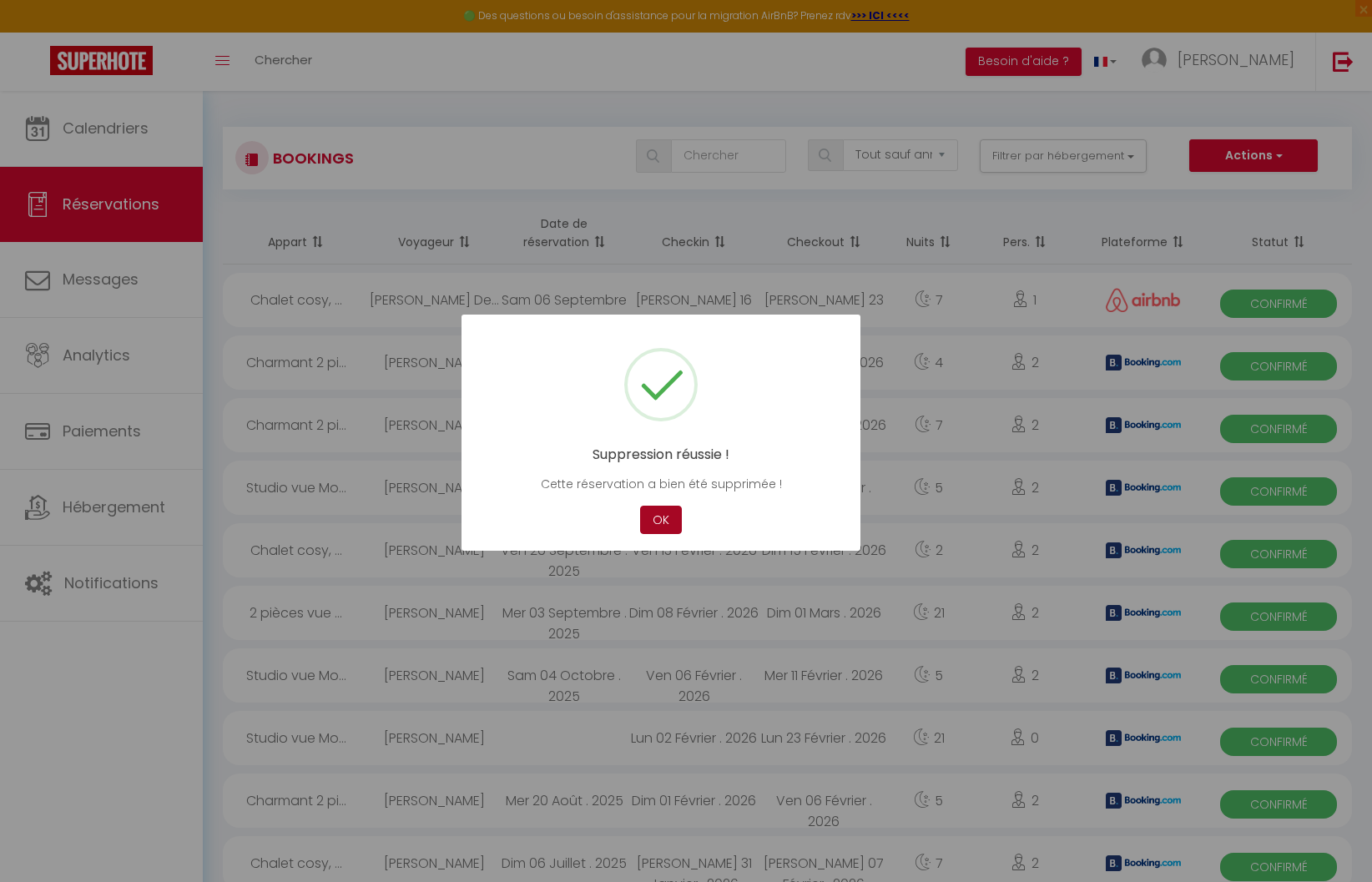
click at [663, 519] on button "OK" at bounding box center [661, 521] width 41 height 29
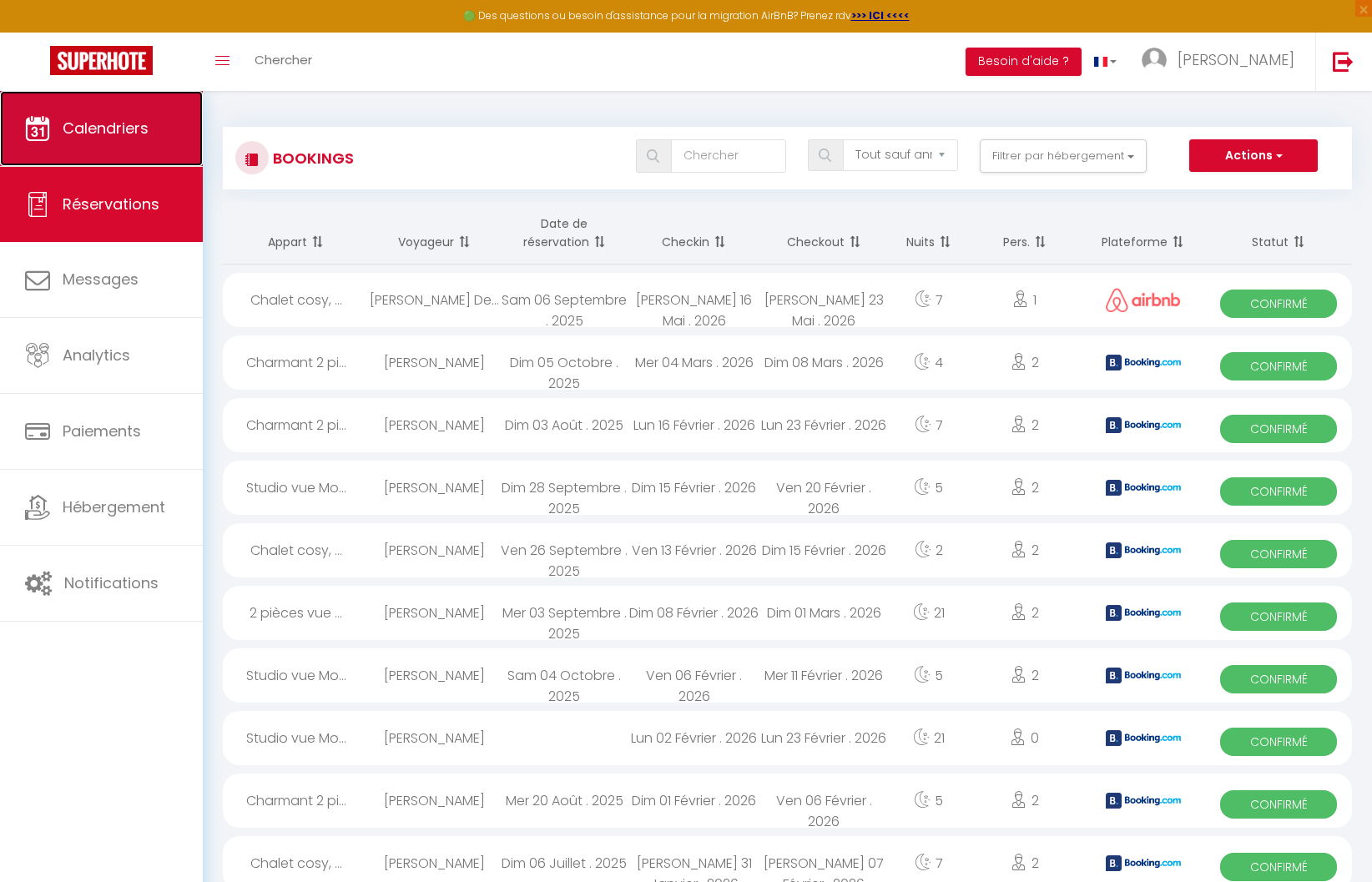
click at [123, 145] on link "Calendriers" at bounding box center [101, 129] width 203 height 76
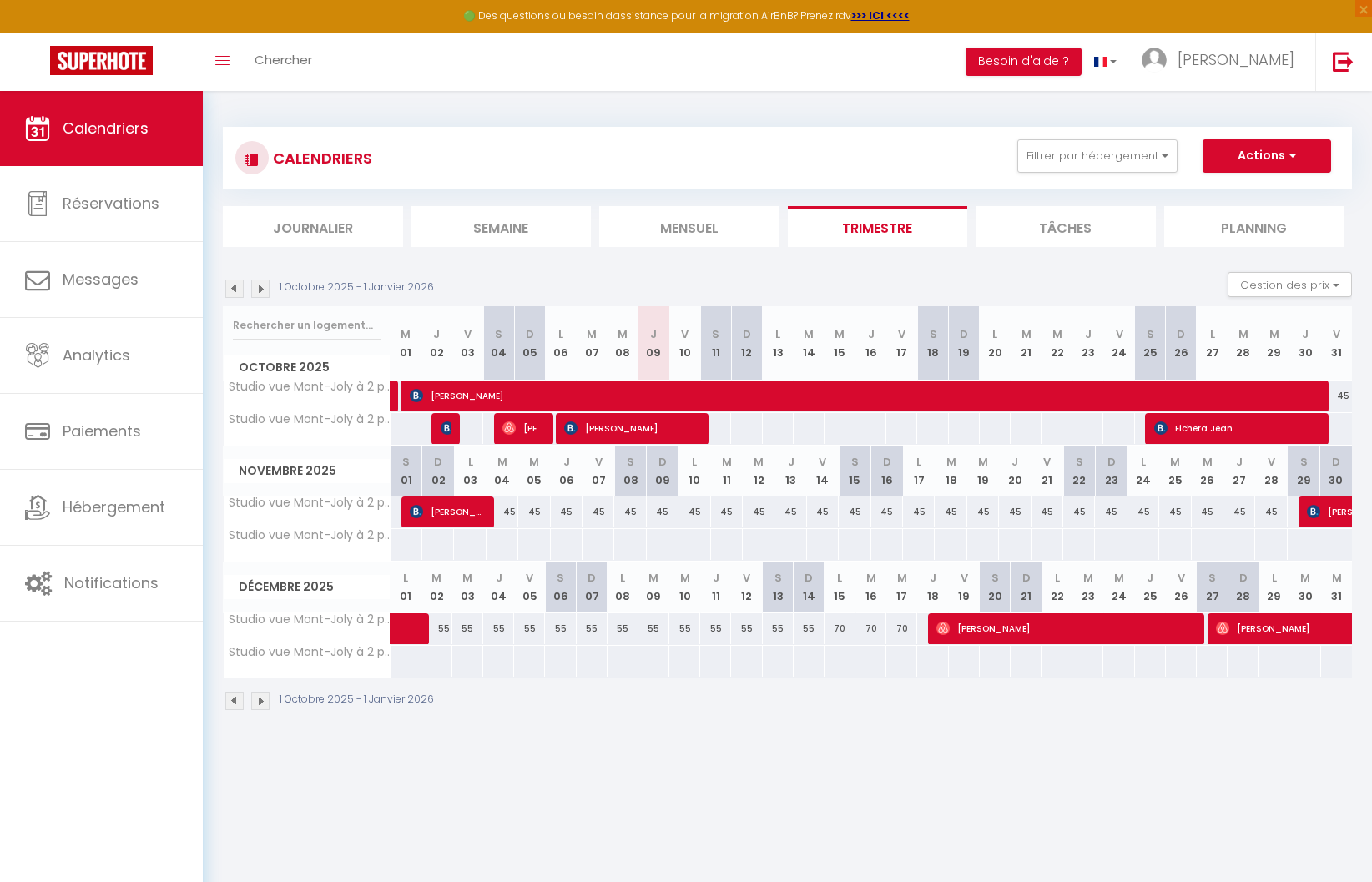
click at [261, 291] on img at bounding box center [261, 288] width 18 height 18
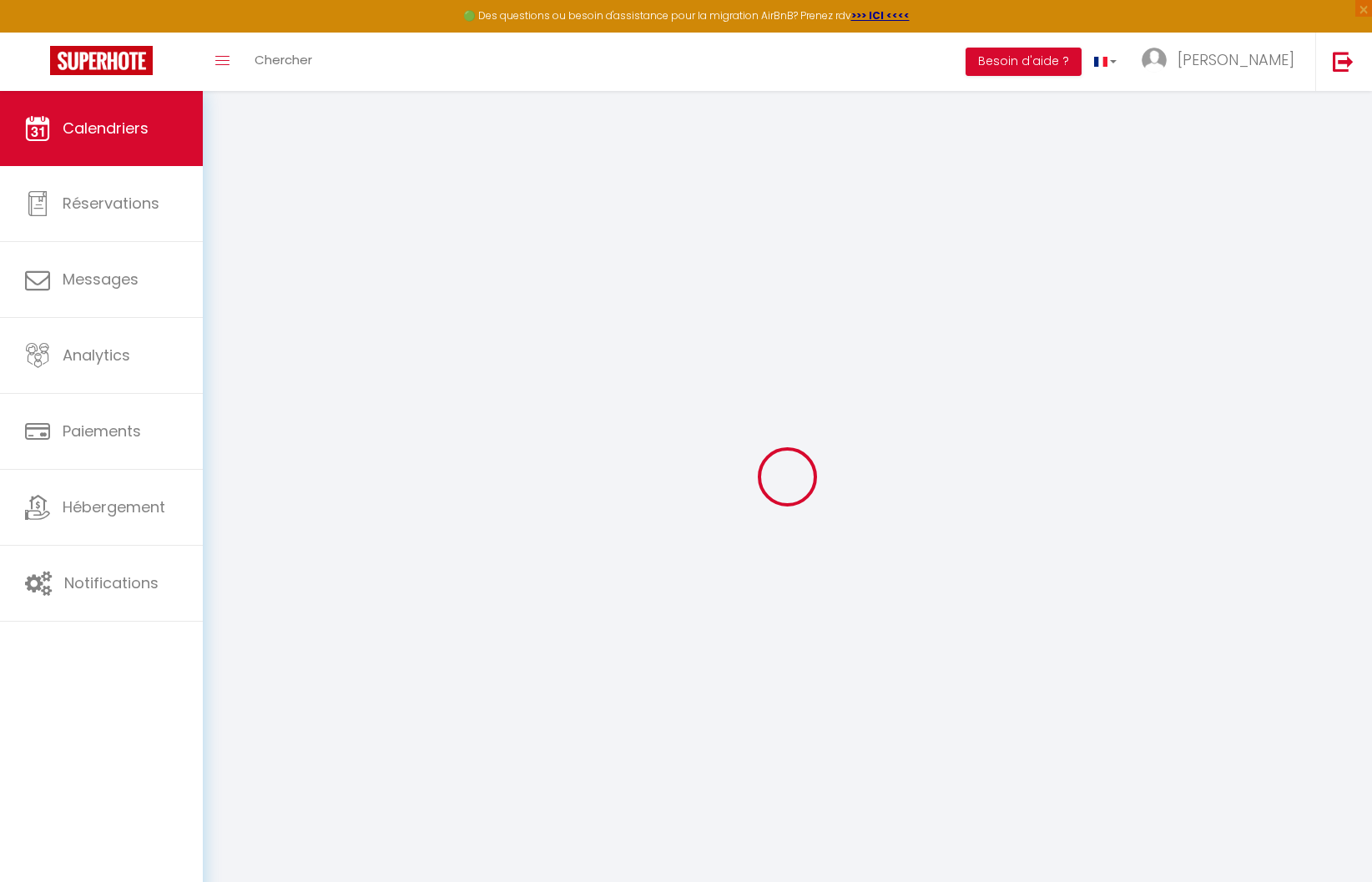
select select
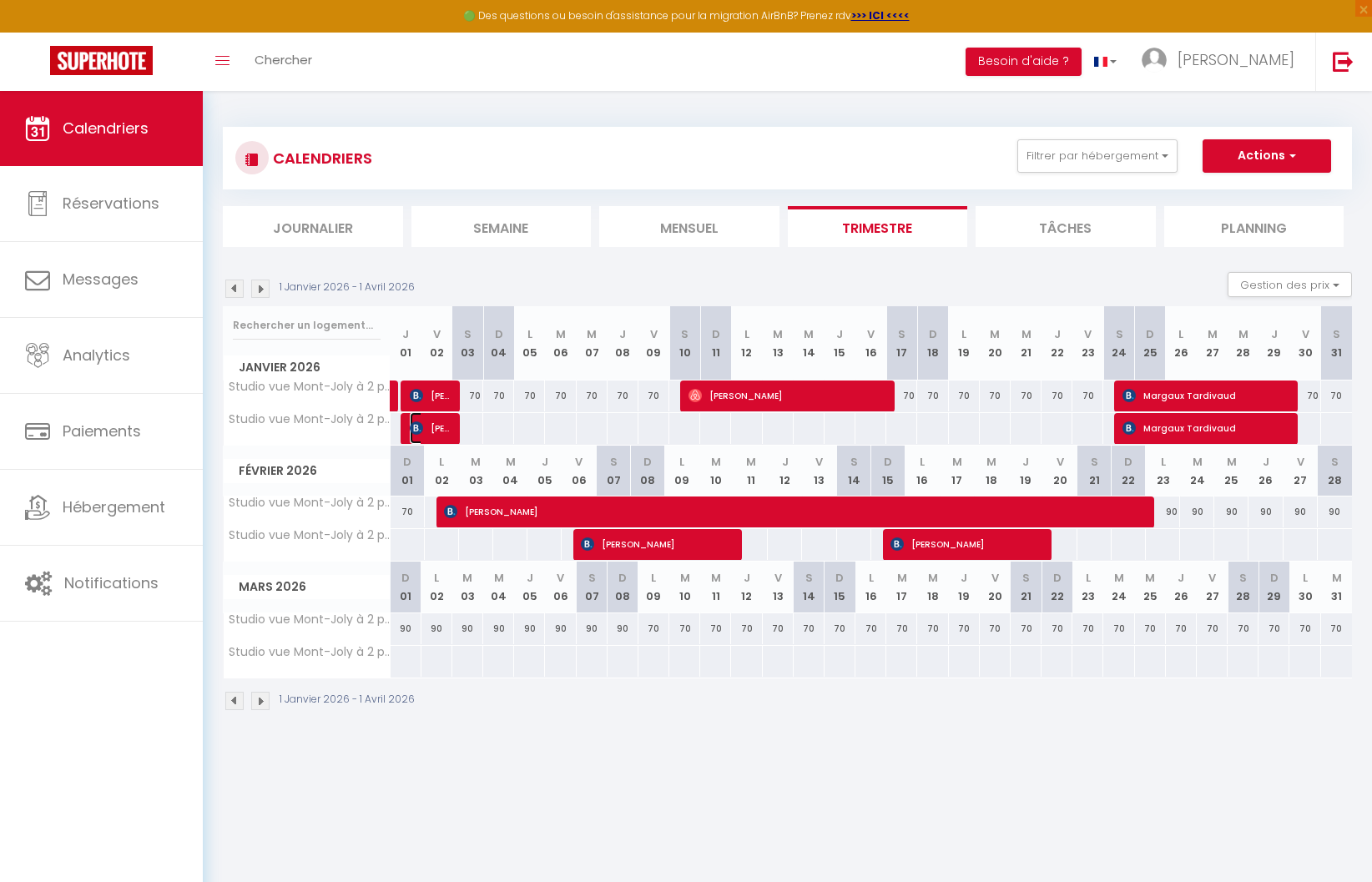
click at [441, 437] on span "[PERSON_NAME]" at bounding box center [430, 428] width 41 height 31
select select "OK"
select select "KO"
select select "0"
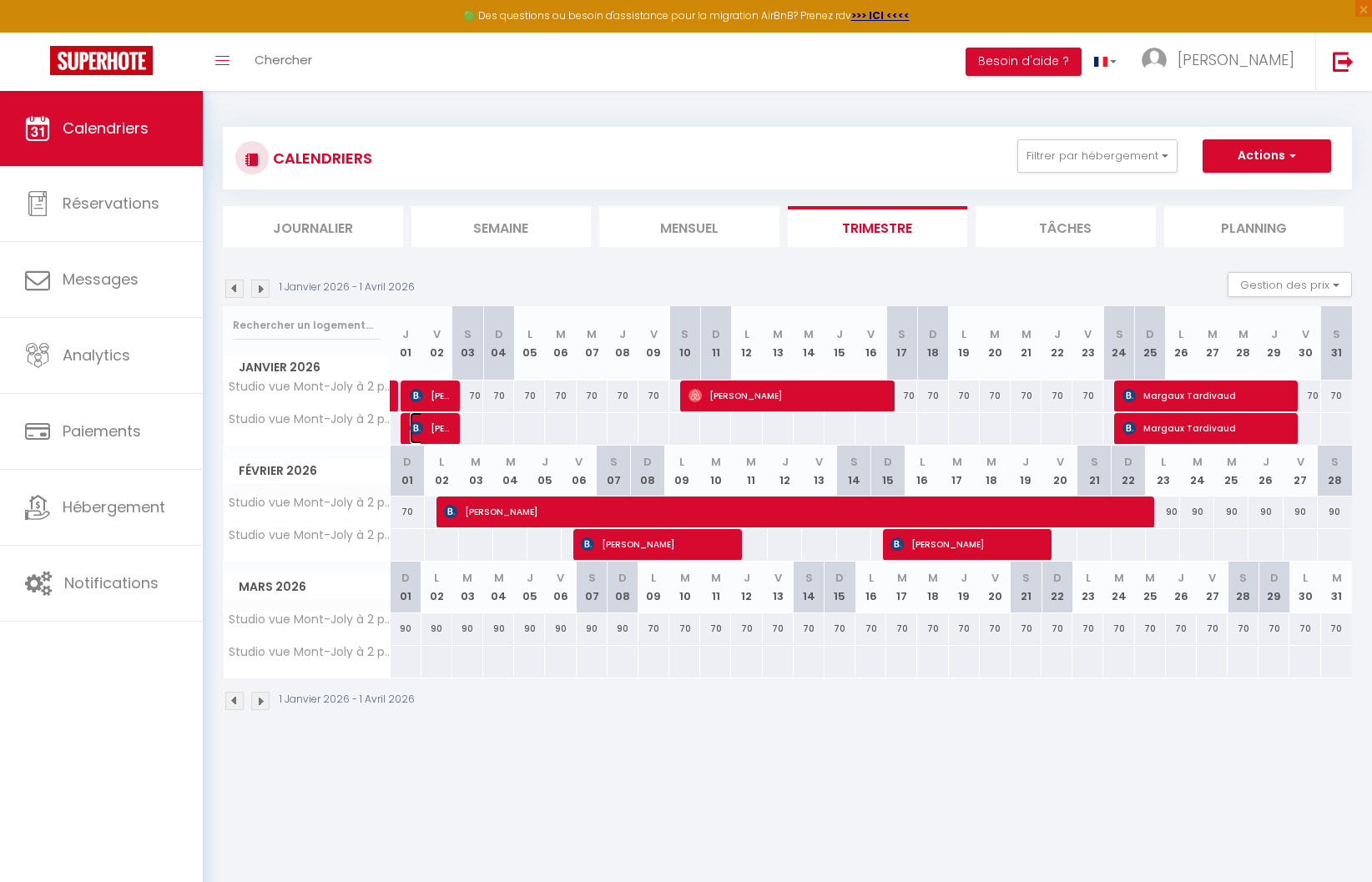
select select "1"
select select
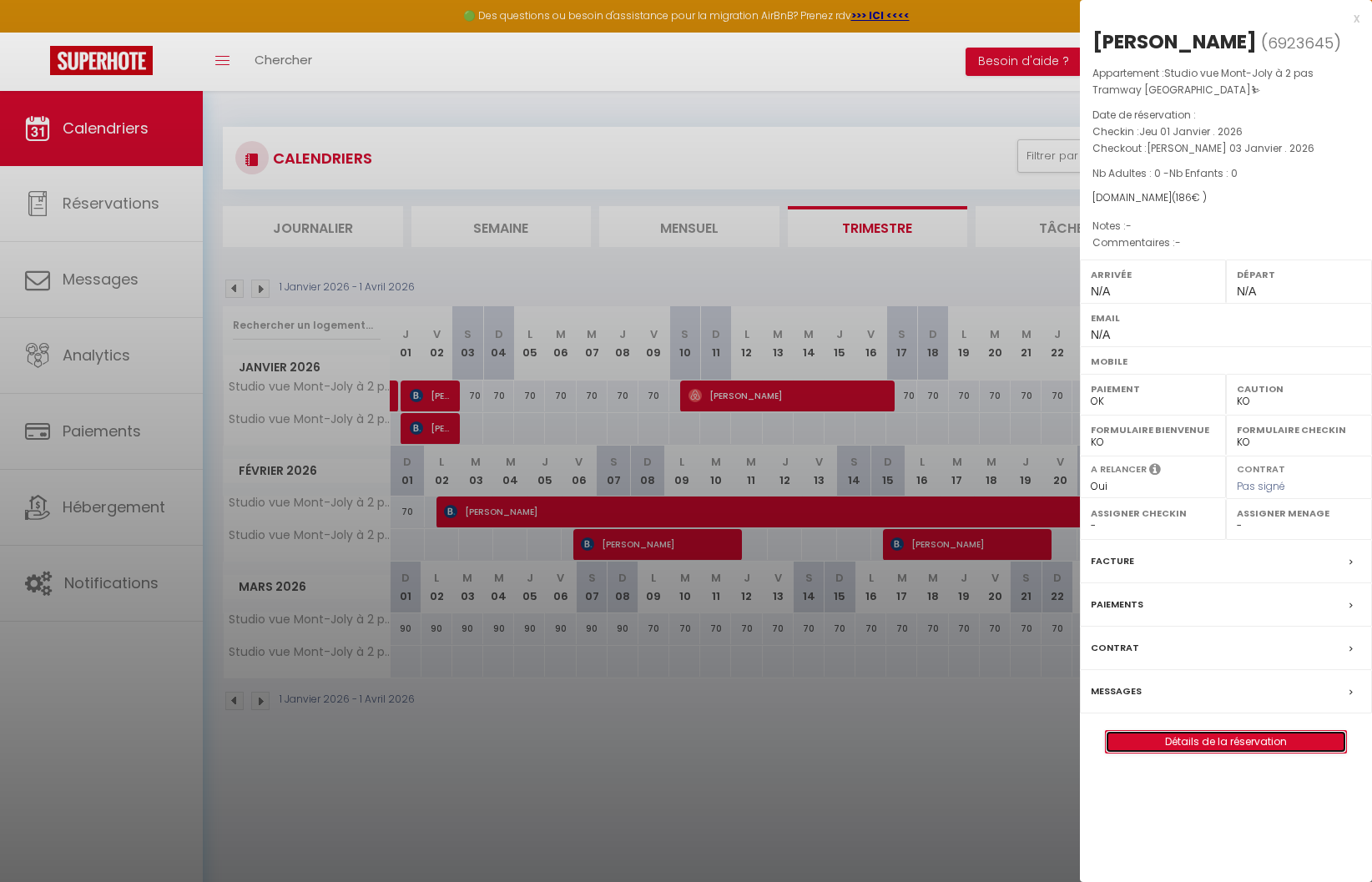
click at [1310, 744] on link "Détails de la réservation" at bounding box center [1225, 743] width 240 height 22
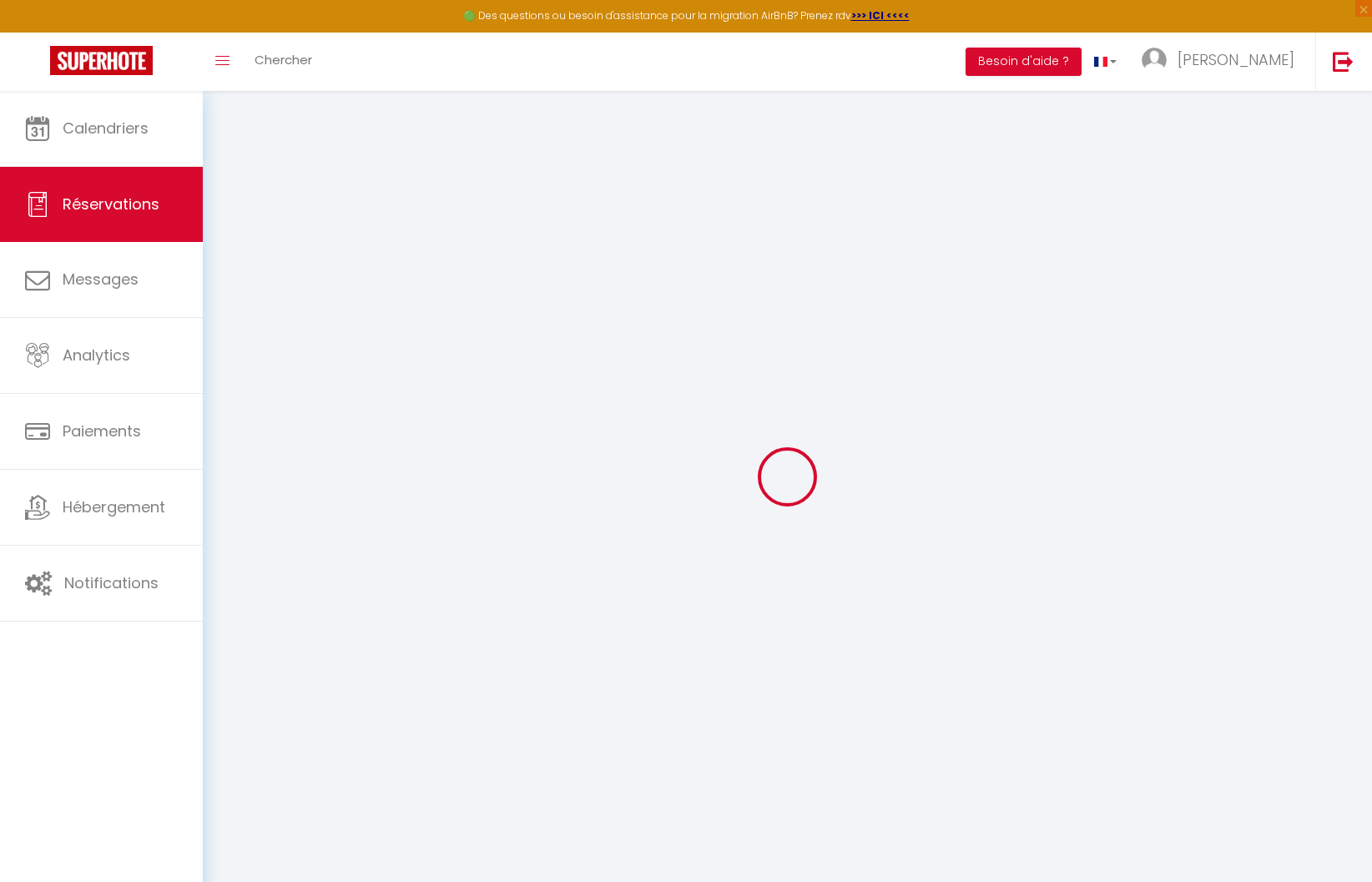
select select
checkbox input "false"
select select
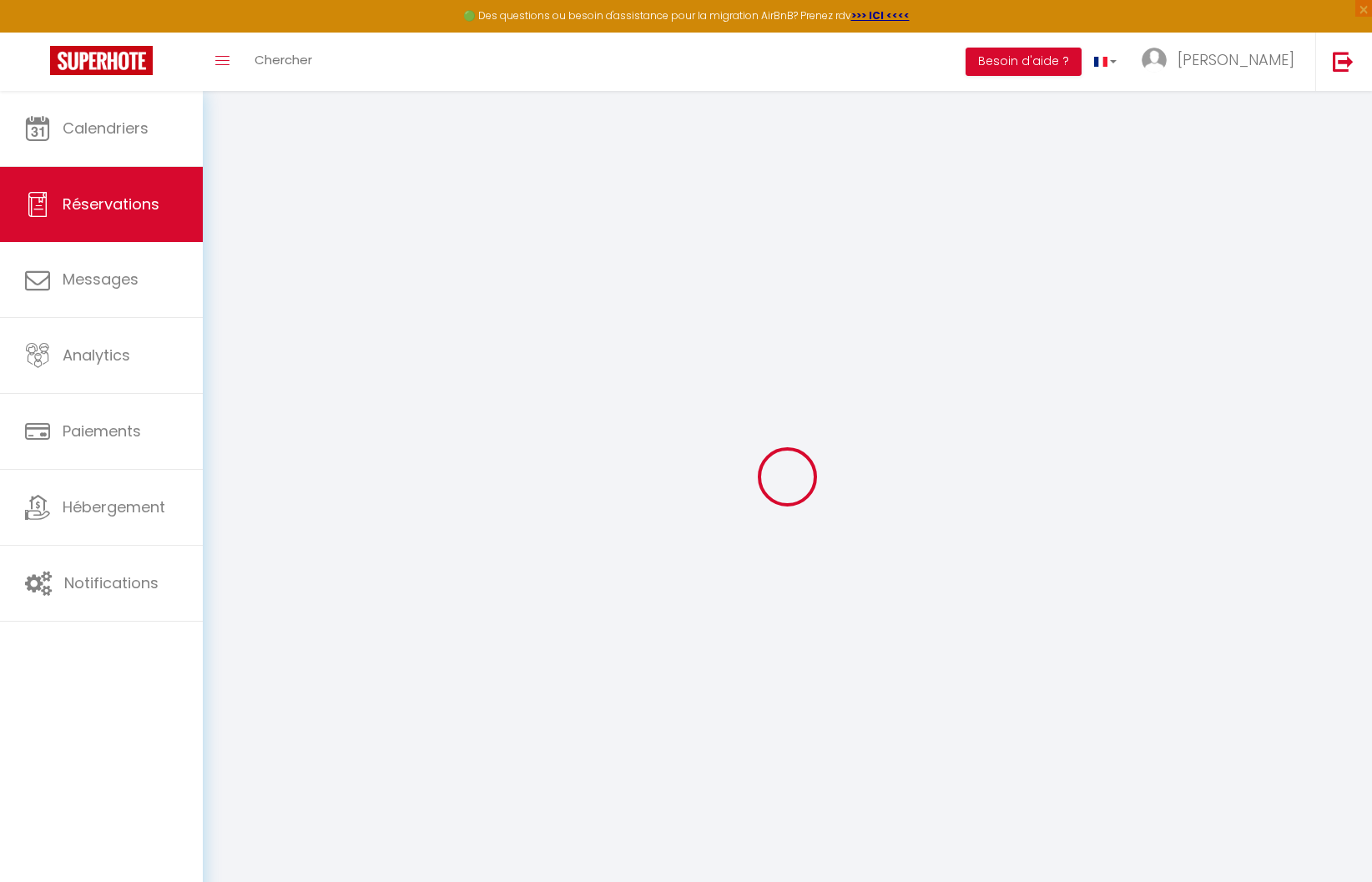
select select
checkbox input "false"
select select
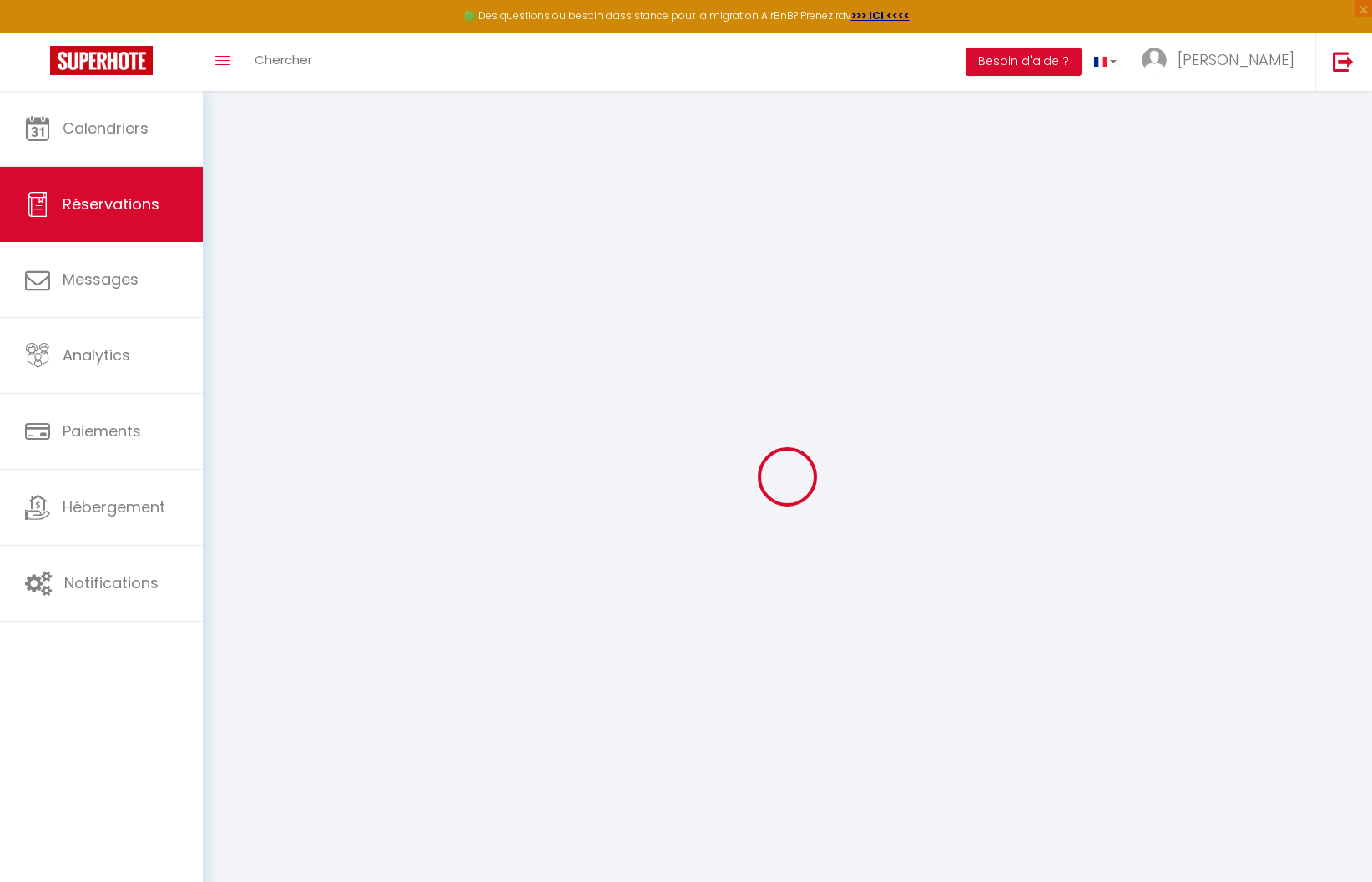
select select
checkbox input "false"
select select
checkbox input "false"
select select
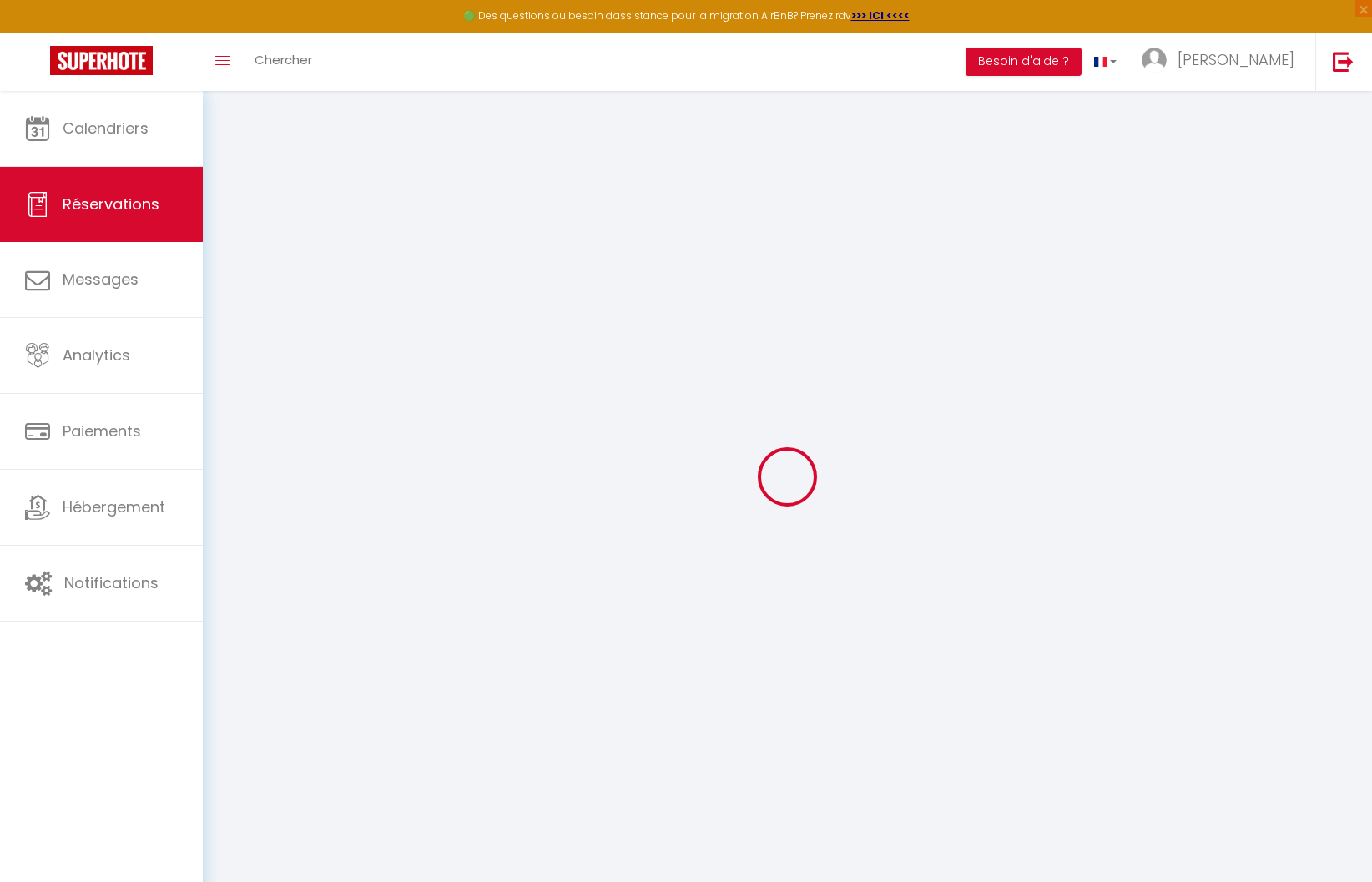
select select
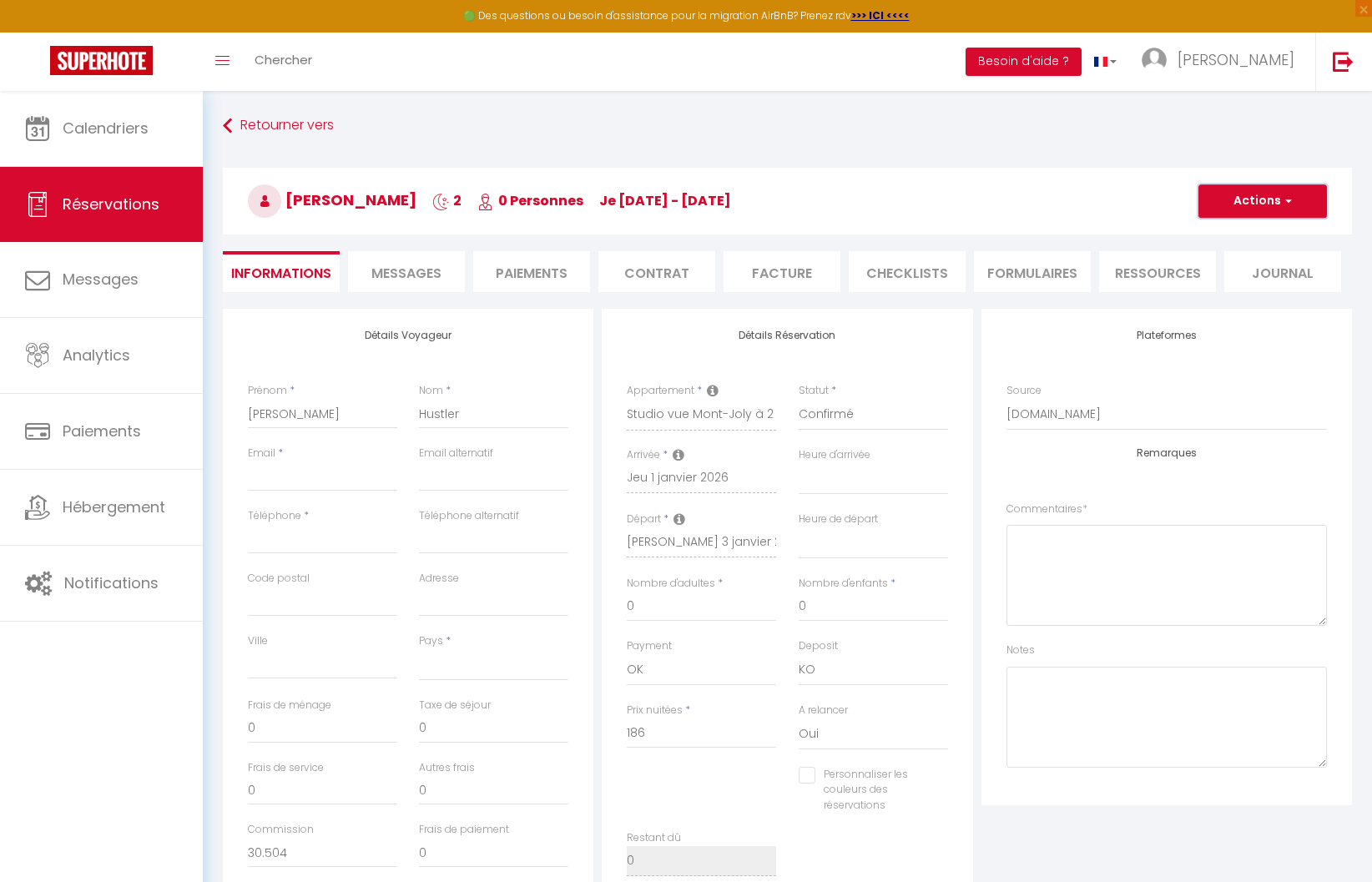
click at [1238, 217] on button "Actions" at bounding box center [1263, 201] width 129 height 33
click at [1228, 277] on link "Supprimer" at bounding box center [1246, 281] width 132 height 22
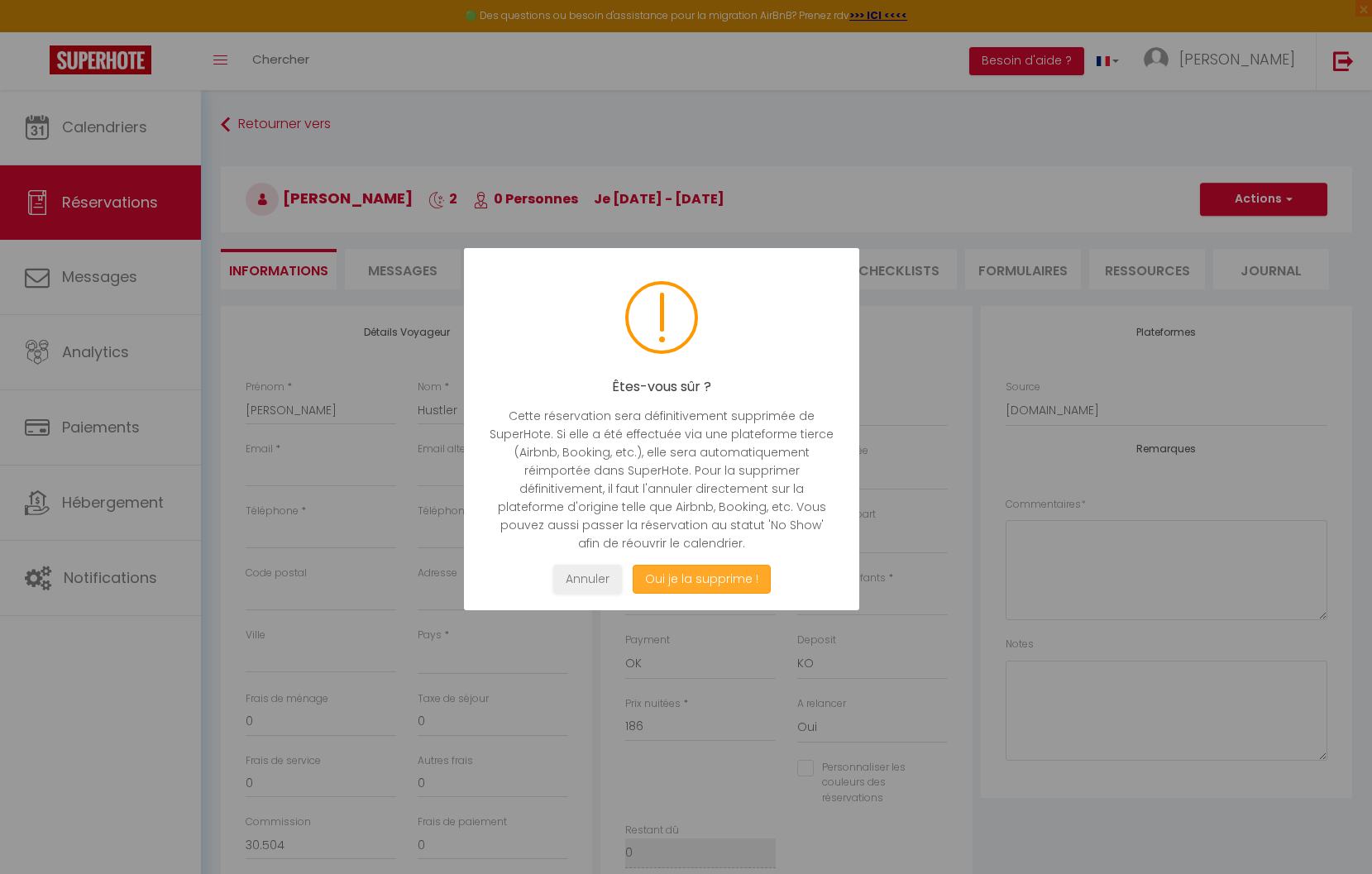
click at [732, 582] on button "Oui je la supprime !" at bounding box center [700, 580] width 138 height 29
select select "not_cancelled"
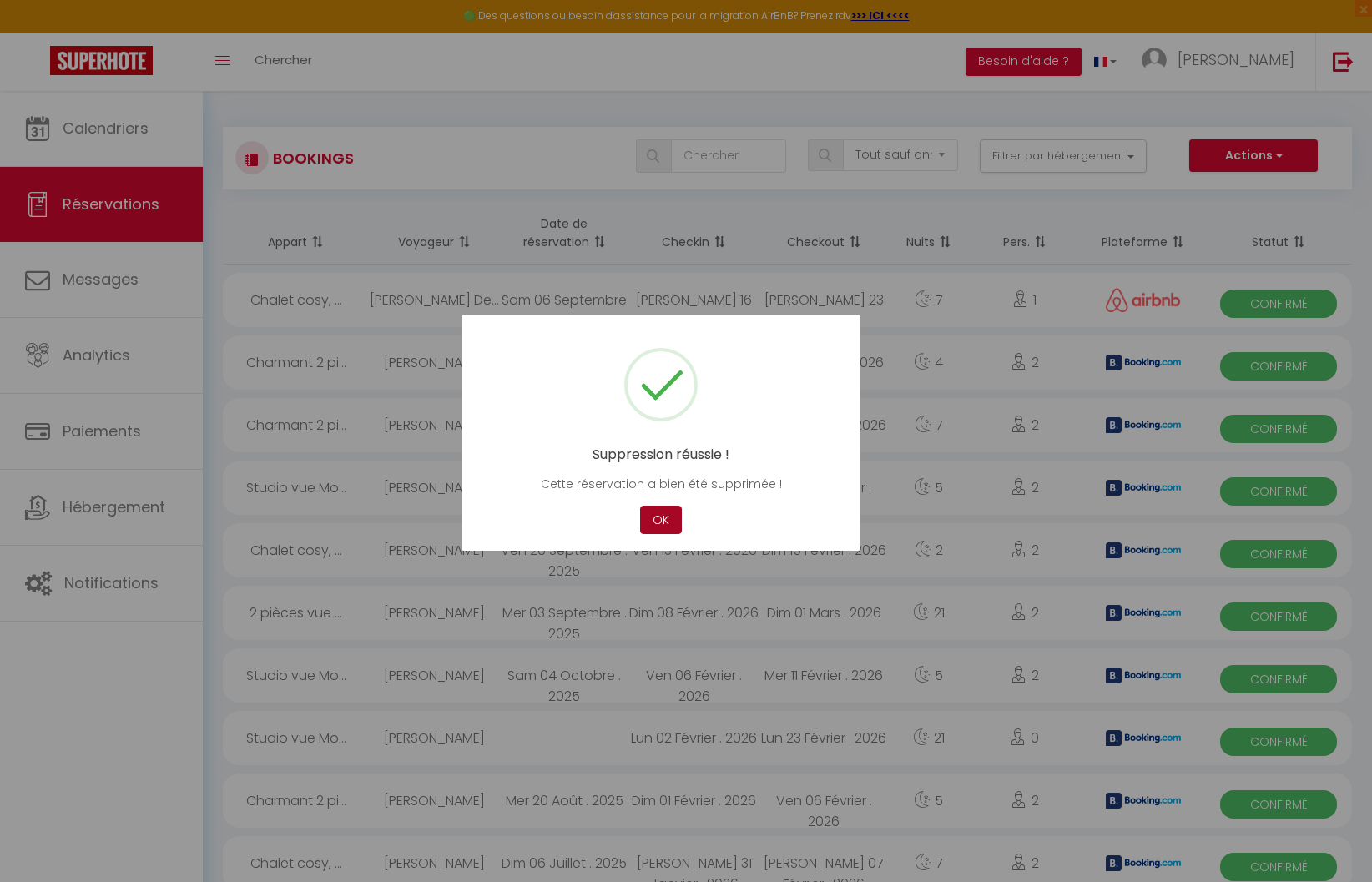
click at [663, 519] on button "OK" at bounding box center [661, 521] width 41 height 29
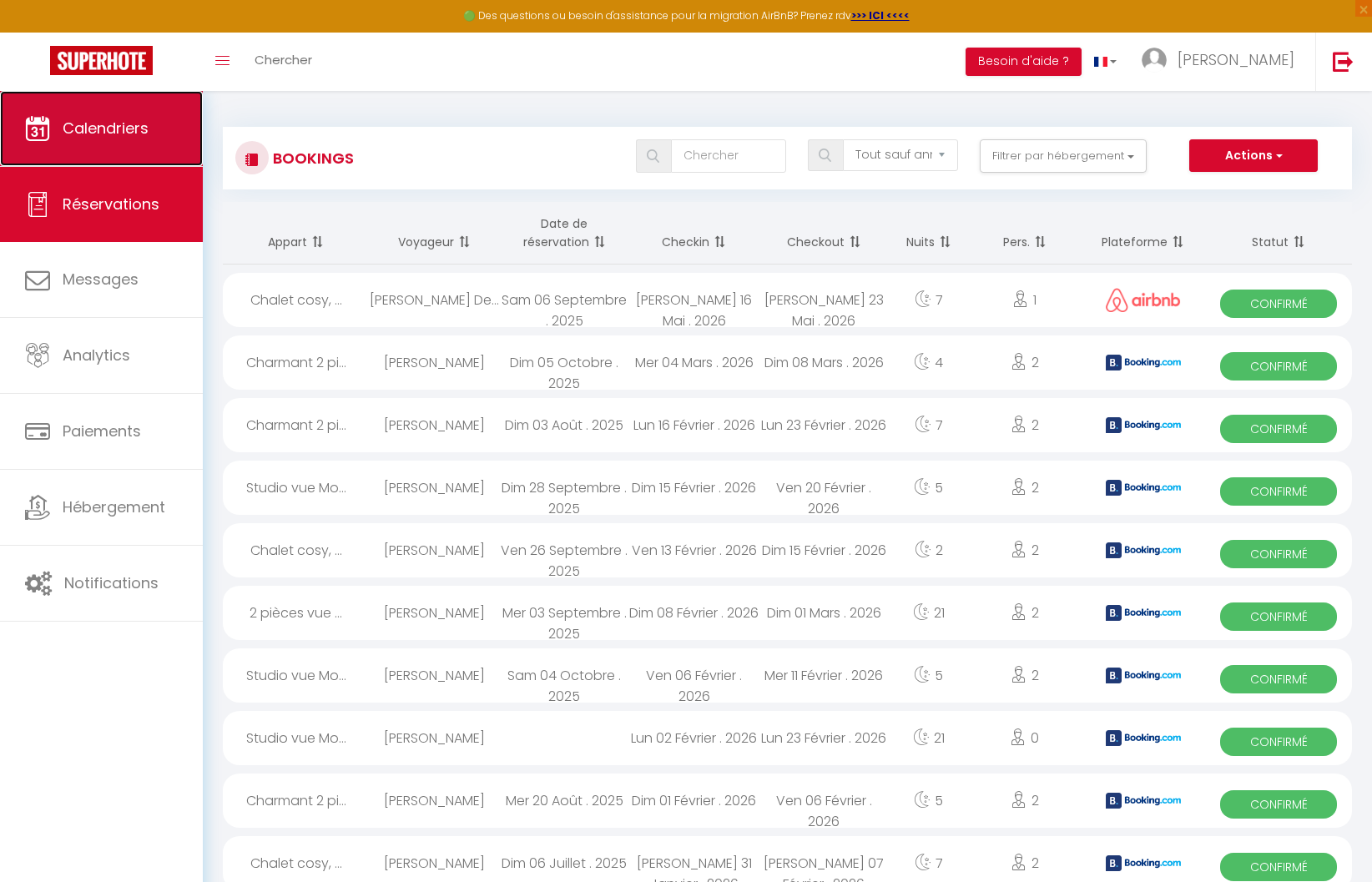
click at [103, 121] on span "Calendriers" at bounding box center [105, 128] width 86 height 21
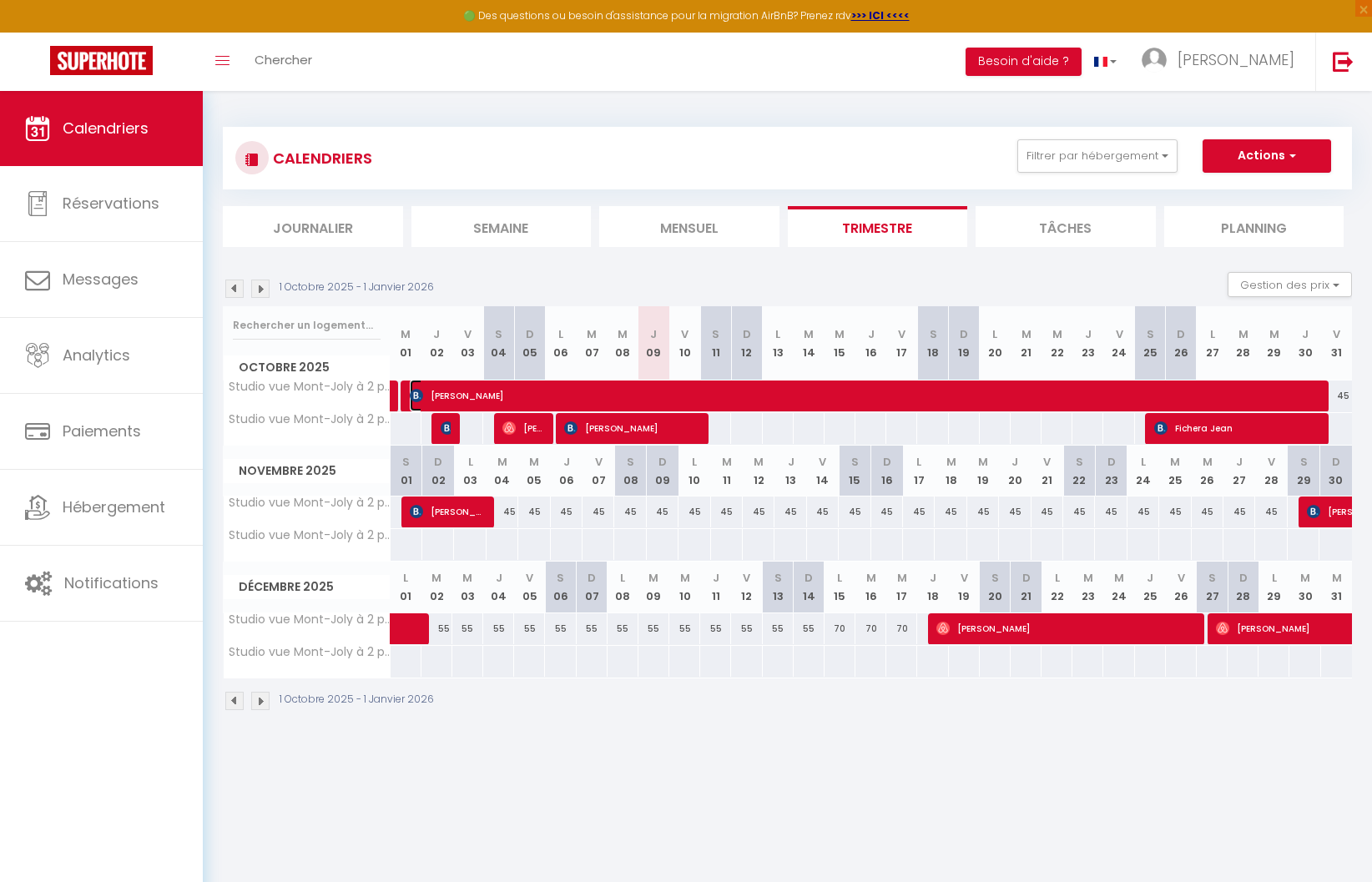
click at [475, 400] on span "[PERSON_NAME]" at bounding box center [862, 395] width 906 height 31
select select "OK"
select select "KO"
select select "0"
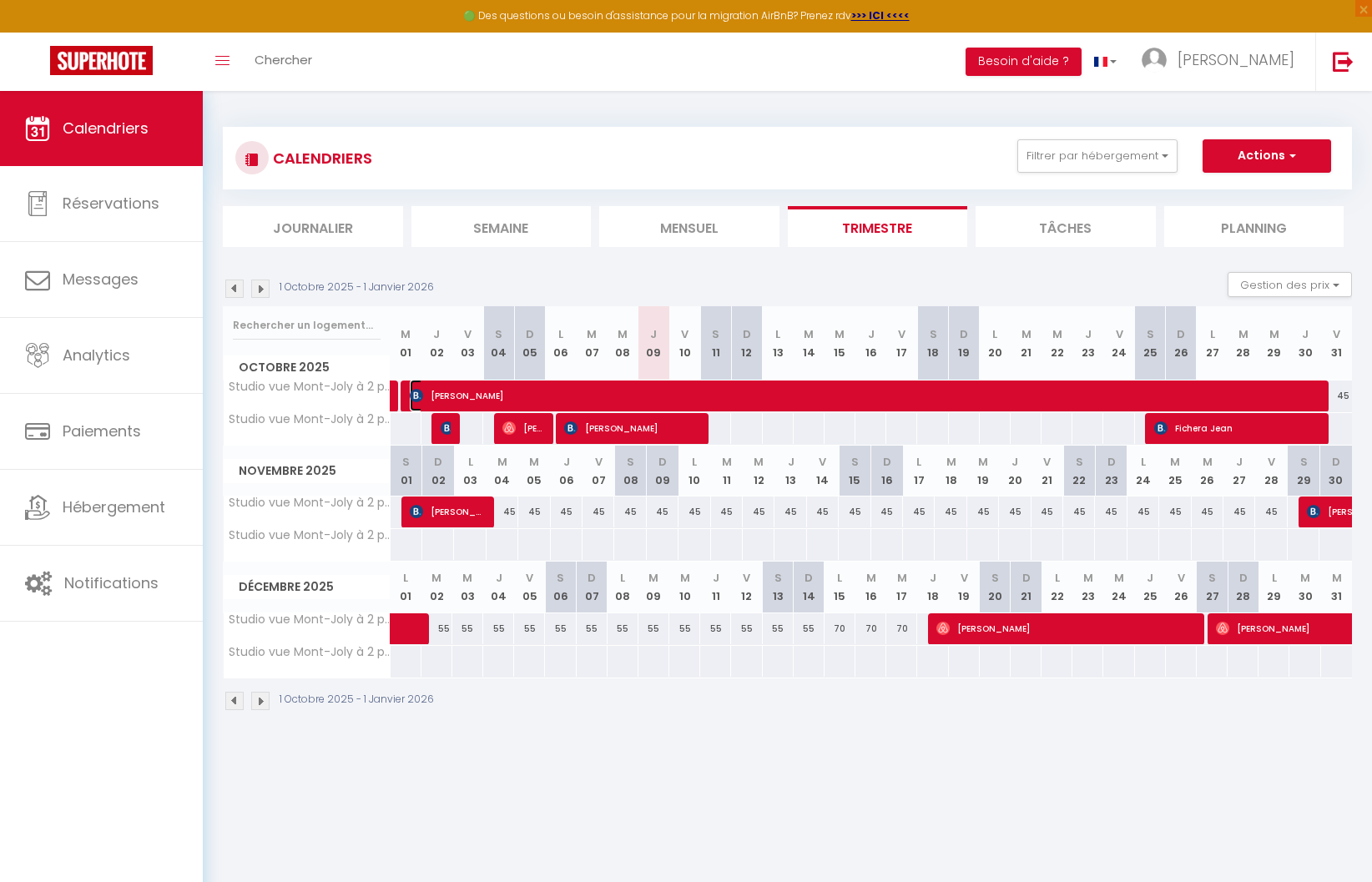
select select "1"
select select
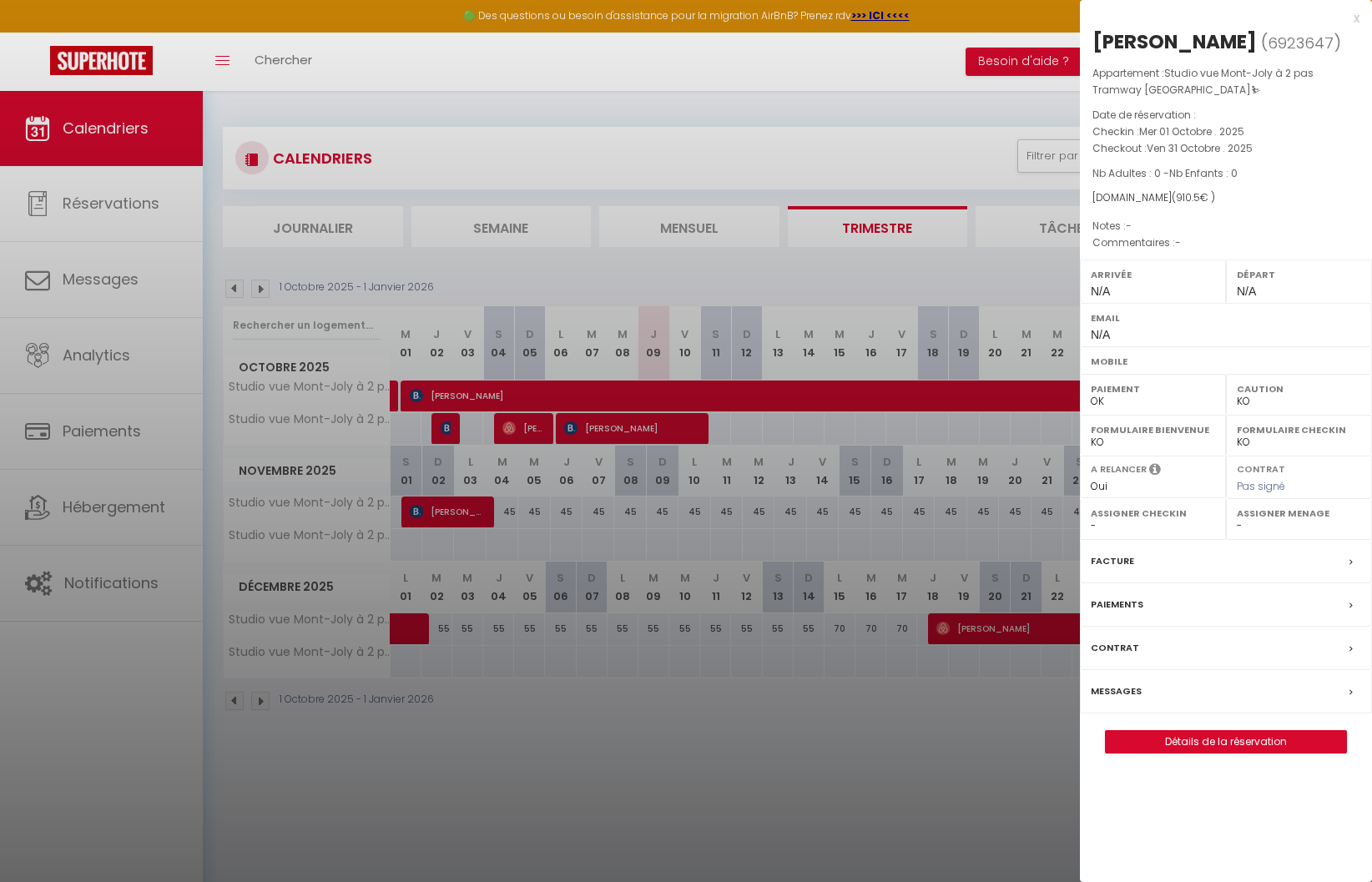
click at [264, 284] on div at bounding box center [686, 441] width 1372 height 882
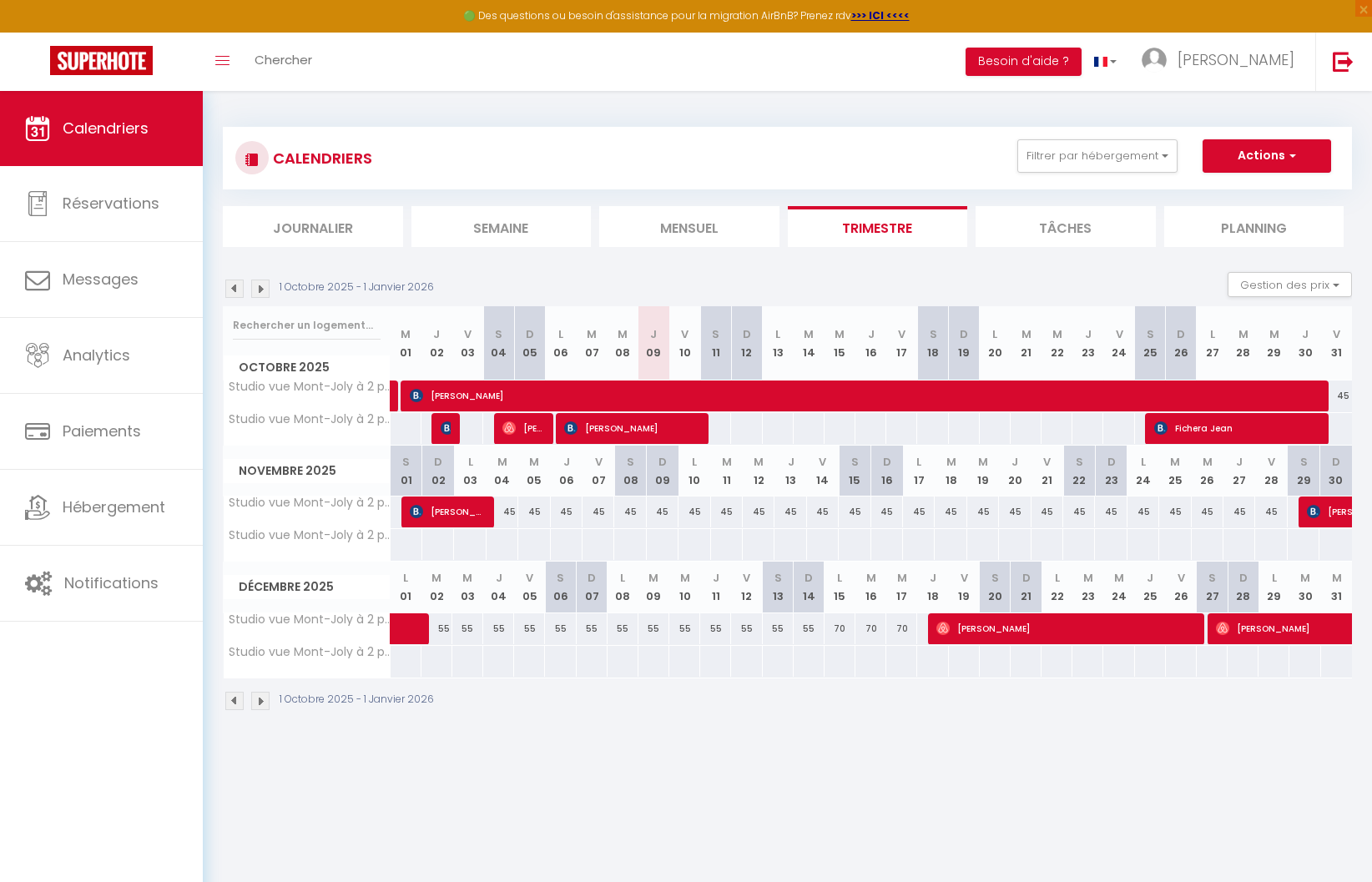
click at [264, 284] on img at bounding box center [261, 288] width 18 height 18
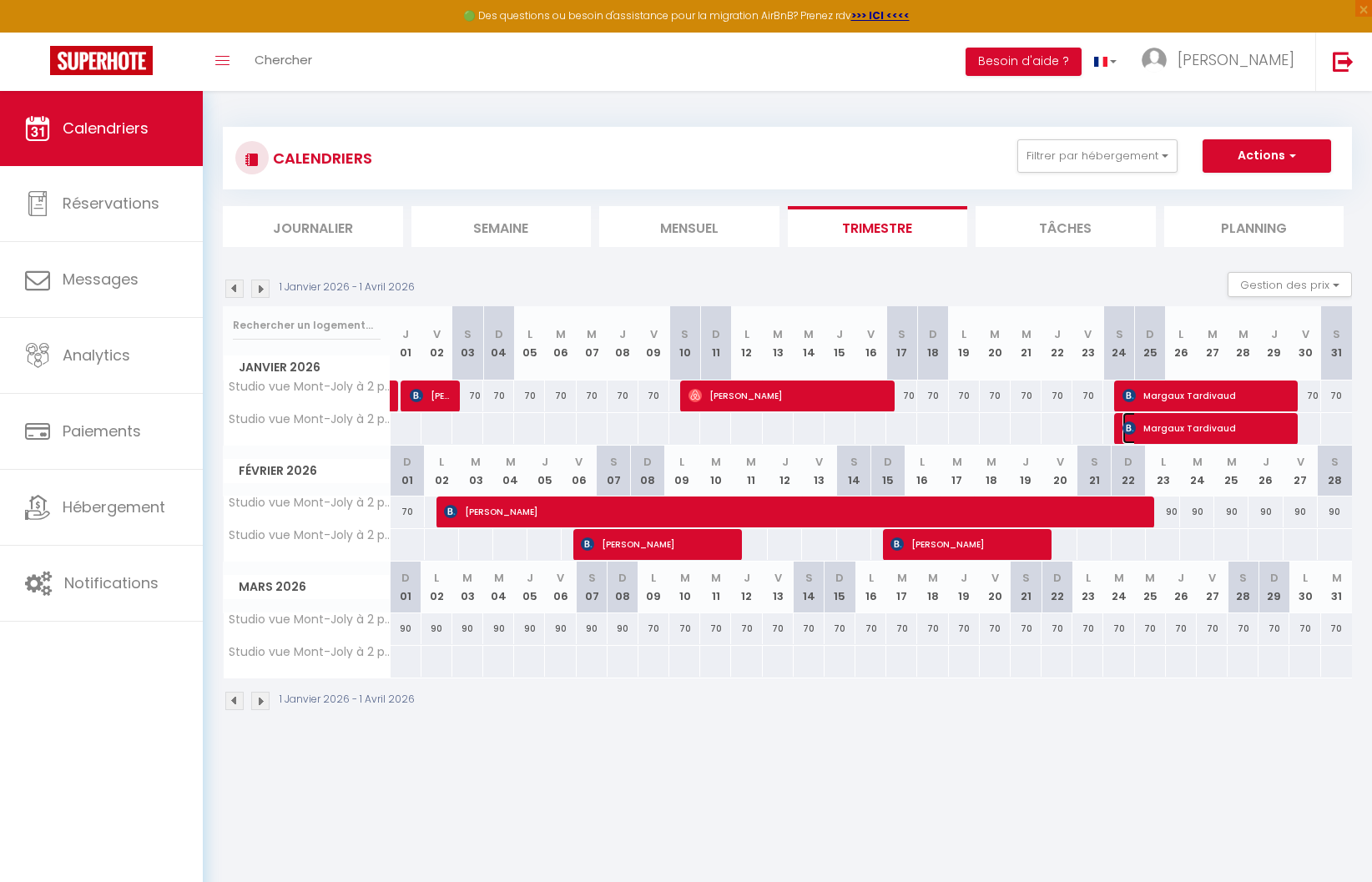
click at [1186, 431] on span "Margaux Tardivaud" at bounding box center [1204, 428] width 164 height 31
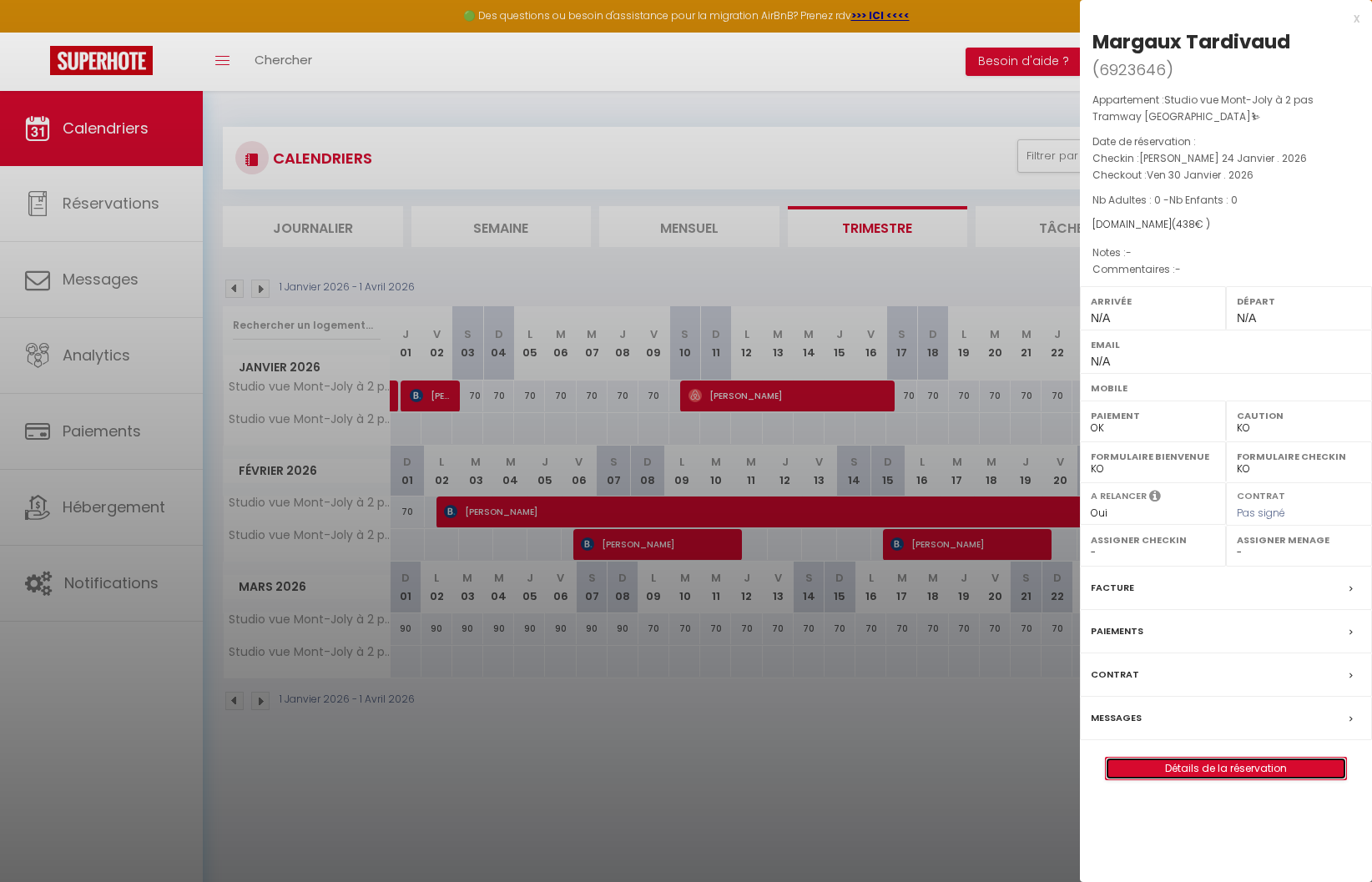
click at [1214, 772] on link "Détails de la réservation" at bounding box center [1225, 770] width 240 height 22
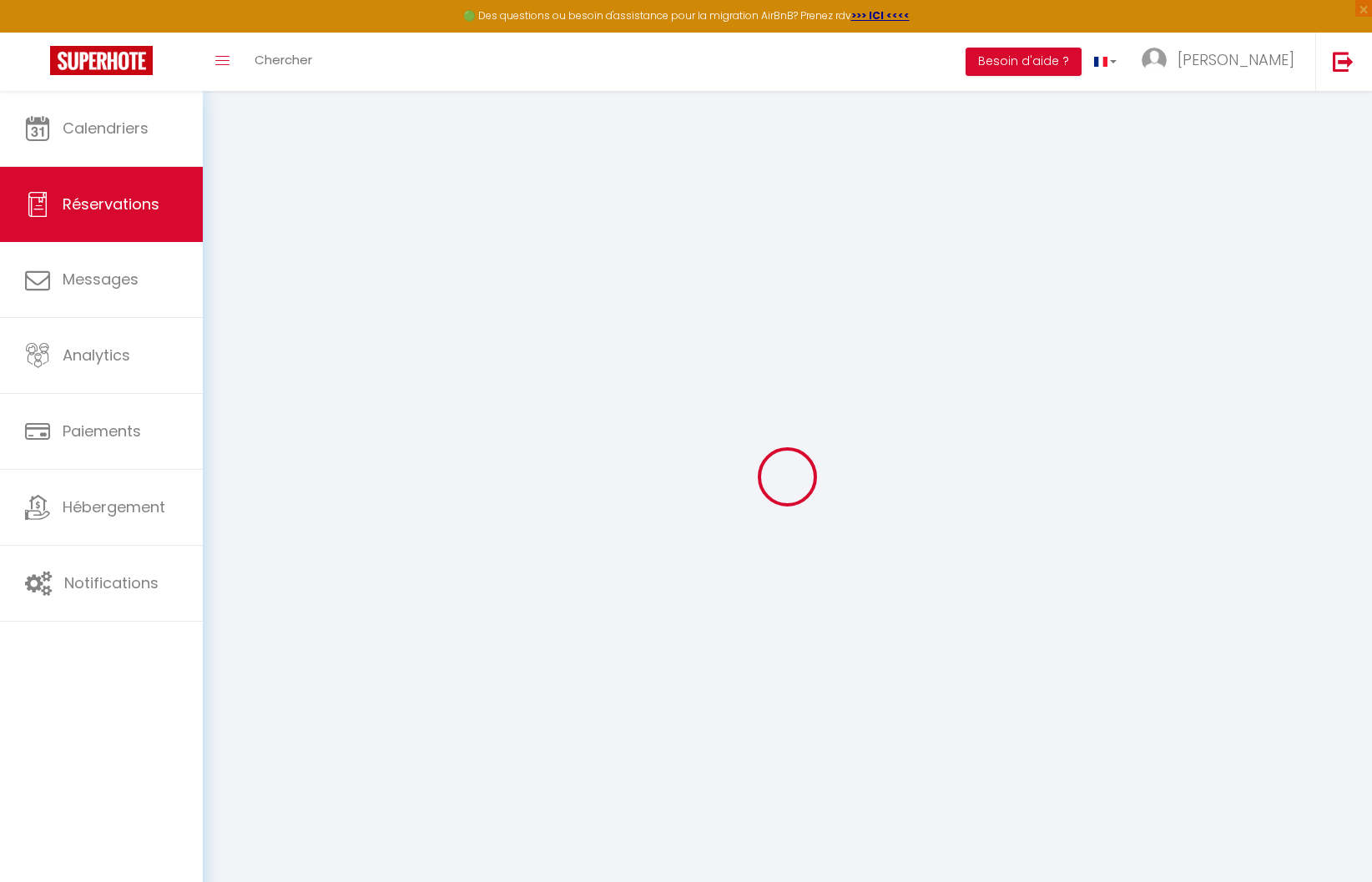
type input "Margaux"
type input "Tardivaud"
select select
type input "71.832"
select select "77678"
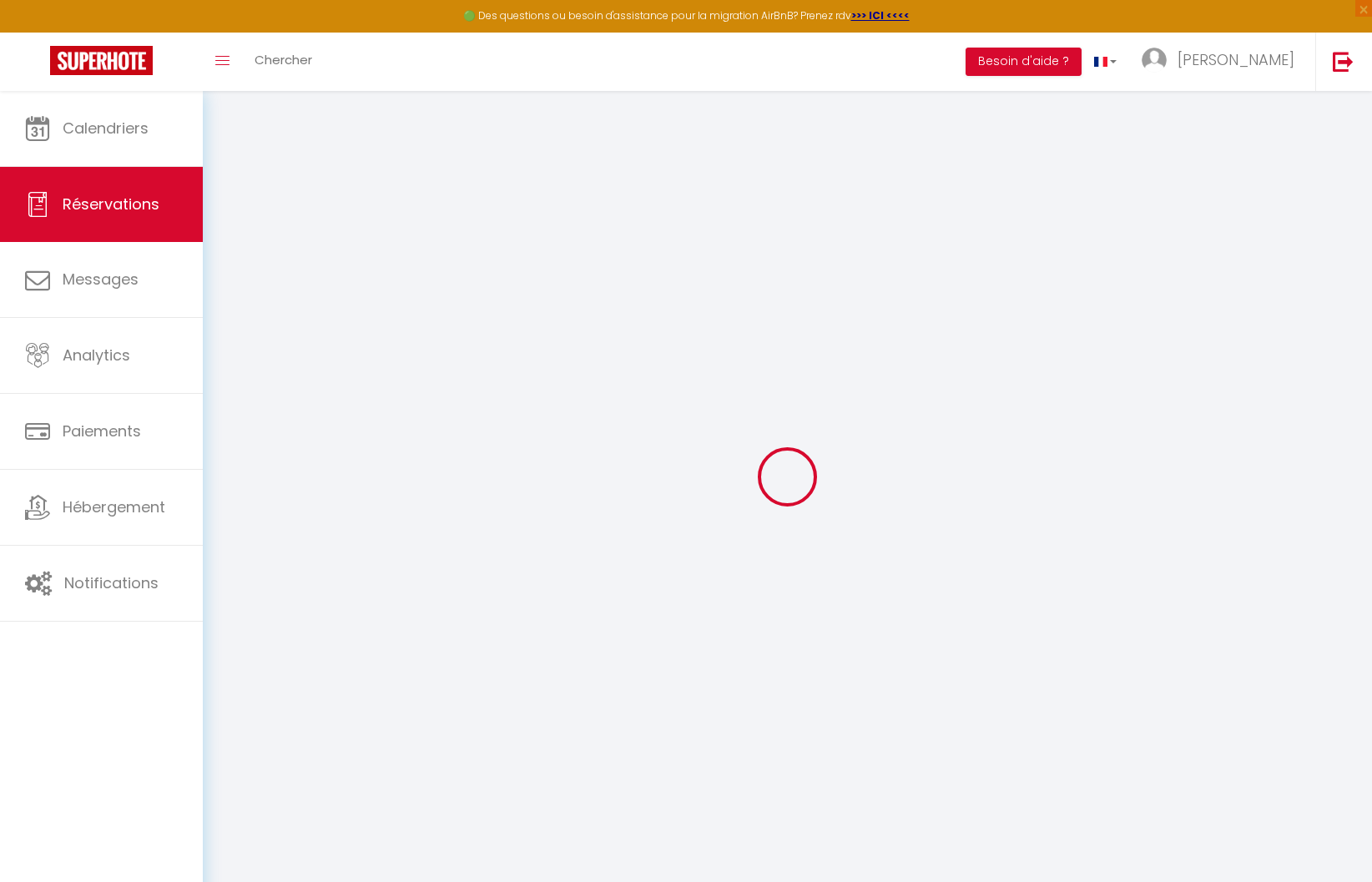
select select "1"
select select
type input "0"
select select "12"
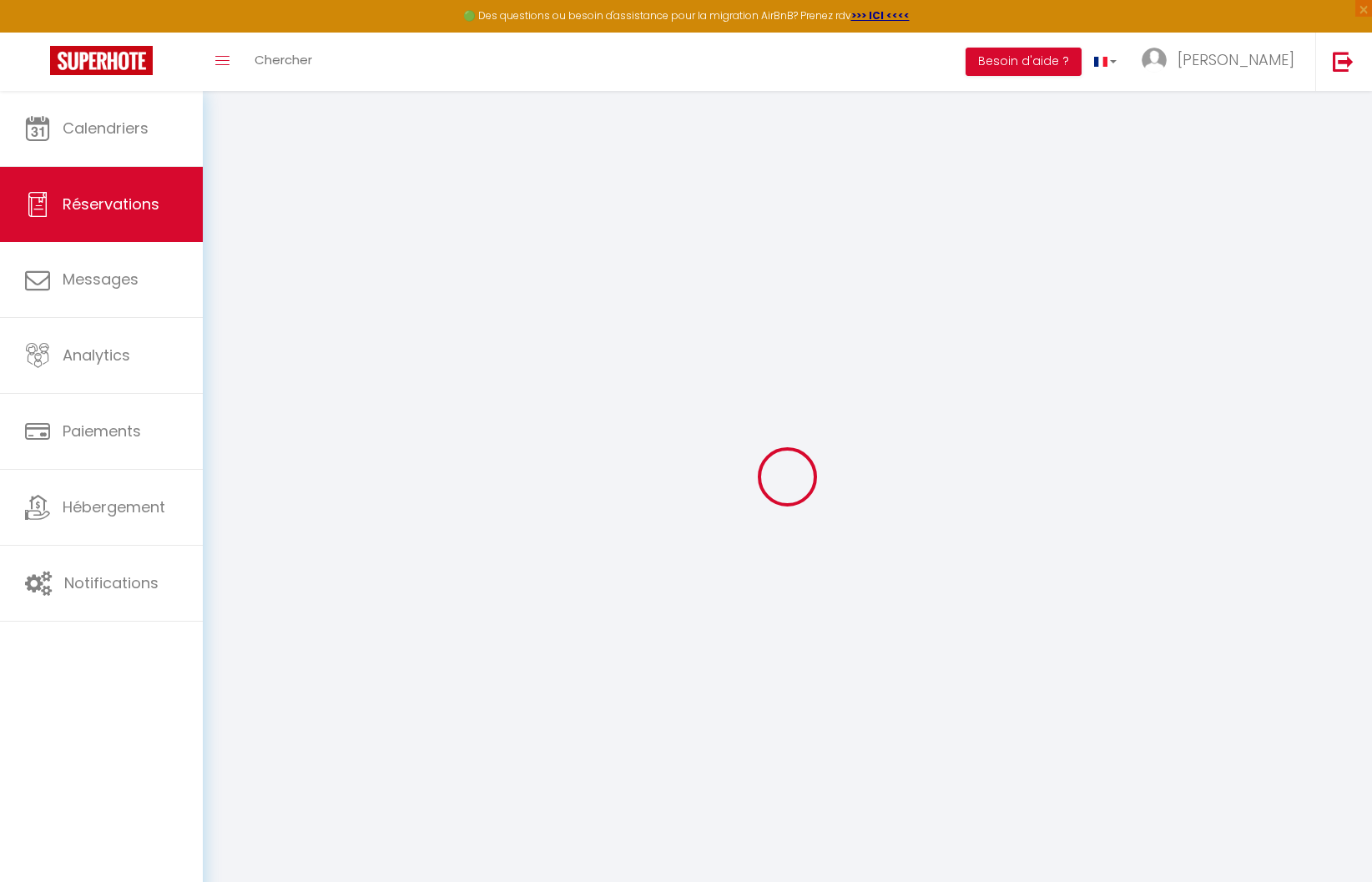
select select
type input "438"
checkbox input "false"
type input "0"
select select "2"
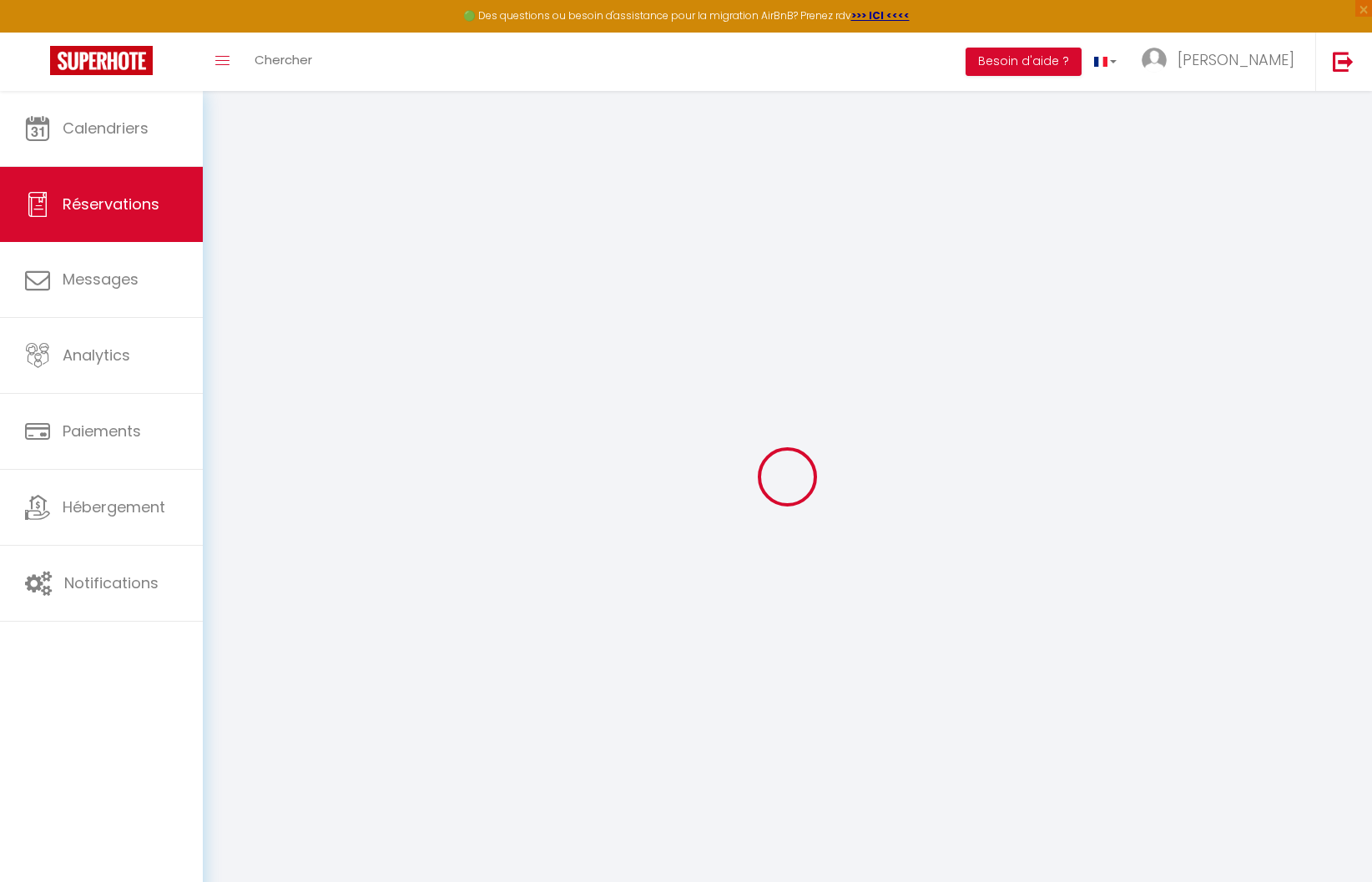
type input "0"
select select
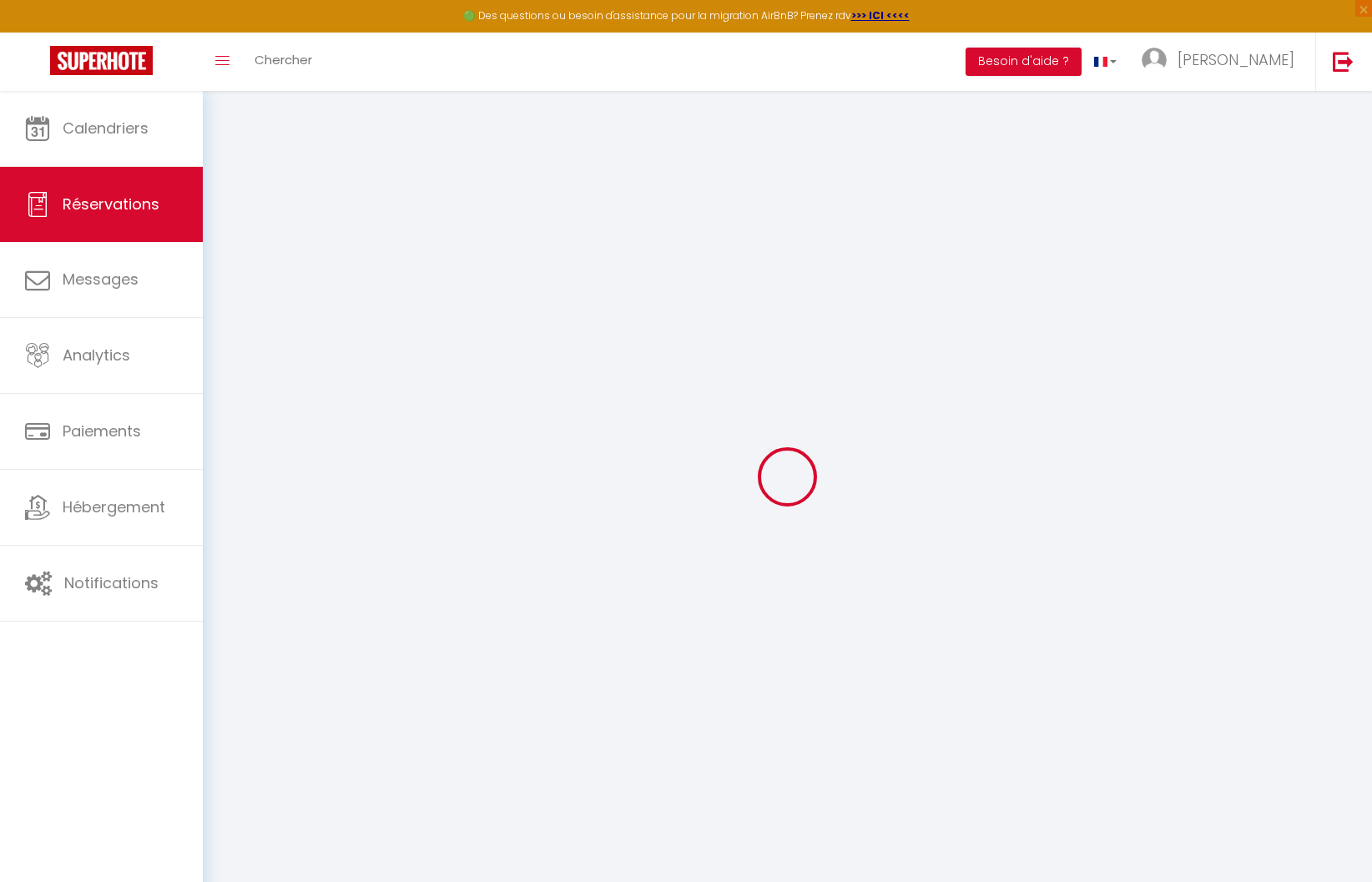
select select
select select "14"
checkbox input "false"
select select
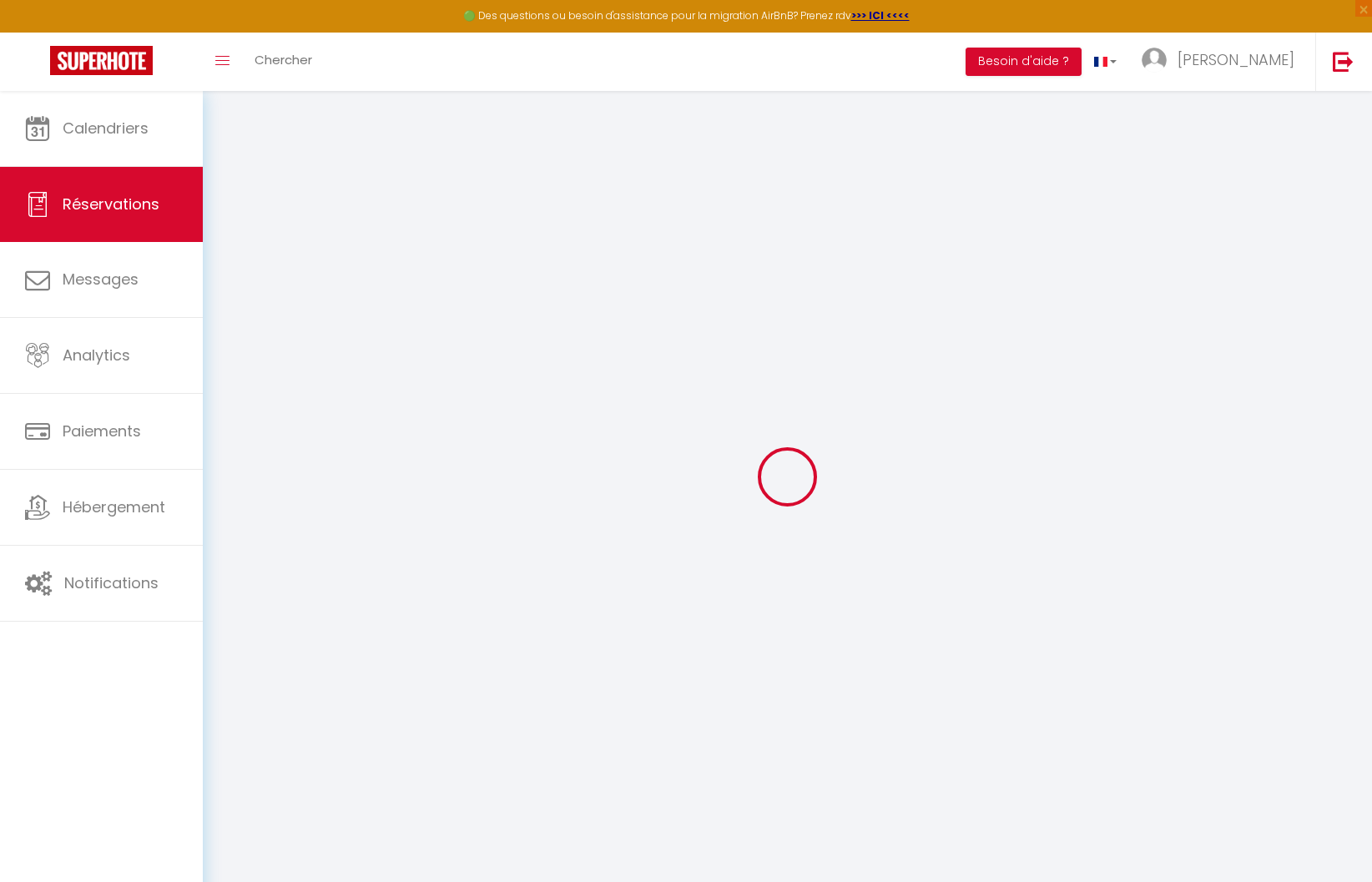
select select
checkbox input "false"
select select
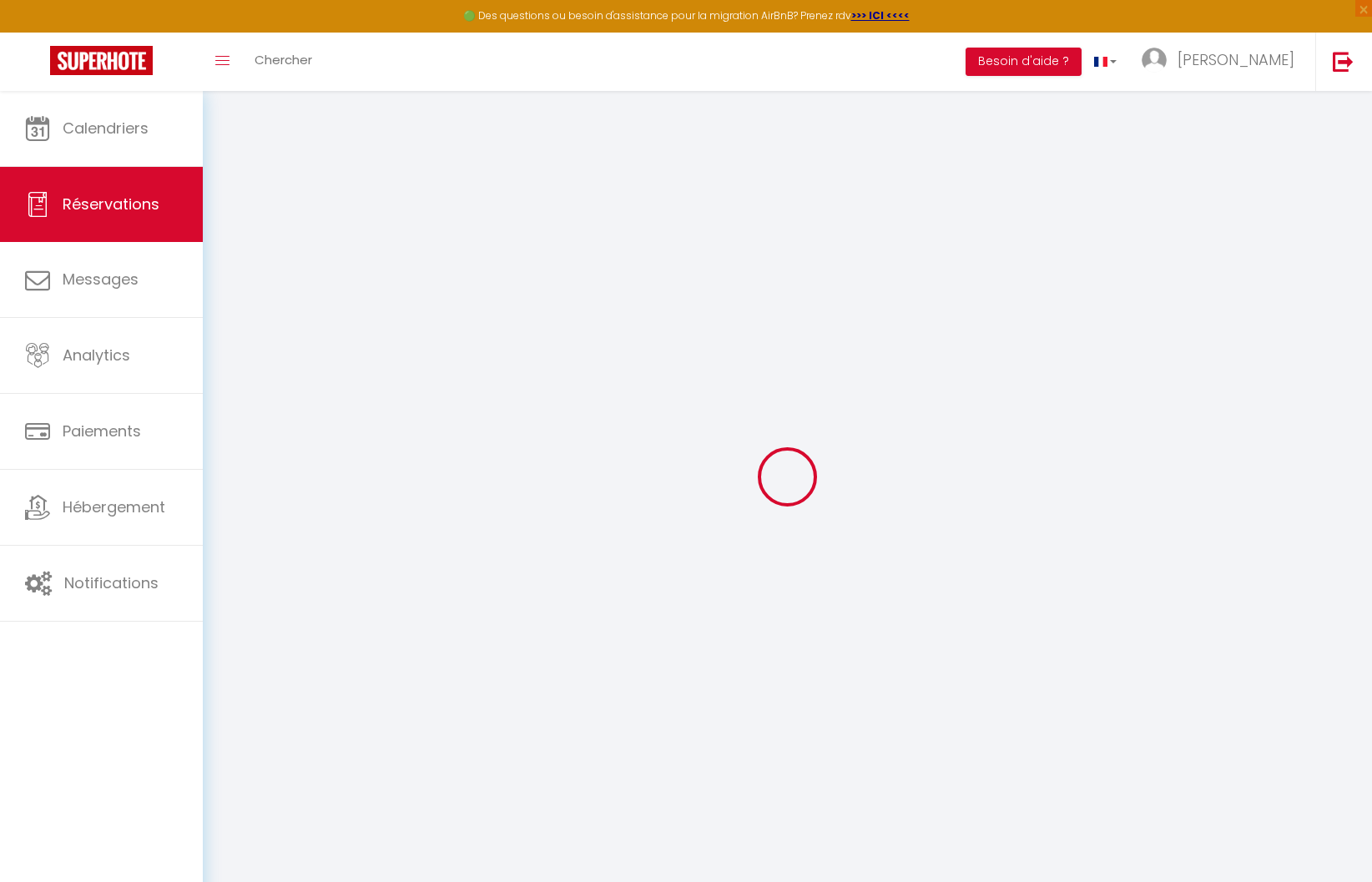
checkbox input "false"
select select
checkbox input "false"
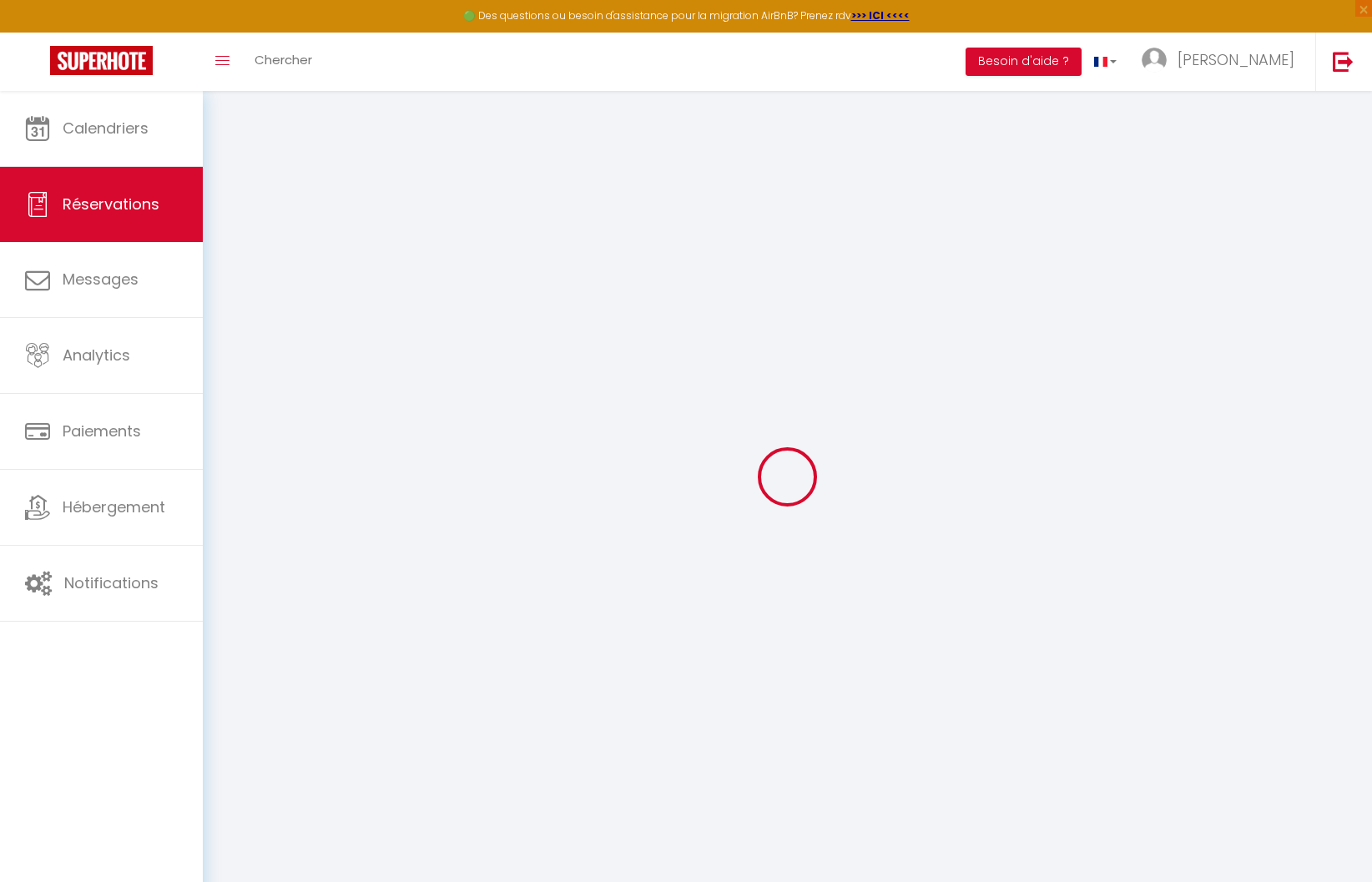
select select
checkbox input "false"
select select
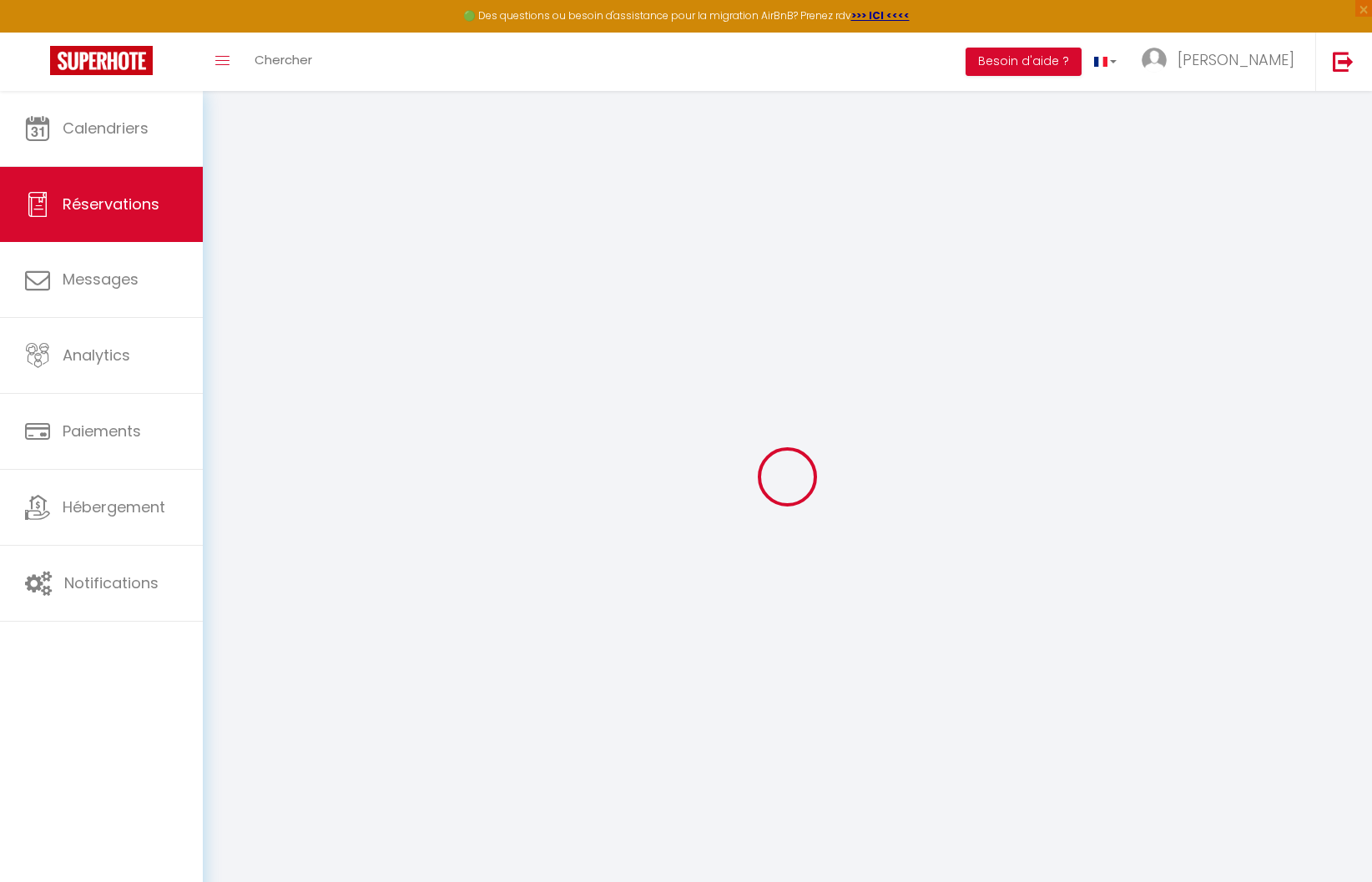
checkbox input "false"
select select
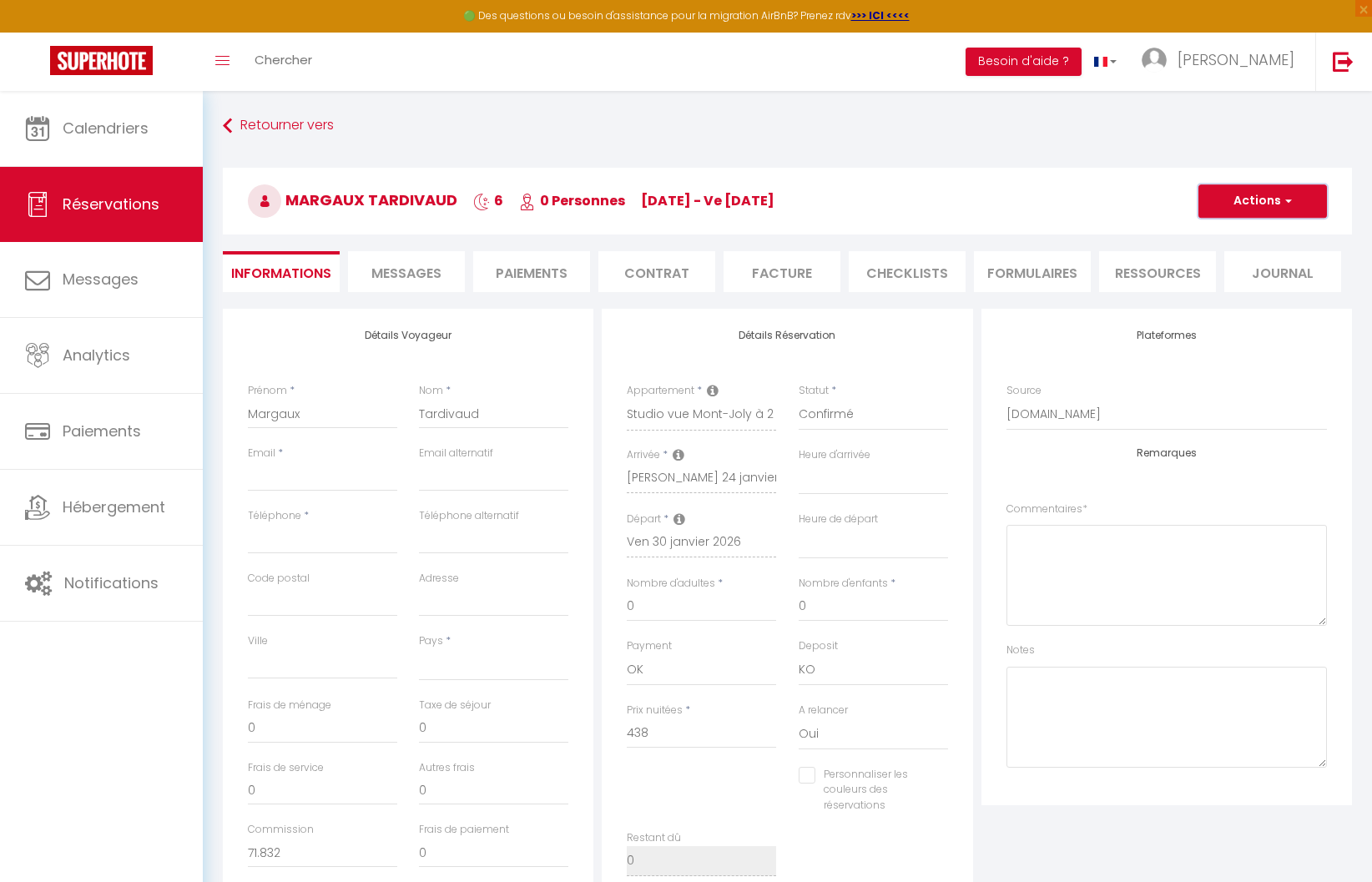
click at [1240, 193] on button "Actions" at bounding box center [1263, 201] width 129 height 33
click at [1228, 279] on link "Supprimer" at bounding box center [1246, 281] width 132 height 22
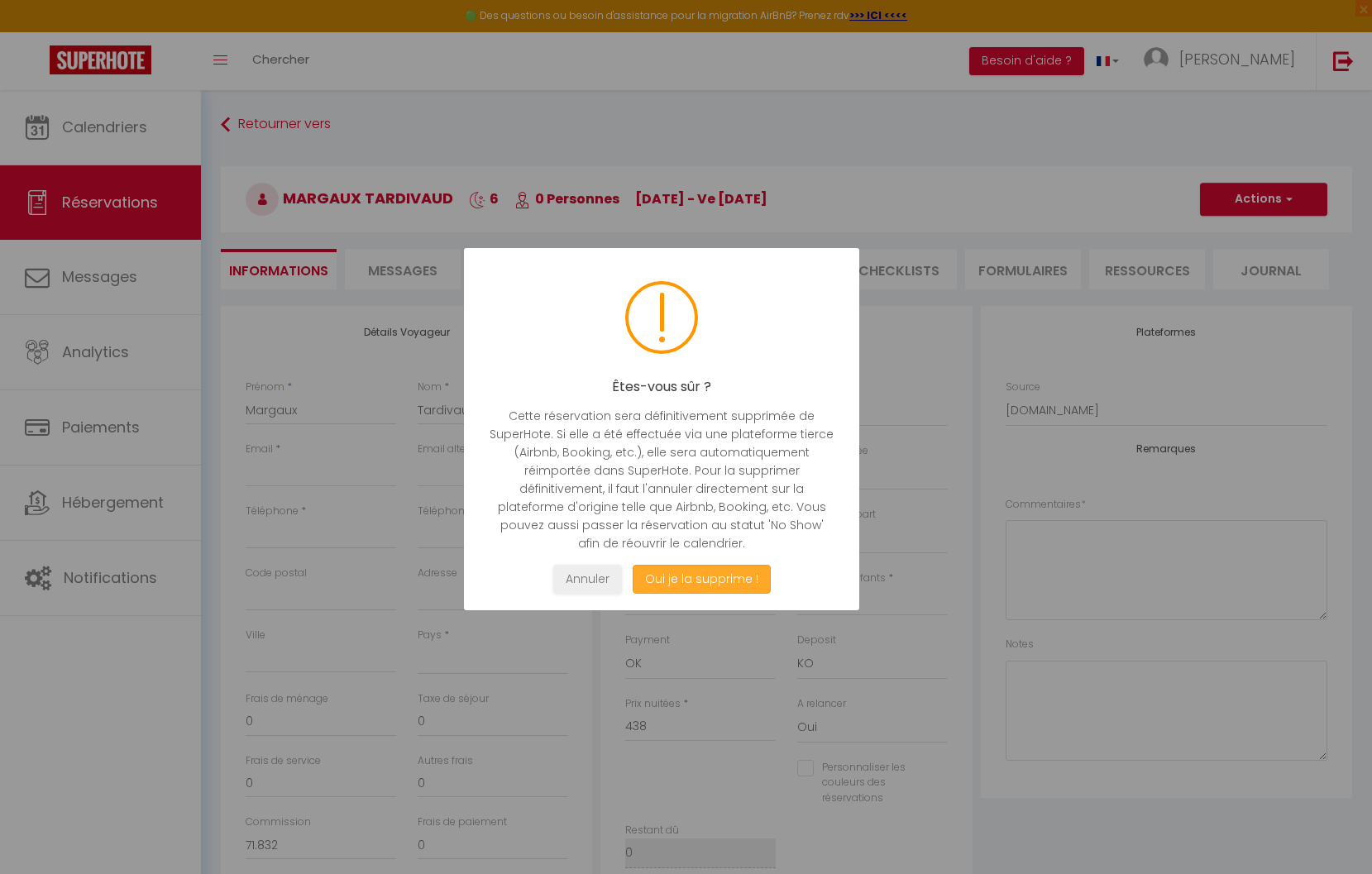
click at [733, 582] on button "Oui je la supprime !" at bounding box center [700, 580] width 138 height 29
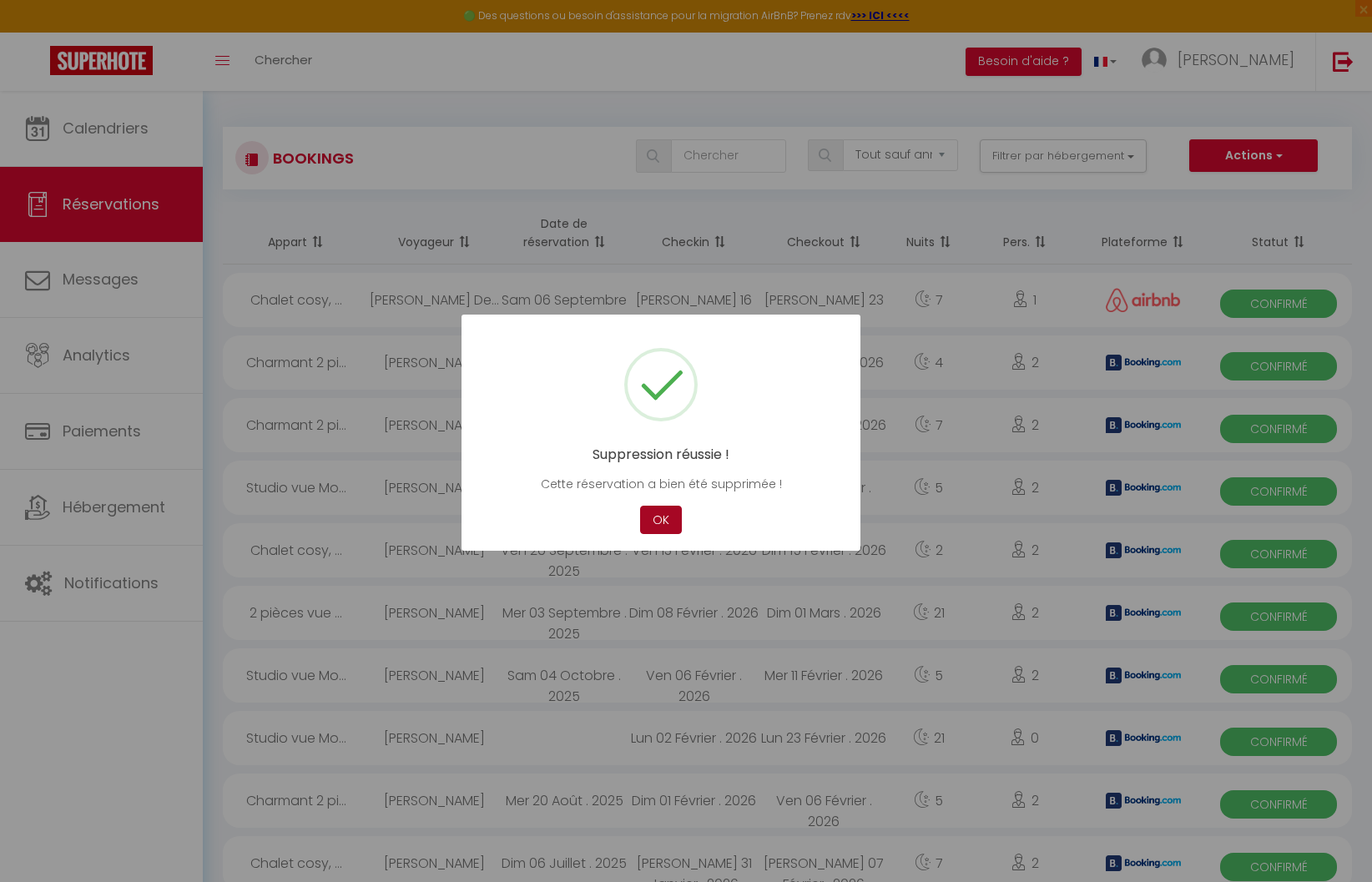
click at [671, 528] on button "OK" at bounding box center [661, 521] width 41 height 29
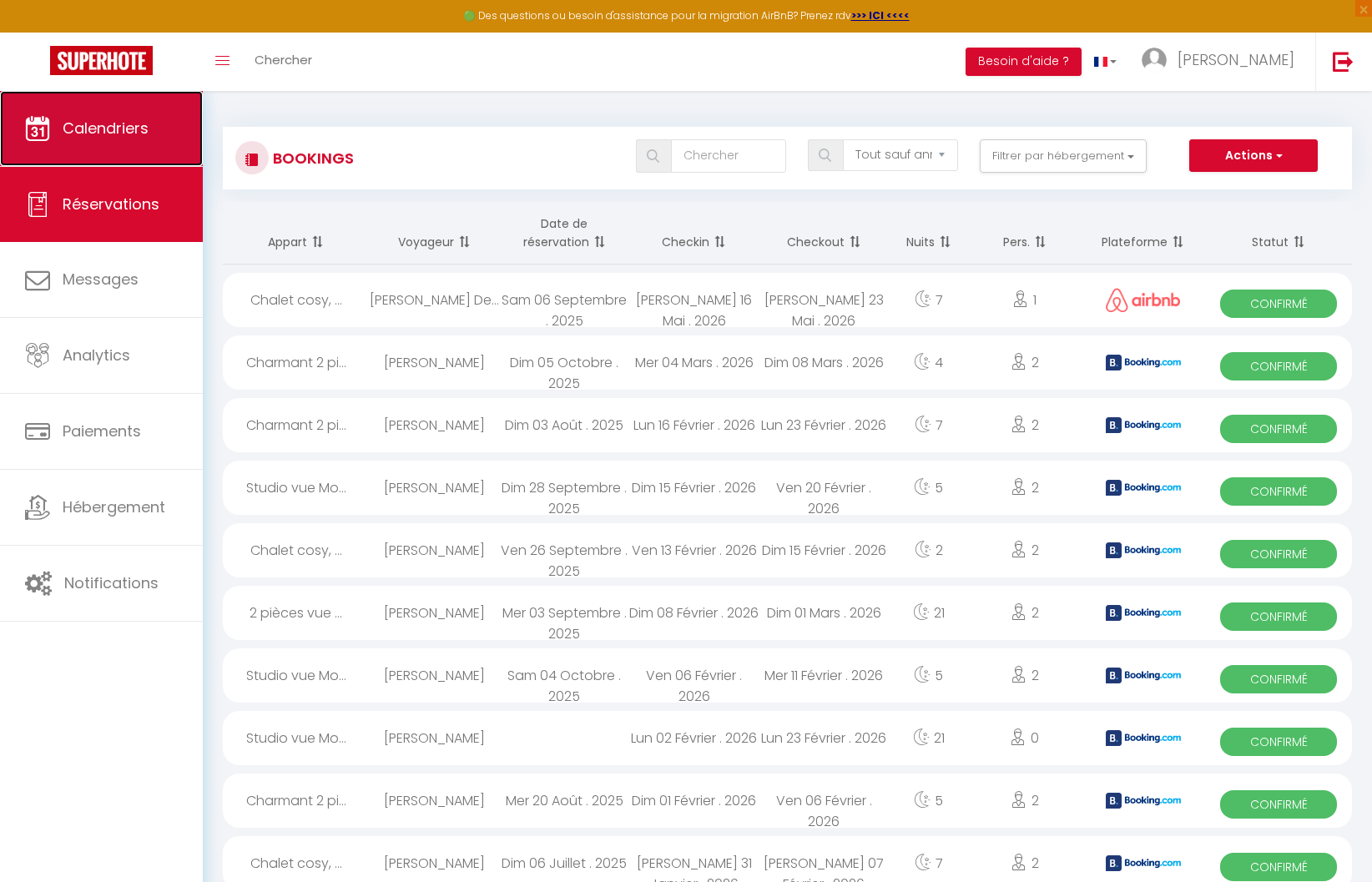
click at [145, 121] on span "Calendriers" at bounding box center [105, 128] width 86 height 21
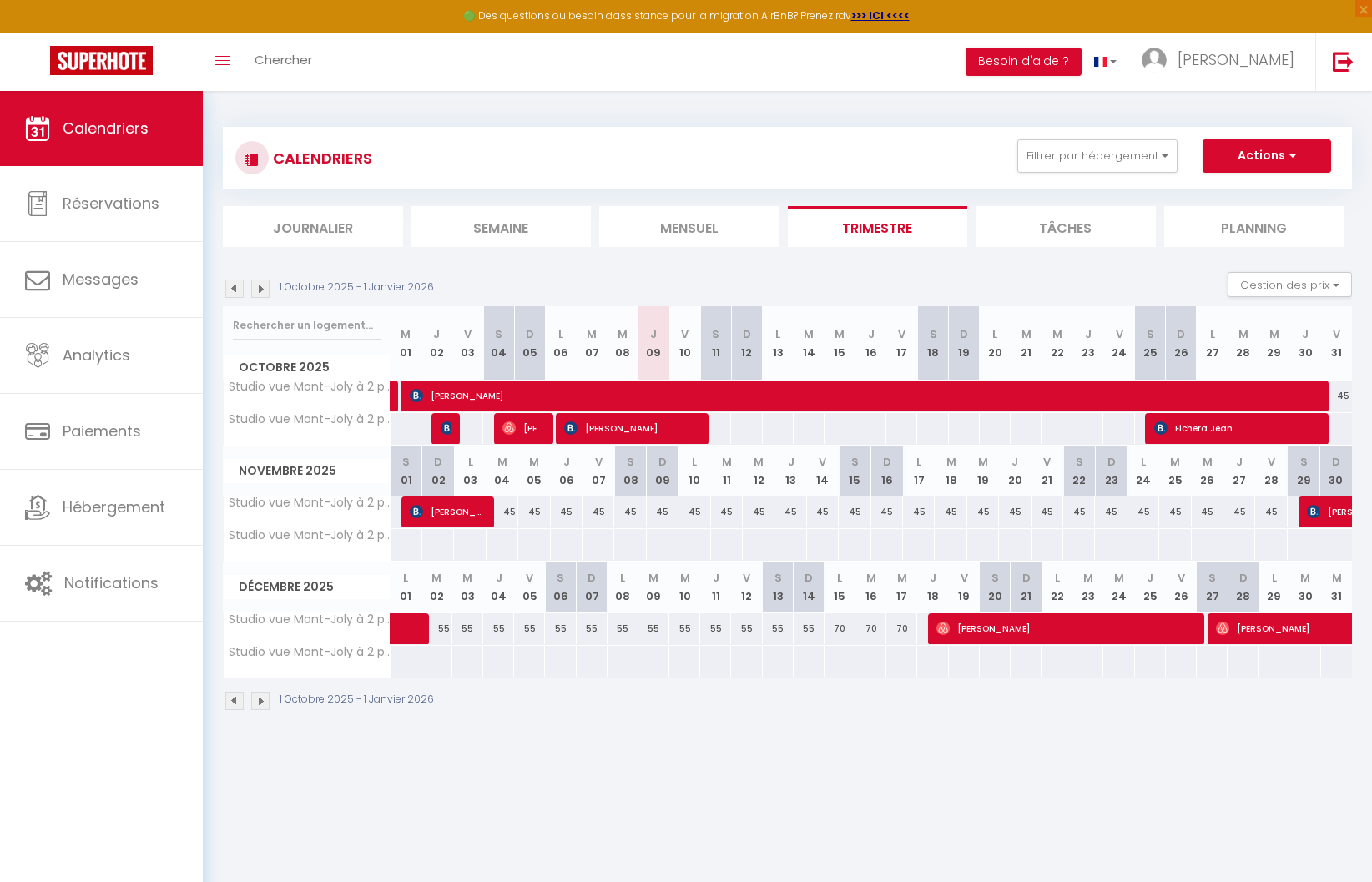
click at [257, 288] on img at bounding box center [261, 288] width 18 height 18
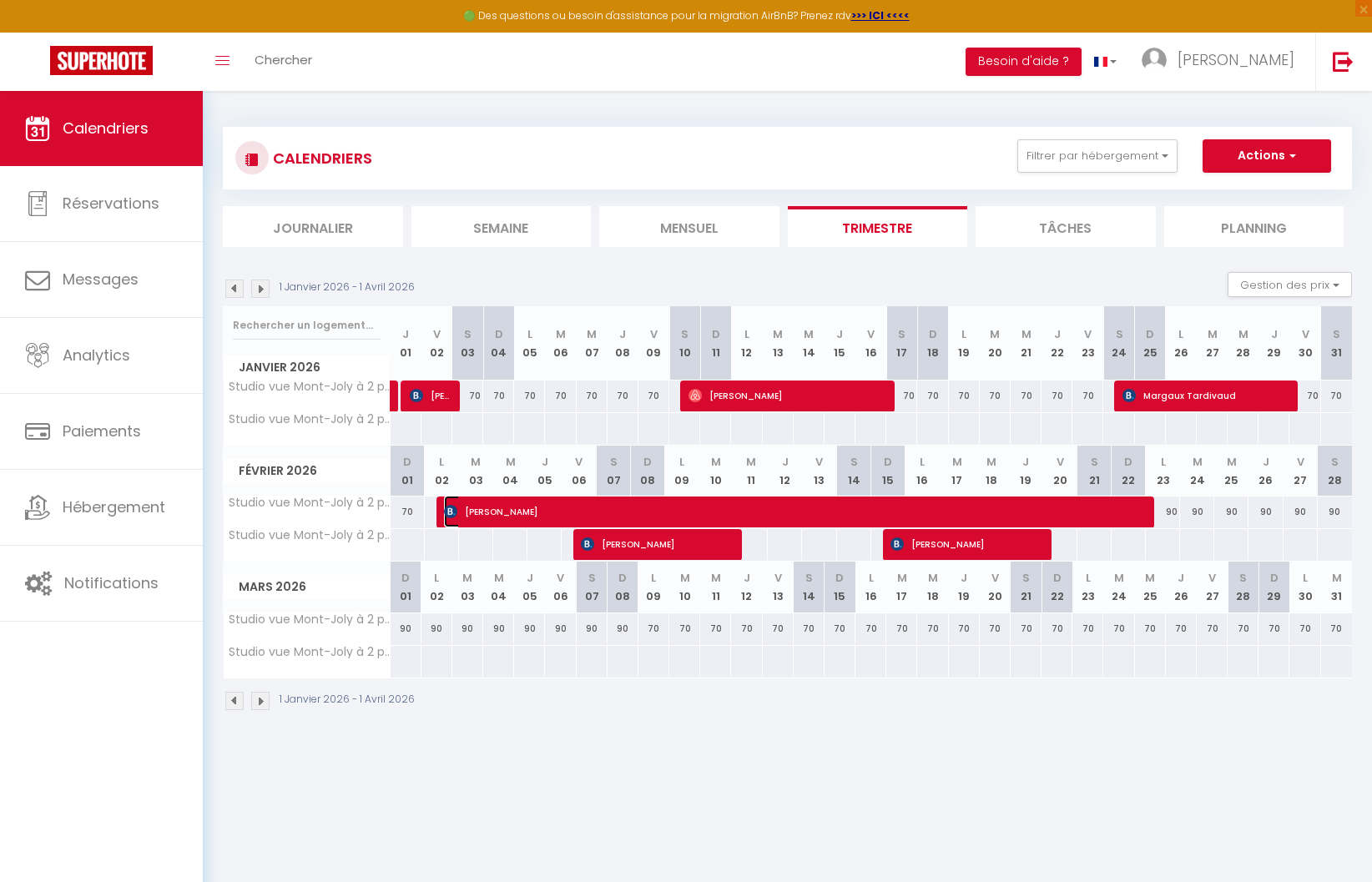
click at [643, 519] on span "[PERSON_NAME]" at bounding box center [757, 512] width 627 height 31
select select "OK"
select select "KO"
select select "0"
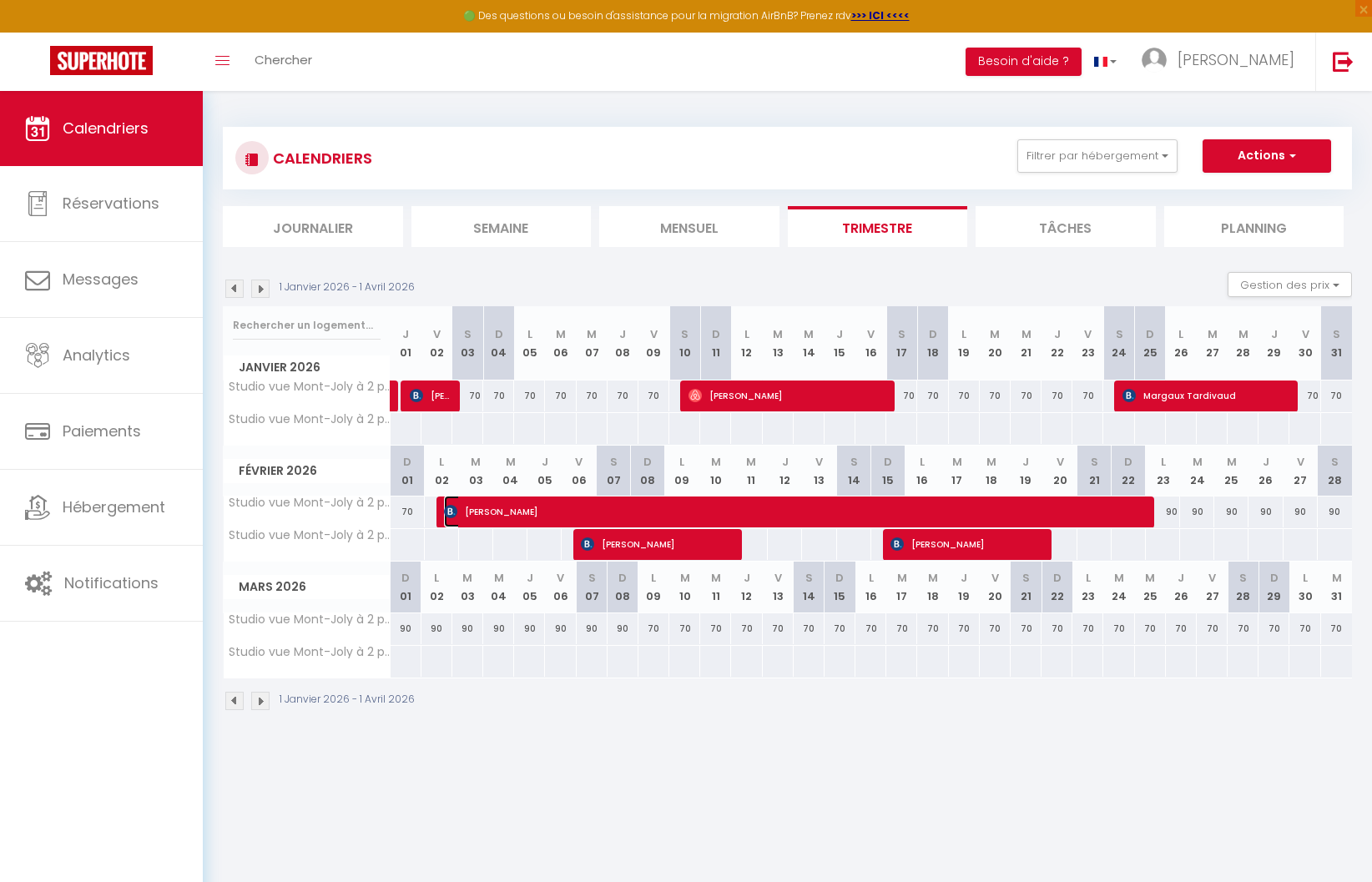
select select "1"
select select
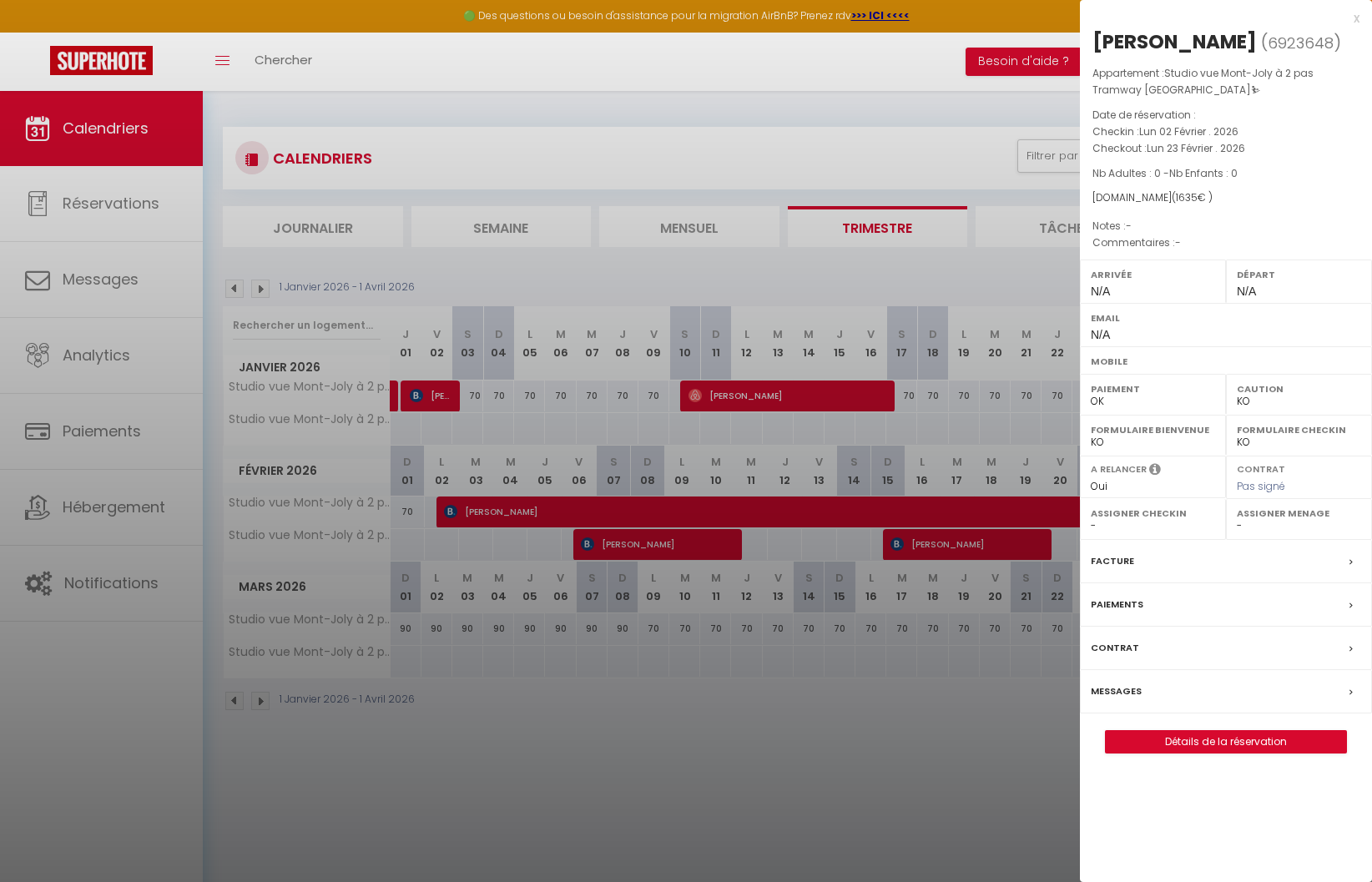
click at [646, 536] on div at bounding box center [686, 441] width 1372 height 882
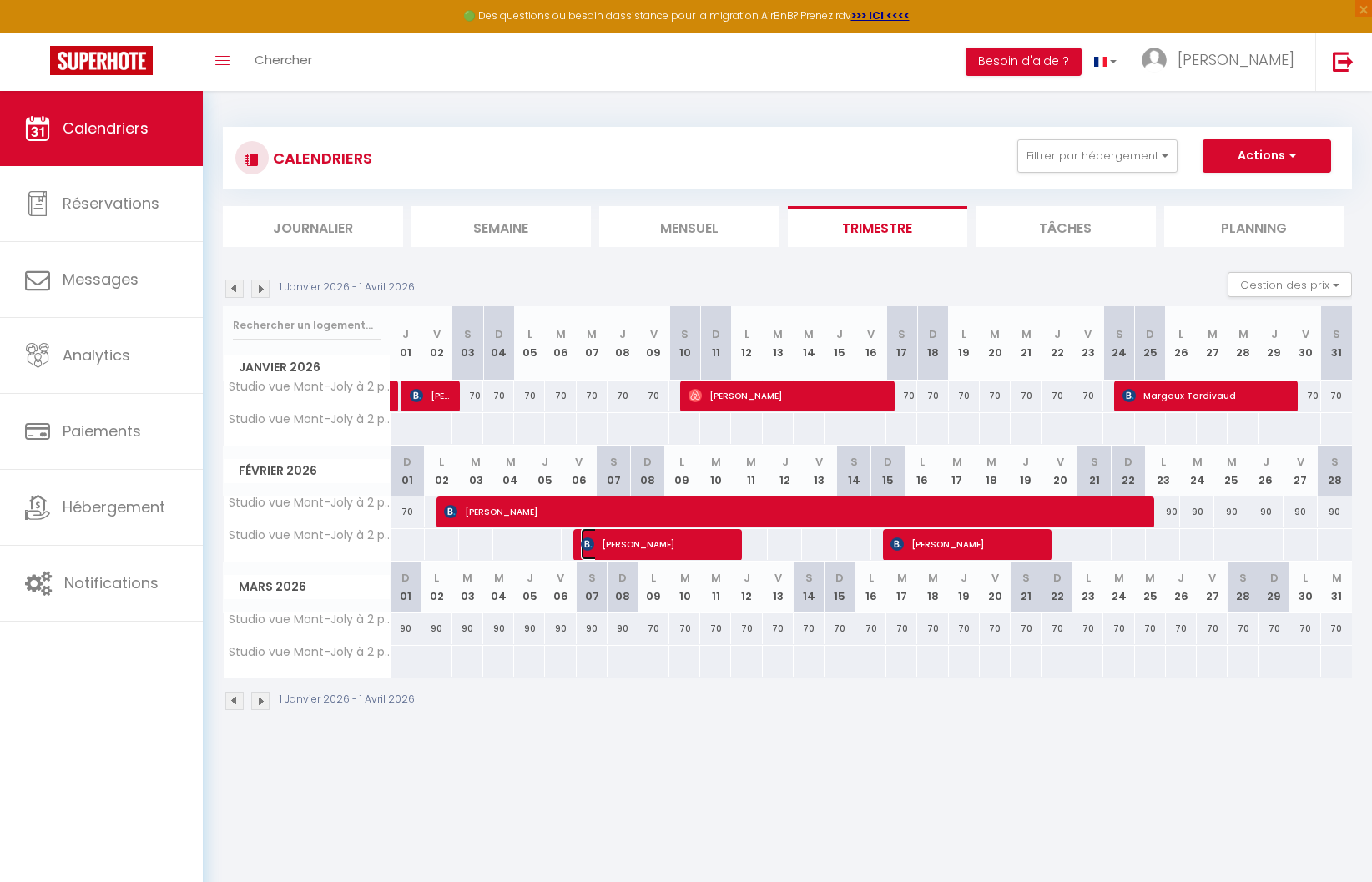
click at [646, 546] on span "[PERSON_NAME]" at bounding box center [647, 544] width 134 height 31
select select "27108"
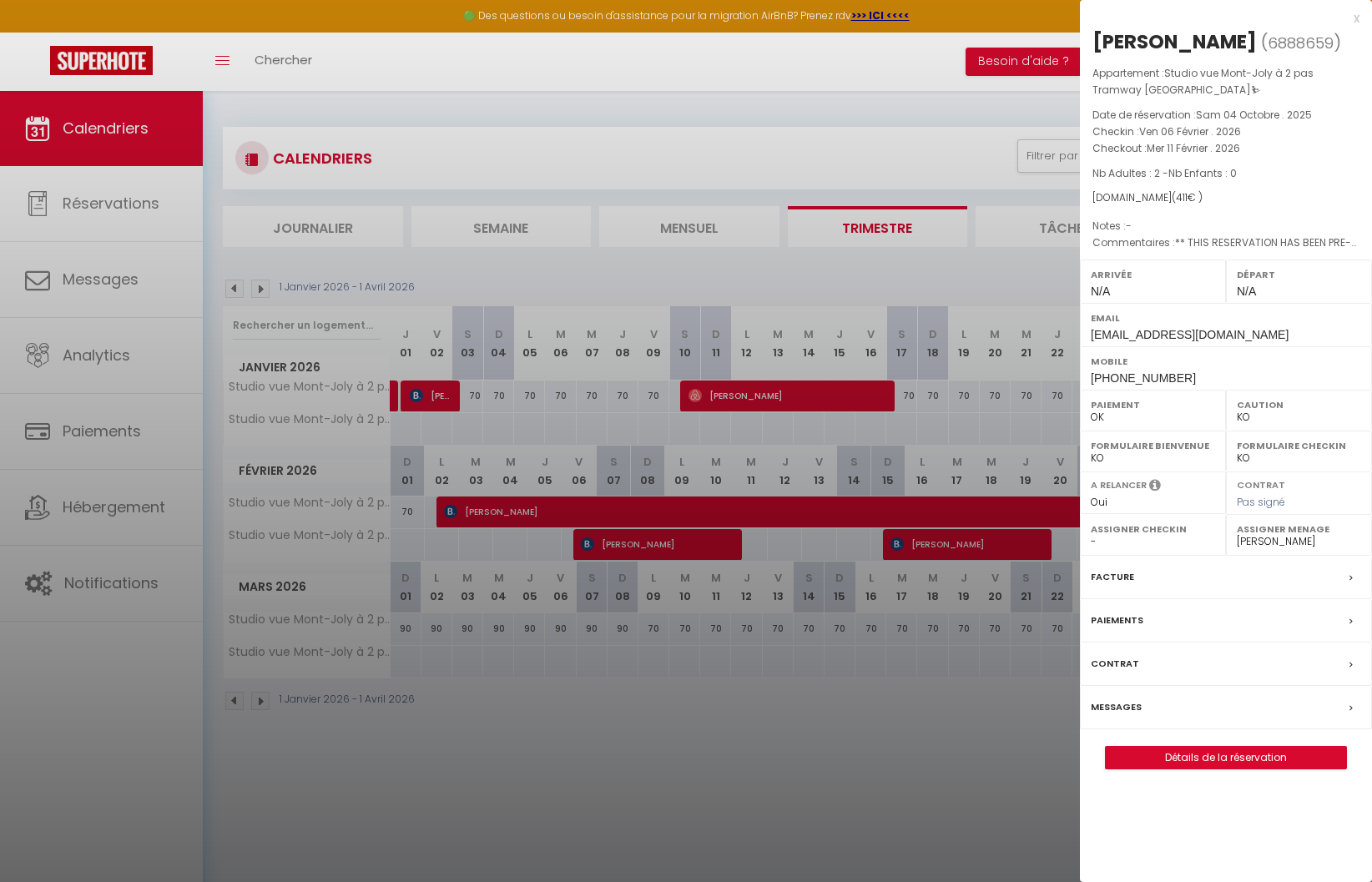
click at [954, 548] on div at bounding box center [686, 441] width 1372 height 882
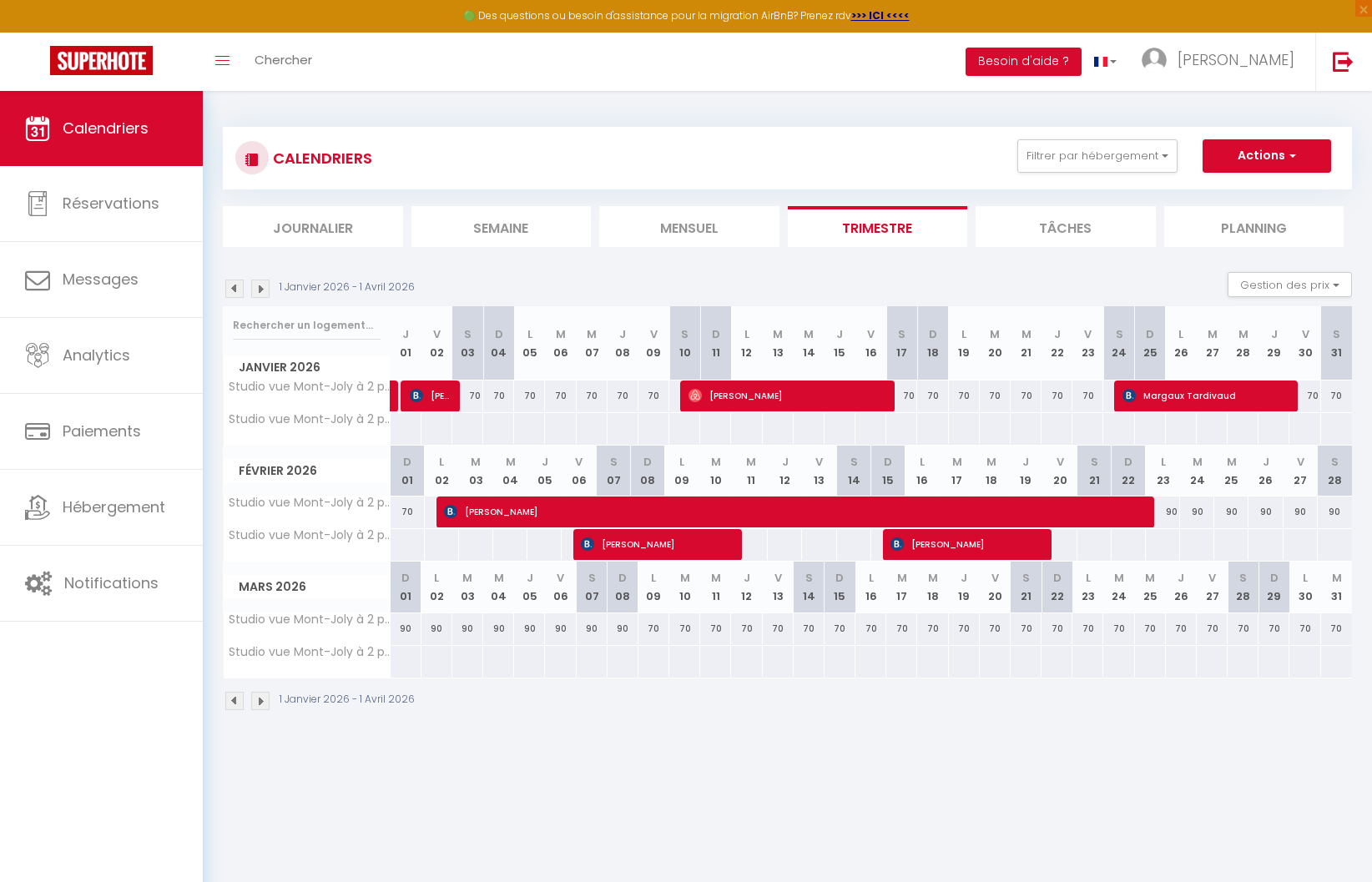
click at [256, 292] on img at bounding box center [261, 288] width 18 height 18
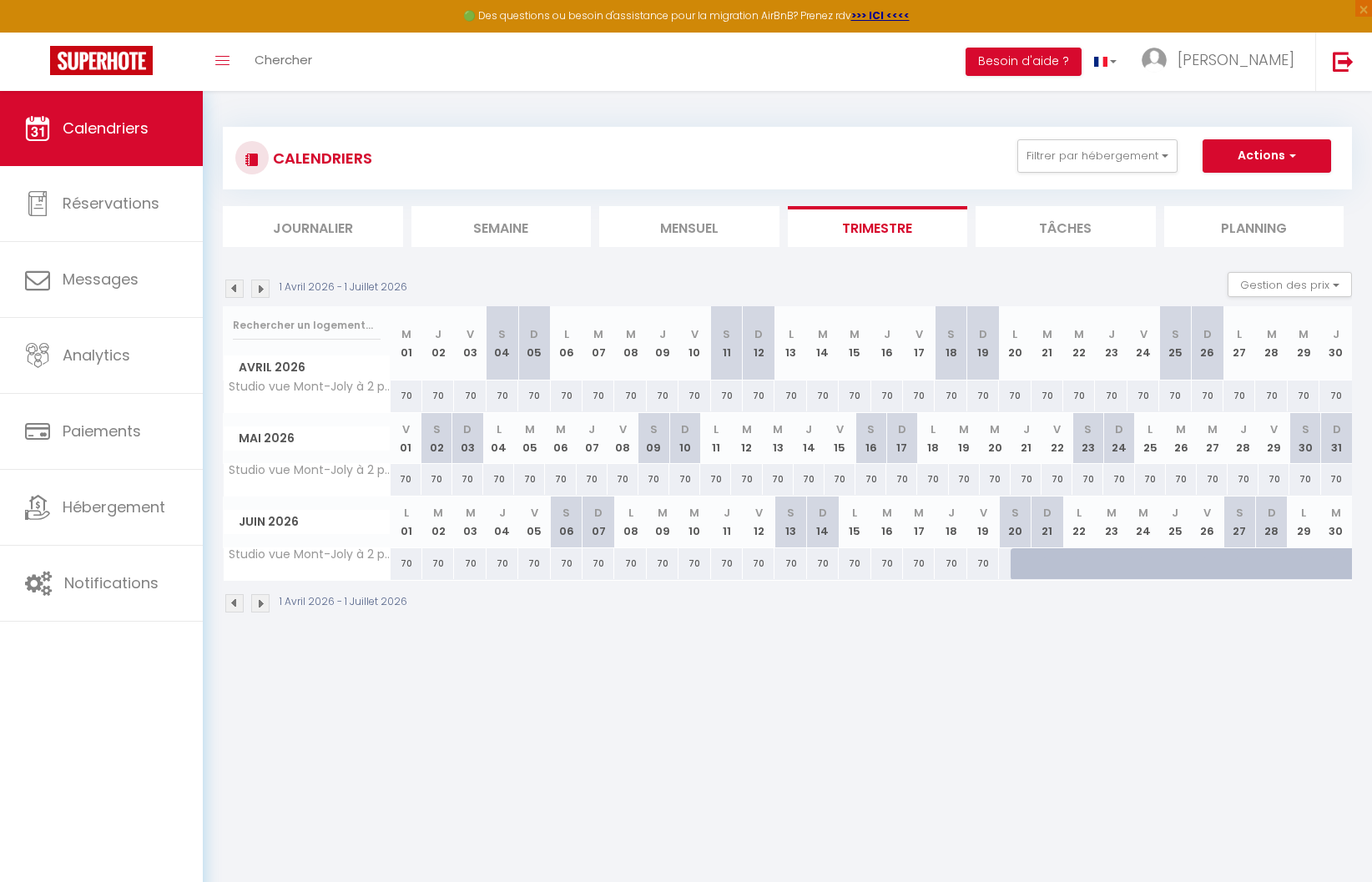
click at [237, 289] on img at bounding box center [235, 288] width 18 height 18
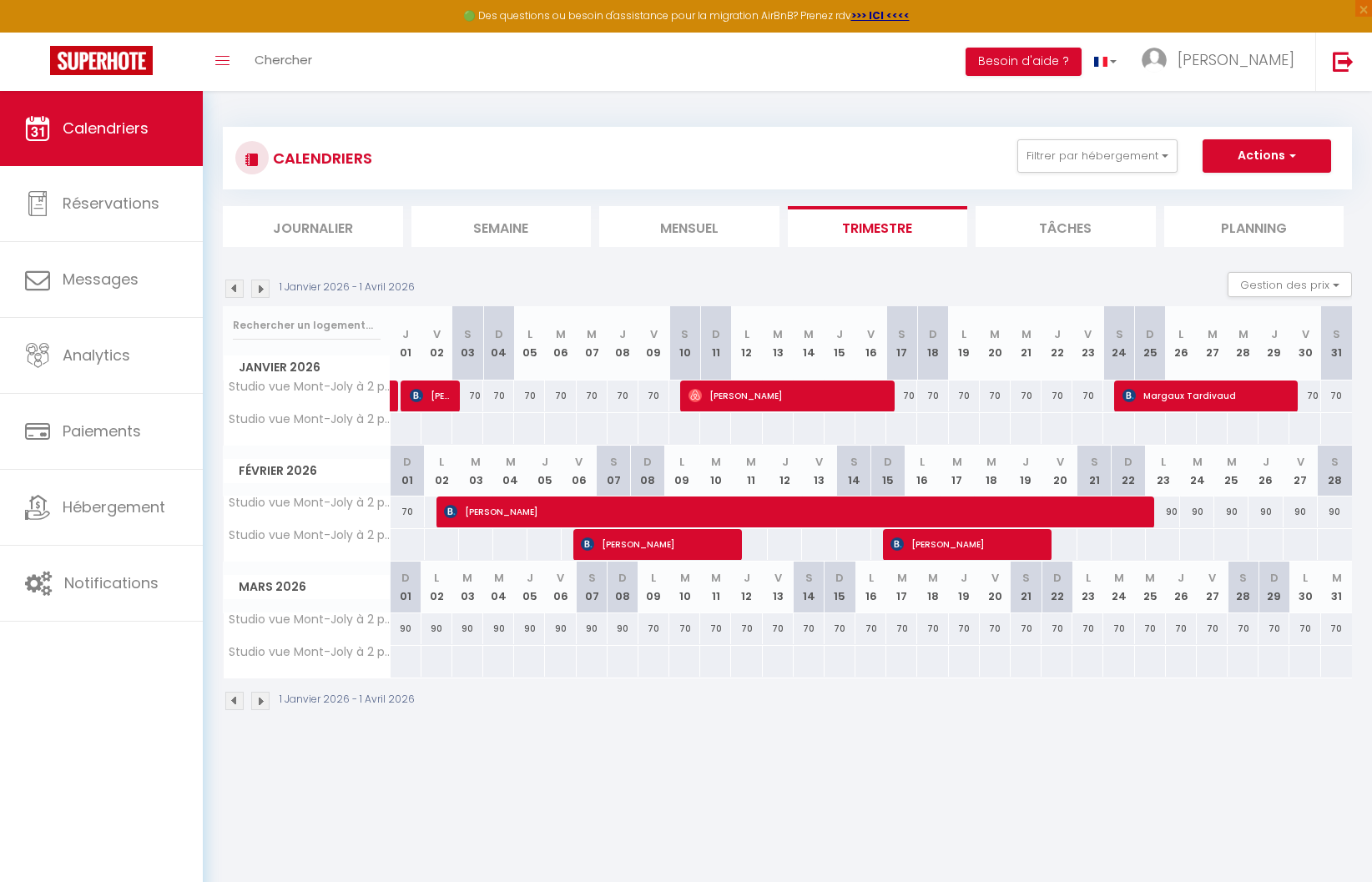
click at [237, 289] on img at bounding box center [235, 288] width 18 height 18
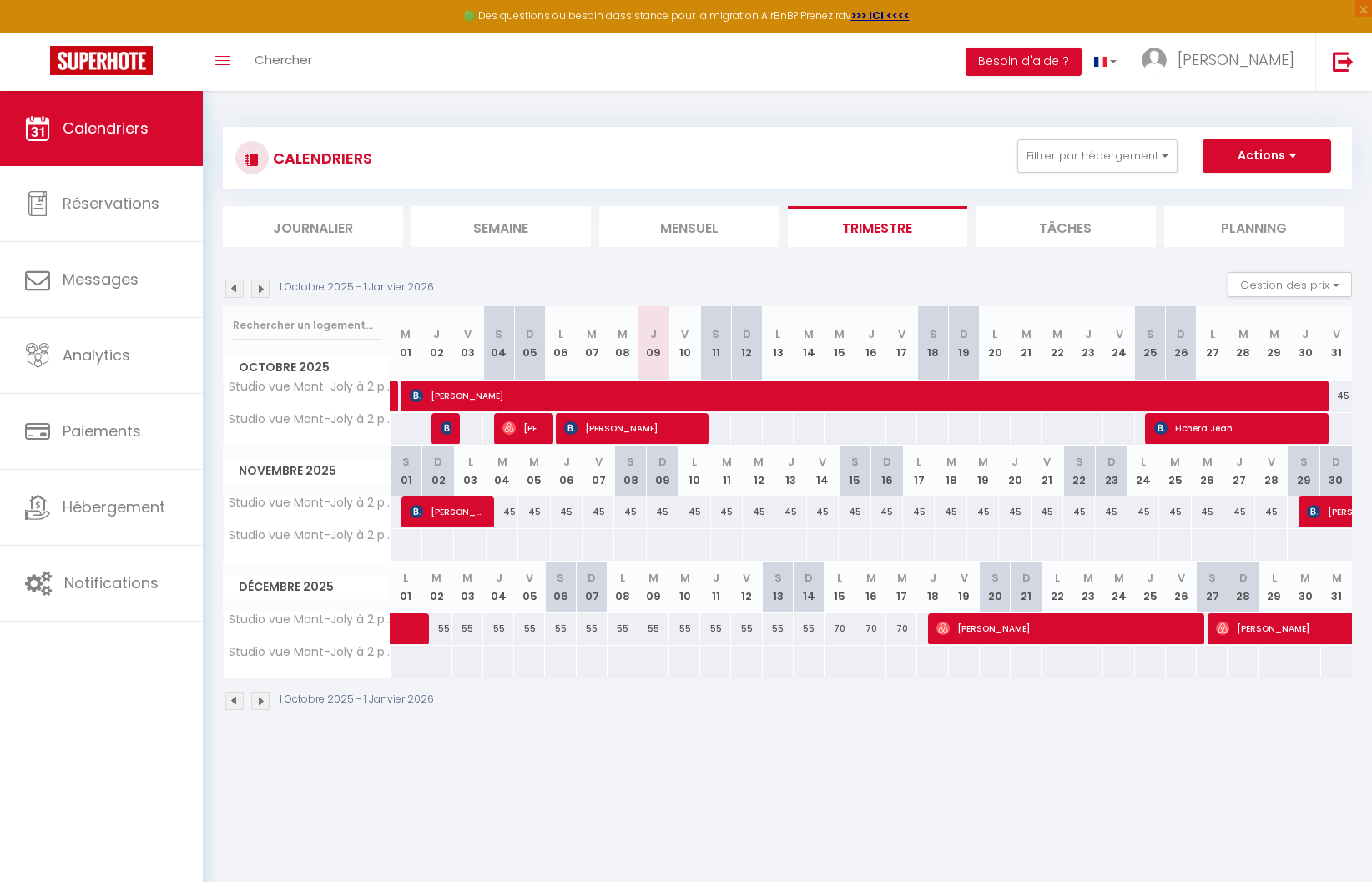
click at [237, 289] on img at bounding box center [235, 288] width 18 height 18
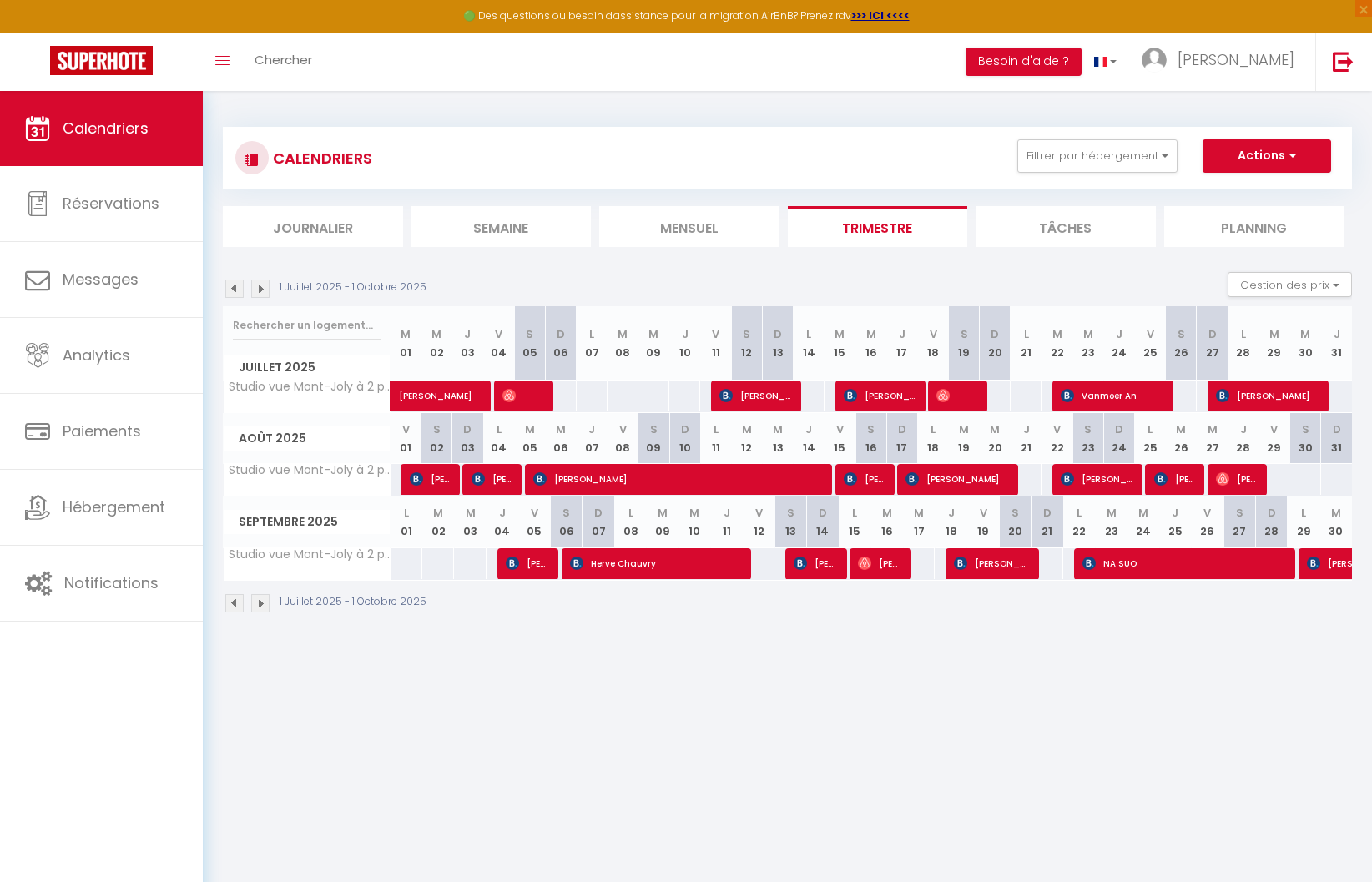
click at [252, 289] on img at bounding box center [261, 288] width 18 height 18
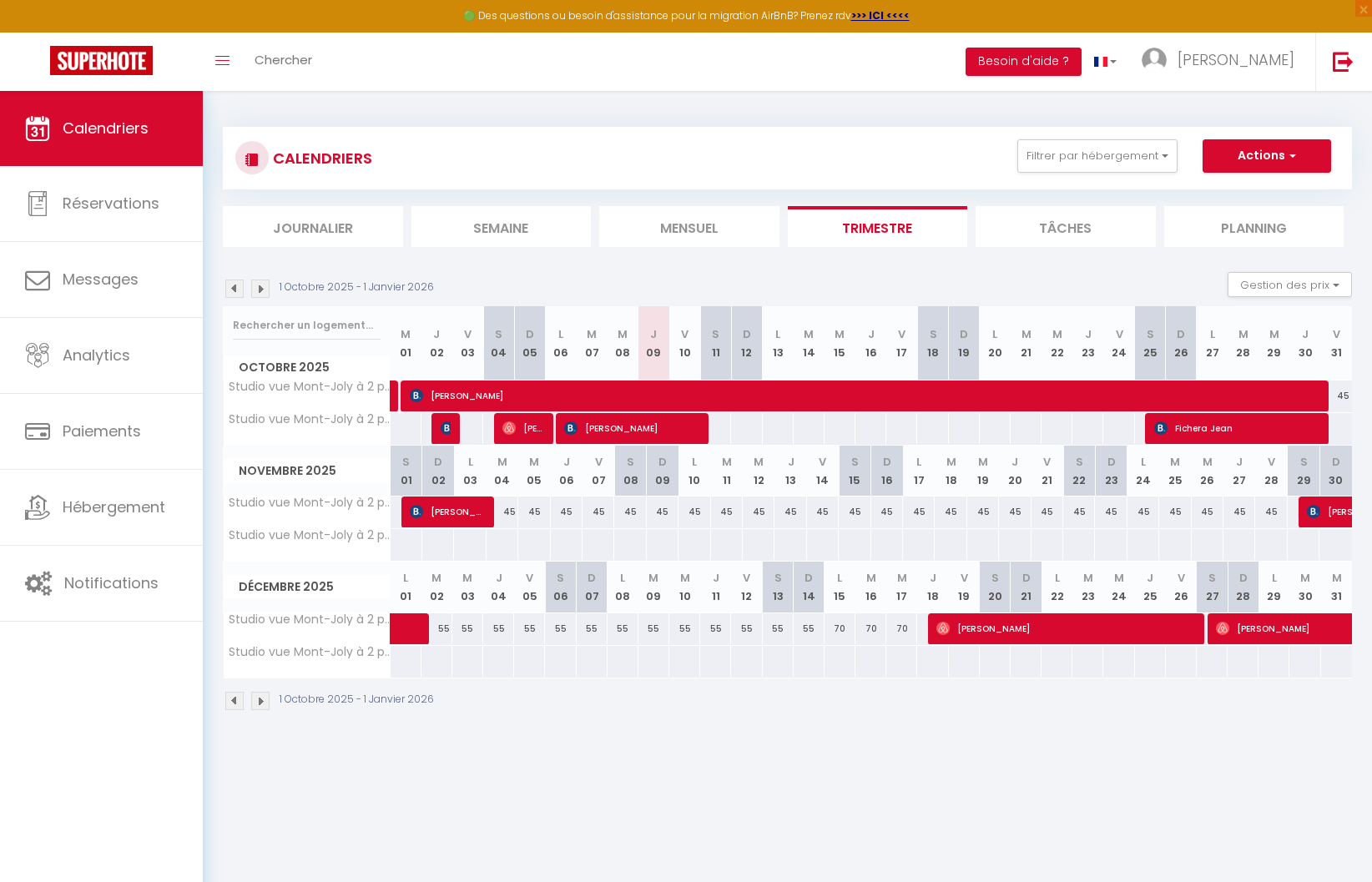
click at [260, 288] on img at bounding box center [261, 288] width 18 height 18
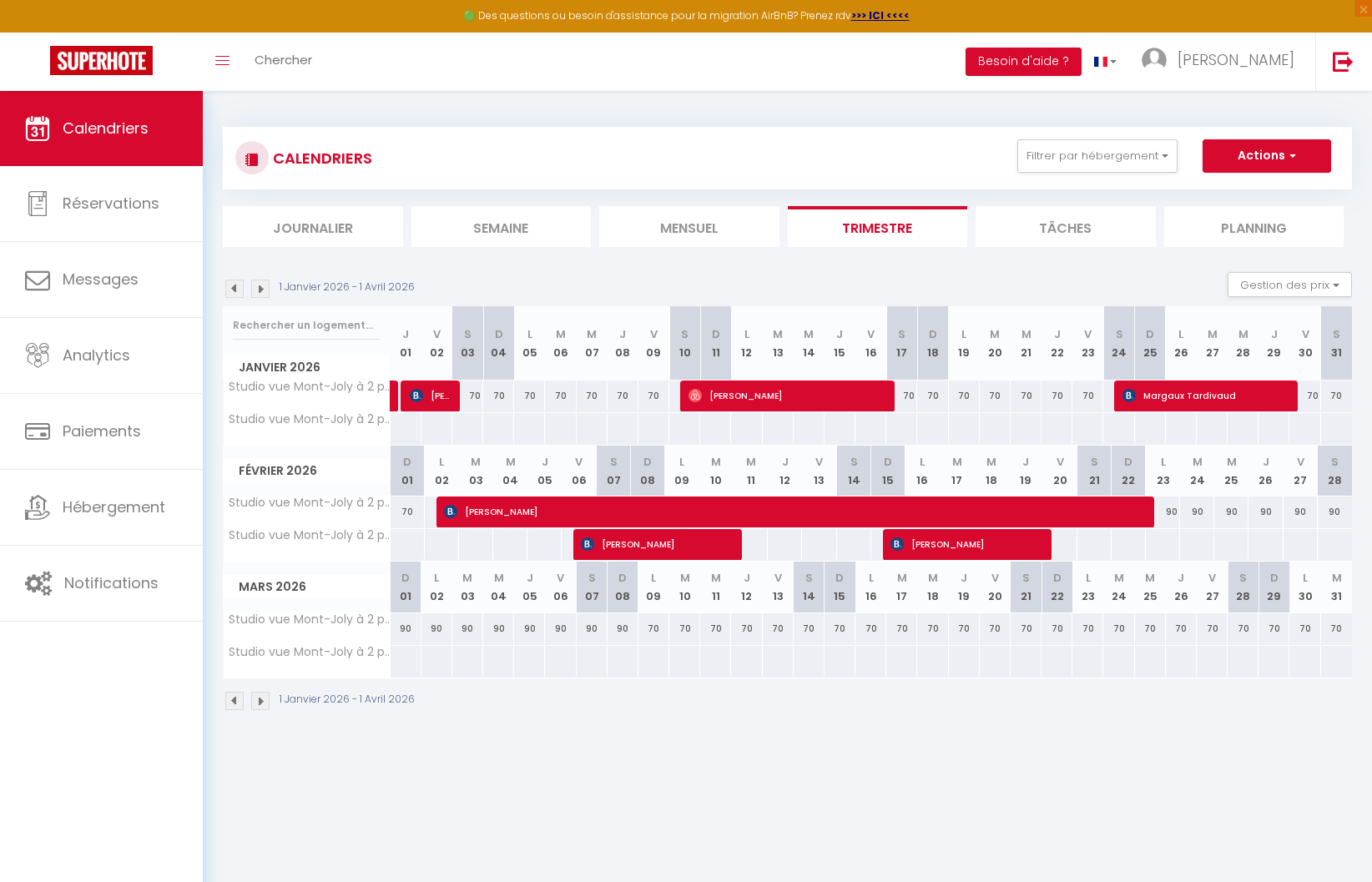
click at [262, 288] on img at bounding box center [261, 288] width 18 height 18
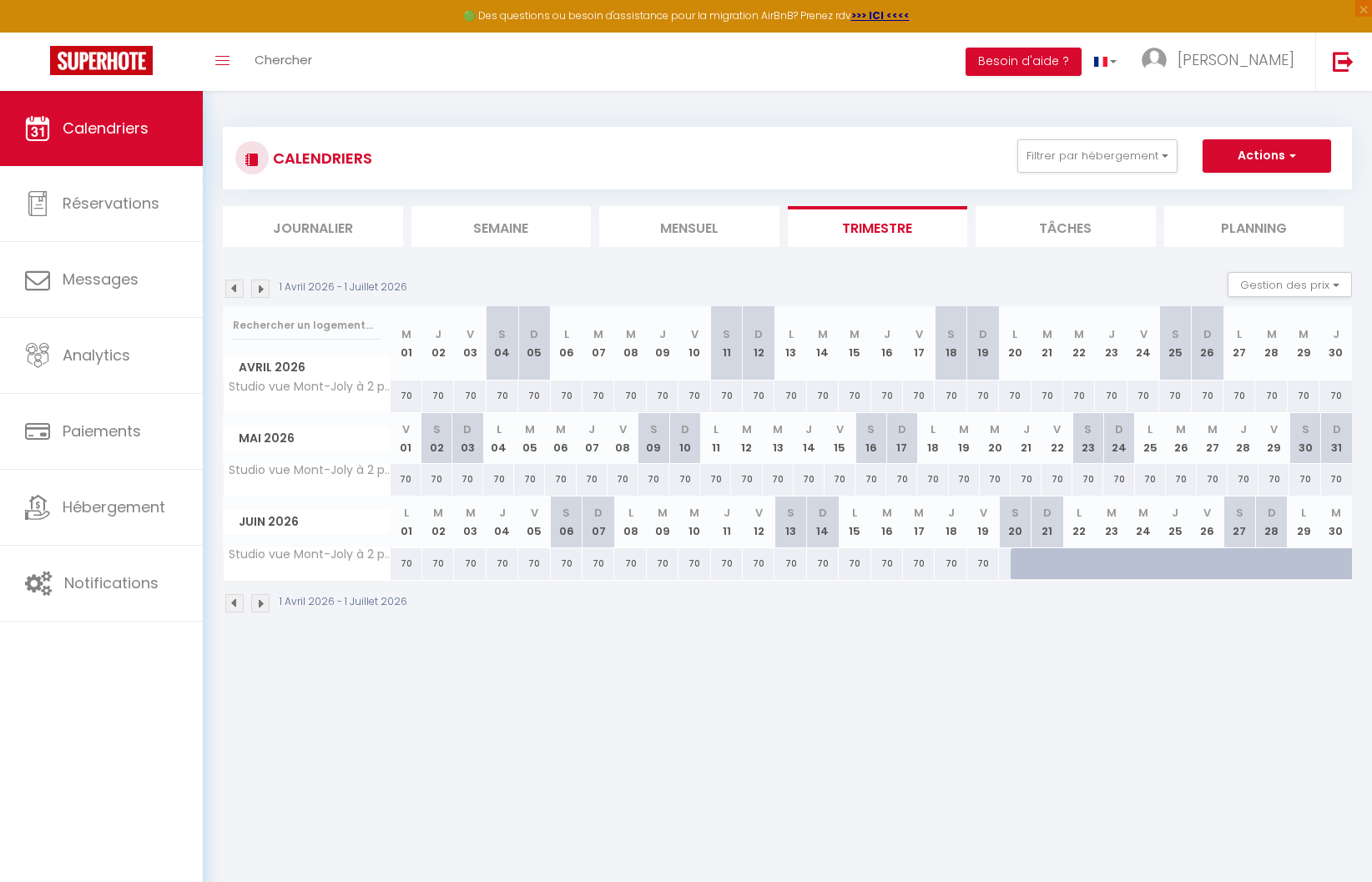
click at [229, 288] on img at bounding box center [235, 288] width 18 height 18
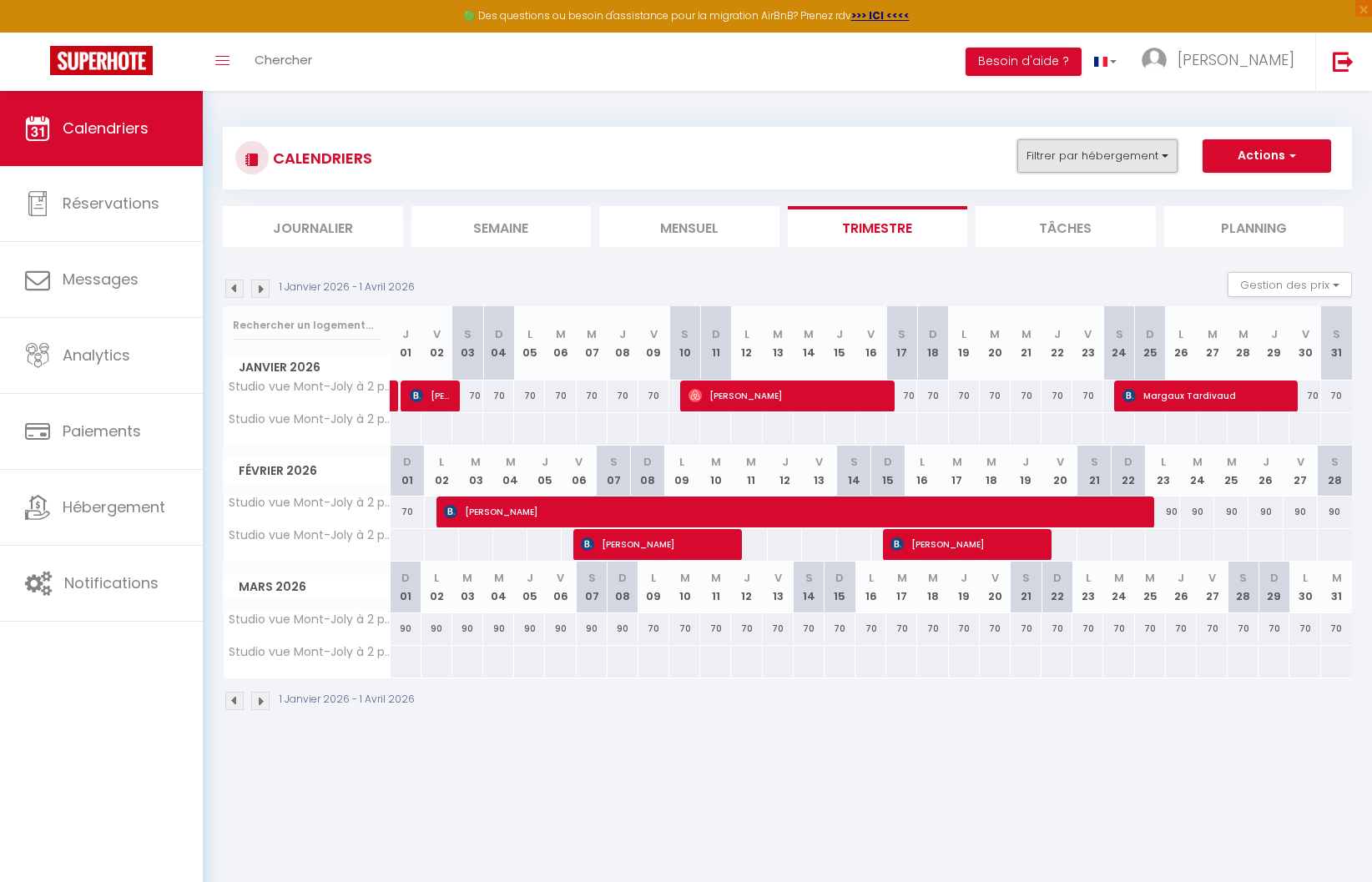
click at [1071, 150] on button "Filtrer par hébergement" at bounding box center [1097, 156] width 160 height 33
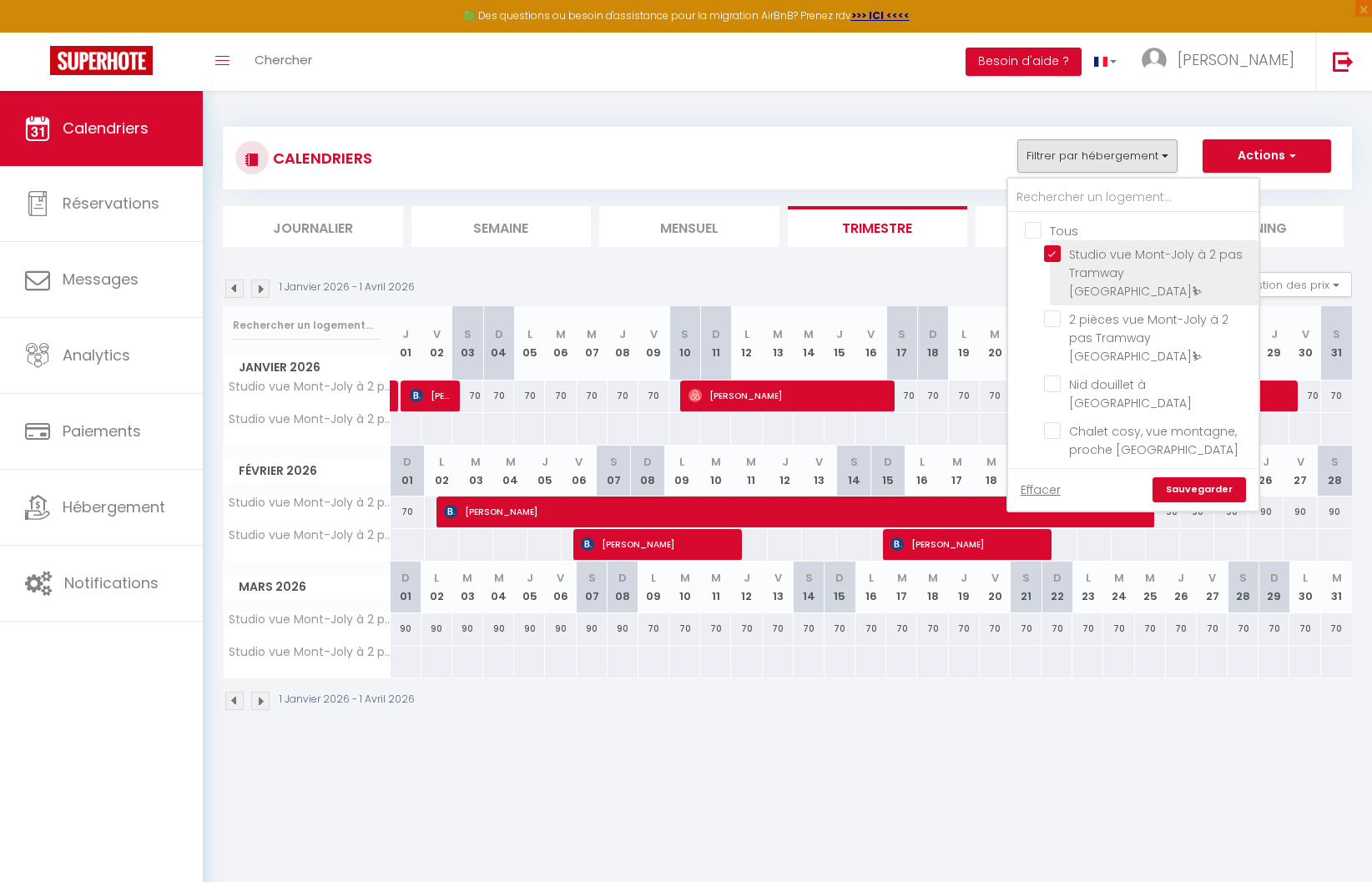
click at [1050, 256] on input "Studio vue Mont-Joly à 2 pas Tramway [GEOGRAPHIC_DATA]⛷" at bounding box center [1148, 253] width 208 height 17
checkbox input "false"
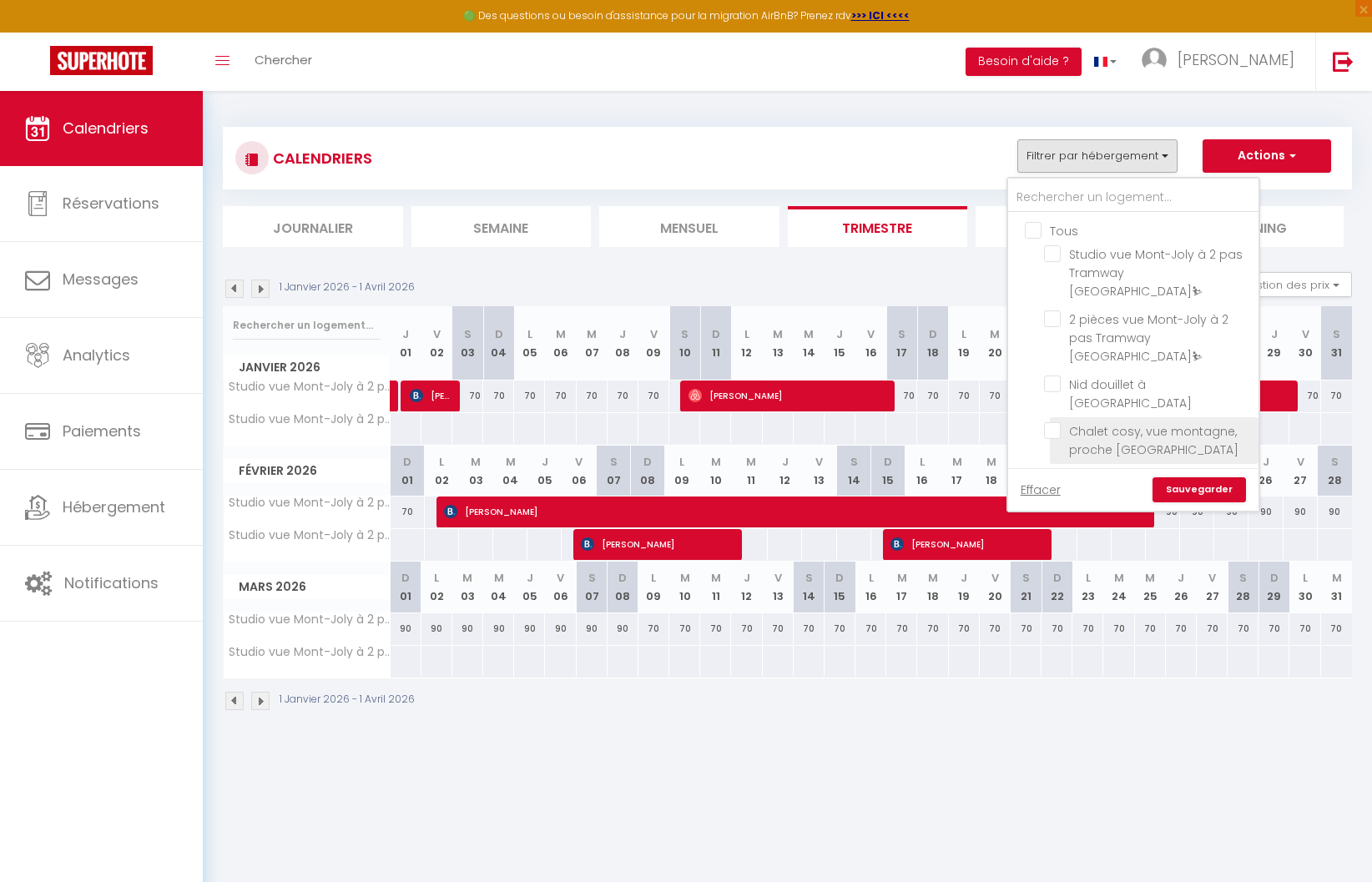
click at [1059, 422] on input "Chalet cosy, vue montagne, proche [GEOGRAPHIC_DATA]" at bounding box center [1148, 430] width 208 height 17
checkbox input "true"
checkbox input "false"
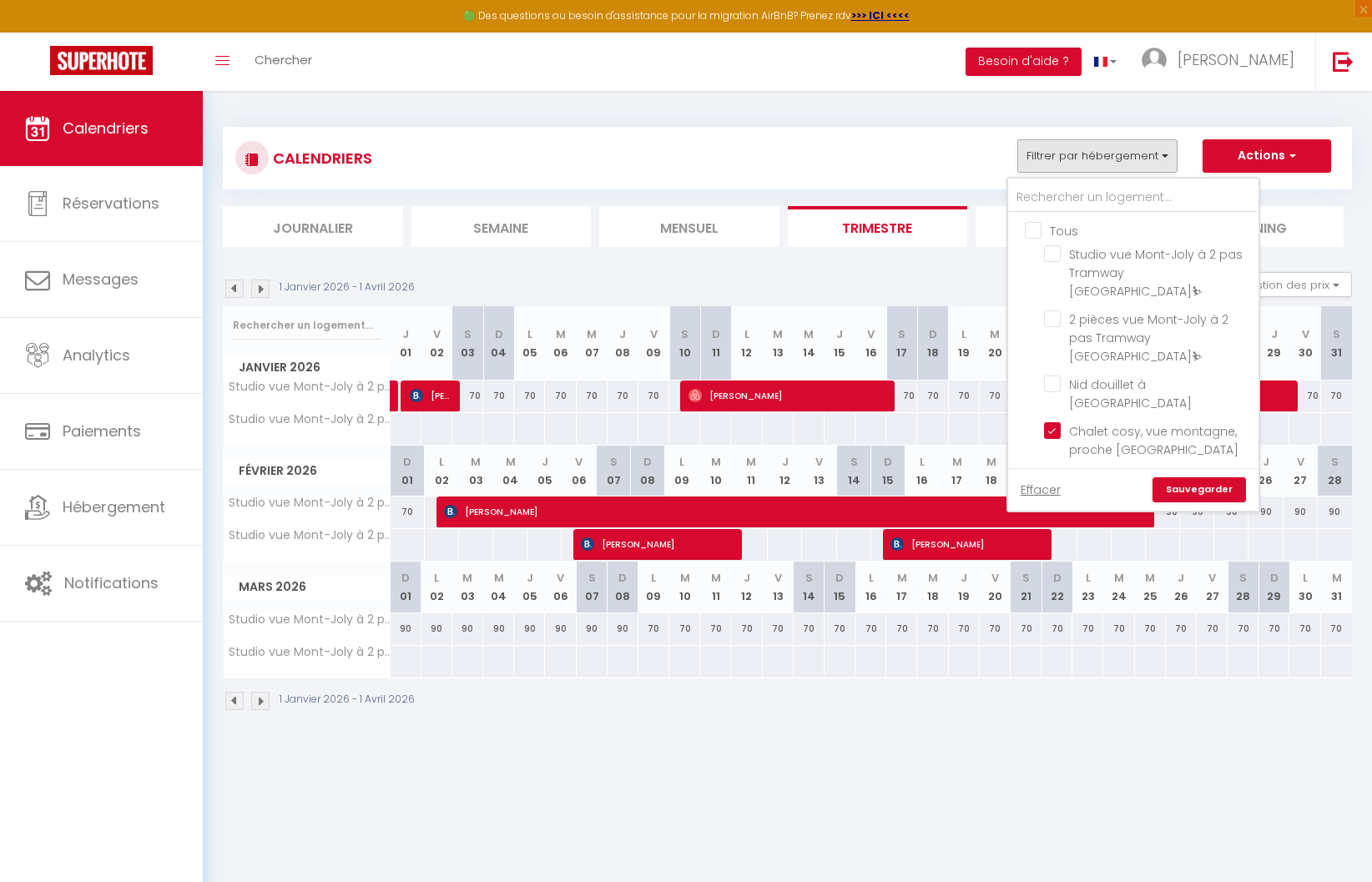
click at [1199, 488] on link "Sauvegarder" at bounding box center [1199, 489] width 93 height 25
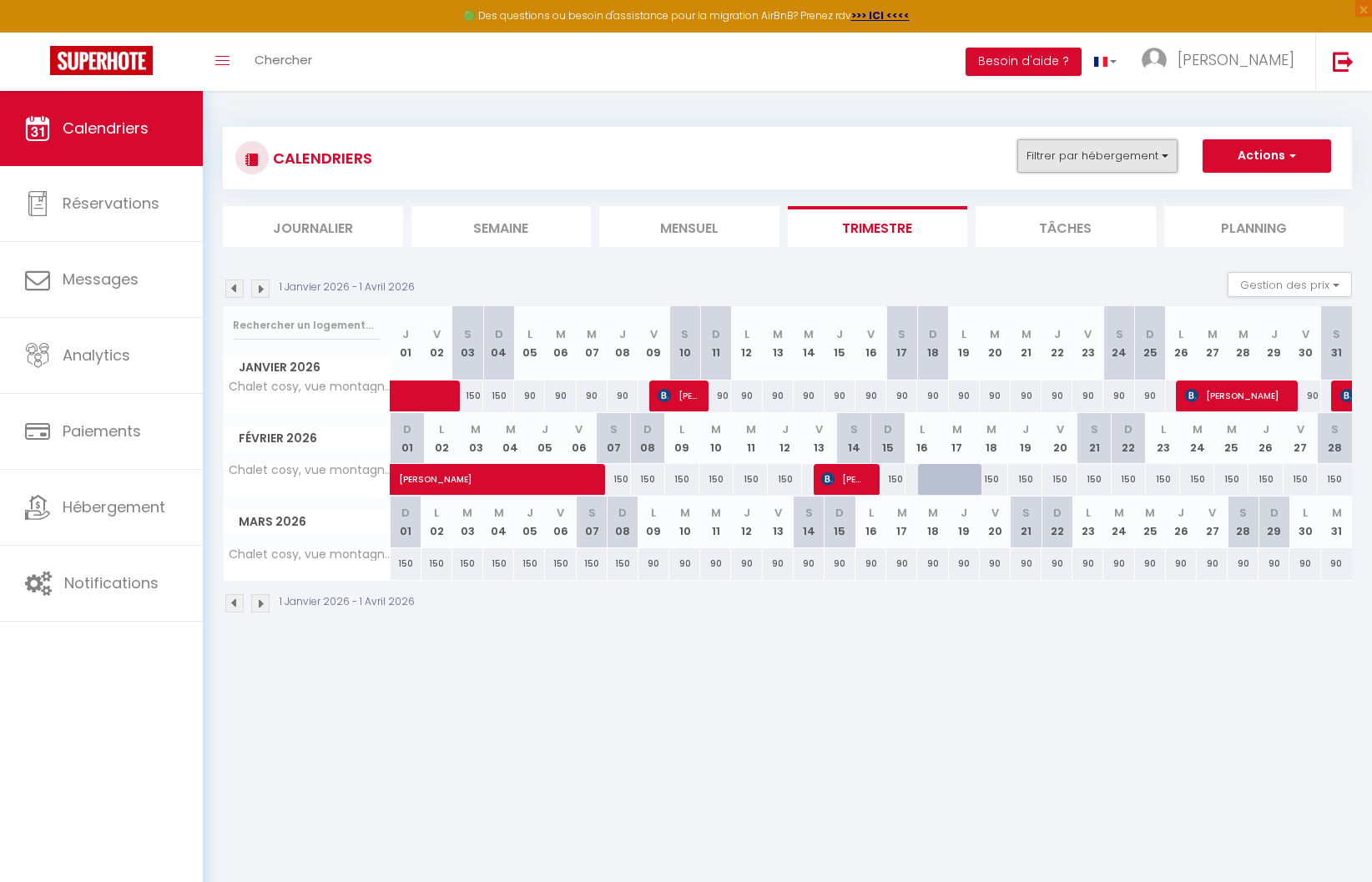
click at [1050, 159] on button "Filtrer par hébergement" at bounding box center [1097, 156] width 160 height 33
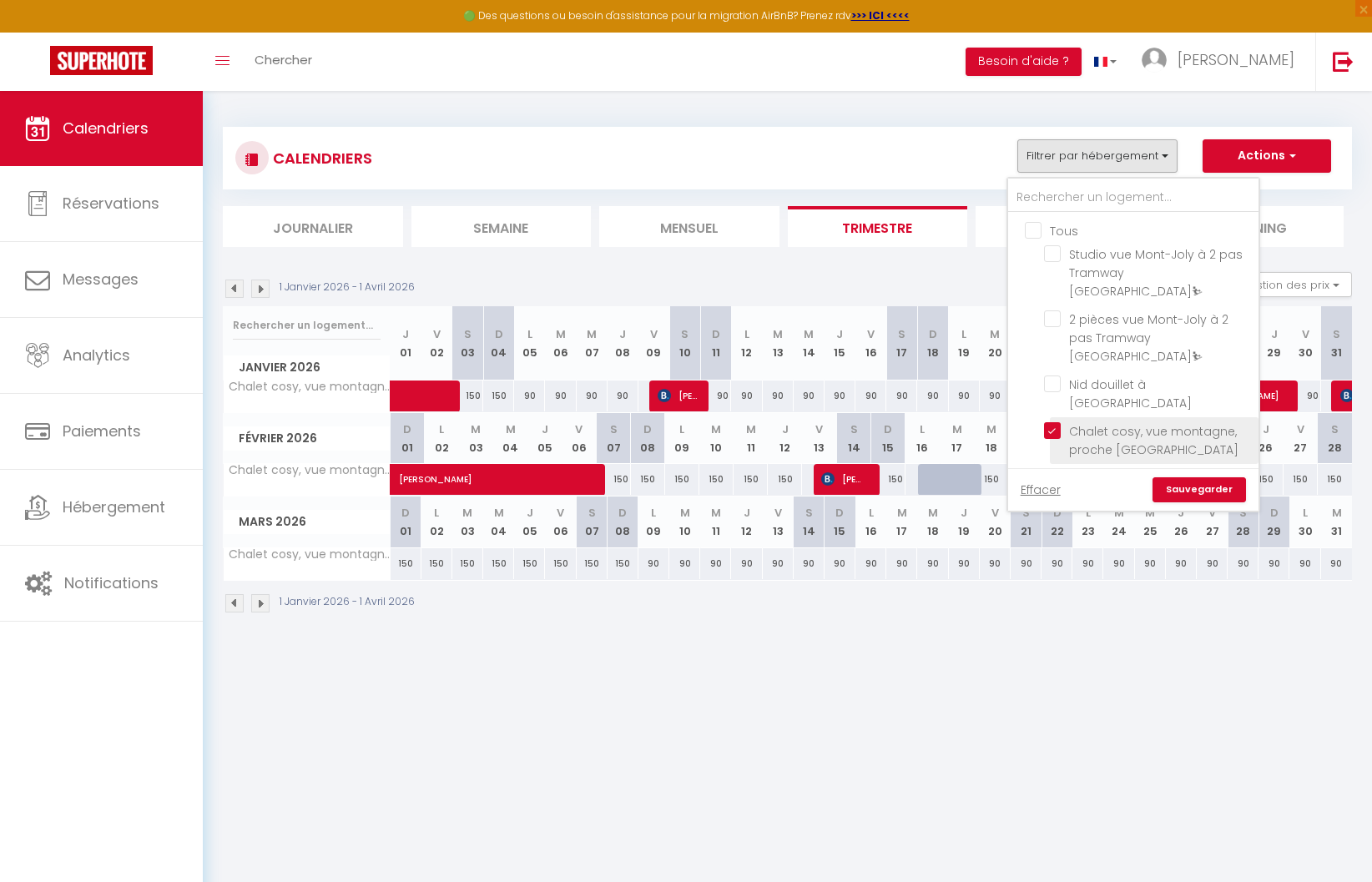
click at [1055, 422] on input "Chalet cosy, vue montagne, proche [GEOGRAPHIC_DATA]" at bounding box center [1148, 430] width 208 height 17
checkbox input "false"
click at [1057, 469] on input "Charmant 2 pièces cosy au cœur de [GEOGRAPHIC_DATA]❣️" at bounding box center [1148, 477] width 208 height 17
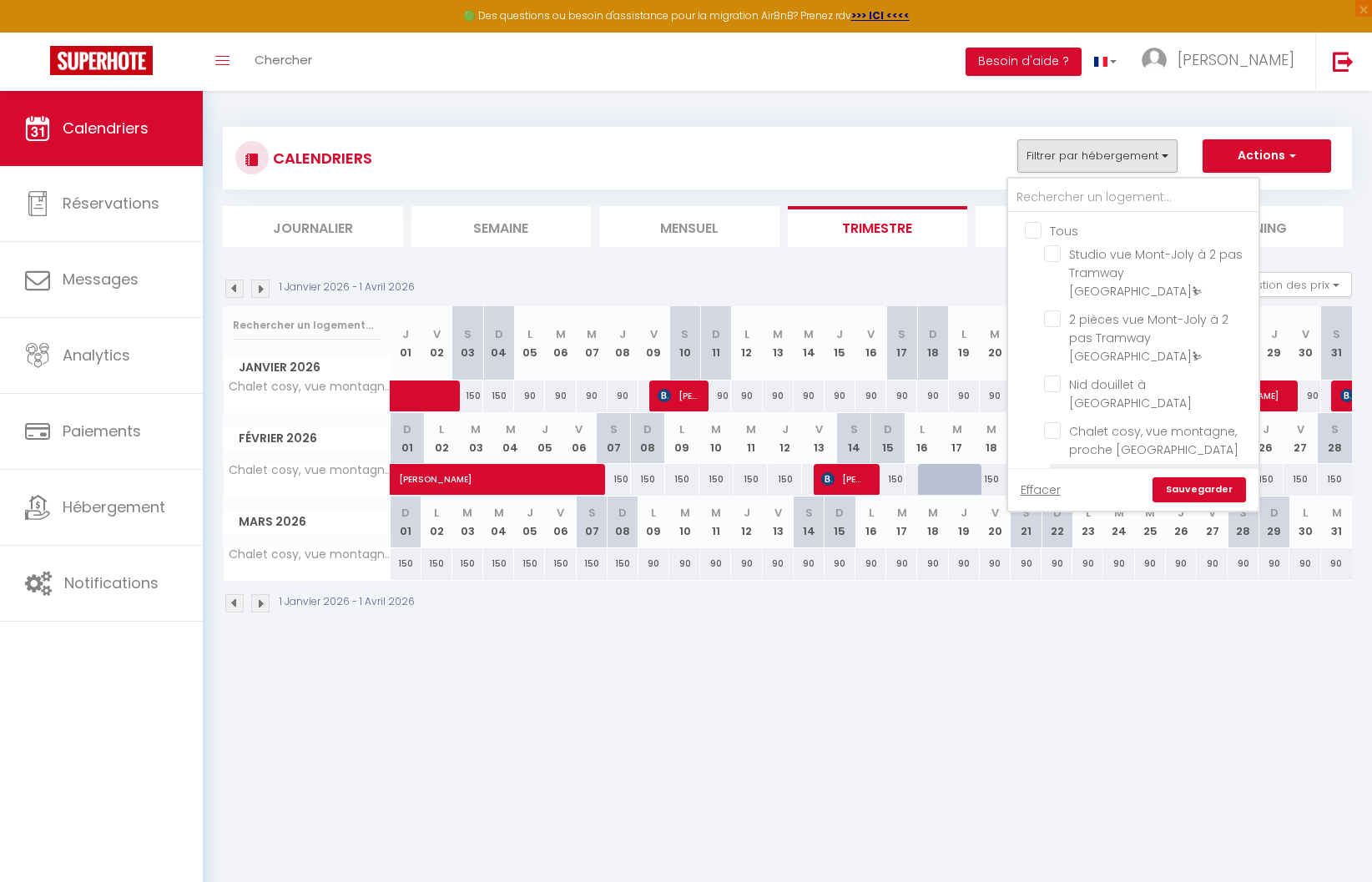
checkbox input "true"
checkbox input "false"
click at [1177, 488] on link "Sauvegarder" at bounding box center [1199, 489] width 93 height 25
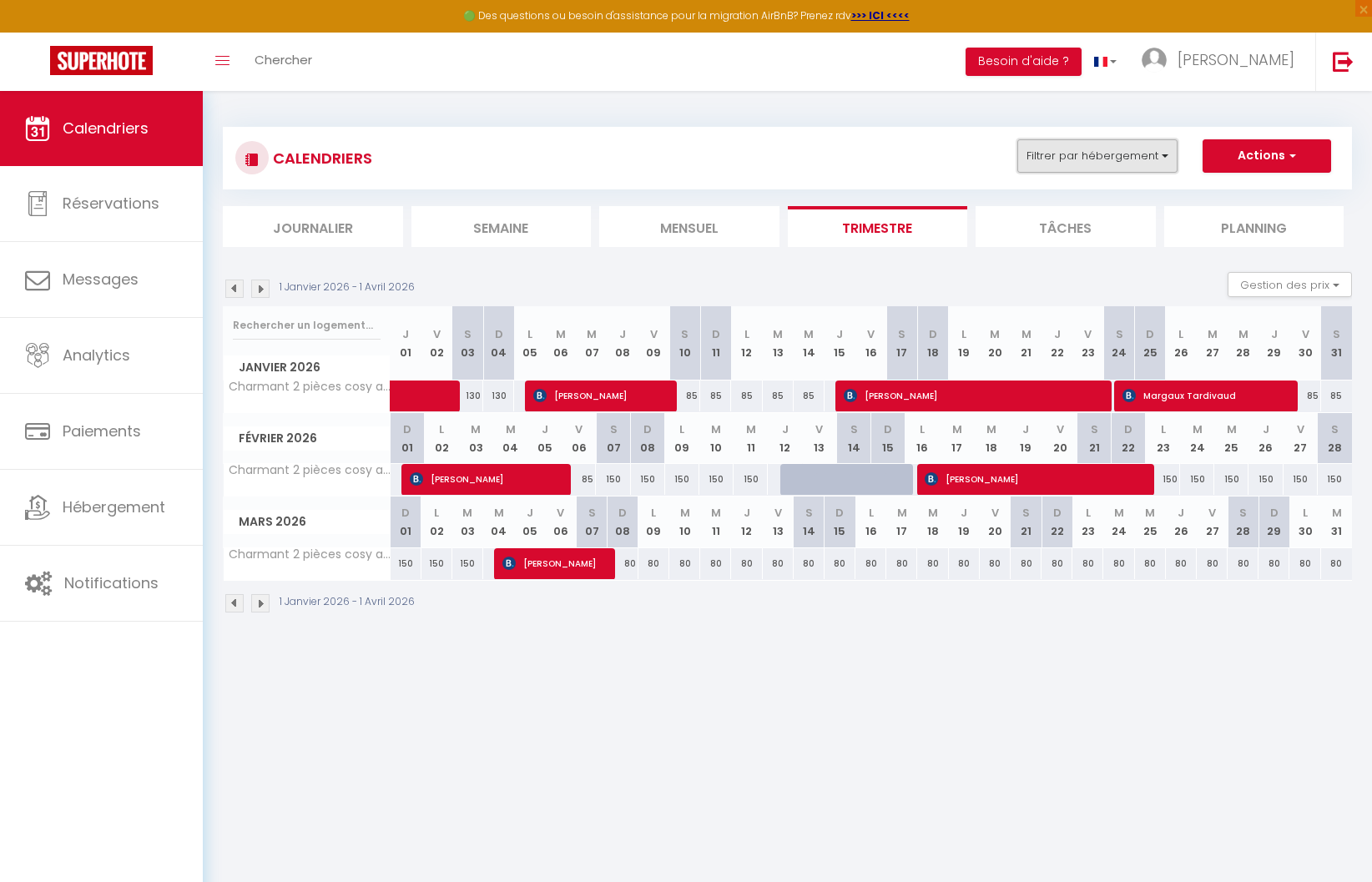
click at [1111, 161] on button "Filtrer par hébergement" at bounding box center [1097, 156] width 160 height 33
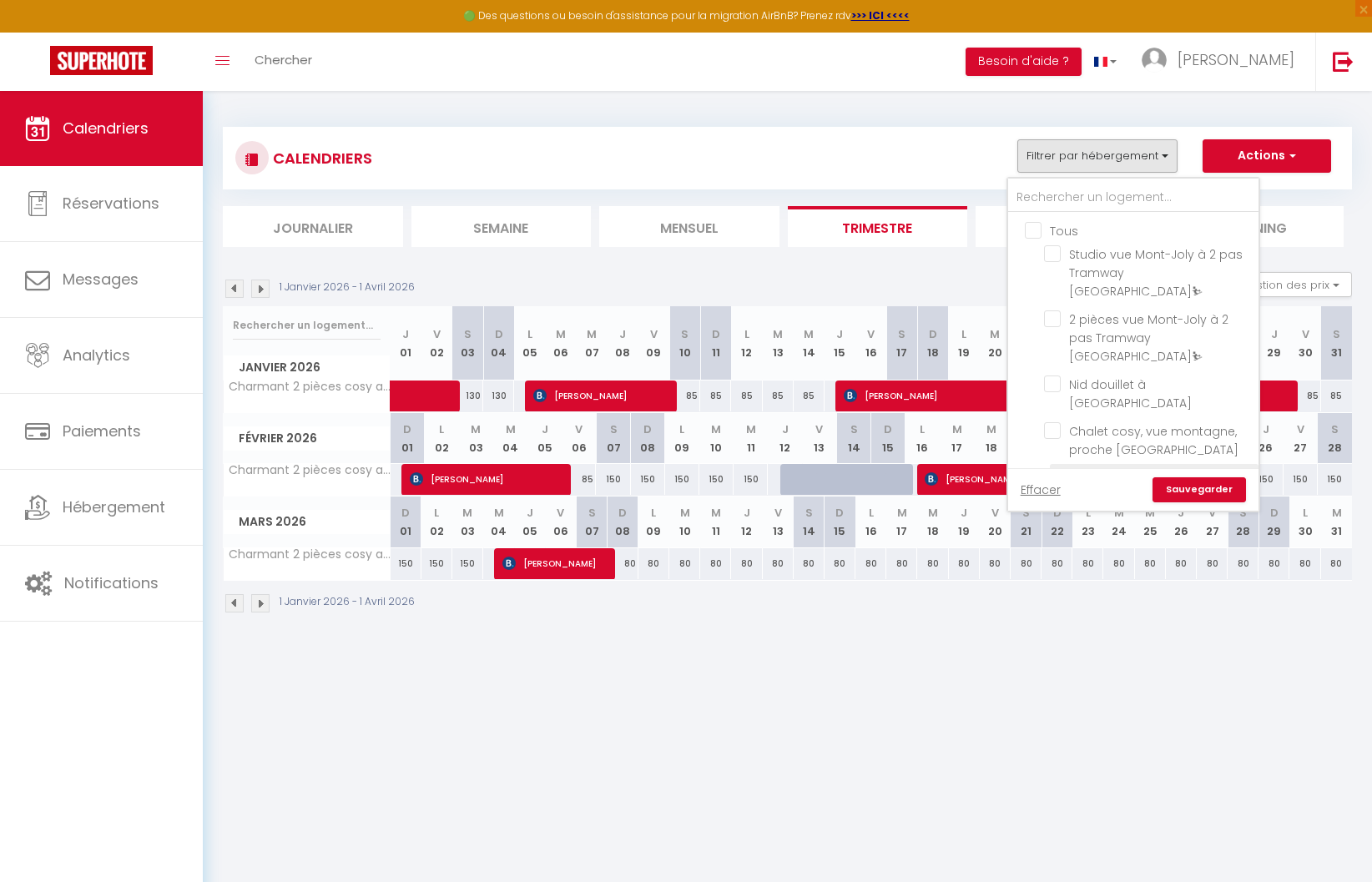
drag, startPoint x: 1055, startPoint y: 426, endPoint x: 1071, endPoint y: 329, distance: 98.3
click at [1055, 469] on input "Charmant 2 pièces cosy au cœur de [GEOGRAPHIC_DATA]❣️" at bounding box center [1148, 477] width 208 height 17
checkbox input "false"
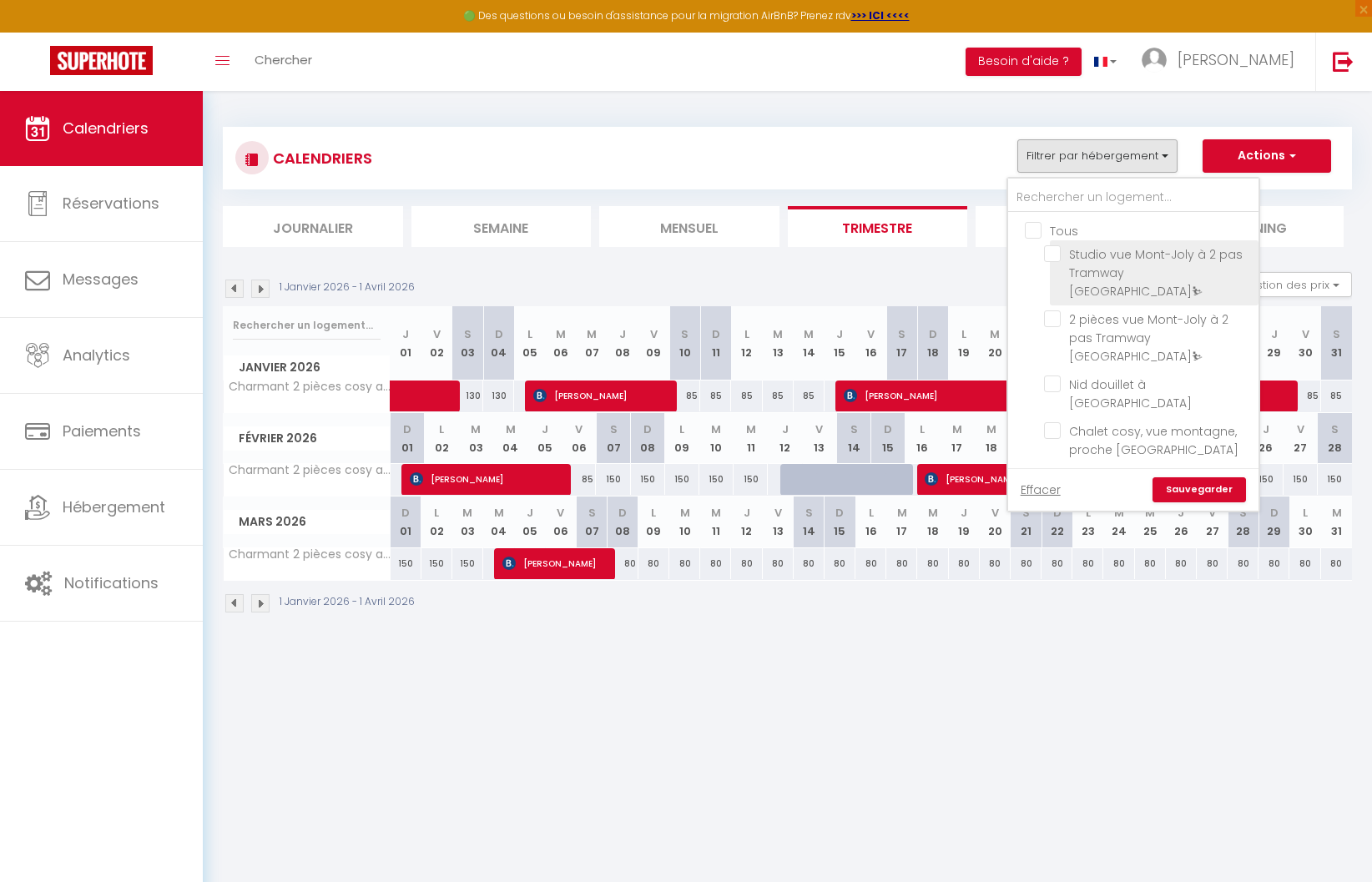
click at [1056, 255] on input "Studio vue Mont-Joly à 2 pas Tramway [GEOGRAPHIC_DATA]⛷" at bounding box center [1148, 253] width 208 height 17
checkbox input "true"
checkbox input "false"
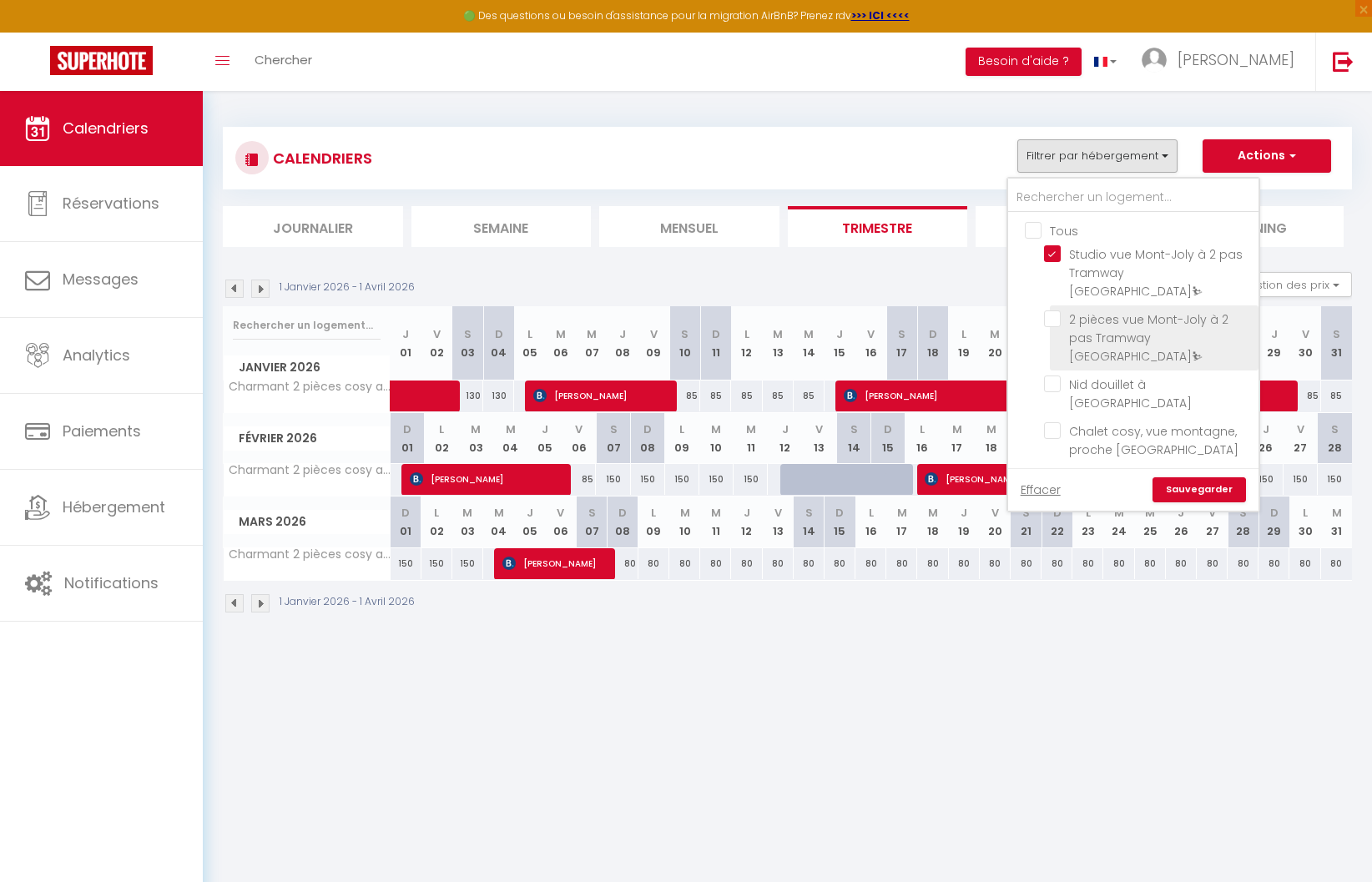
drag, startPoint x: 1057, startPoint y: 299, endPoint x: 1057, endPoint y: 310, distance: 11.0
click at [1057, 311] on input "2 pièces vue Mont-Joly à 2 pas Tramway [GEOGRAPHIC_DATA]⛷" at bounding box center [1148, 319] width 208 height 17
checkbox input "true"
checkbox input "false"
click at [1182, 492] on link "Sauvegarder" at bounding box center [1199, 489] width 93 height 25
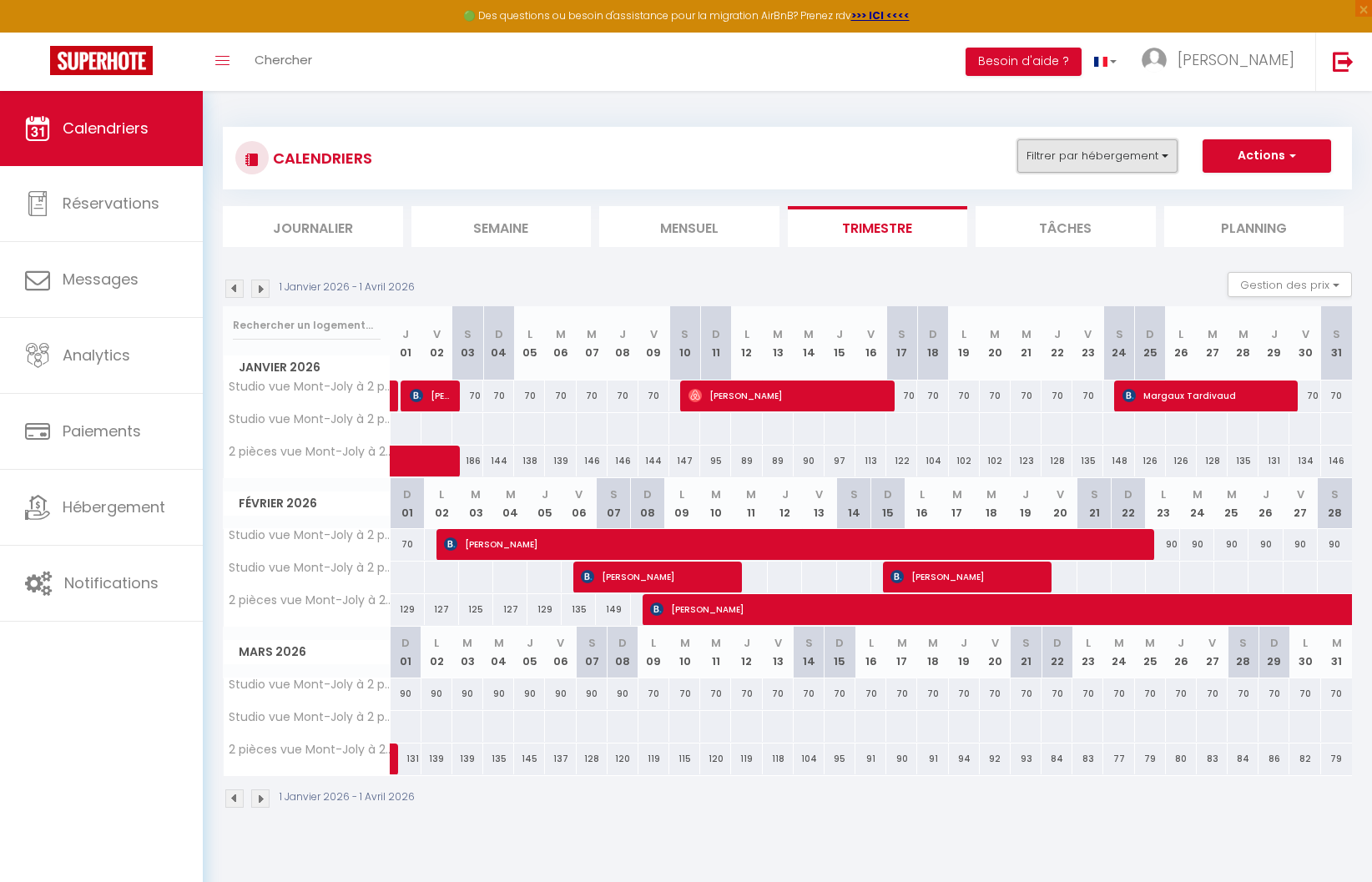
click at [1139, 155] on button "Filtrer par hébergement" at bounding box center [1097, 156] width 160 height 33
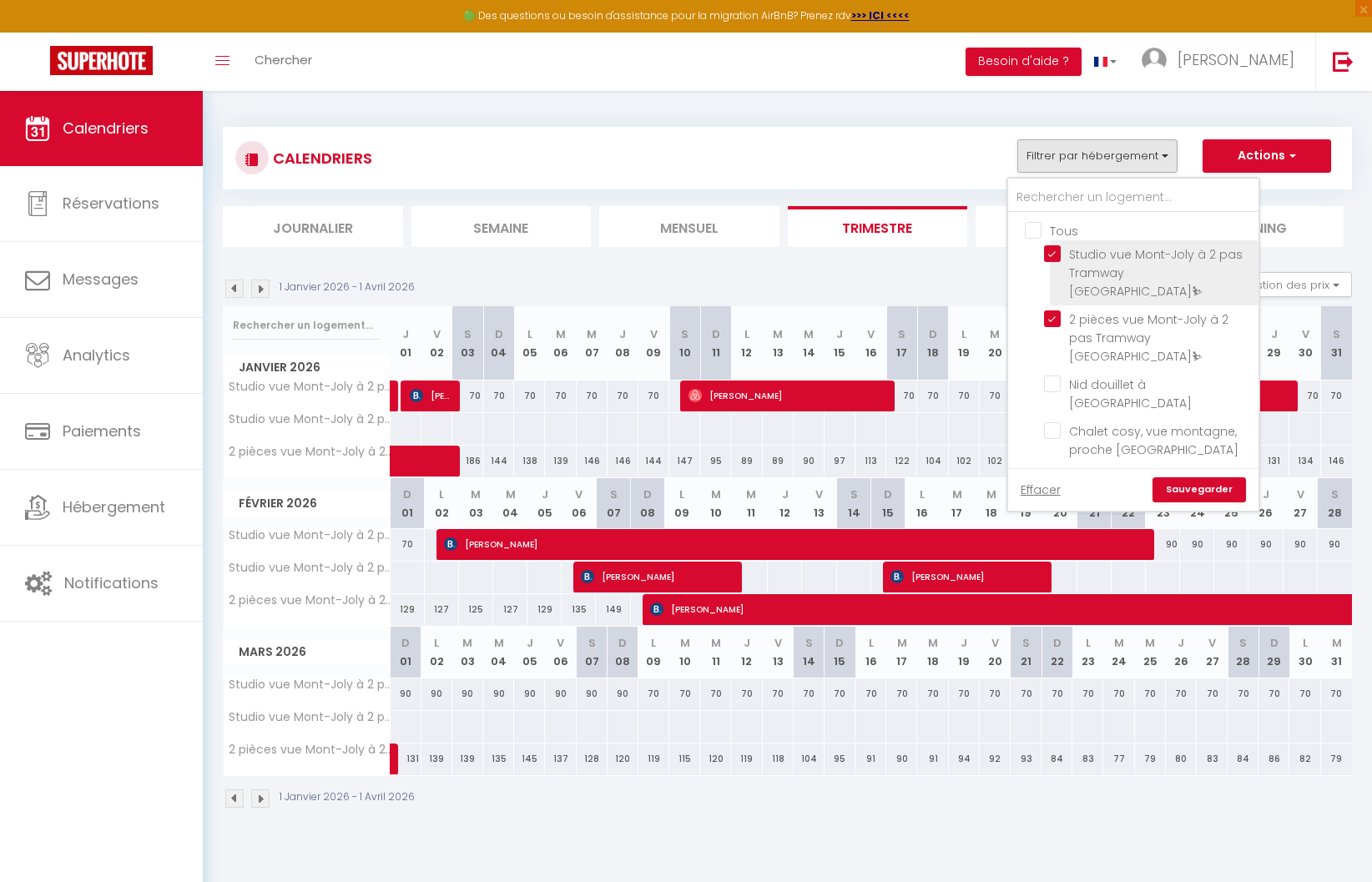
click at [1060, 252] on input "Studio vue Mont-Joly à 2 pas Tramway [GEOGRAPHIC_DATA]⛷" at bounding box center [1148, 253] width 208 height 17
checkbox input "false"
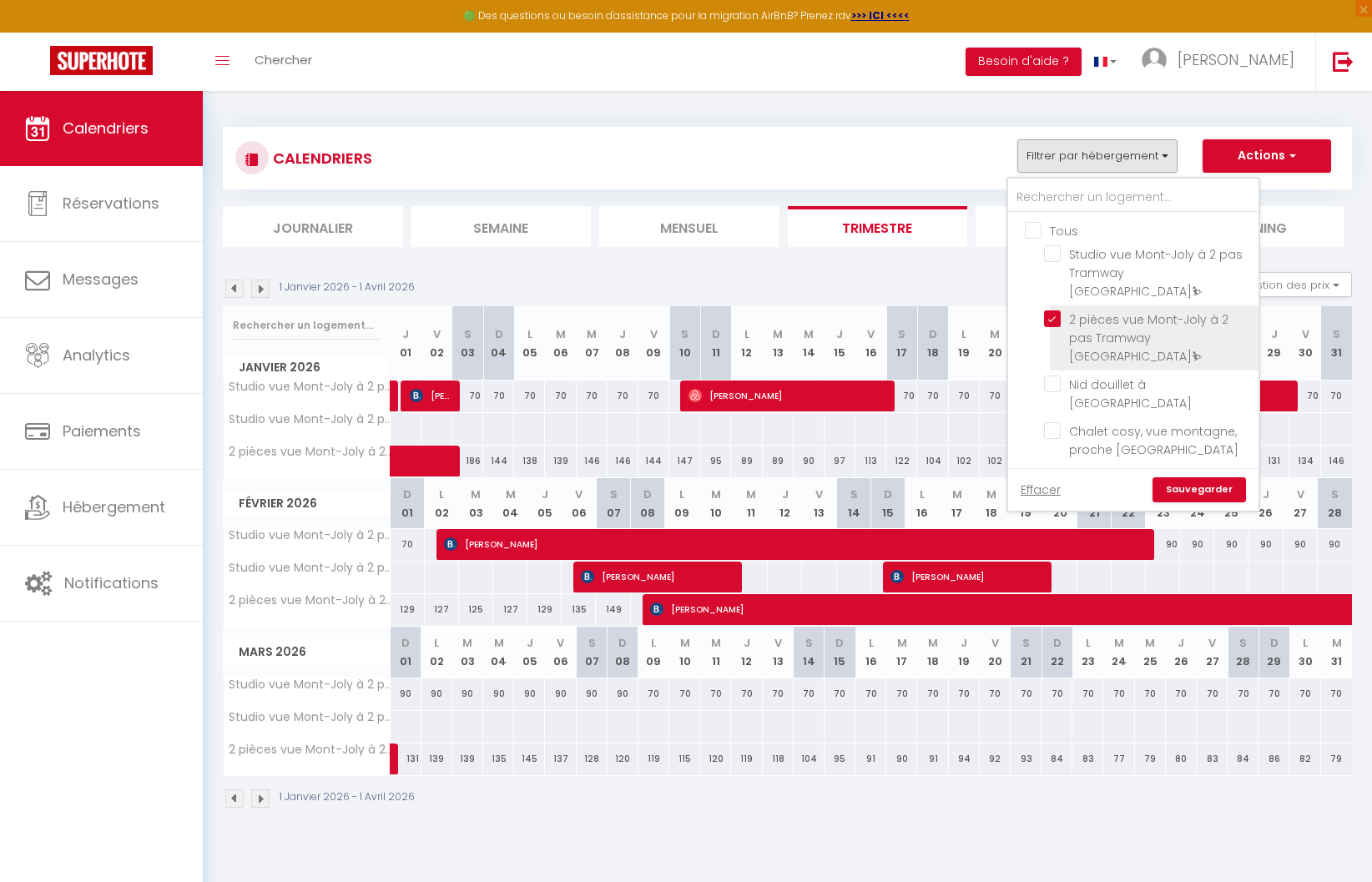
click at [1058, 311] on input "2 pièces vue Mont-Joly à 2 pas Tramway [GEOGRAPHIC_DATA]⛷" at bounding box center [1148, 319] width 208 height 17
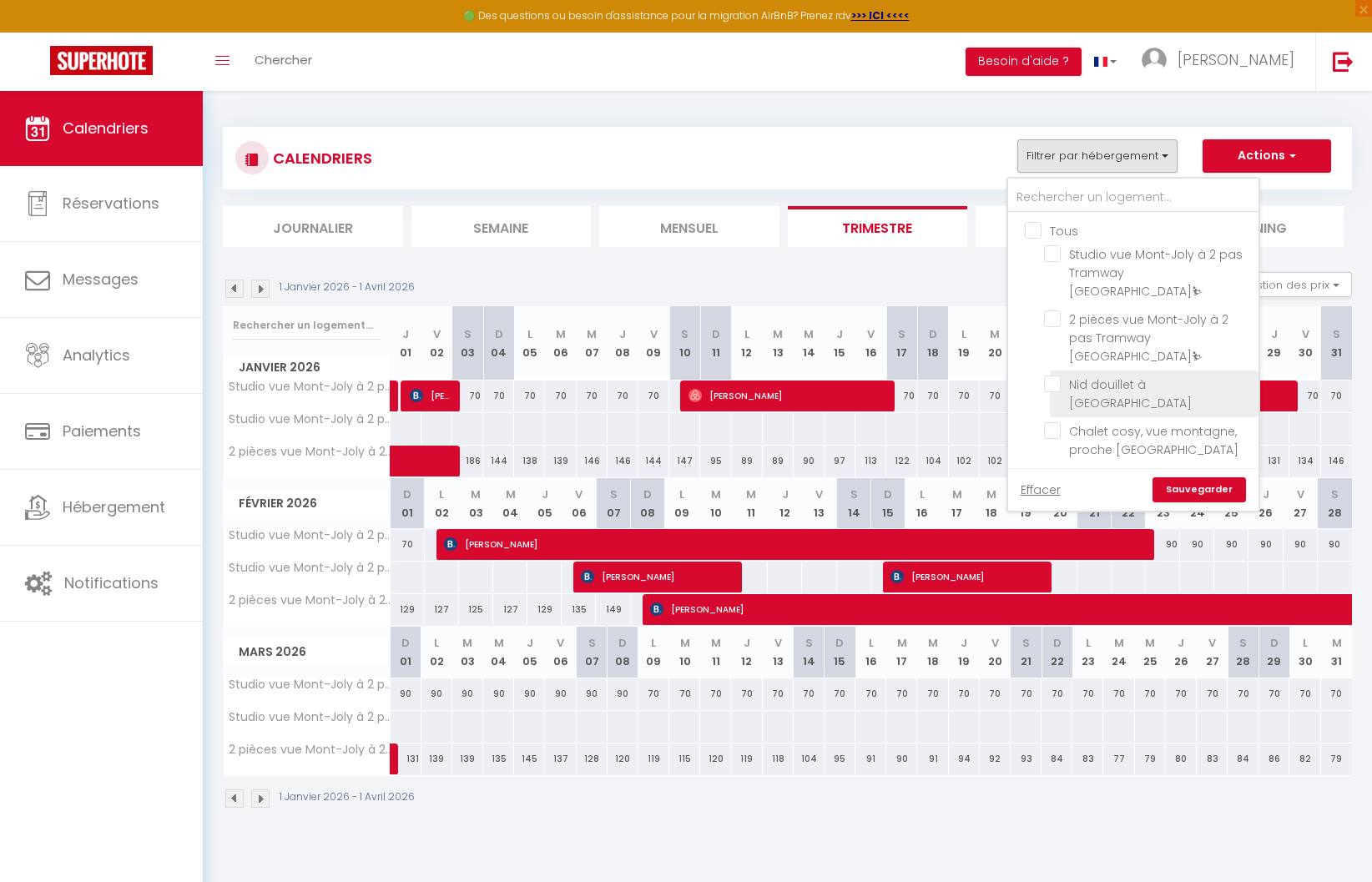
click at [1057, 376] on input "Nid douillet à [GEOGRAPHIC_DATA]" at bounding box center [1148, 384] width 208 height 17
click at [1190, 477] on link "Sauvegarder" at bounding box center [1199, 489] width 93 height 25
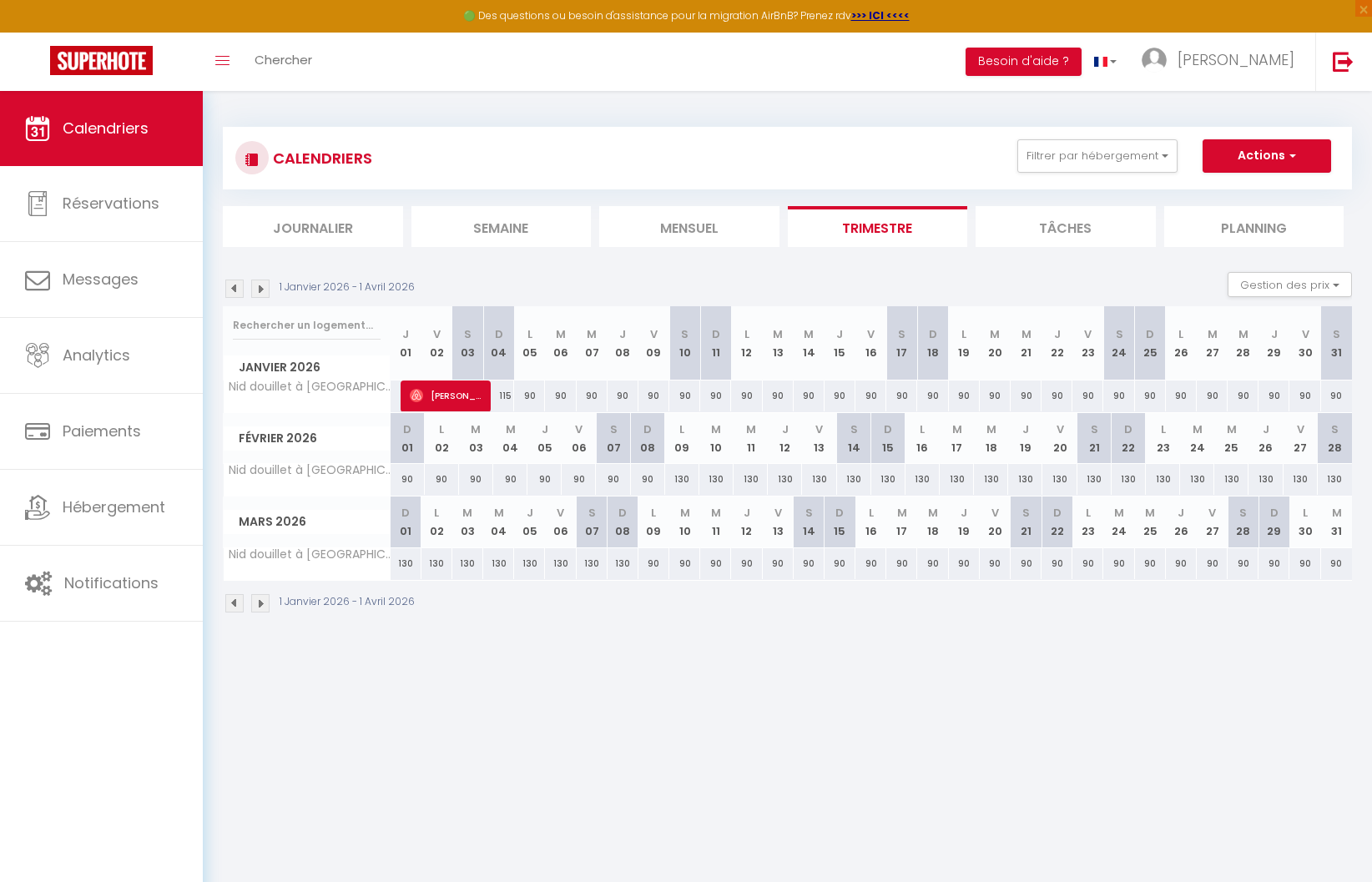
click at [235, 289] on img at bounding box center [235, 288] width 18 height 18
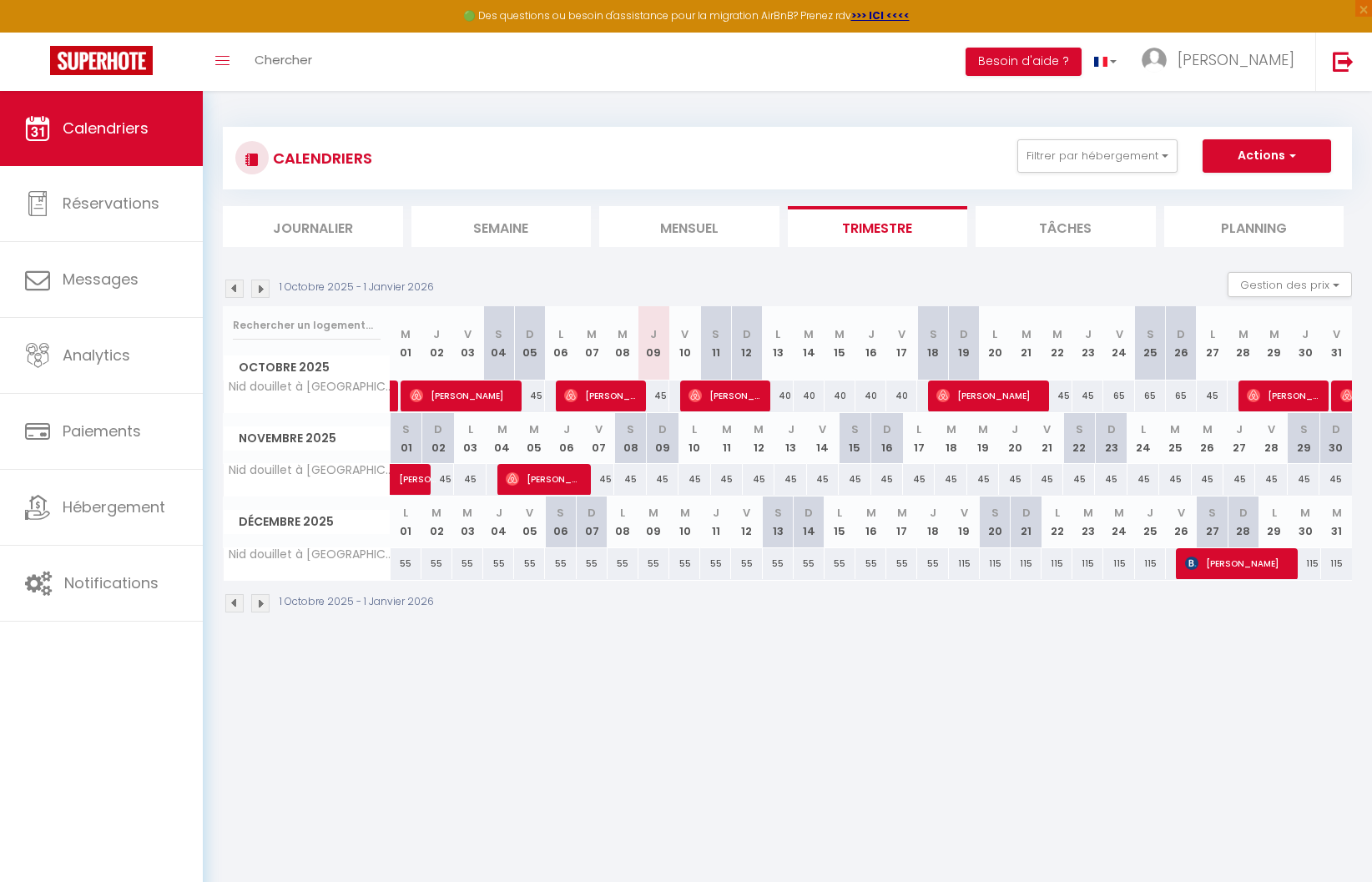
click at [235, 289] on img at bounding box center [235, 288] width 18 height 18
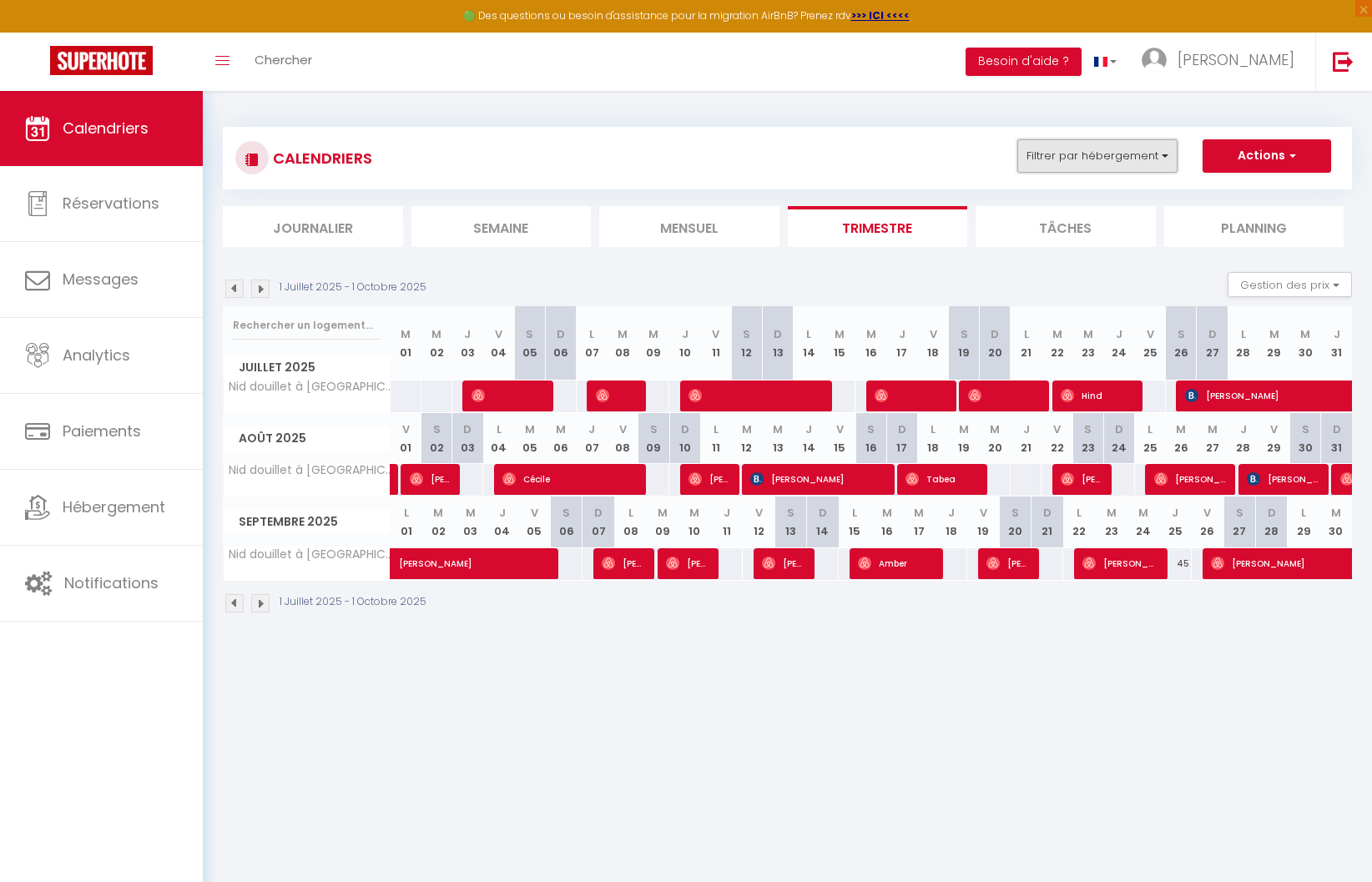
click at [1148, 169] on button "Filtrer par hébergement" at bounding box center [1097, 156] width 160 height 33
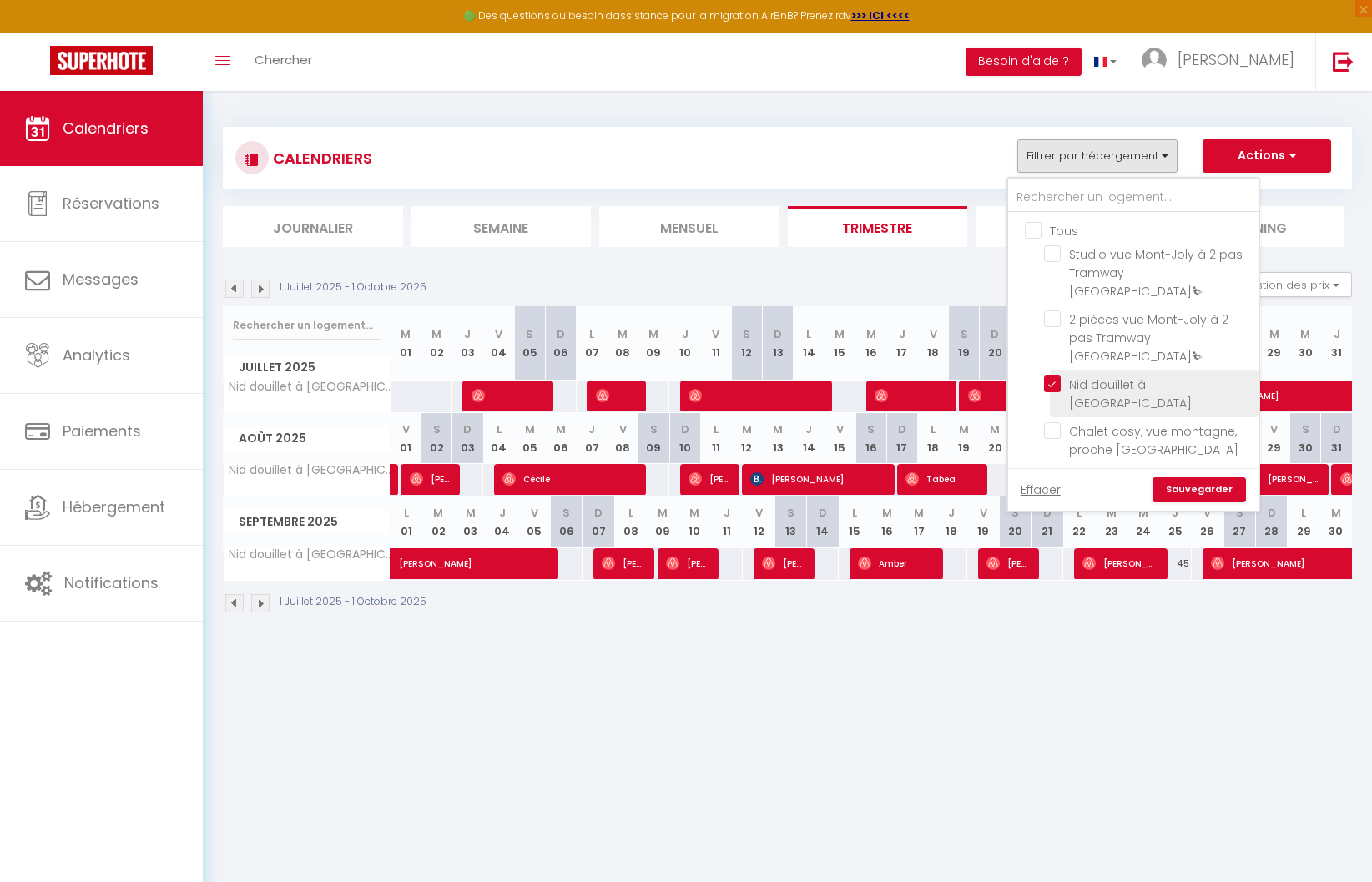
click at [1057, 376] on input "Nid douillet à [GEOGRAPHIC_DATA]" at bounding box center [1148, 384] width 208 height 17
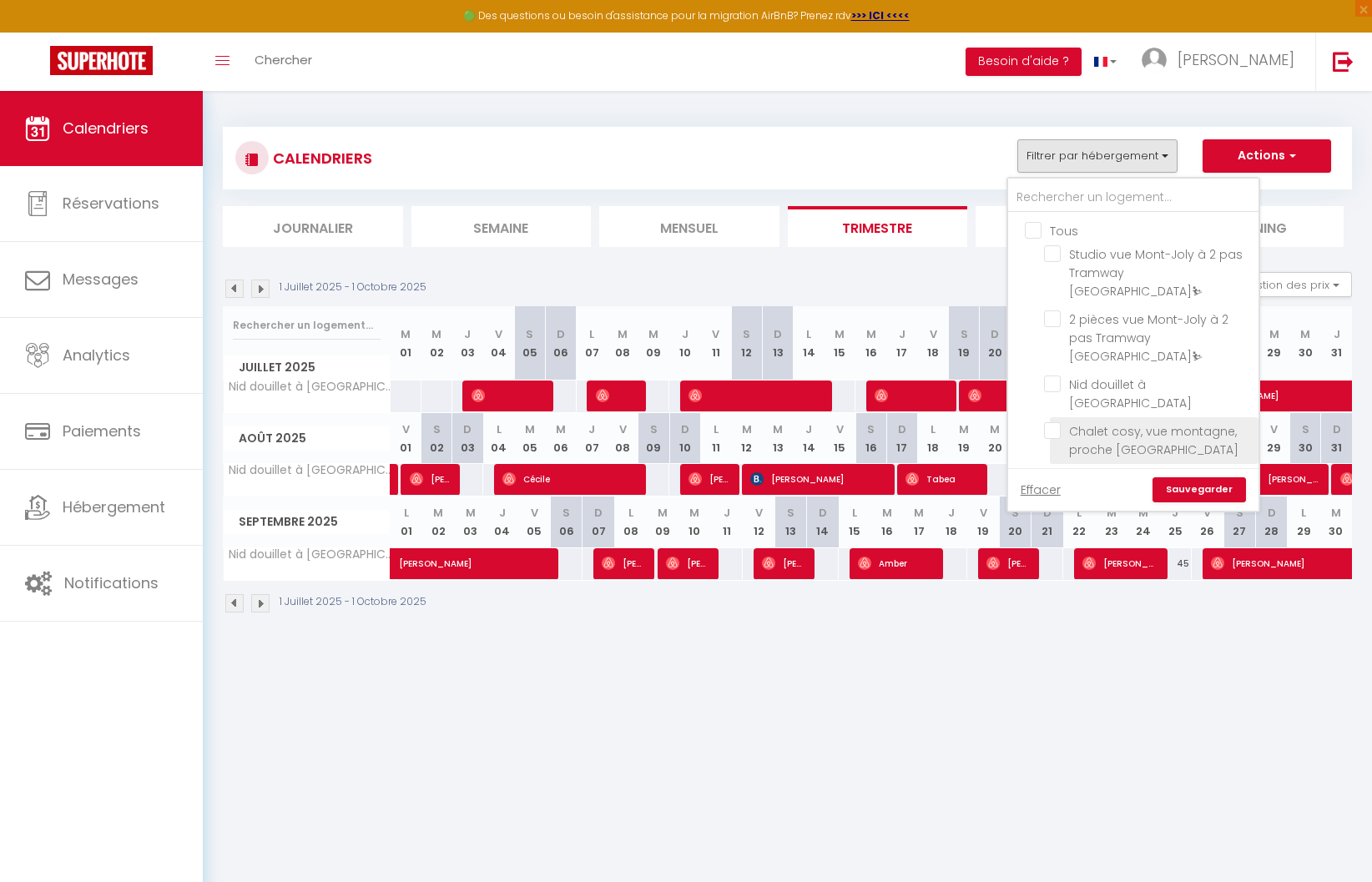
click at [1055, 422] on input "Chalet cosy, vue montagne, proche [GEOGRAPHIC_DATA]" at bounding box center [1148, 430] width 208 height 17
click at [1186, 473] on div "Effacer Sauvegarder" at bounding box center [1133, 489] width 251 height 42
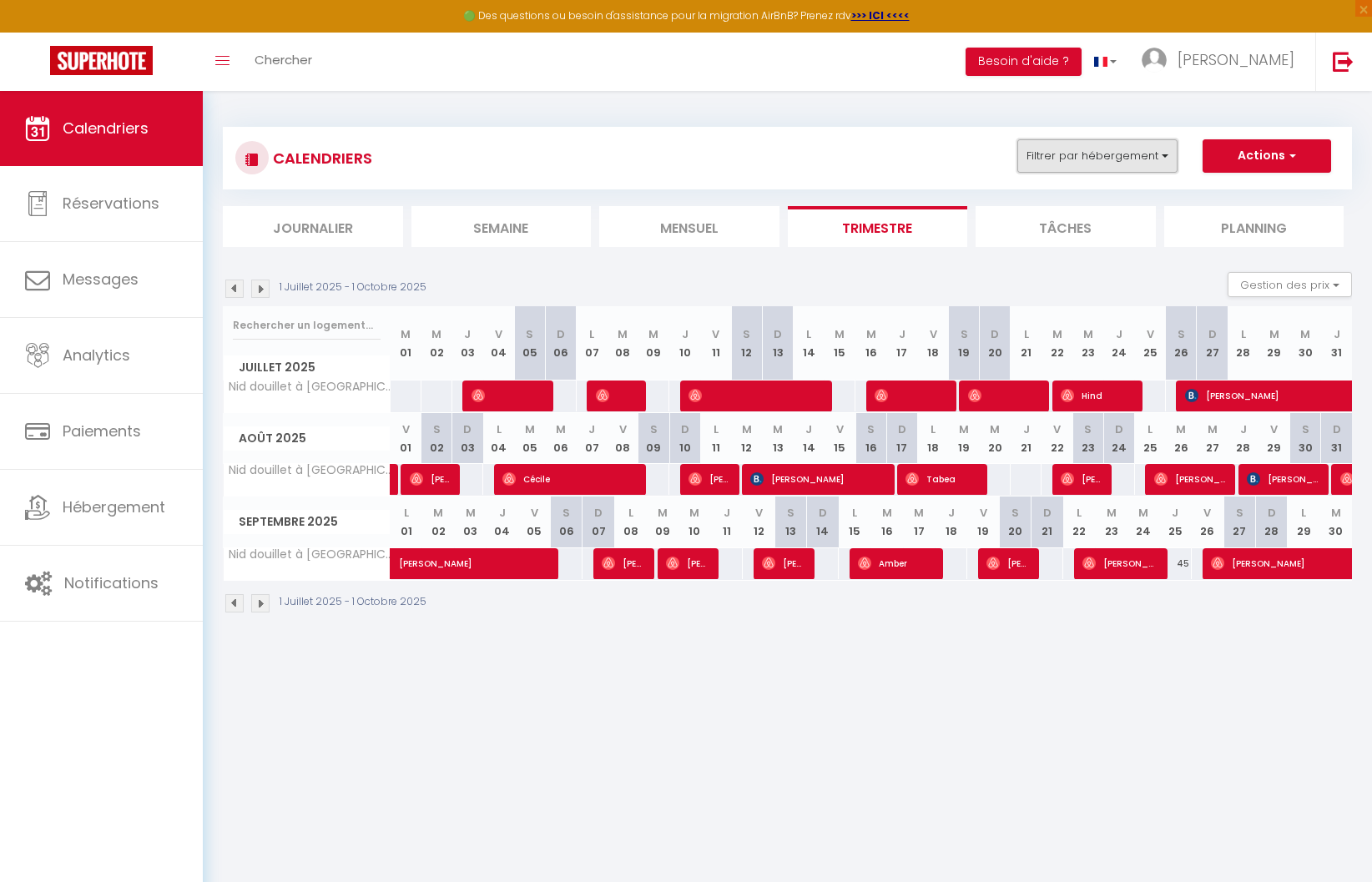
click at [1139, 170] on button "Filtrer par hébergement" at bounding box center [1097, 156] width 160 height 33
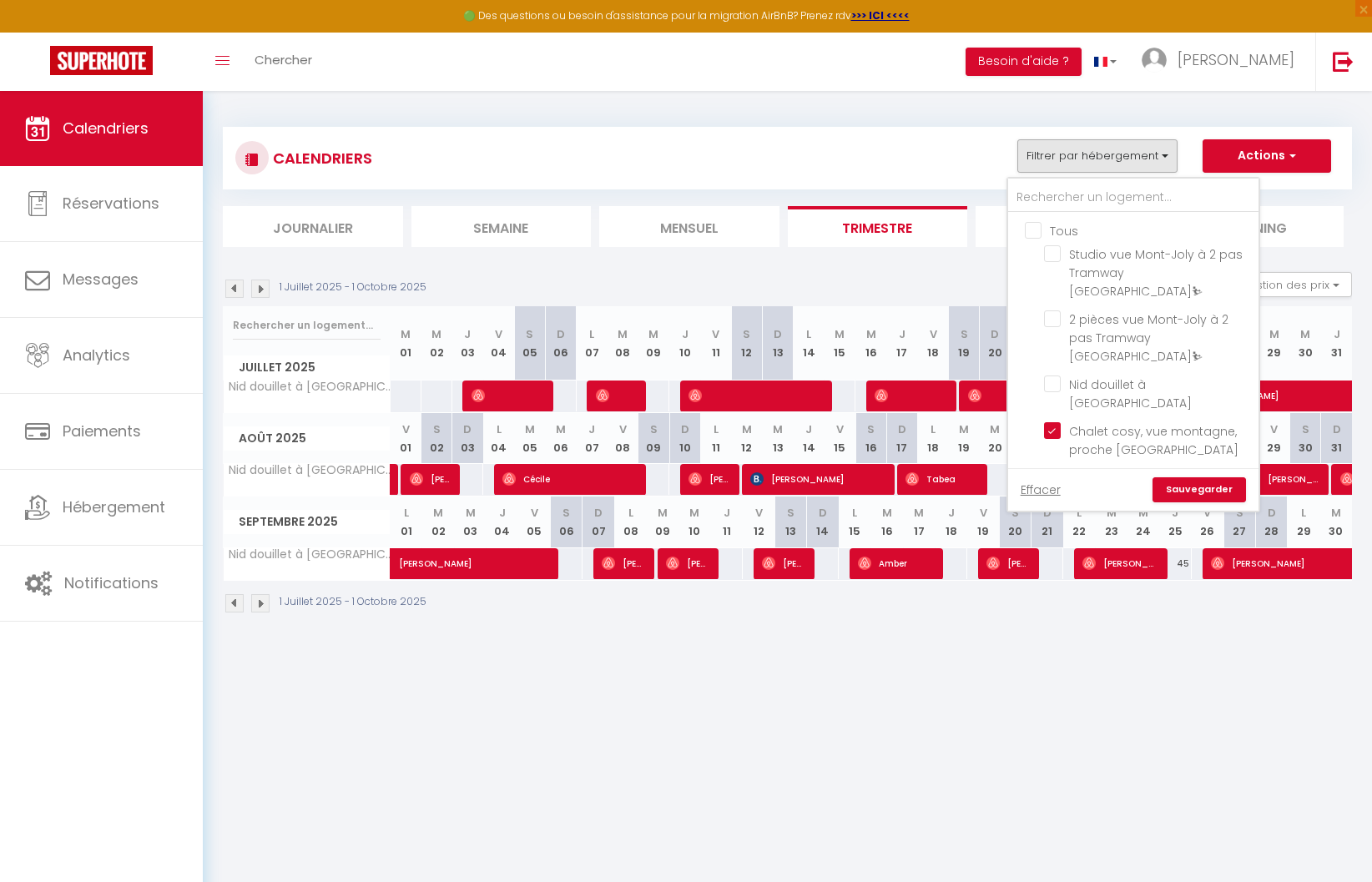
click at [1197, 492] on link "Sauvegarder" at bounding box center [1199, 489] width 93 height 25
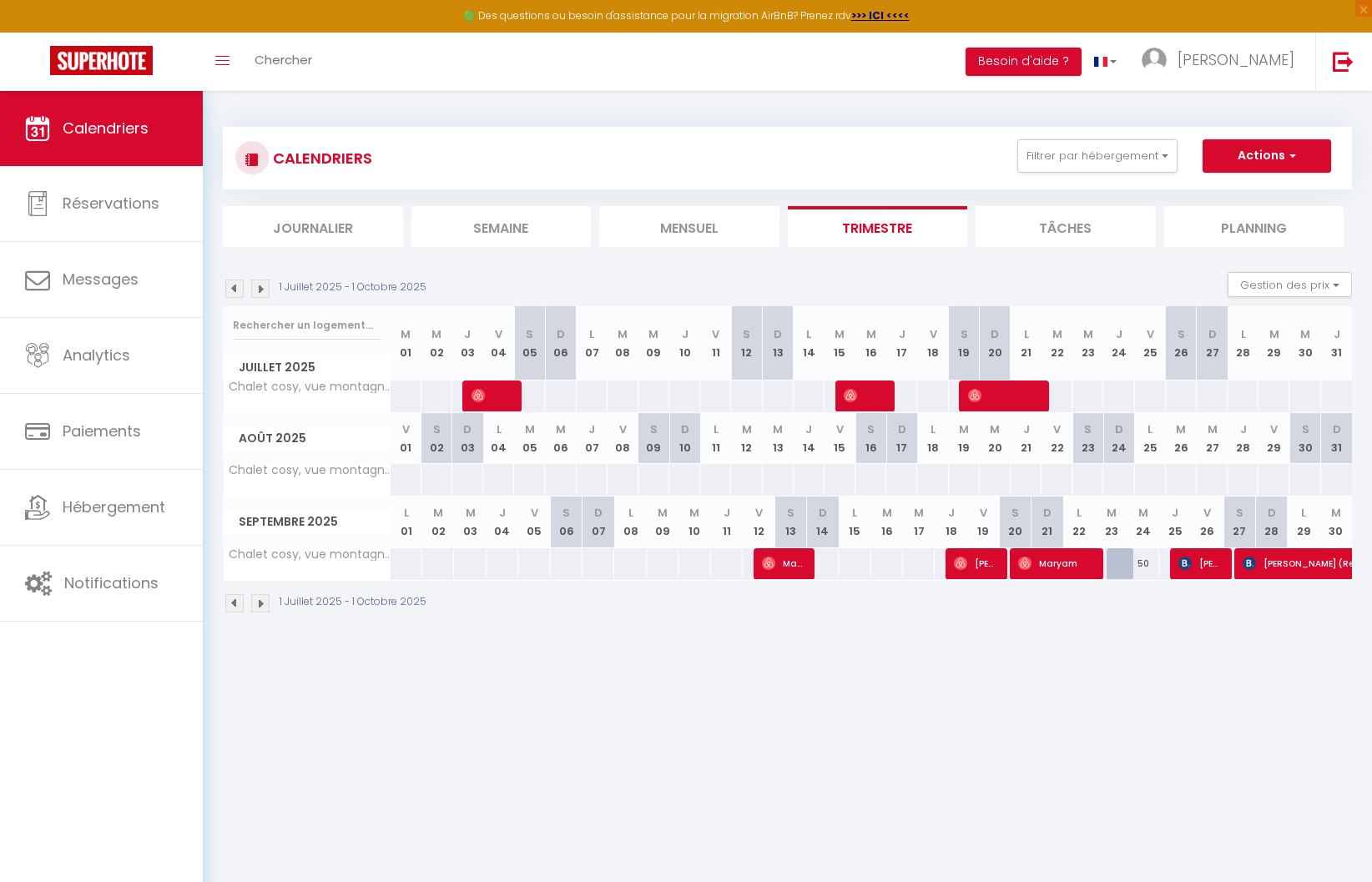
click at [235, 288] on img at bounding box center [235, 288] width 18 height 18
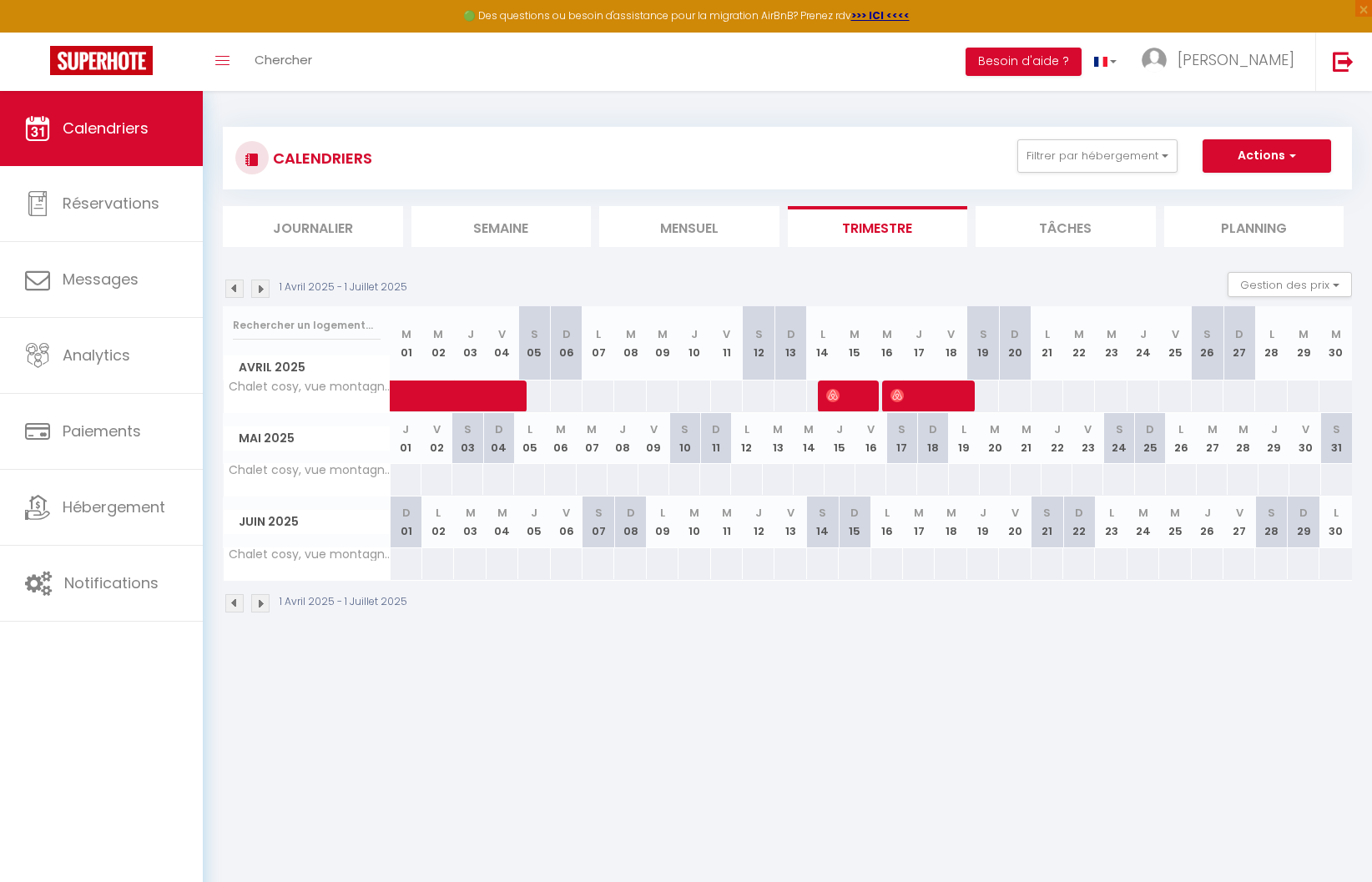
click at [235, 288] on img at bounding box center [235, 288] width 18 height 18
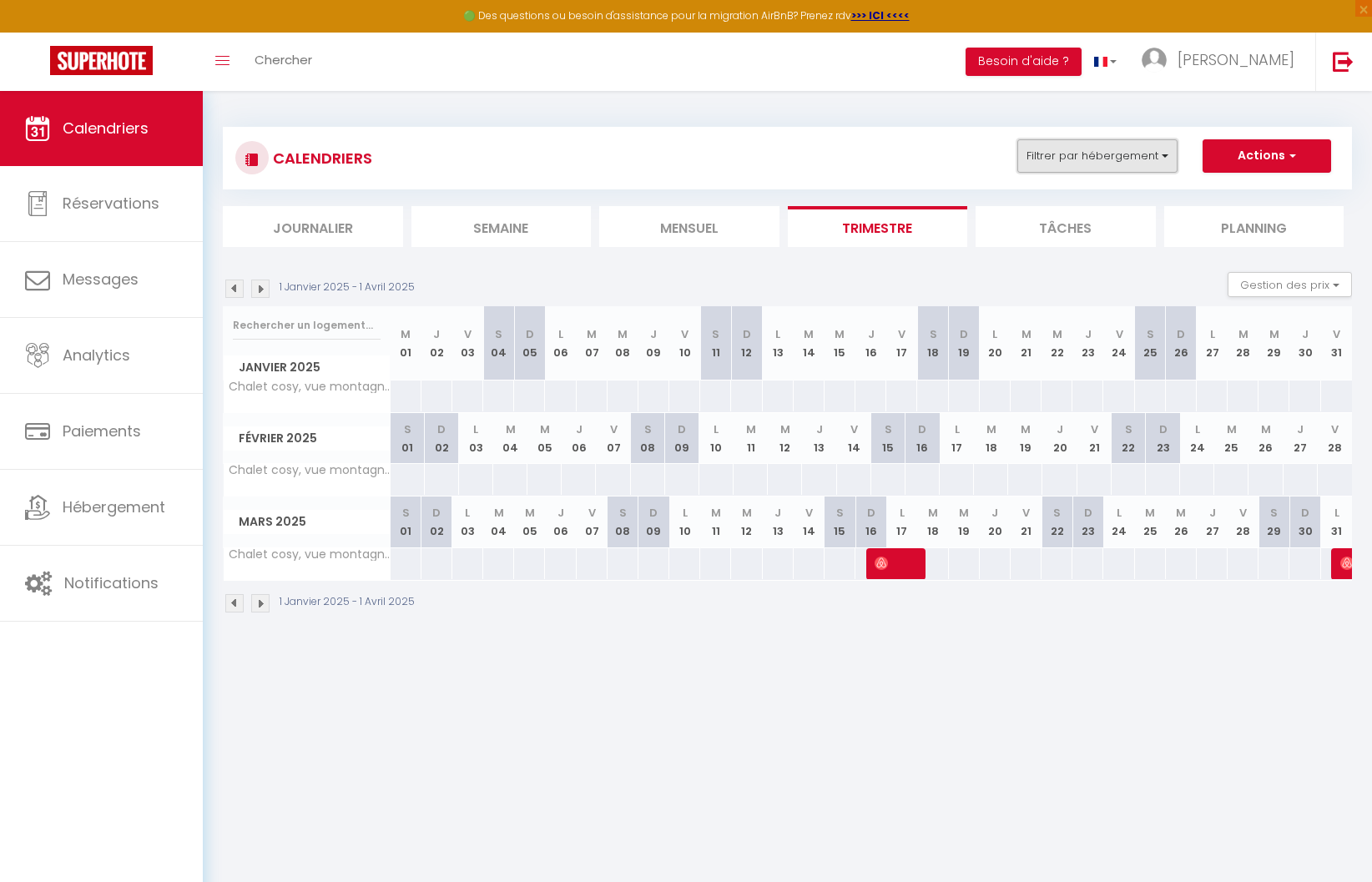
click at [1073, 161] on button "Filtrer par hébergement" at bounding box center [1097, 156] width 160 height 33
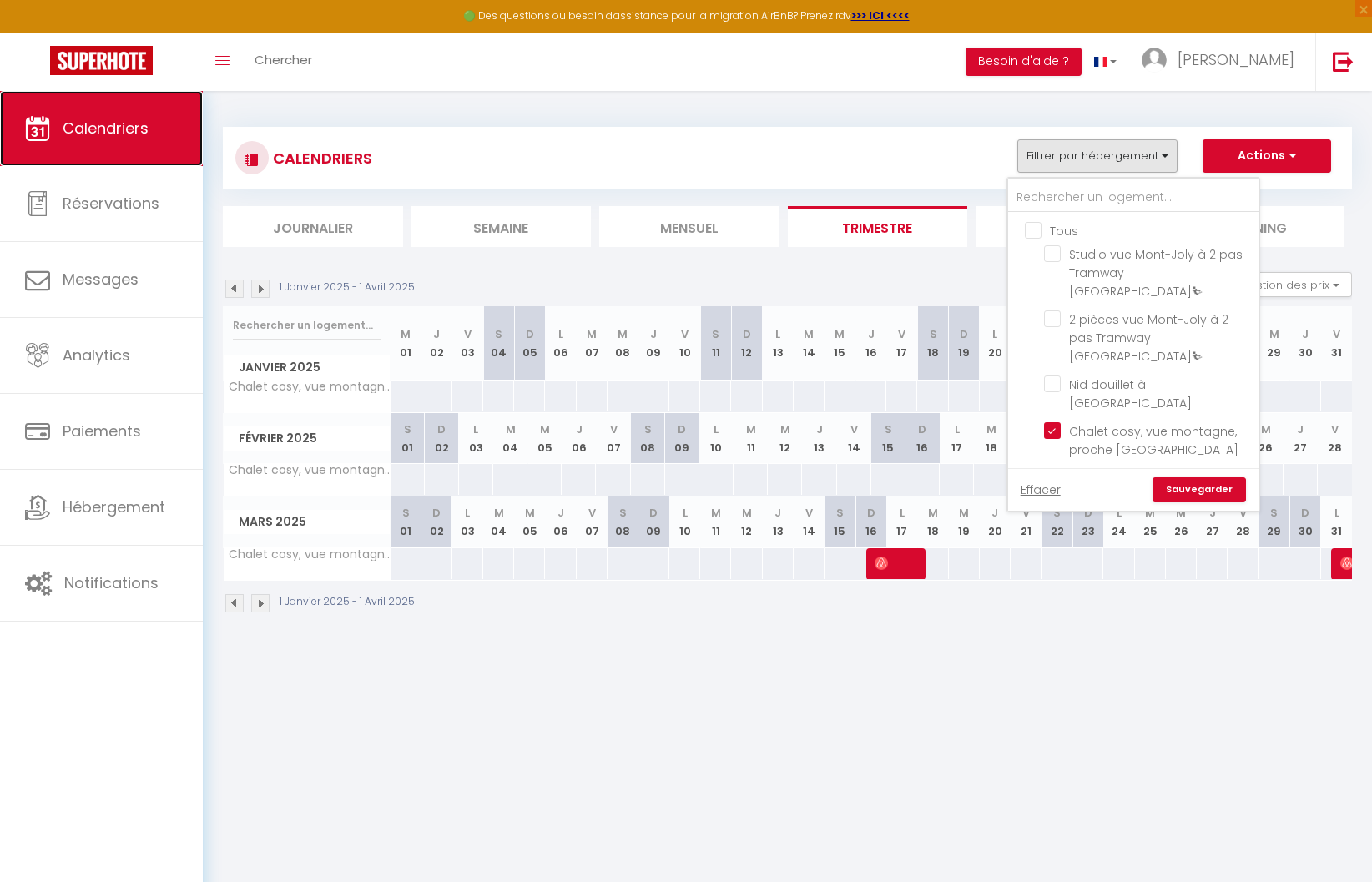
click at [129, 131] on span "Calendriers" at bounding box center [105, 128] width 86 height 21
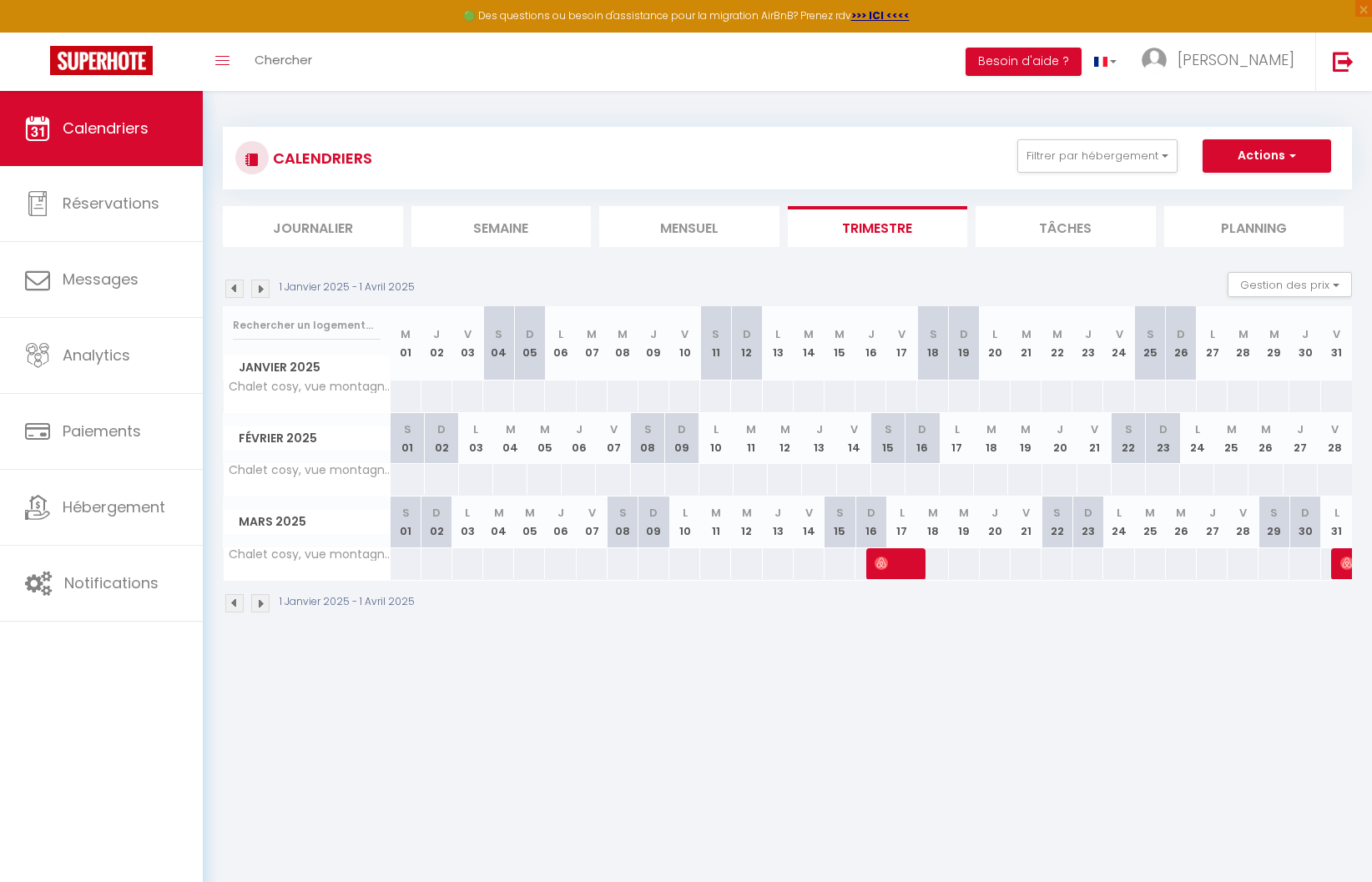
click at [261, 288] on img at bounding box center [261, 288] width 18 height 18
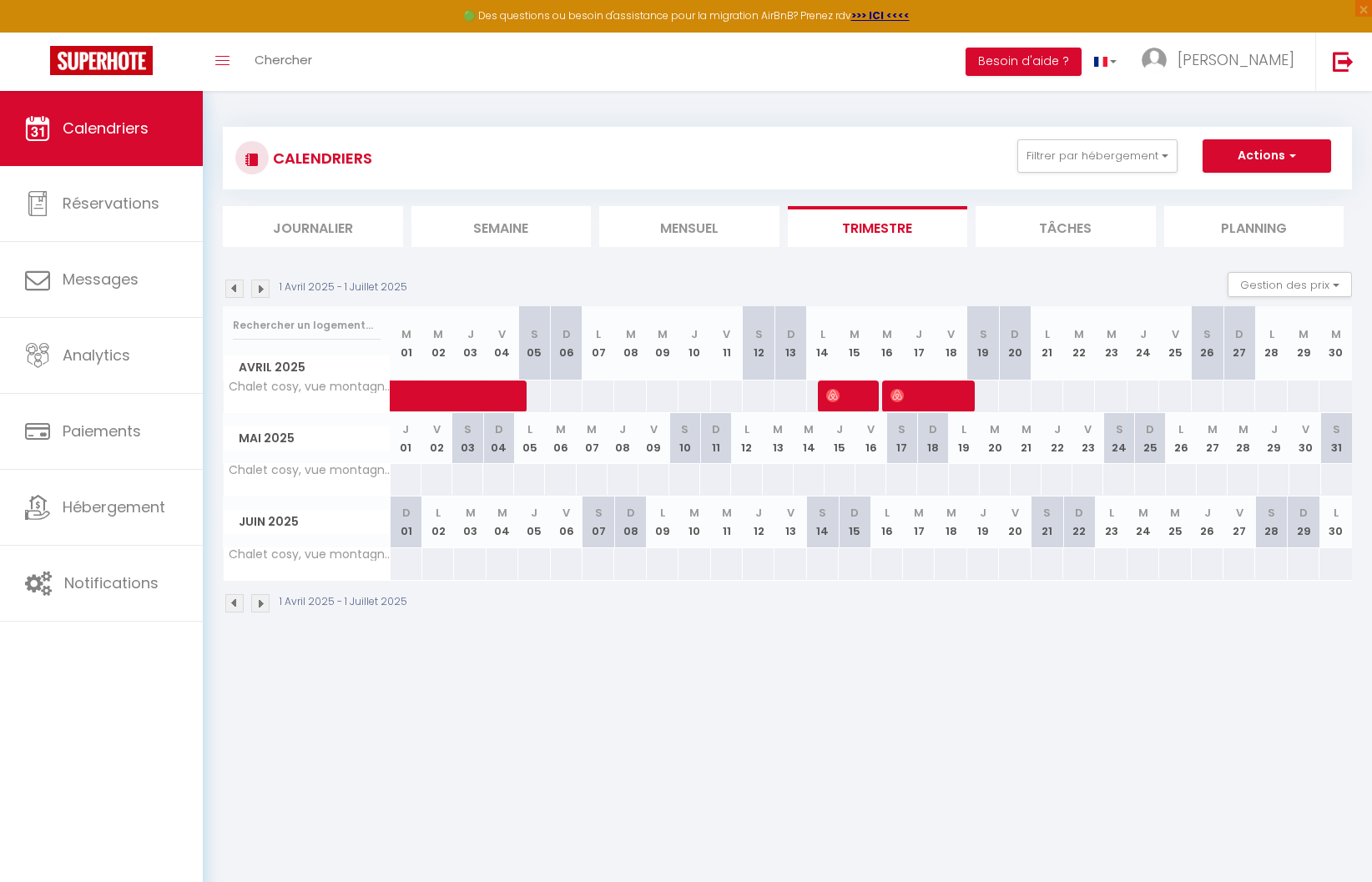
click at [261, 288] on img at bounding box center [261, 288] width 18 height 18
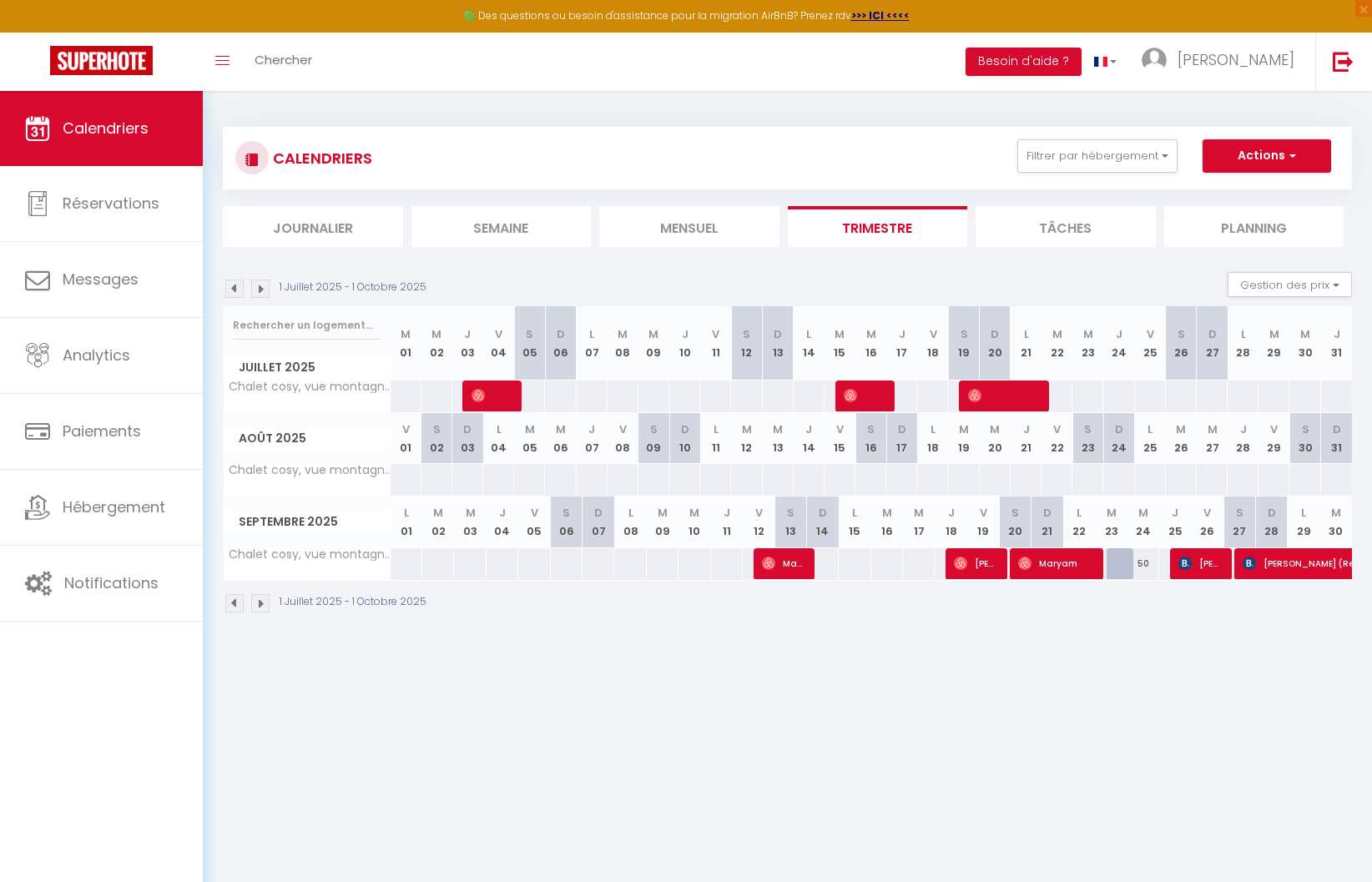
click at [263, 289] on img at bounding box center [261, 288] width 18 height 18
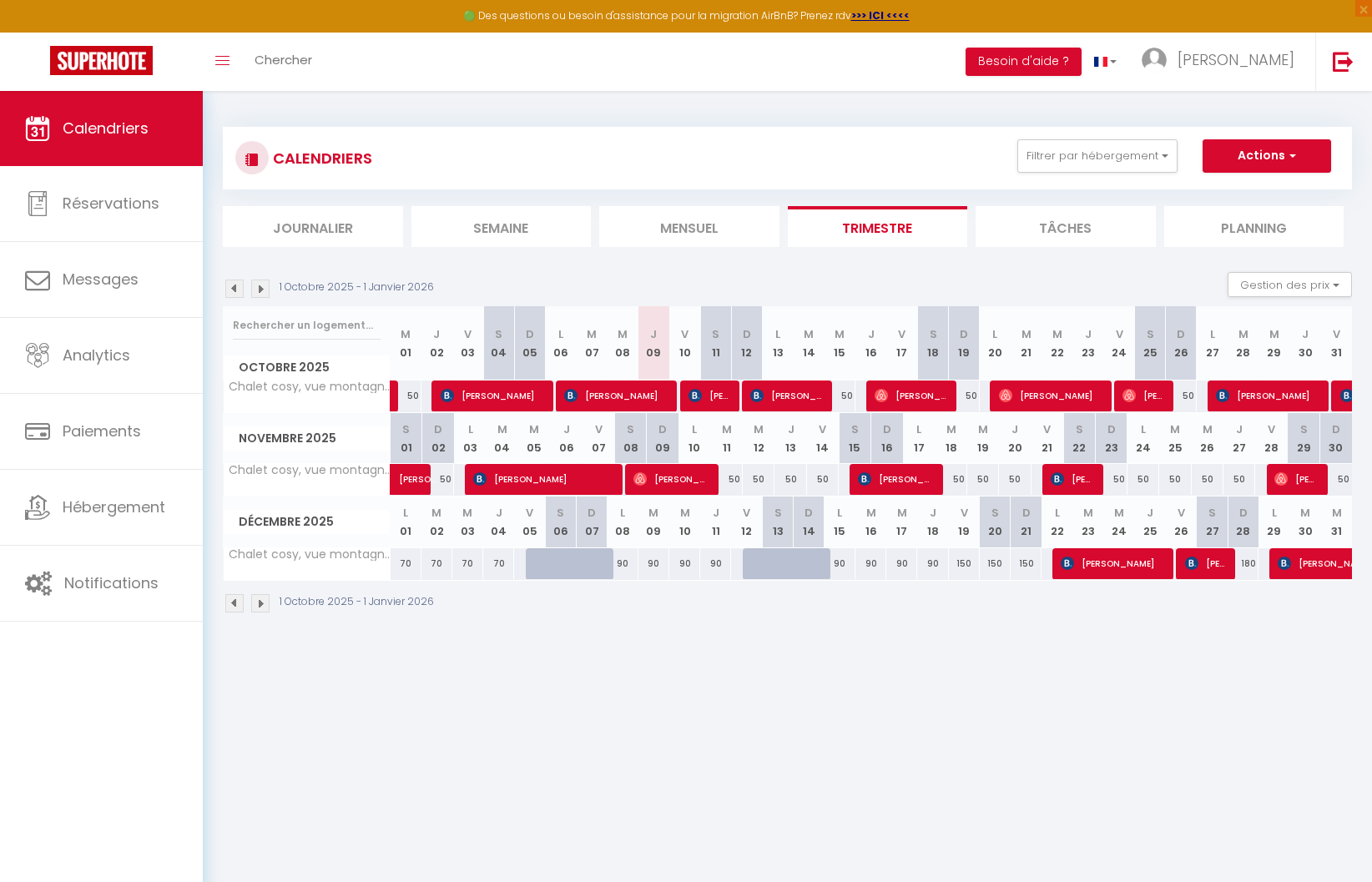
click at [235, 293] on img at bounding box center [235, 288] width 18 height 18
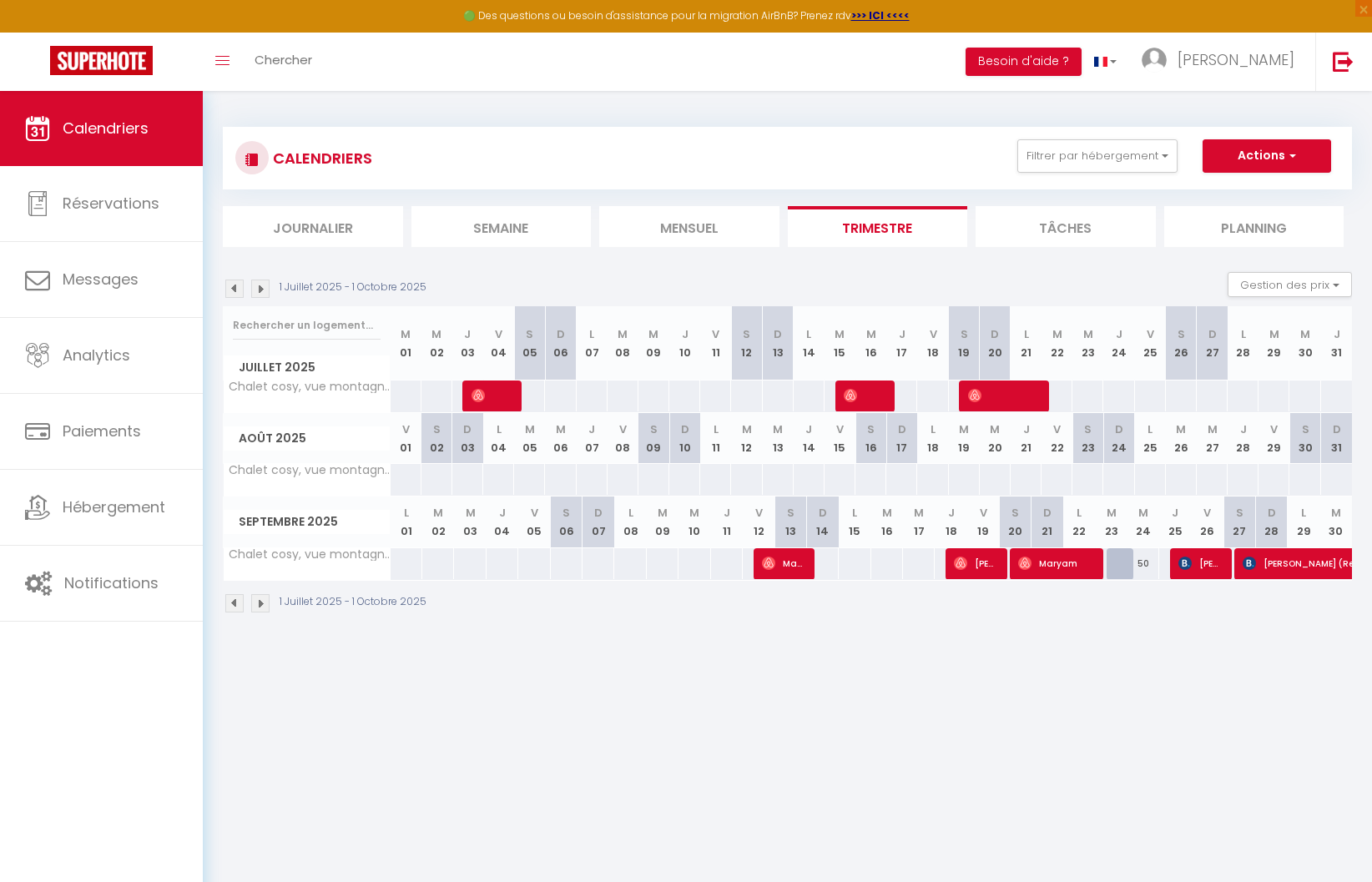
click at [261, 292] on img at bounding box center [261, 288] width 18 height 18
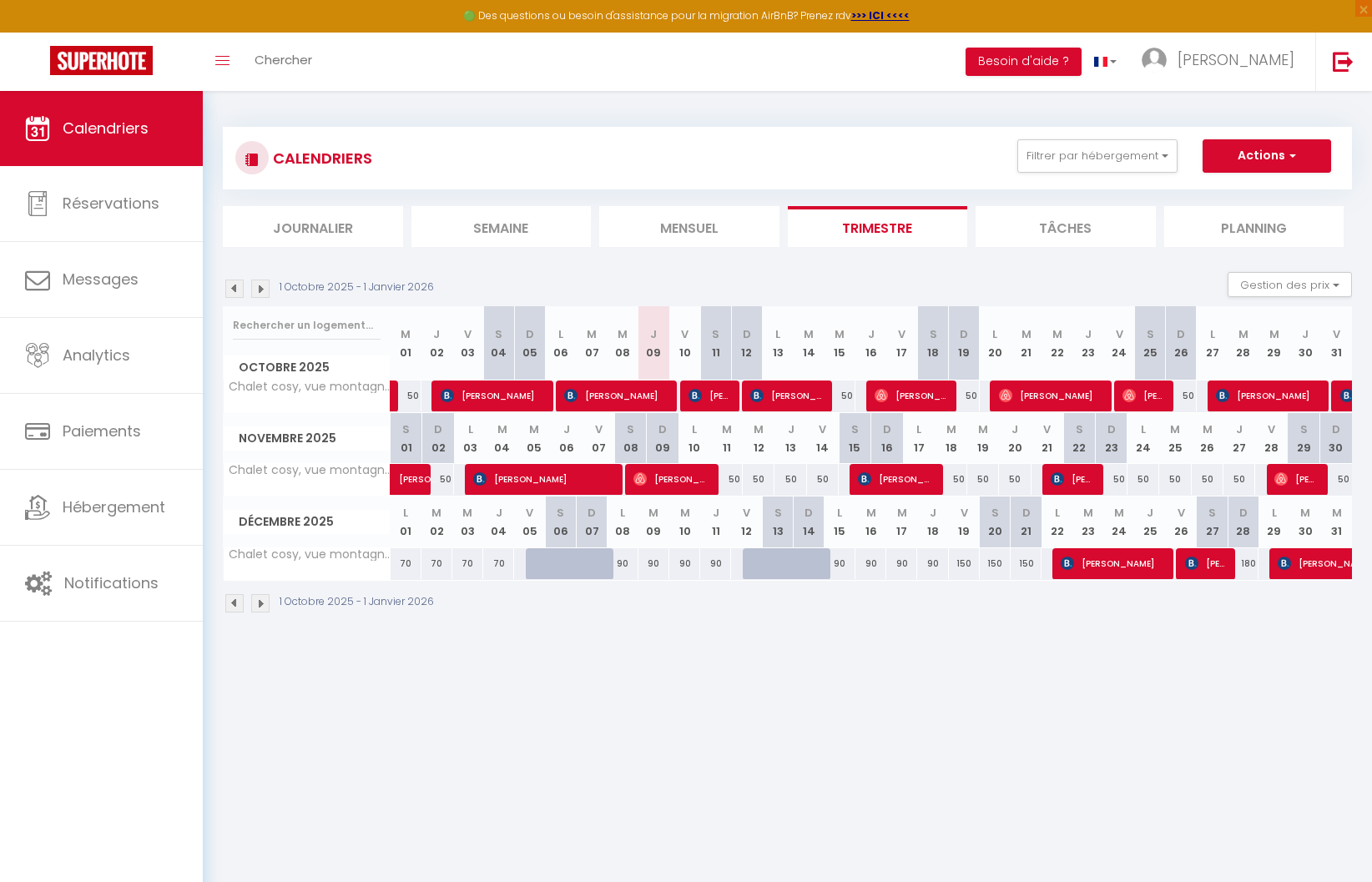
click at [261, 292] on img at bounding box center [261, 288] width 18 height 18
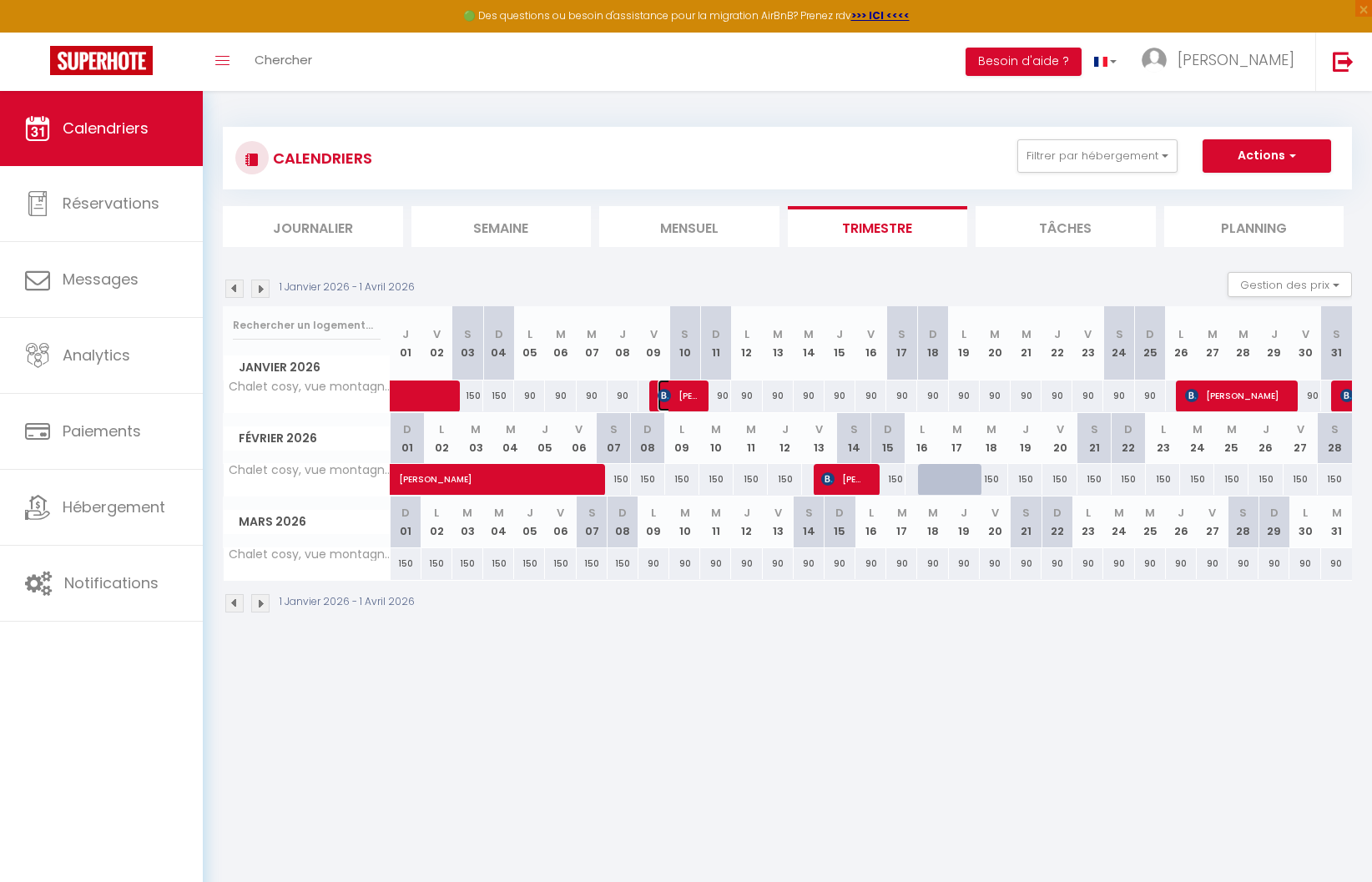
click at [683, 392] on span "[PERSON_NAME]" at bounding box center [678, 395] width 41 height 31
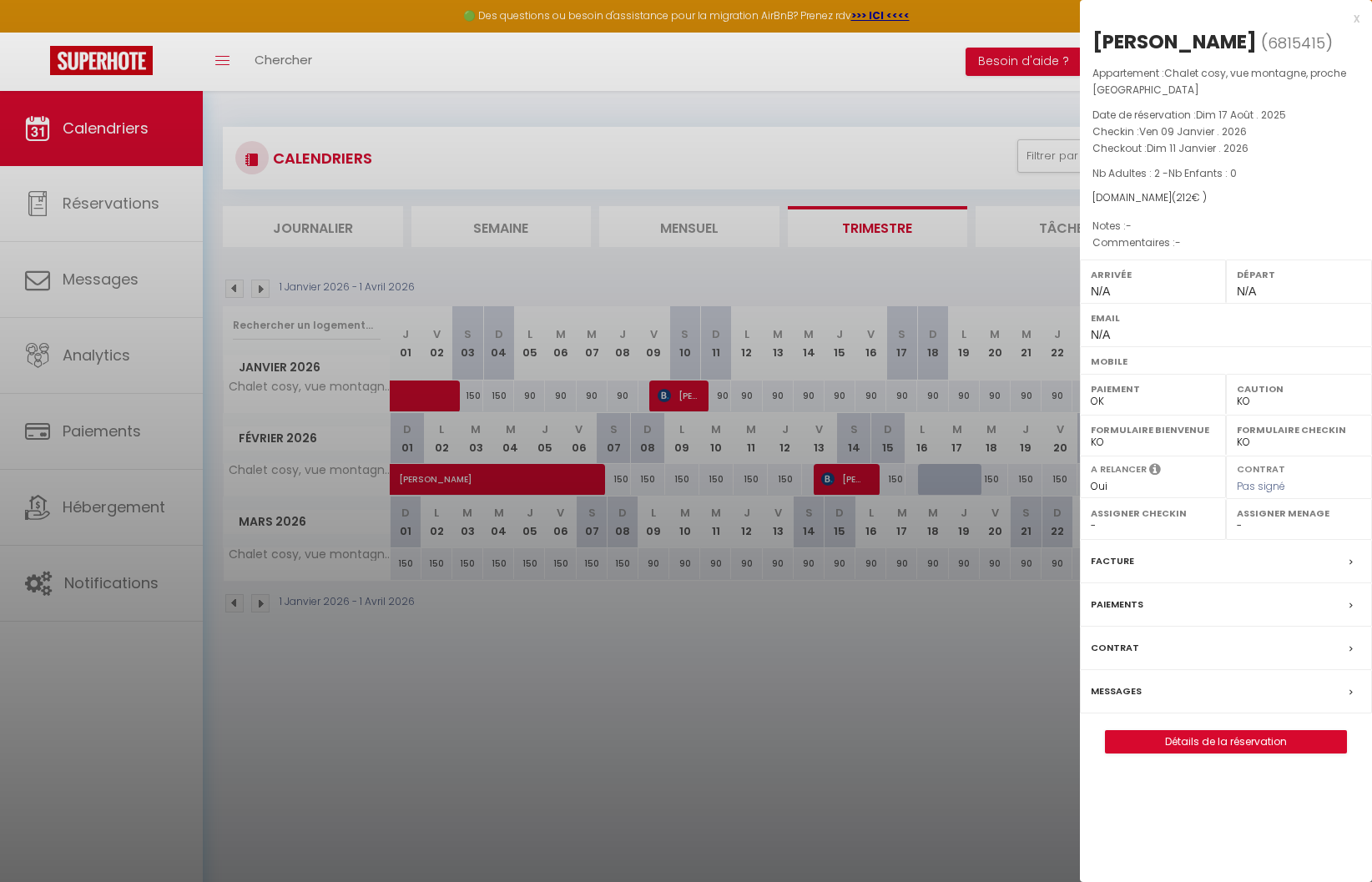
click at [912, 688] on div at bounding box center [686, 441] width 1372 height 882
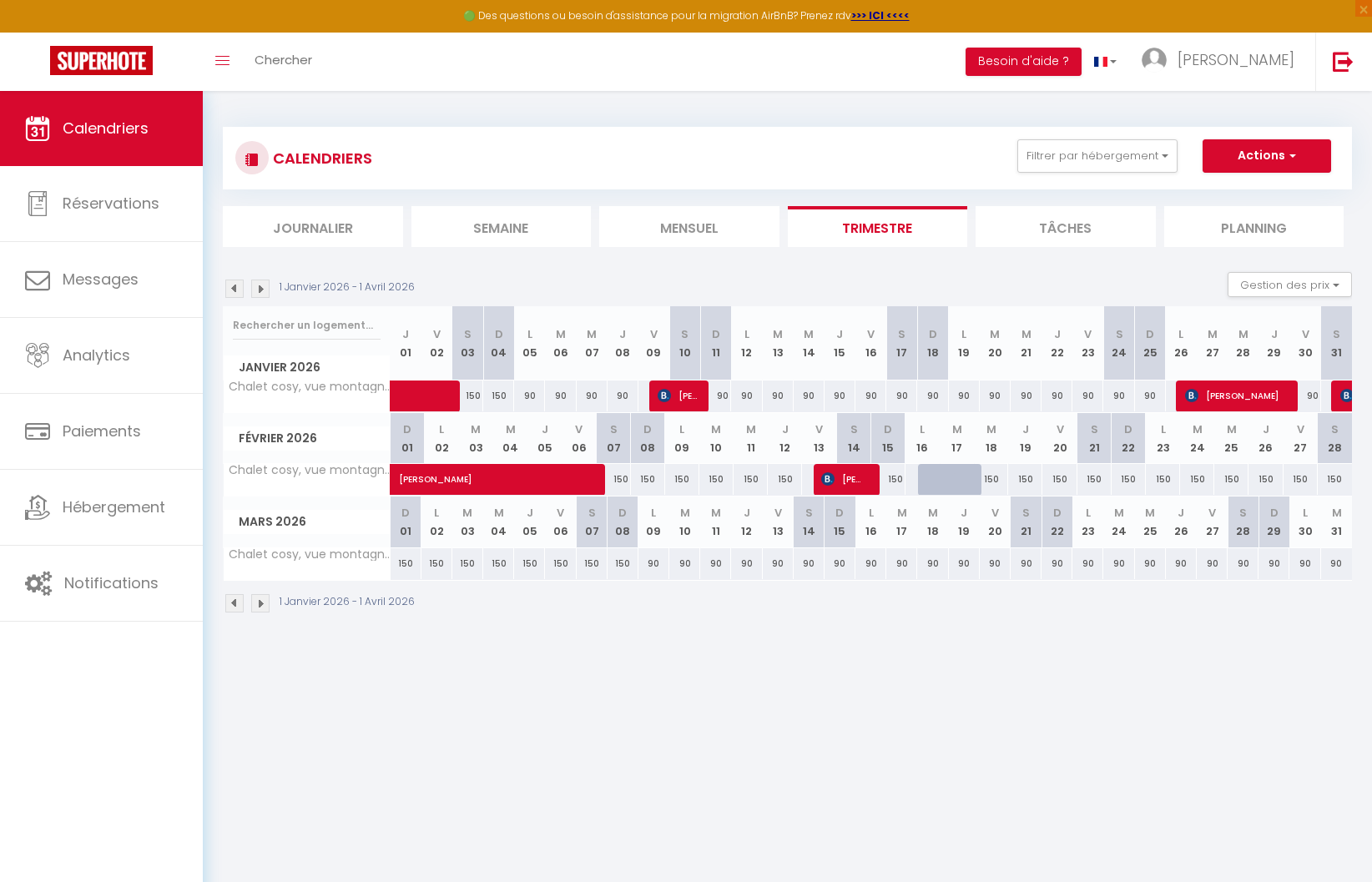
click at [232, 292] on img at bounding box center [235, 288] width 18 height 18
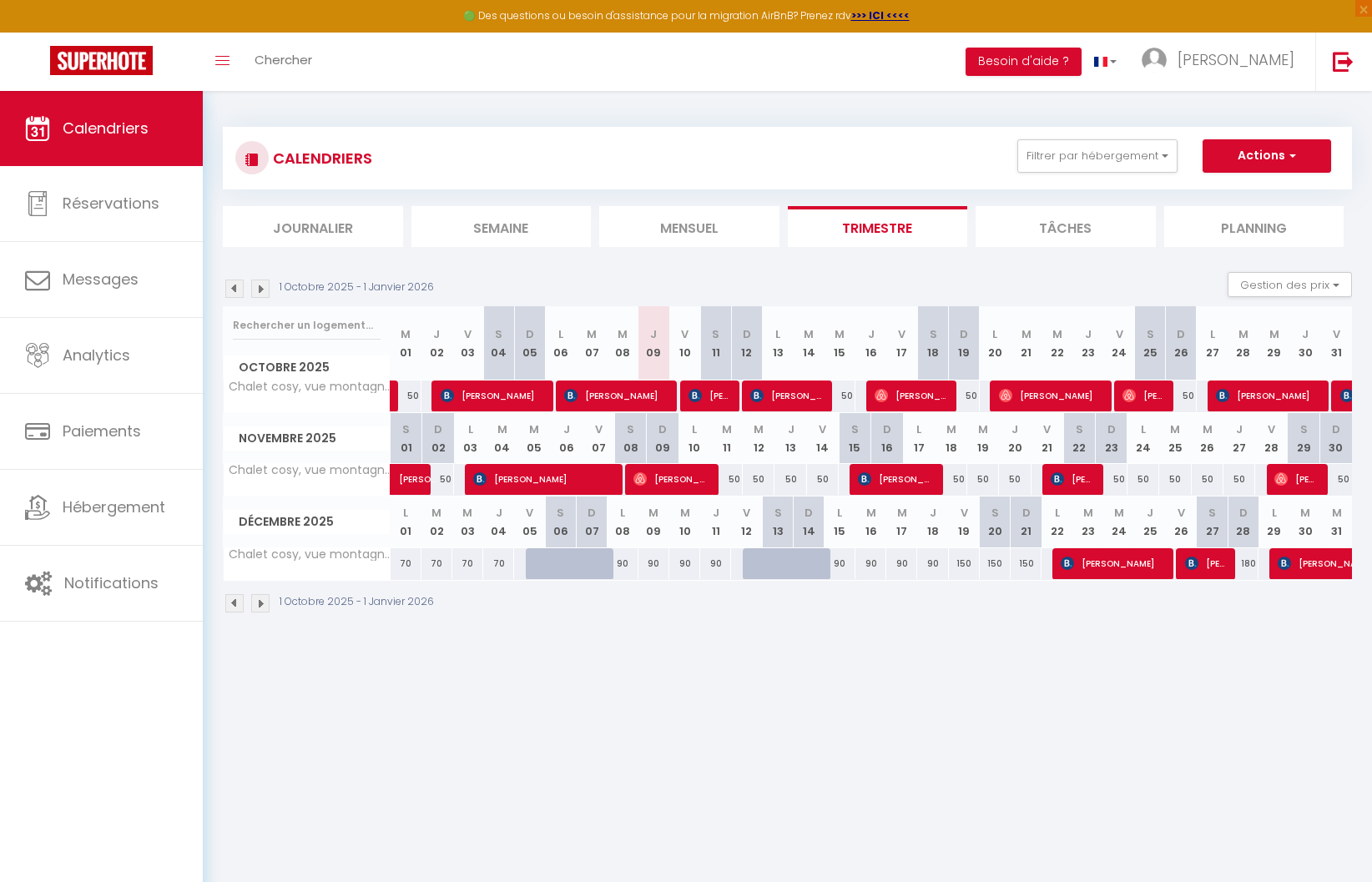
click at [232, 292] on img at bounding box center [235, 288] width 18 height 18
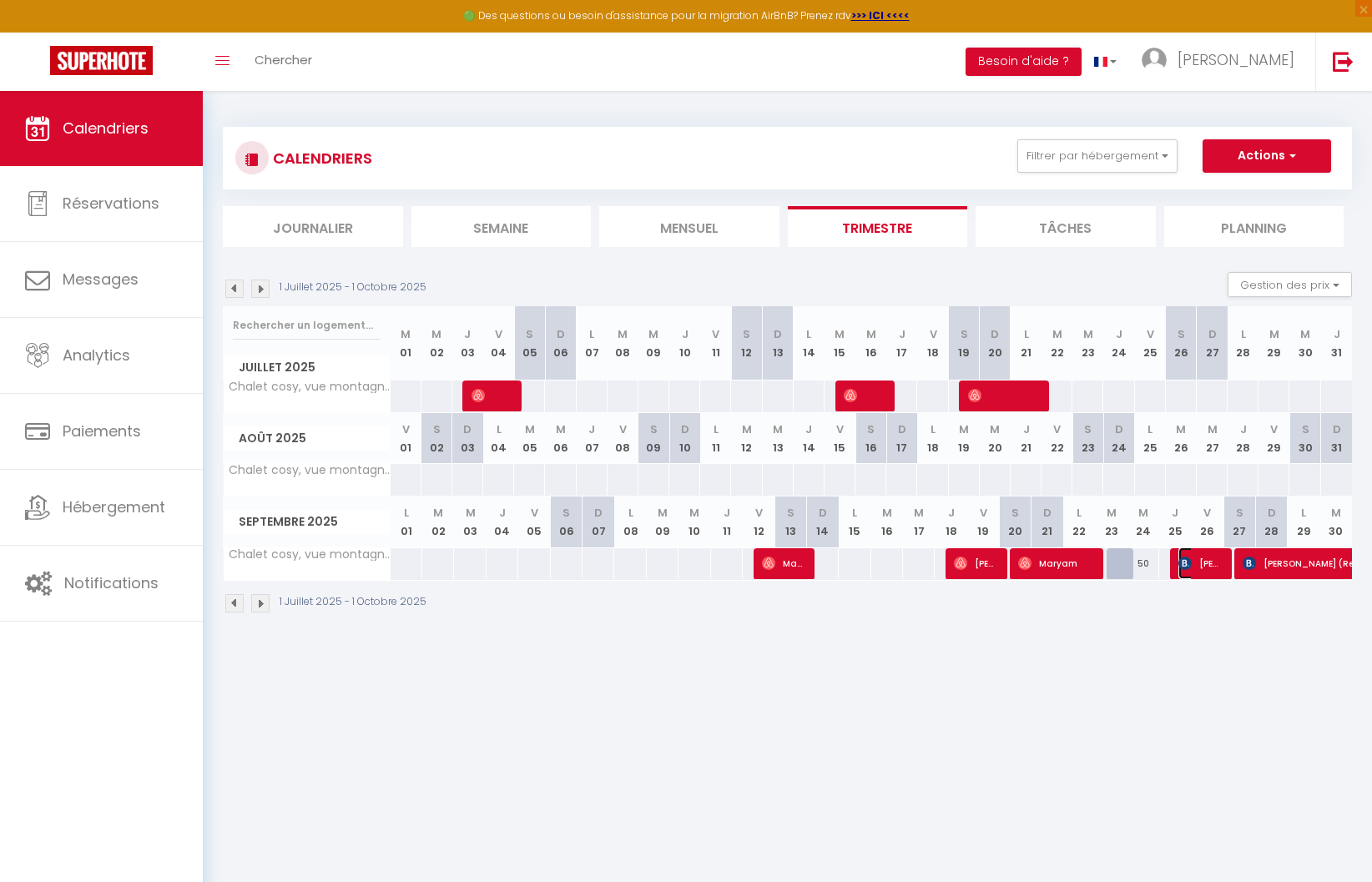
click at [1197, 567] on span "[PERSON_NAME]" at bounding box center [1199, 563] width 41 height 31
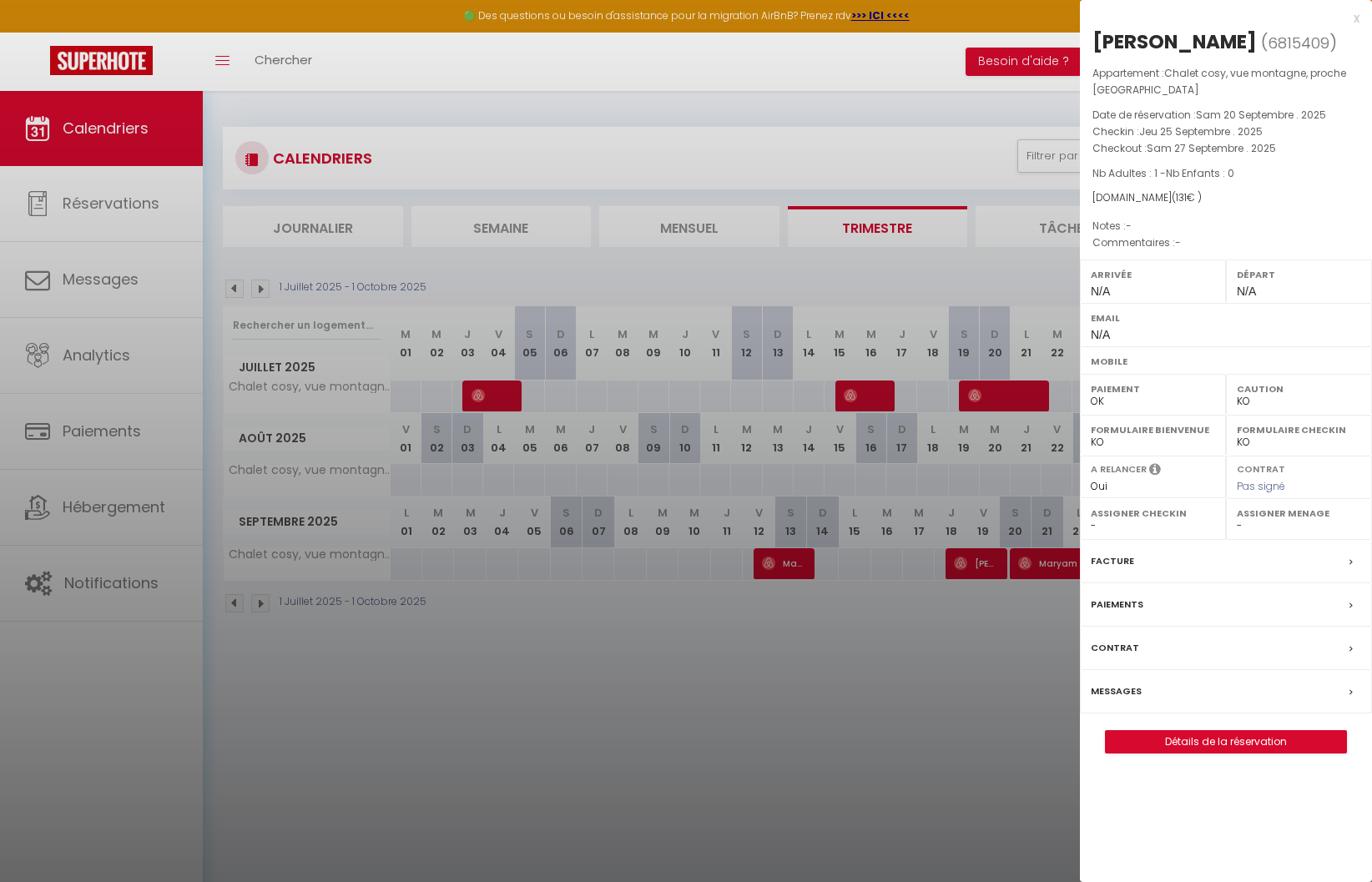
click at [959, 108] on div at bounding box center [686, 441] width 1372 height 882
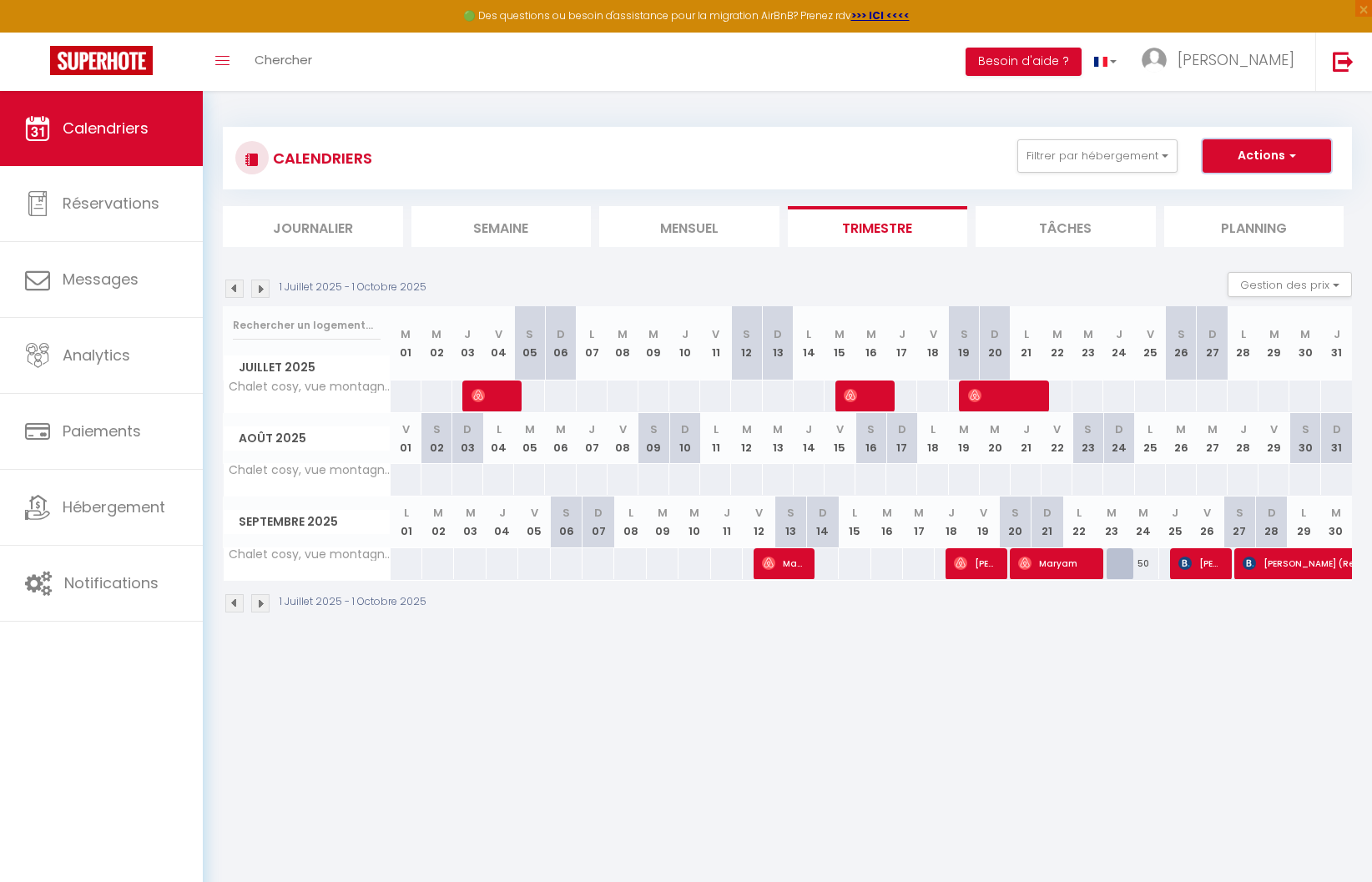
click at [1261, 156] on button "Actions" at bounding box center [1267, 156] width 129 height 33
click at [1249, 236] on link "Importer les réservations" at bounding box center [1249, 244] width 146 height 25
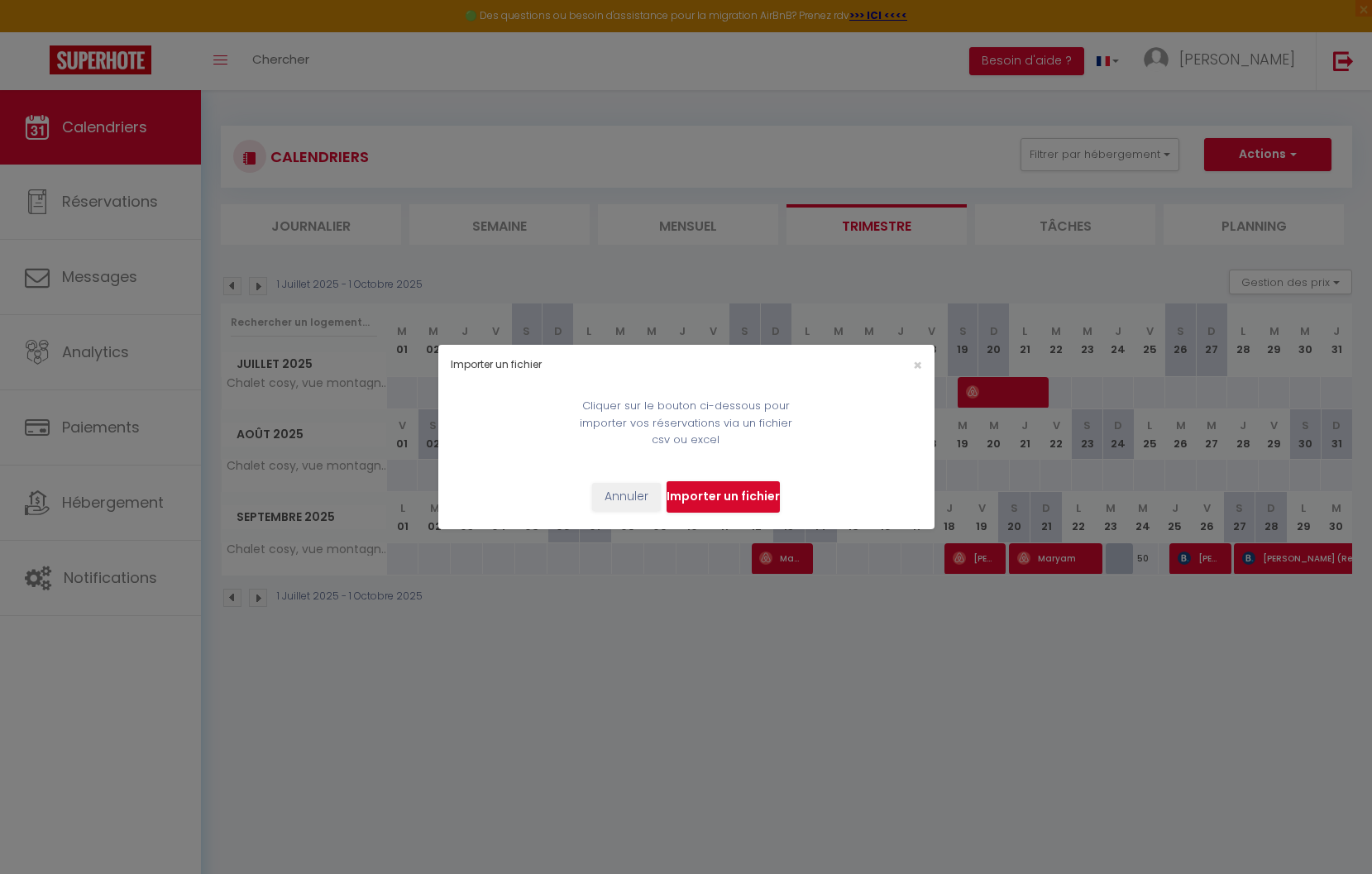
click at [724, 494] on input "file" at bounding box center [723, 497] width 113 height 31
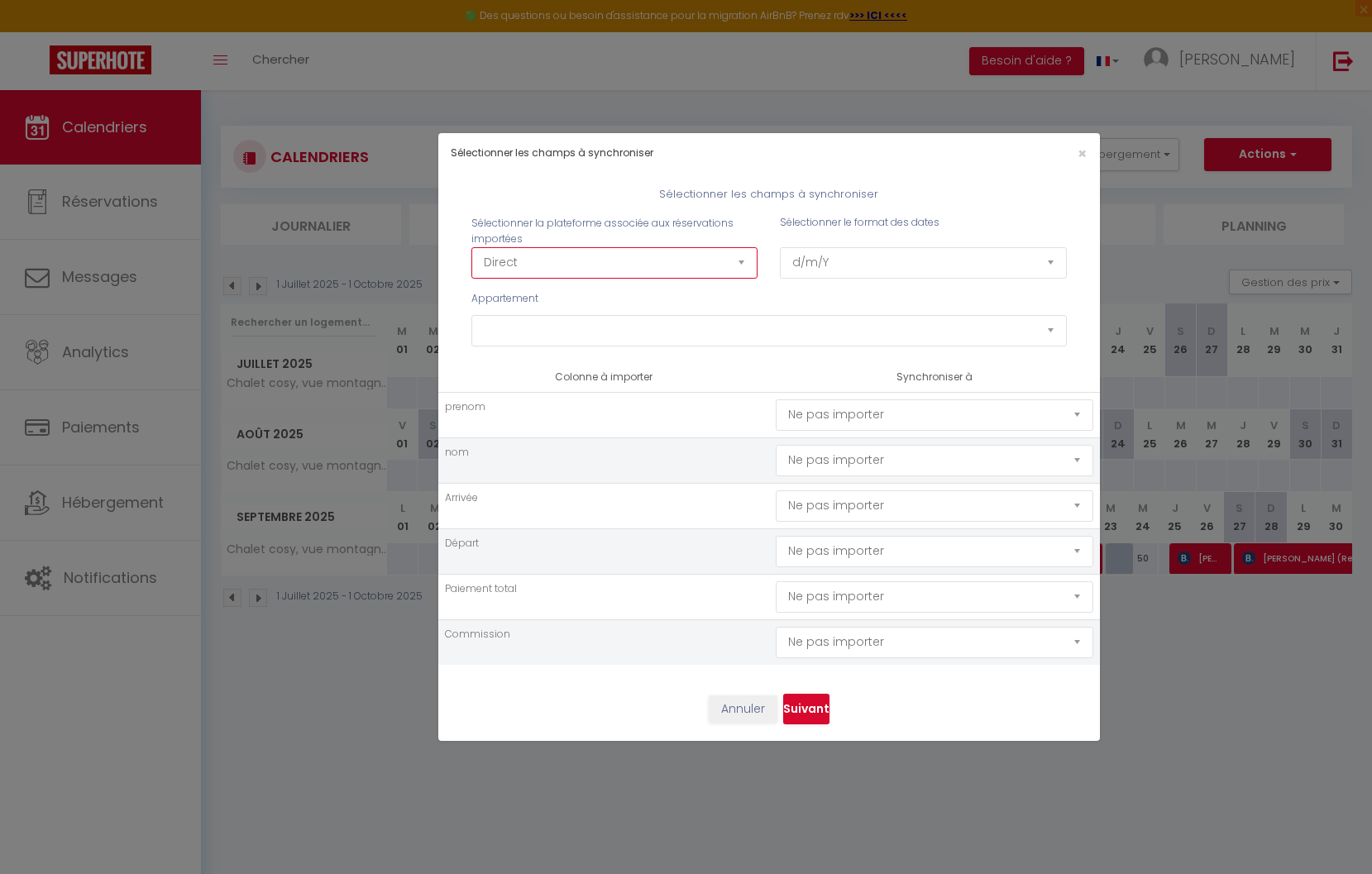
click at [536, 274] on select "Direct [DOMAIN_NAME] [DOMAIN_NAME] Chalet montagne Expedia Gite de [GEOGRAPHIC_…" at bounding box center [614, 263] width 287 height 31
click at [471, 247] on select "Direct [DOMAIN_NAME] [DOMAIN_NAME] Chalet montagne Expedia Gite de [GEOGRAPHIC_…" at bounding box center [614, 263] width 287 height 31
click at [576, 260] on select "Direct [DOMAIN_NAME] [DOMAIN_NAME] Chalet montagne Expedia Gite de [GEOGRAPHIC_…" at bounding box center [614, 263] width 287 height 31
click at [471, 247] on select "Direct [DOMAIN_NAME] [DOMAIN_NAME] Chalet montagne Expedia Gite de [GEOGRAPHIC_…" at bounding box center [614, 263] width 287 height 31
click at [839, 268] on select "d/m/Y m/d/Y d-m-Y m-d-Y Y-m-d" at bounding box center [923, 263] width 287 height 31
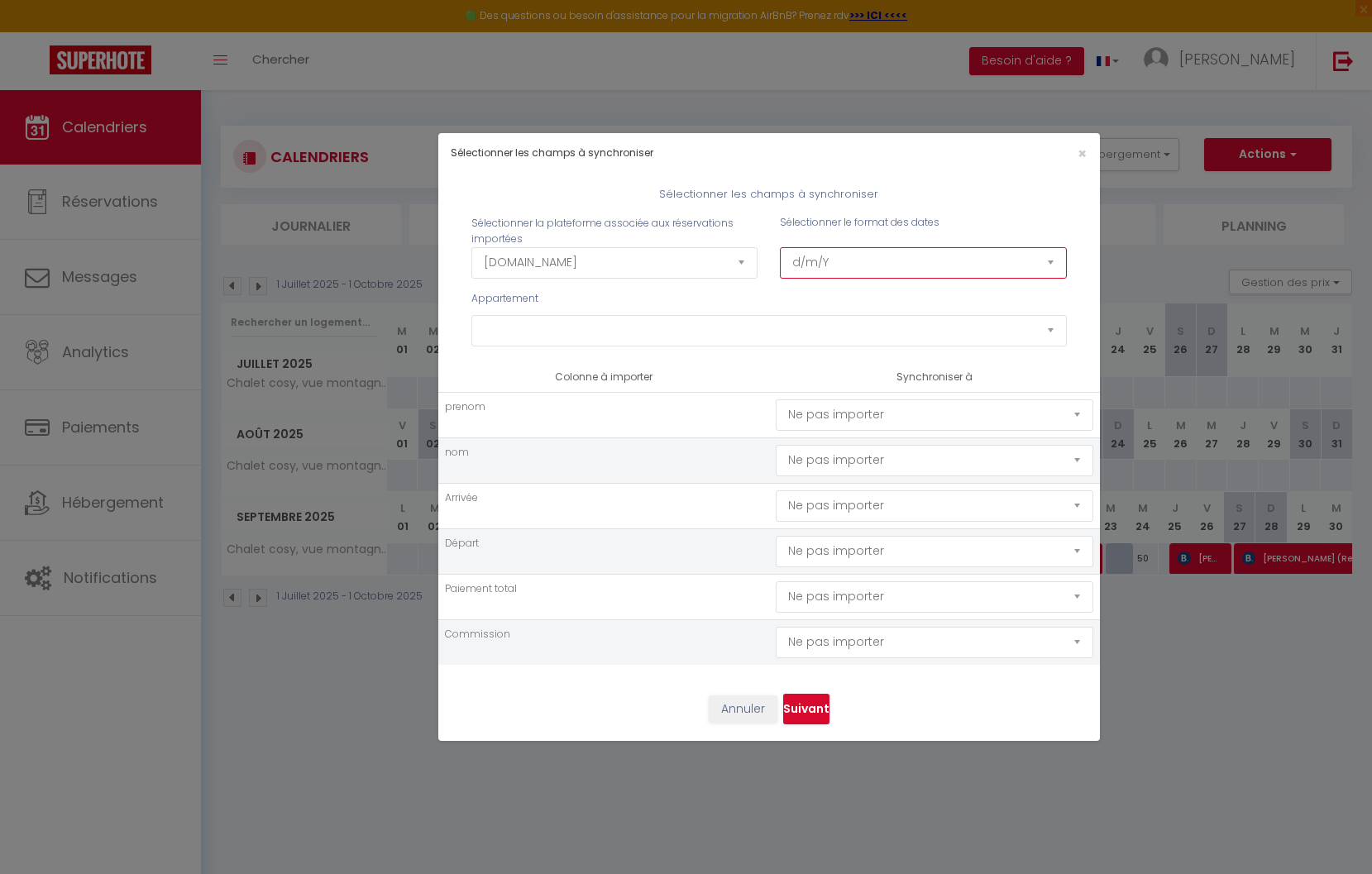
click at [780, 247] on select "d/m/Y m/d/Y d-m-Y m-d-Y Y-m-d" at bounding box center [923, 263] width 287 height 31
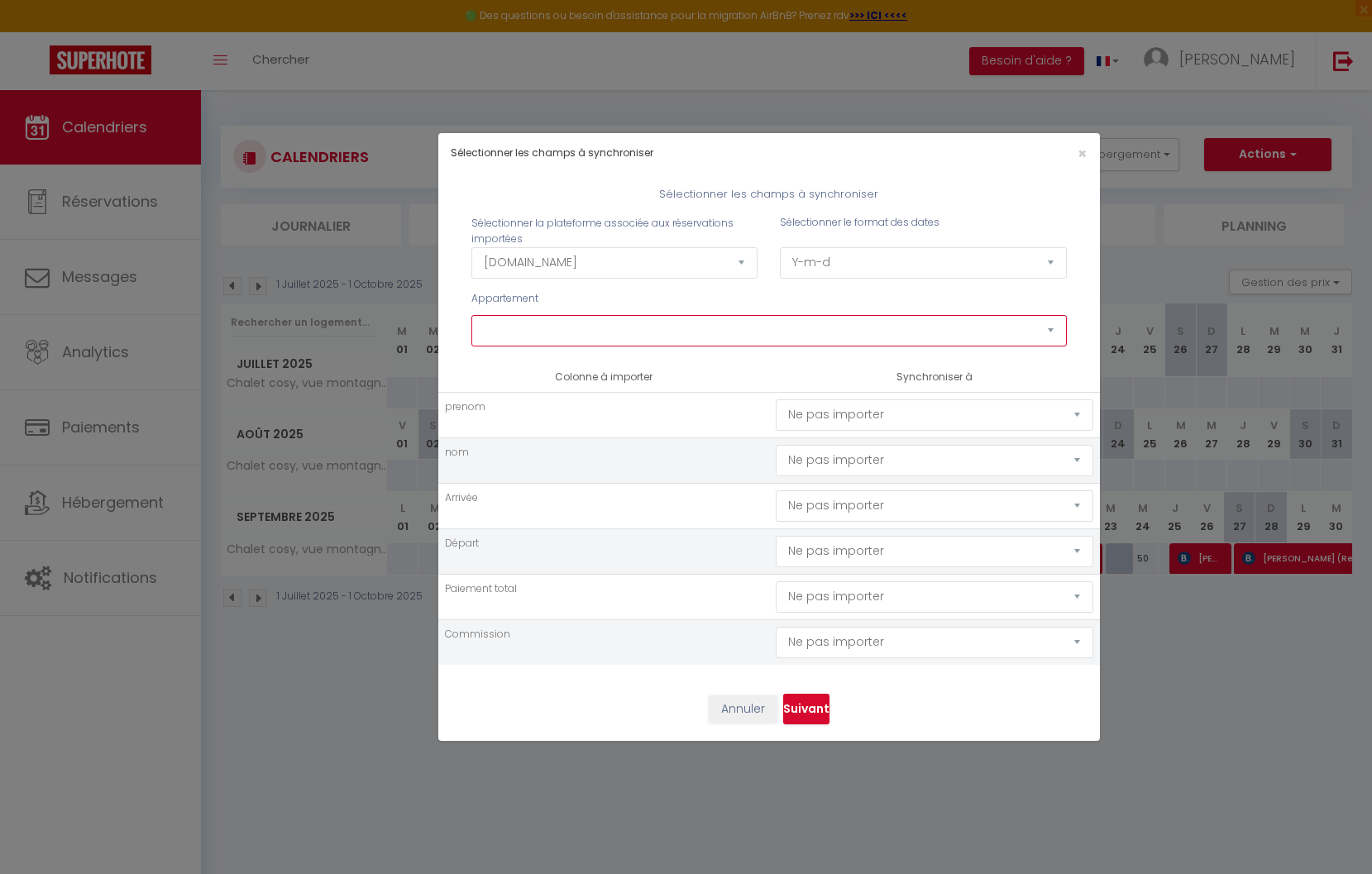
click at [698, 328] on select "Studio vue Mont-Joly à 2 pas Tramway [GEOGRAPHIC_DATA]⛷ 2 pièces vue Mont-Joly …" at bounding box center [769, 331] width 595 height 31
click at [471, 315] on select "Studio vue Mont-Joly à 2 pas Tramway [GEOGRAPHIC_DATA]⛷ 2 pièces vue Mont-Joly …" at bounding box center [769, 331] width 595 height 31
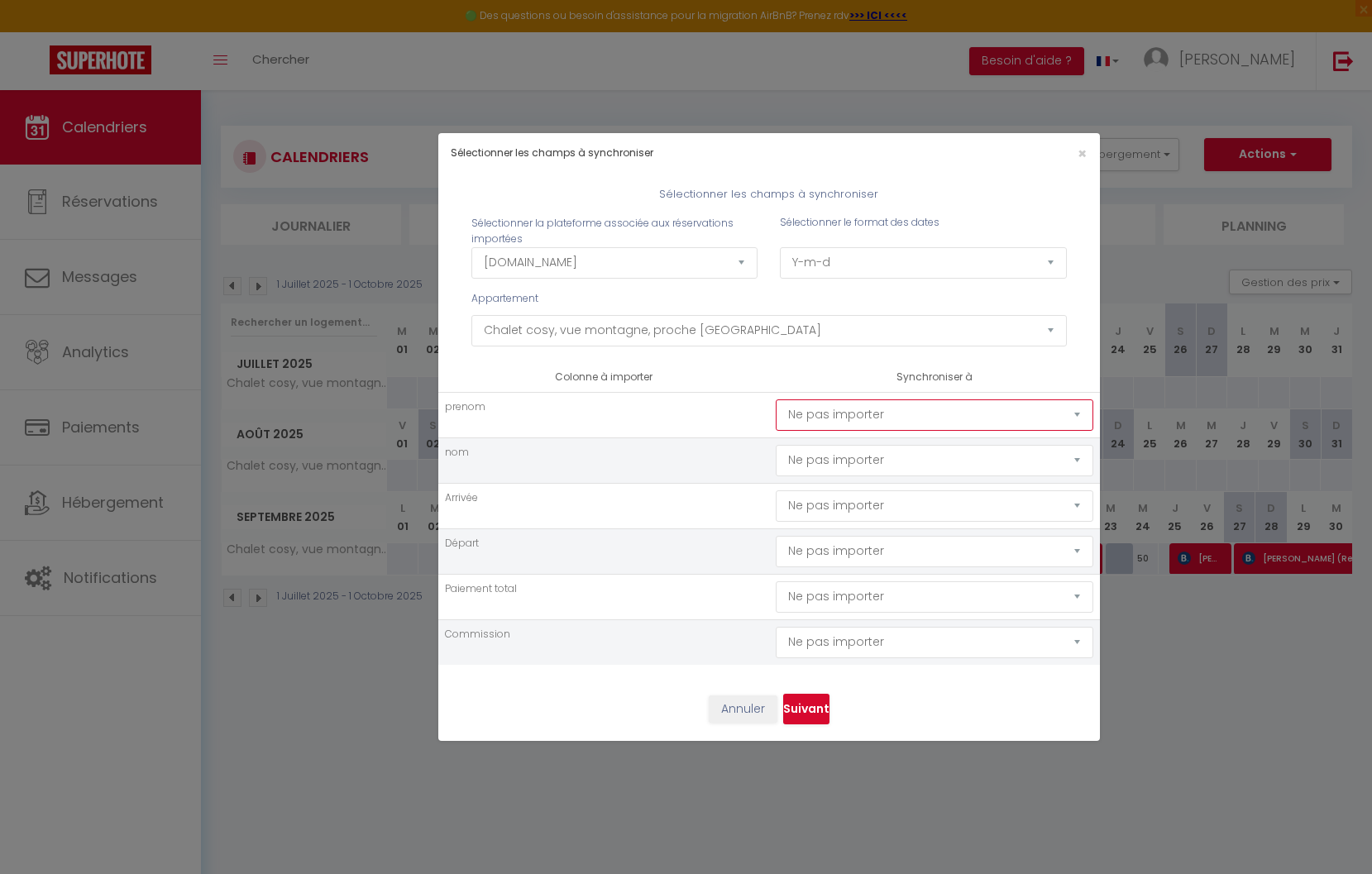
click at [809, 430] on select "Ne pas importer [GEOGRAPHIC_DATA] Nom Email Statut Téléphone Code de confirmati…" at bounding box center [935, 416] width 318 height 31
click at [776, 400] on select "Ne pas importer [GEOGRAPHIC_DATA] Nom Email Statut Téléphone Code de confirmati…" at bounding box center [935, 416] width 318 height 31
click at [843, 449] on select "Ne pas importer [GEOGRAPHIC_DATA] Nom Email Statut Téléphone Code de confirmati…" at bounding box center [935, 460] width 318 height 31
click at [776, 445] on select "Ne pas importer [GEOGRAPHIC_DATA] Nom Email Statut Téléphone Code de confirmati…" at bounding box center [935, 460] width 318 height 31
drag, startPoint x: 848, startPoint y: 512, endPoint x: 847, endPoint y: 504, distance: 8.1
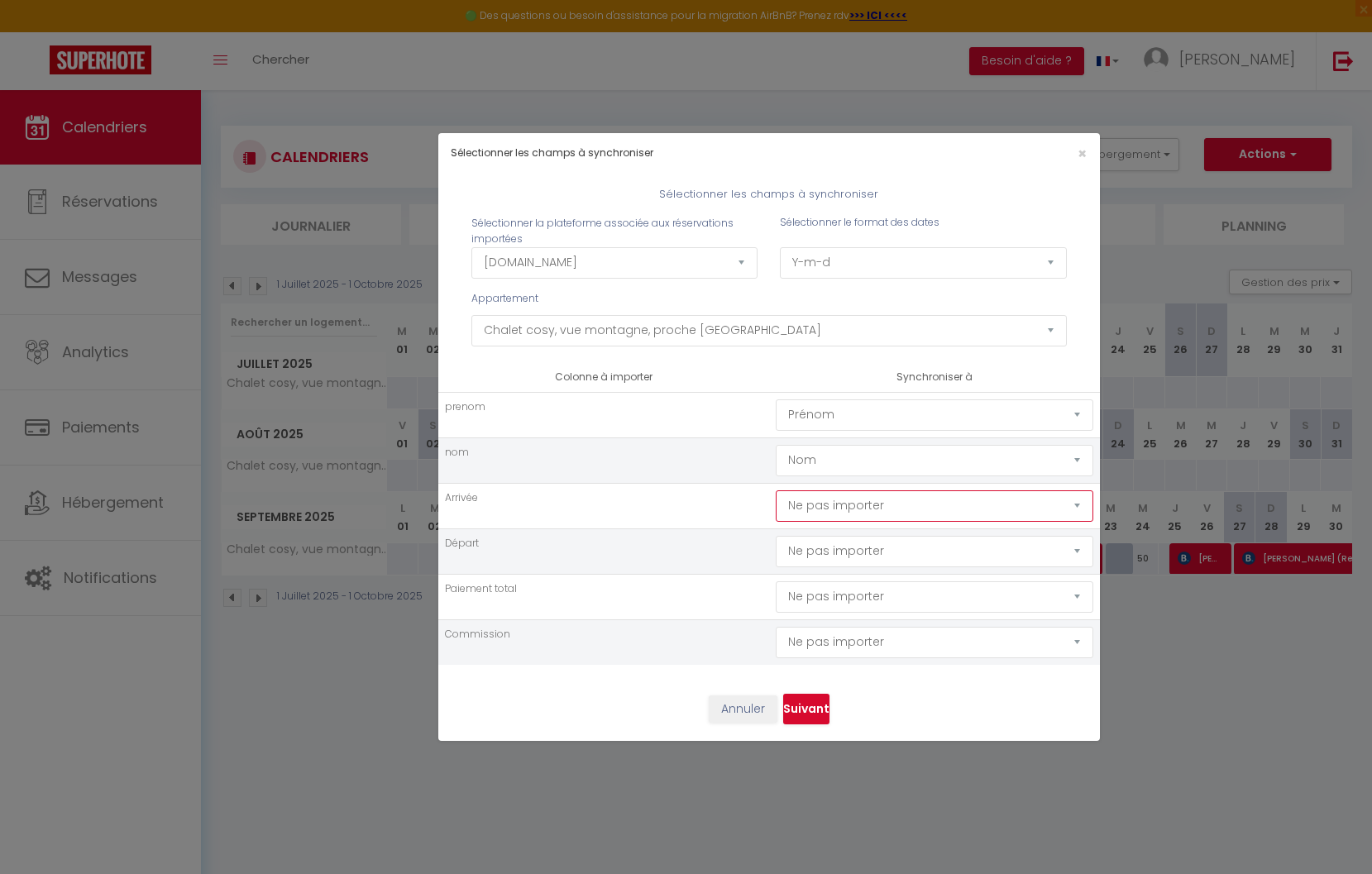
click at [848, 512] on select "Ne pas importer [GEOGRAPHIC_DATA] Nom Email Statut Téléphone Code de confirmati…" at bounding box center [935, 506] width 318 height 31
click at [776, 490] on select "Ne pas importer [GEOGRAPHIC_DATA] Nom Email Statut Téléphone Code de confirmati…" at bounding box center [935, 506] width 318 height 31
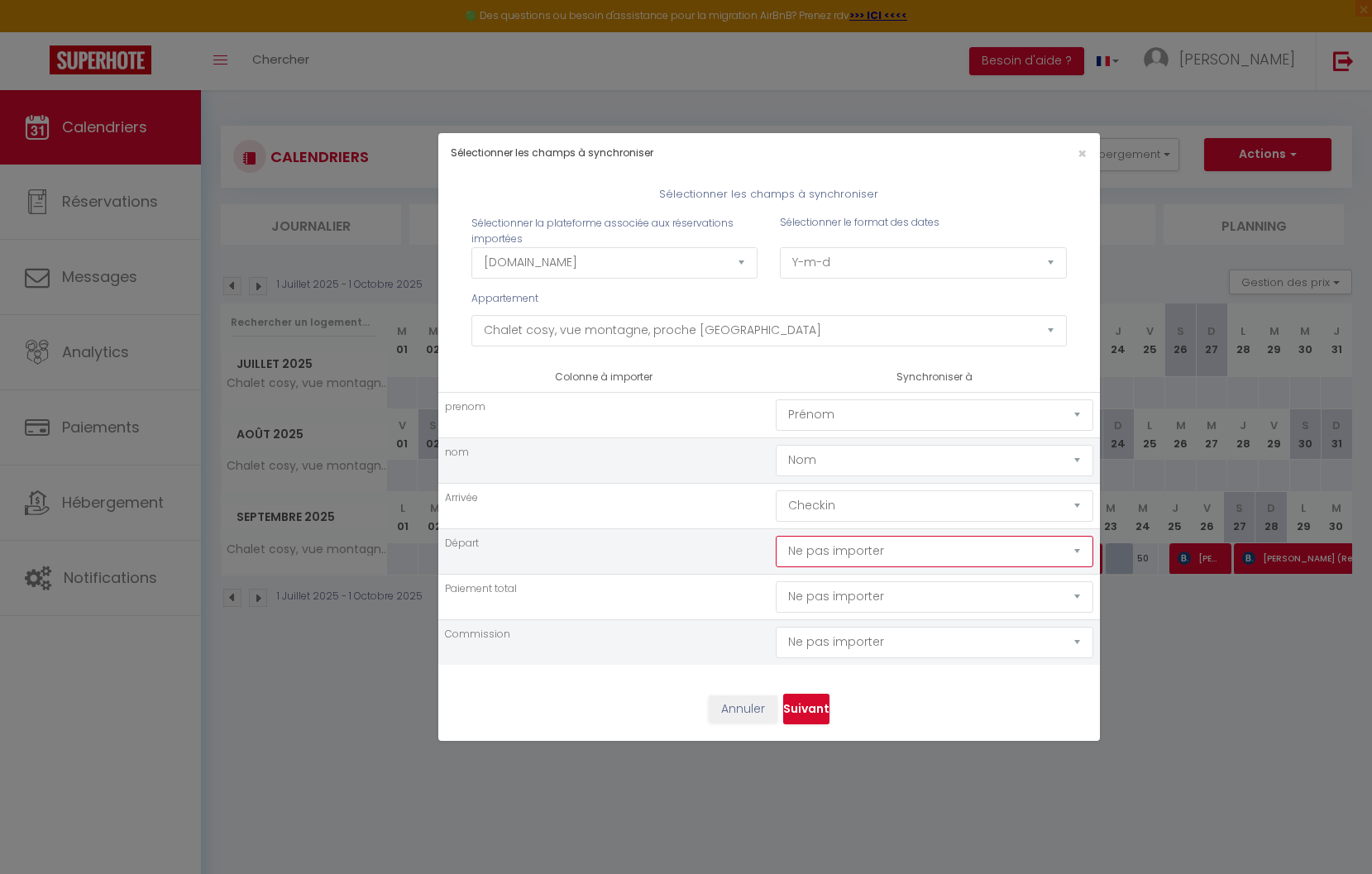
click at [858, 549] on select "Ne pas importer [GEOGRAPHIC_DATA] Nom Email Statut Téléphone Code de confirmati…" at bounding box center [935, 552] width 318 height 31
click at [776, 536] on select "Ne pas importer [GEOGRAPHIC_DATA] Nom Email Statut Téléphone Code de confirmati…" at bounding box center [935, 552] width 318 height 31
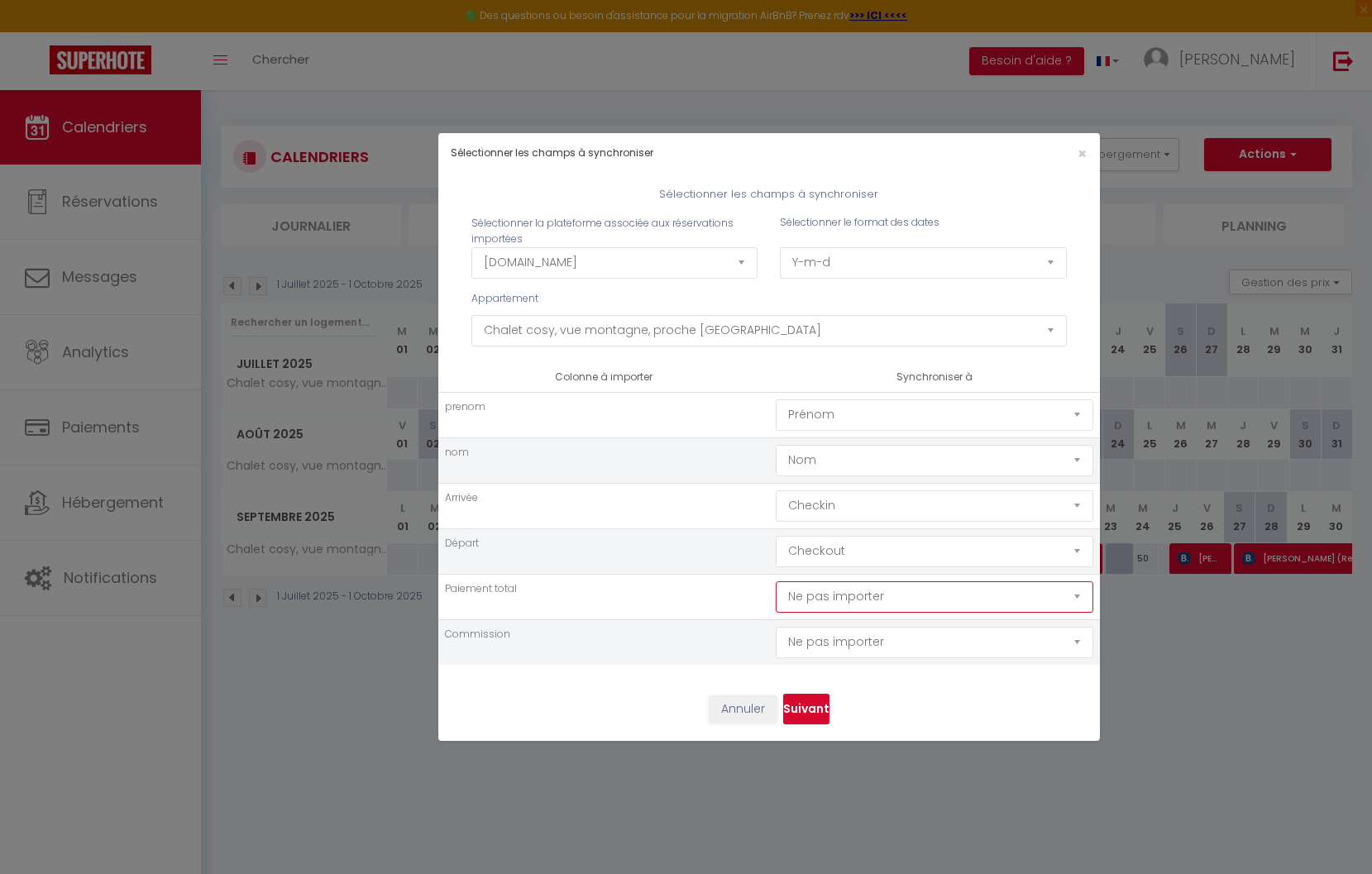
click at [864, 593] on select "Ne pas importer [GEOGRAPHIC_DATA] Nom Email Statut Téléphone Code de confirmati…" at bounding box center [935, 597] width 318 height 31
click at [776, 582] on select "Ne pas importer [GEOGRAPHIC_DATA] Nom Email Statut Téléphone Code de confirmati…" at bounding box center [935, 597] width 318 height 31
click at [855, 648] on select "Ne pas importer [GEOGRAPHIC_DATA] Nom Email Statut Téléphone Code de confirmati…" at bounding box center [935, 643] width 318 height 31
click at [776, 627] on select "Ne pas importer [GEOGRAPHIC_DATA] Nom Email Statut Téléphone Code de confirmati…" at bounding box center [935, 643] width 318 height 31
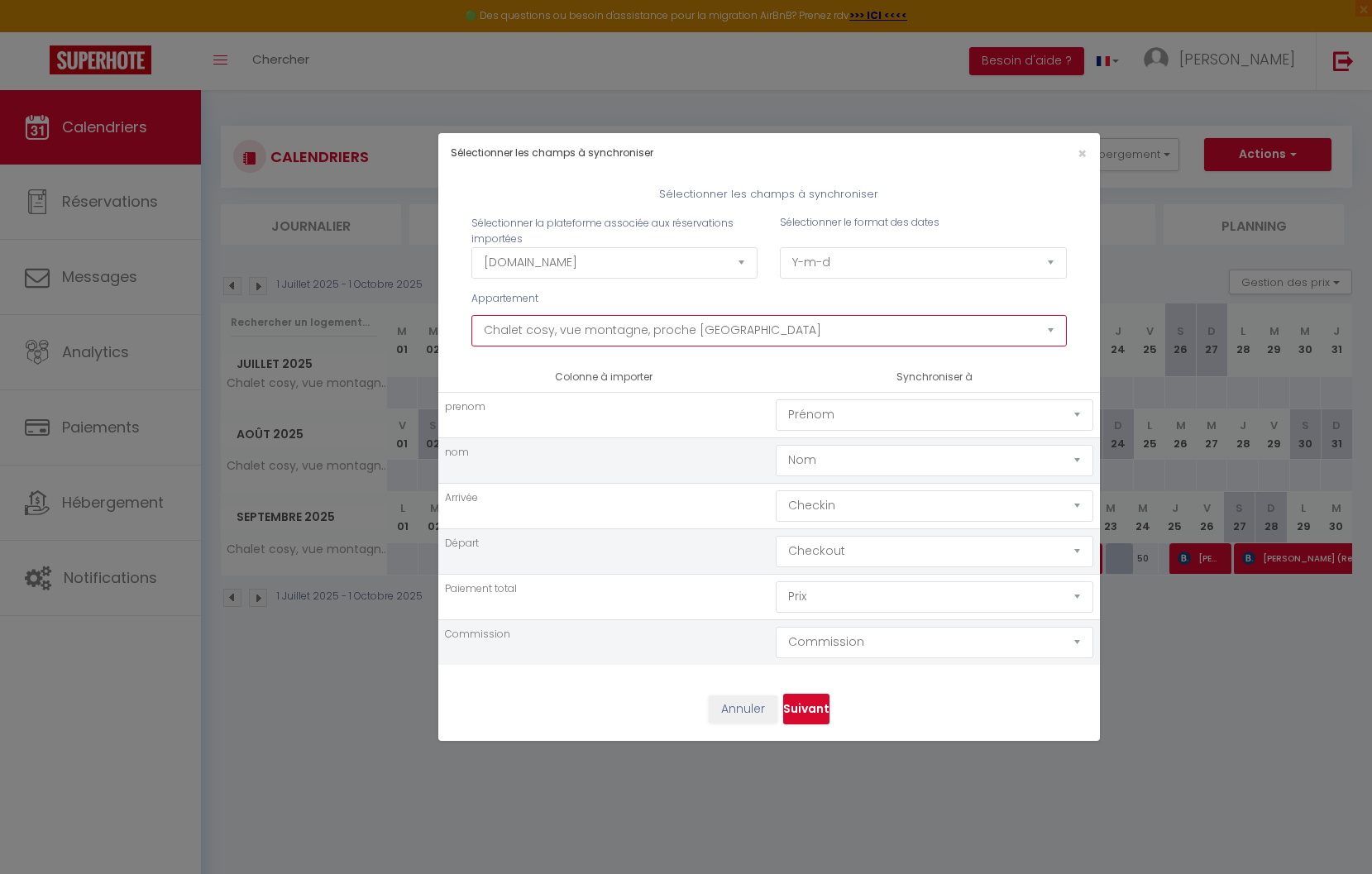
click at [756, 324] on select "Studio vue Mont-Joly à 2 pas Tramway [GEOGRAPHIC_DATA]⛷ 2 pièces vue Mont-Joly …" at bounding box center [769, 331] width 595 height 31
click at [811, 706] on button "Suivant" at bounding box center [806, 710] width 47 height 31
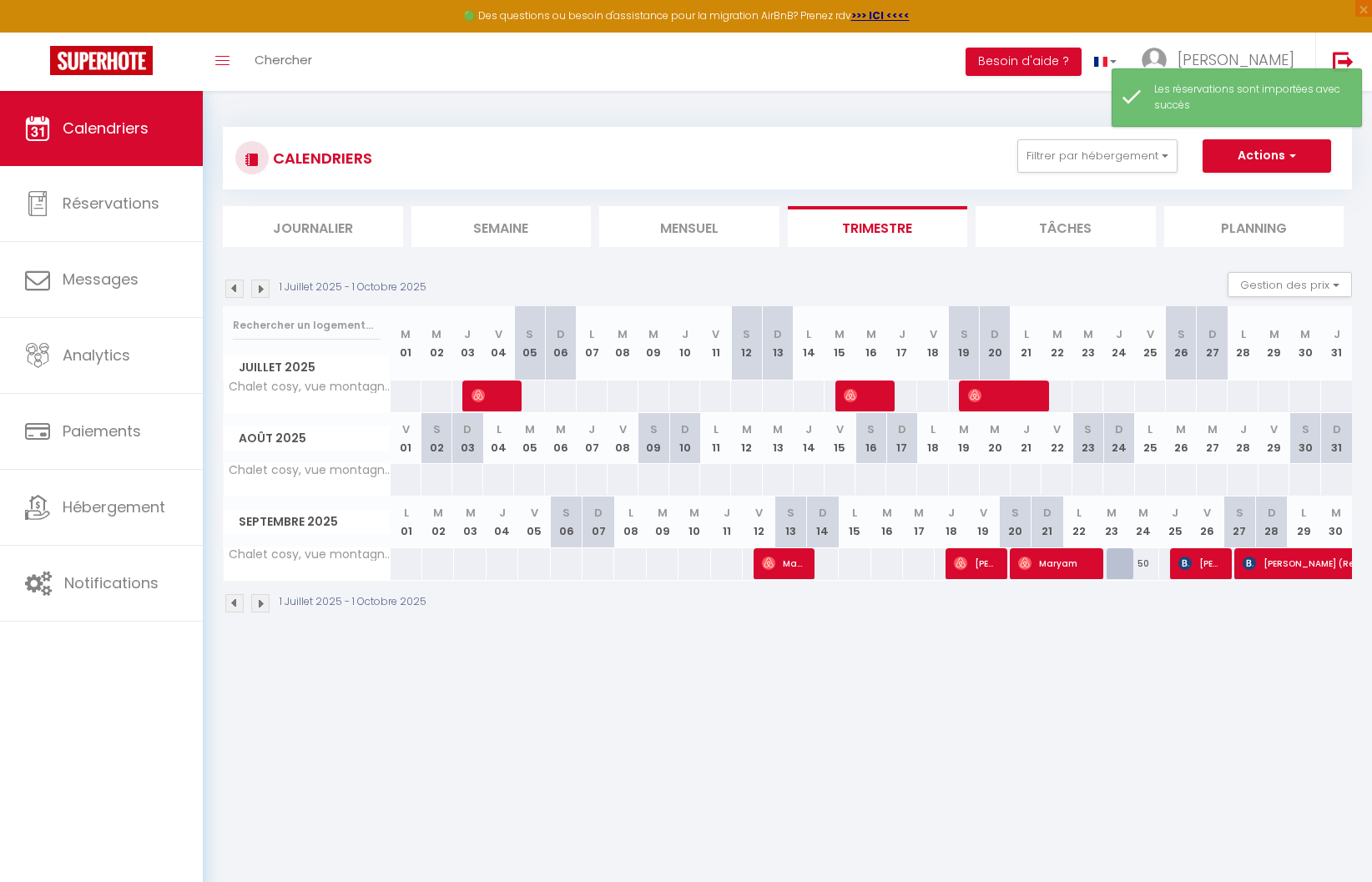
click at [255, 289] on img at bounding box center [261, 288] width 18 height 18
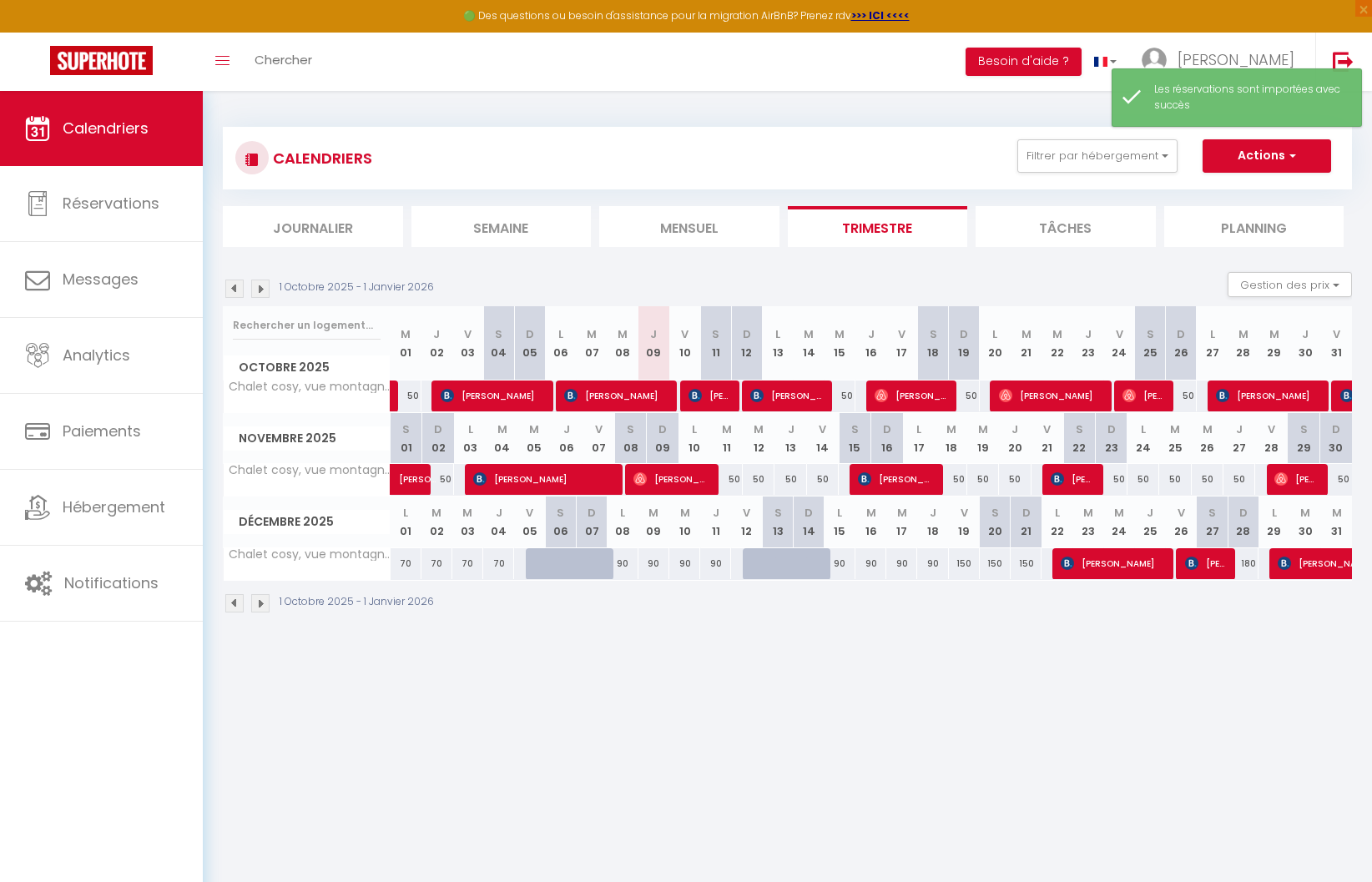
click at [235, 288] on img at bounding box center [235, 288] width 18 height 18
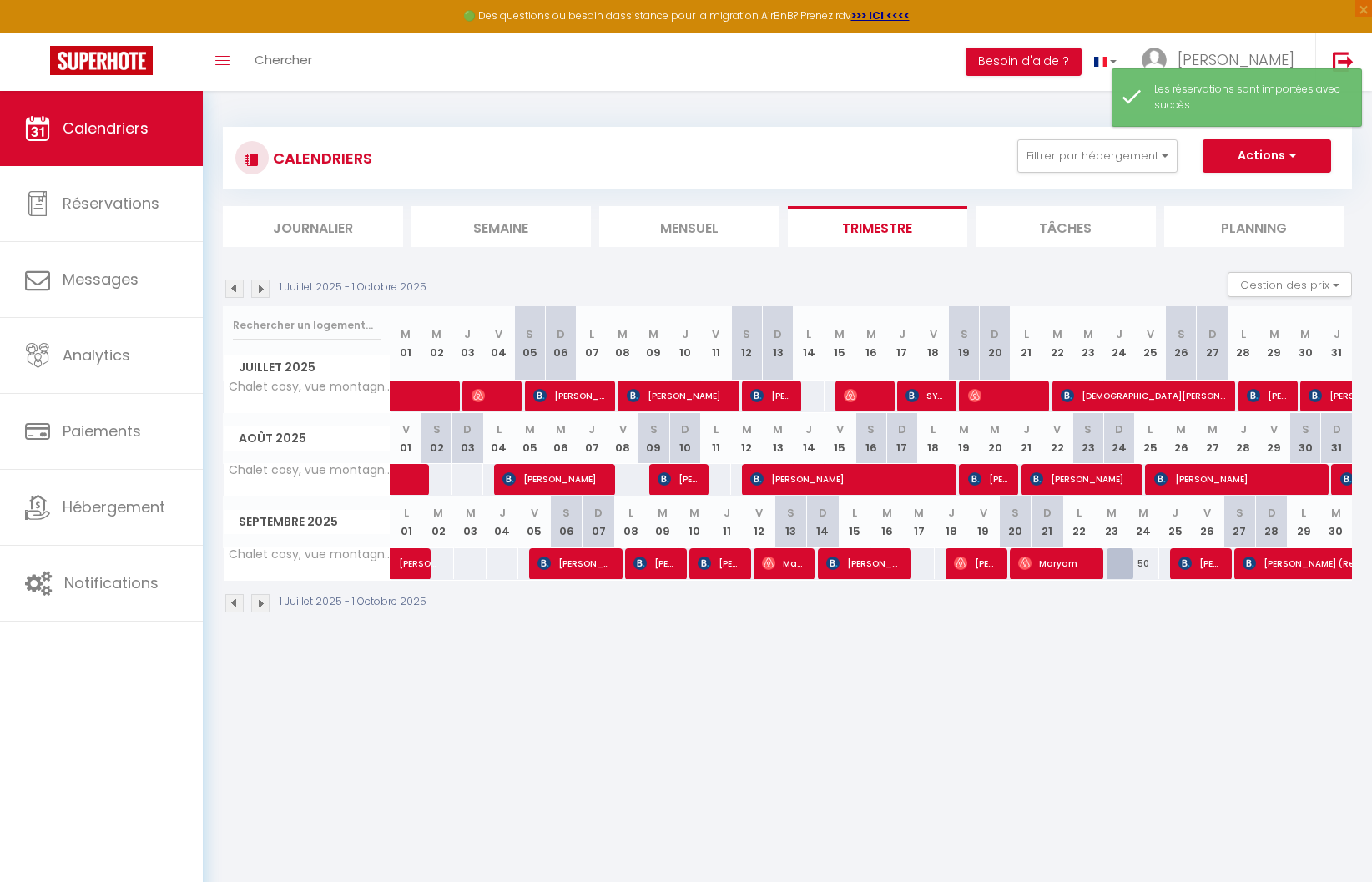
click at [235, 288] on img at bounding box center [235, 288] width 18 height 18
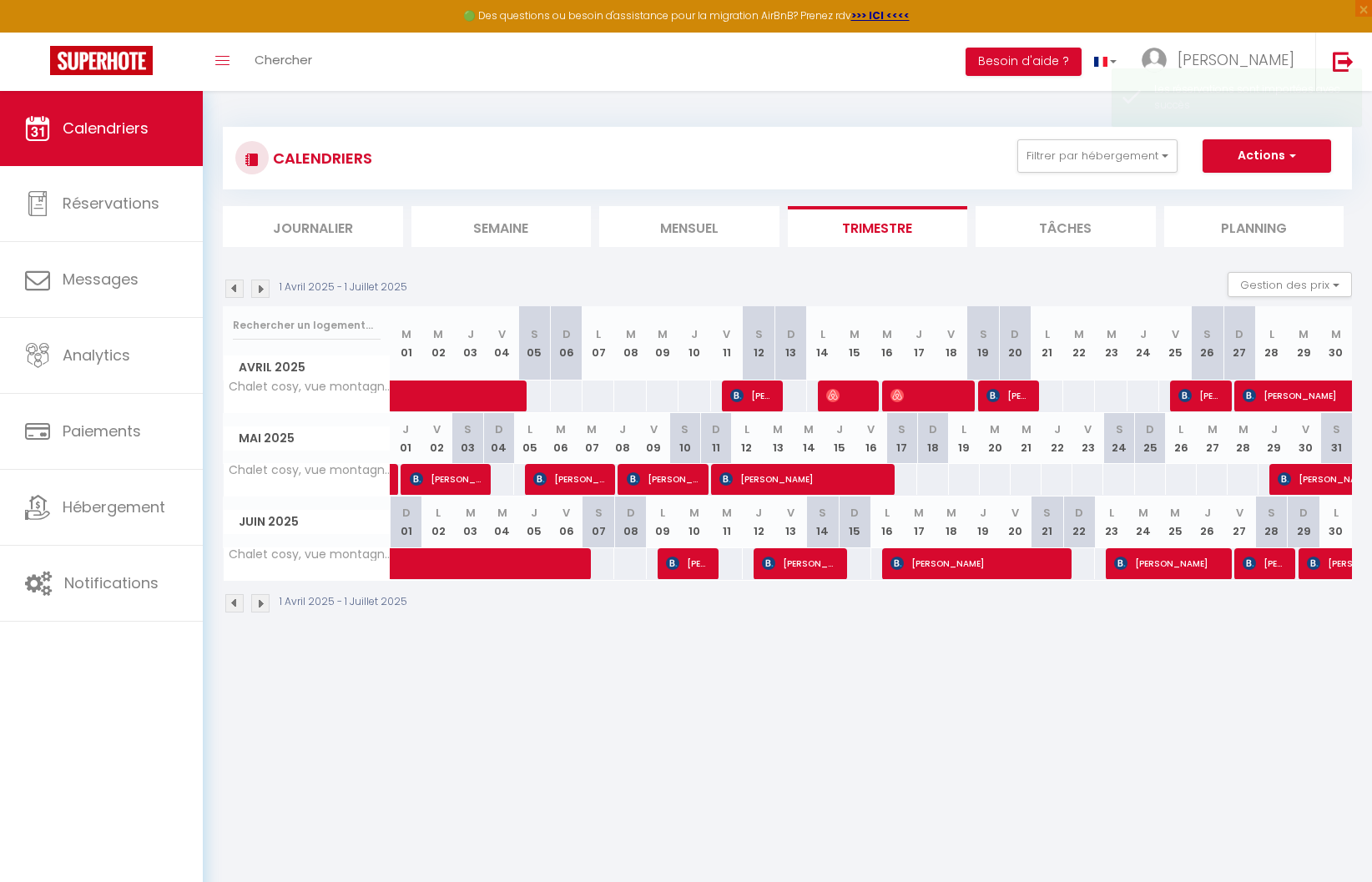
click at [235, 288] on img at bounding box center [235, 288] width 18 height 18
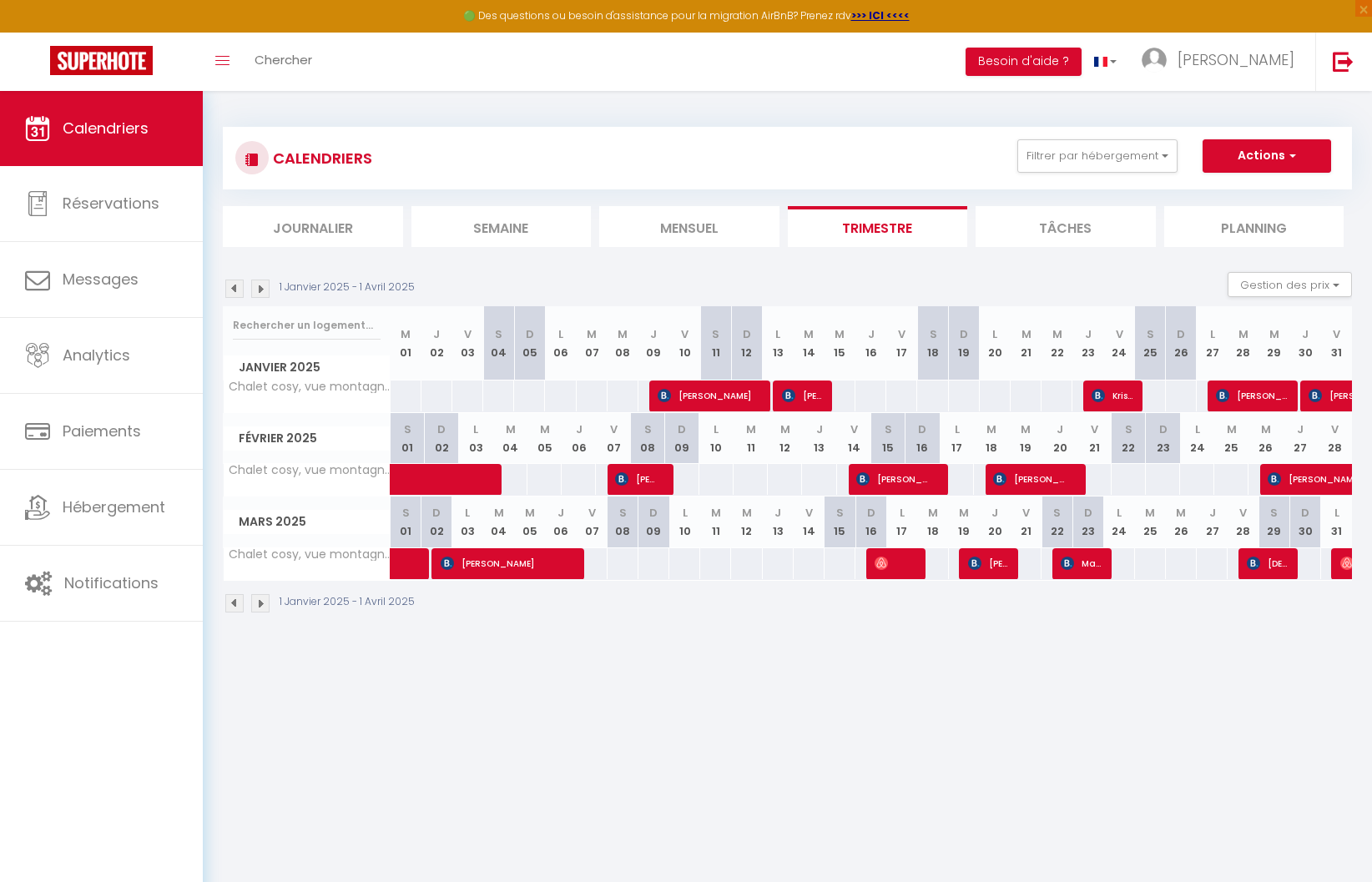
click at [235, 288] on img at bounding box center [235, 288] width 18 height 18
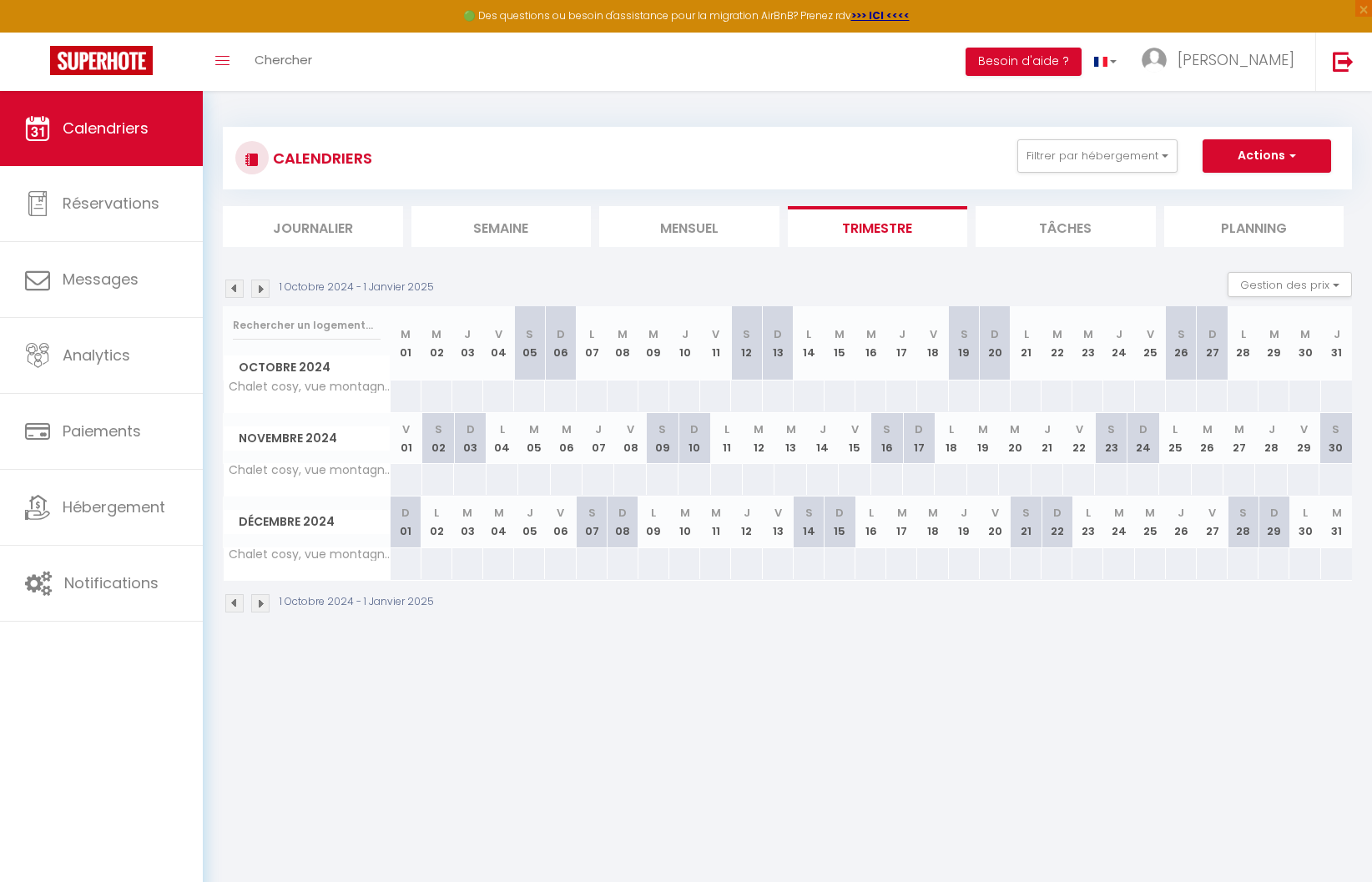
click at [1035, 686] on body "🟢 Des questions ou besoin d'assistance pour la migration AirBnB? Prenez rdv >>>…" at bounding box center [686, 532] width 1372 height 882
